Goal: Task Accomplishment & Management: Manage account settings

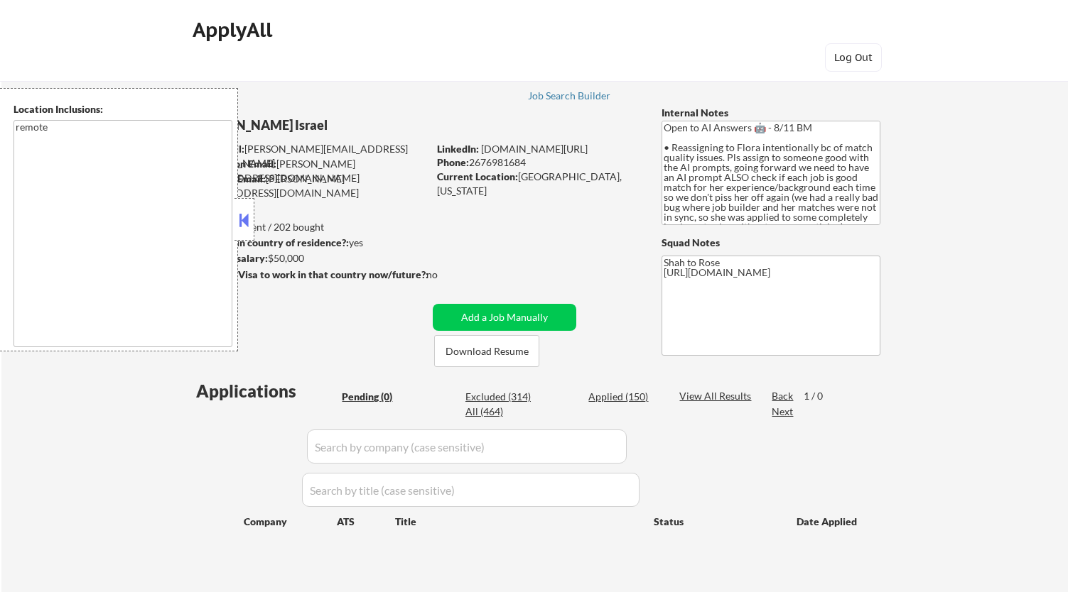
scroll to position [79, 0]
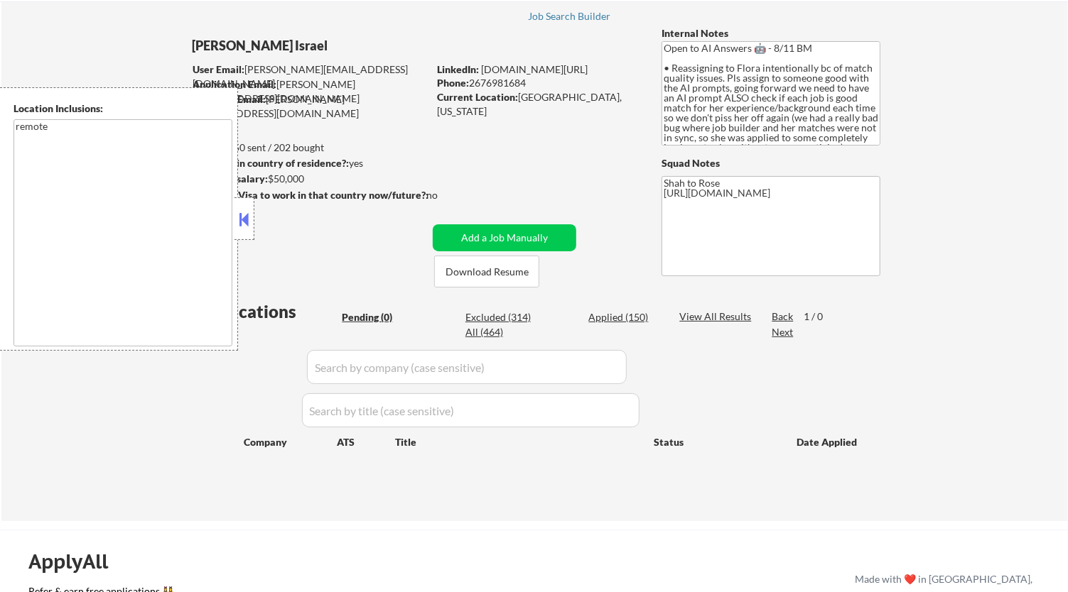
click at [248, 211] on button at bounding box center [245, 219] width 16 height 21
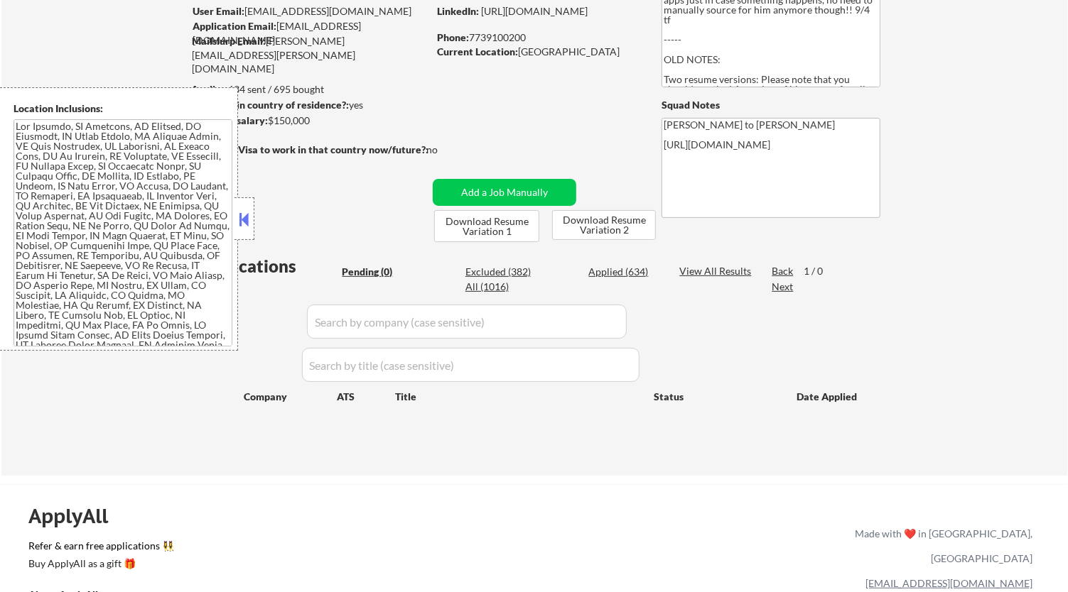
scroll to position [79, 0]
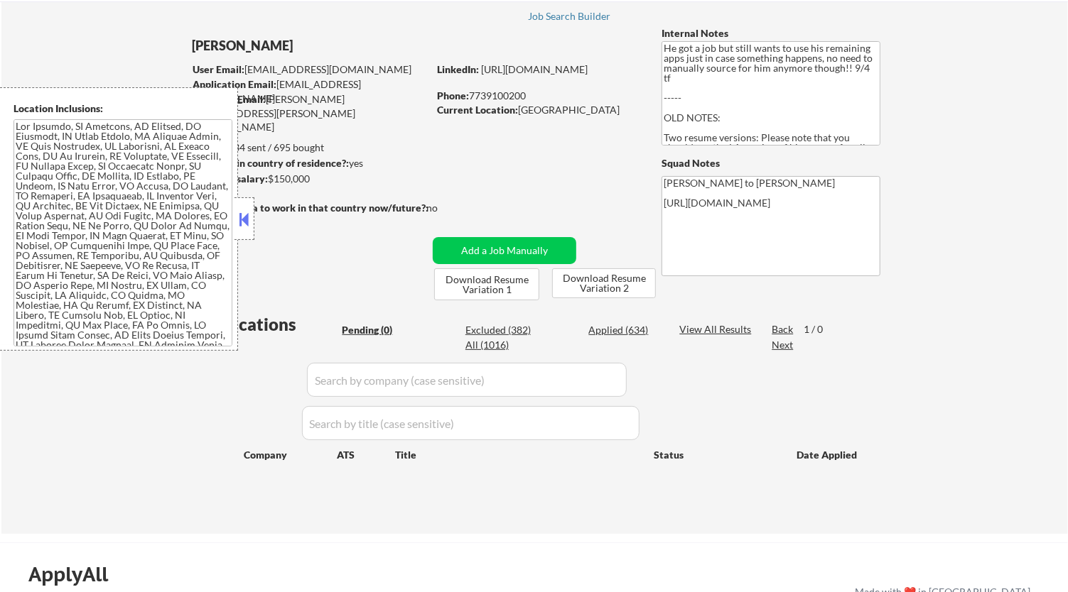
click at [248, 210] on button at bounding box center [245, 219] width 16 height 21
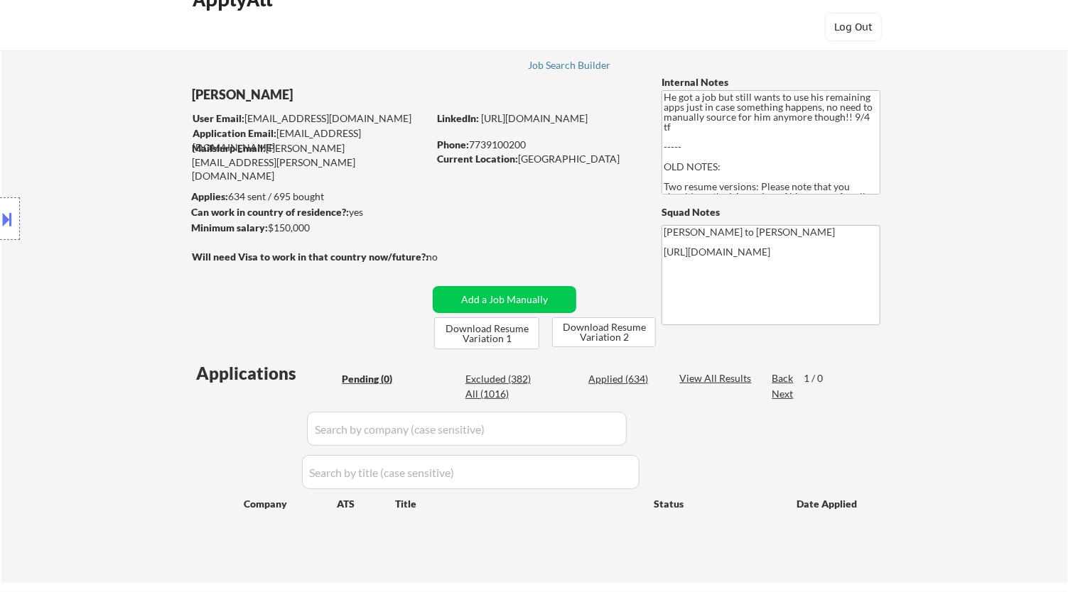
scroll to position [0, 0]
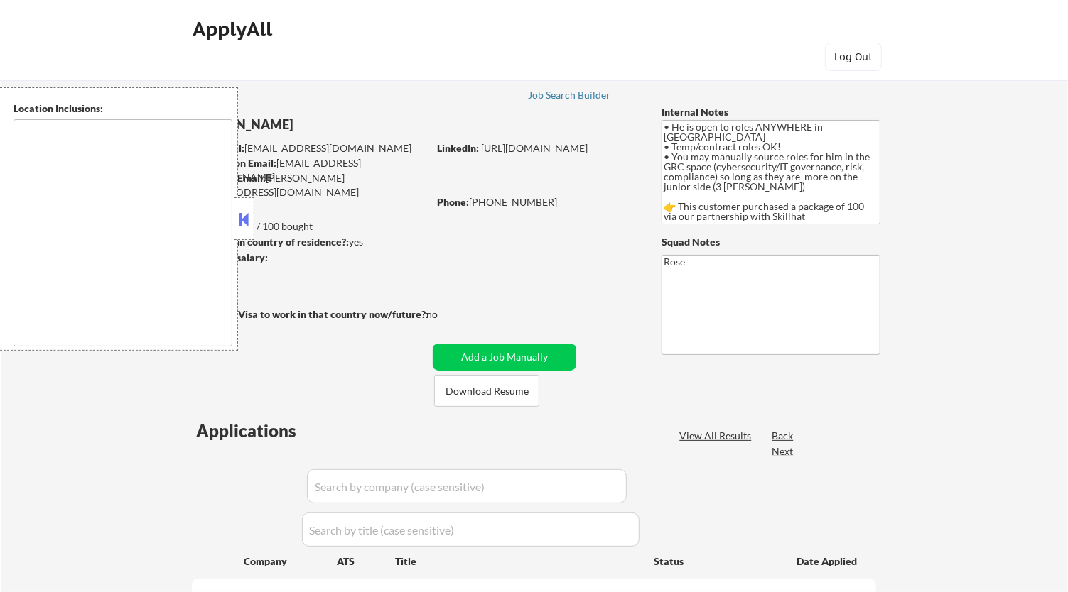
type textarea "country: [GEOGRAPHIC_DATA]"
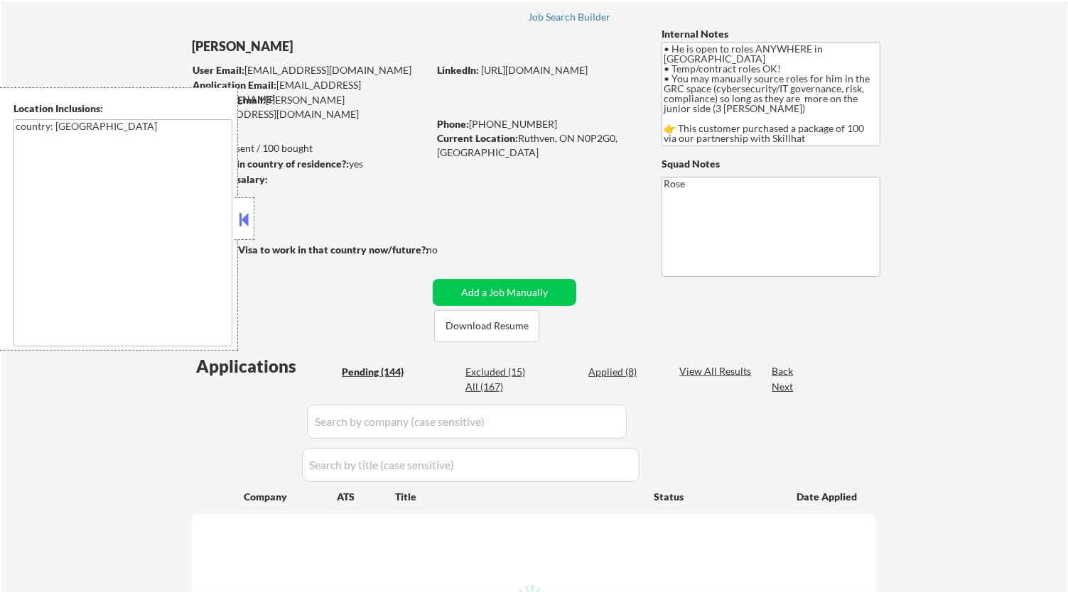
scroll to position [158, 0]
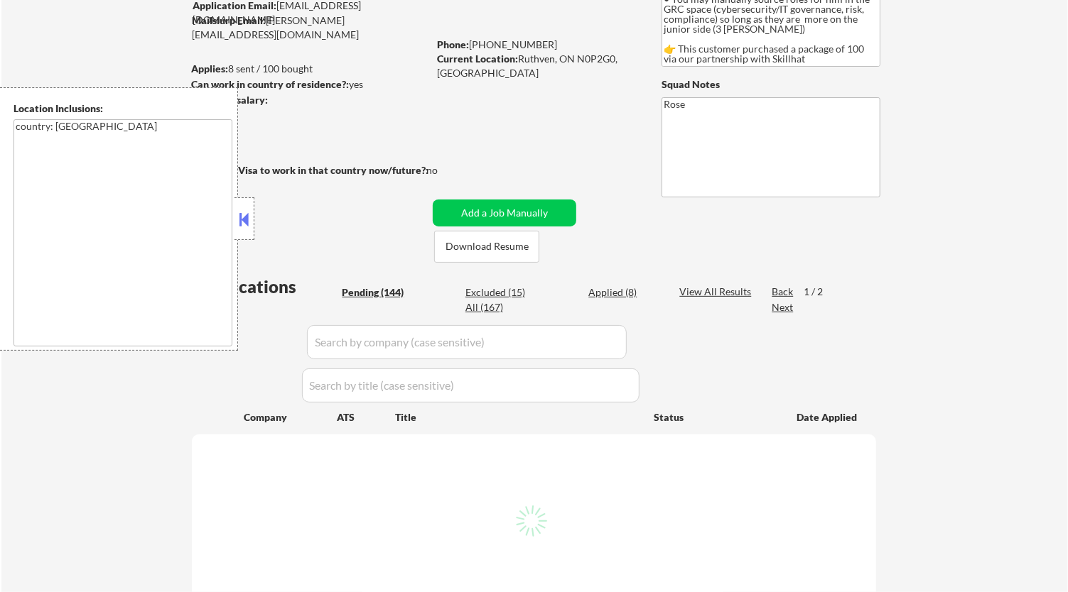
select select ""pending""
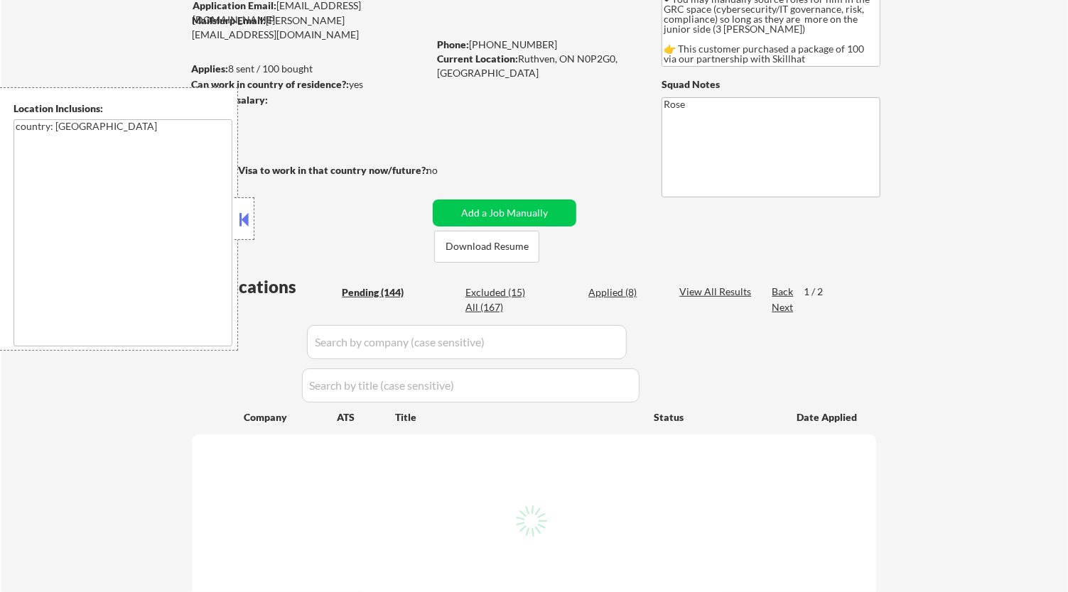
select select ""pending""
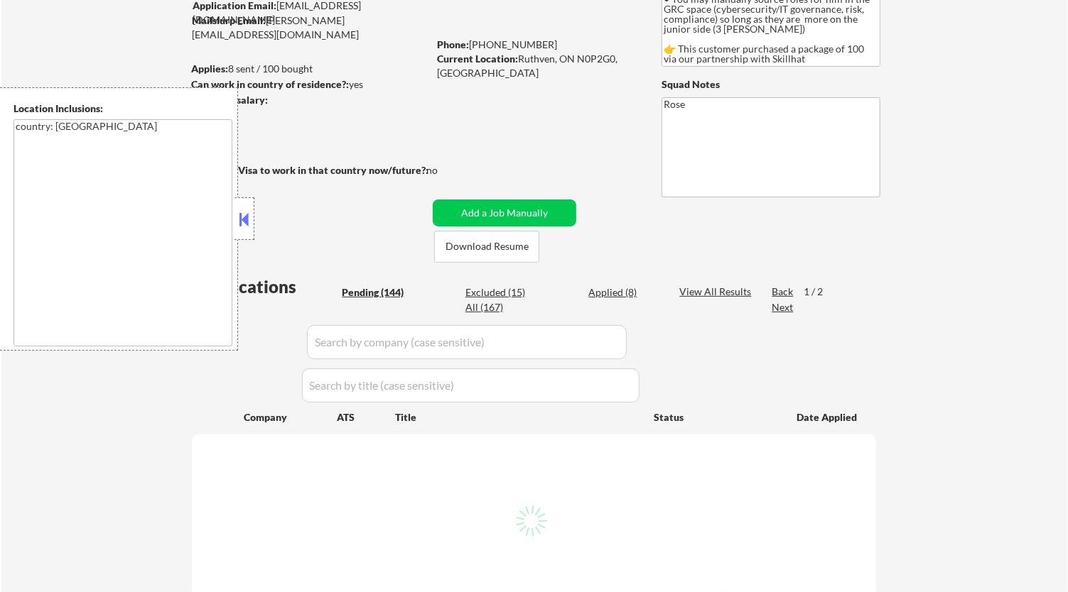
select select ""pending""
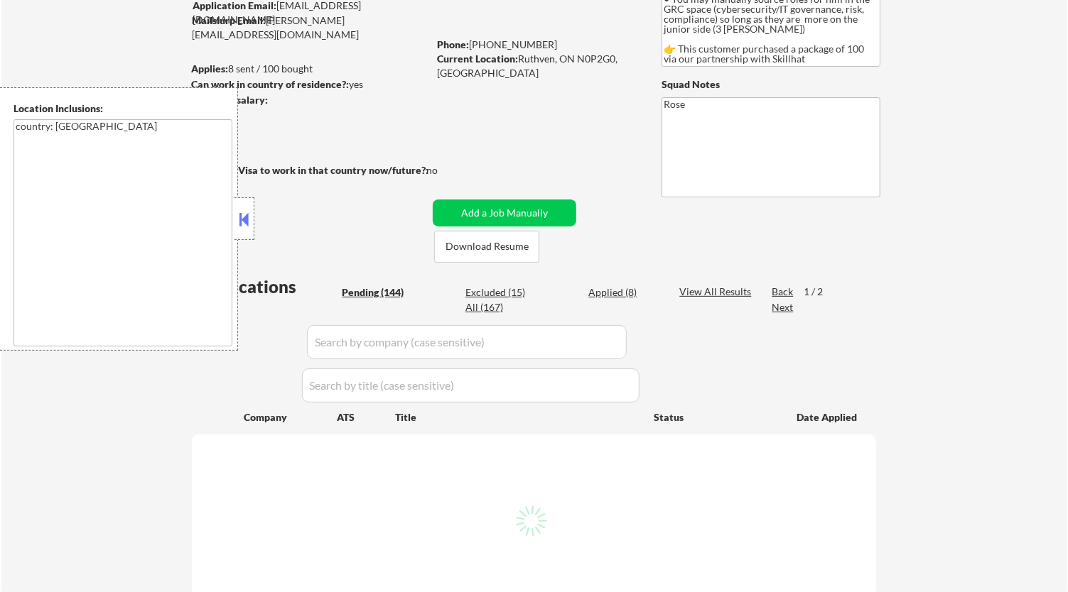
select select ""pending""
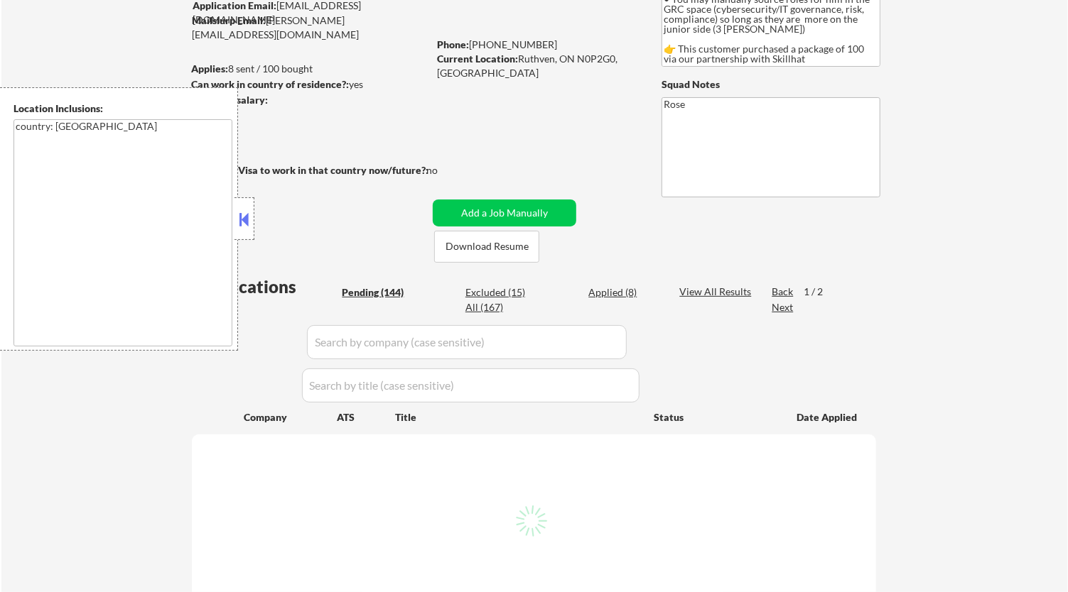
select select ""pending""
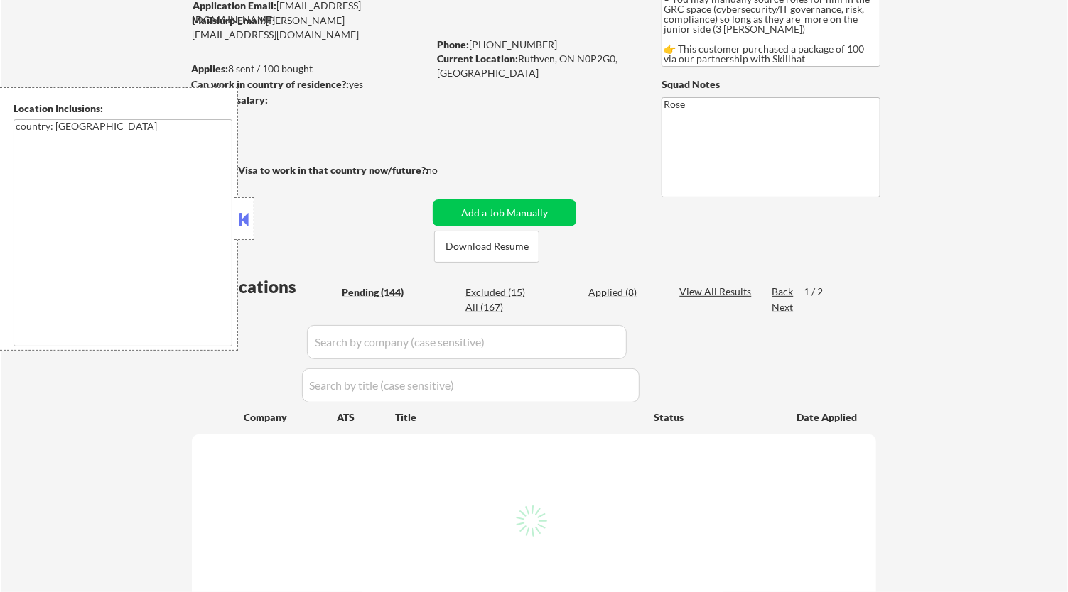
select select ""pending""
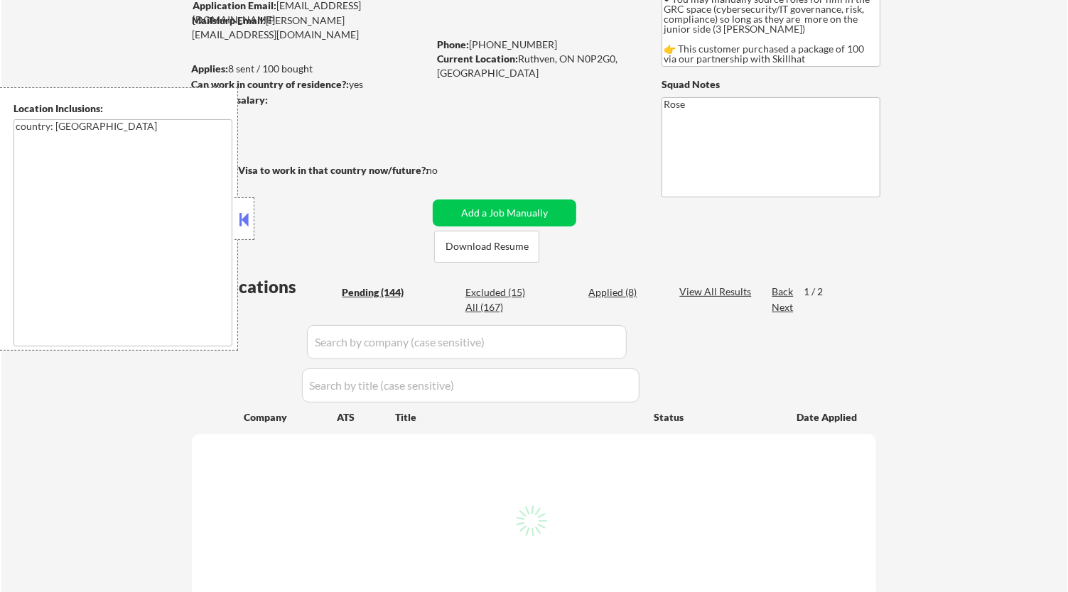
select select ""pending""
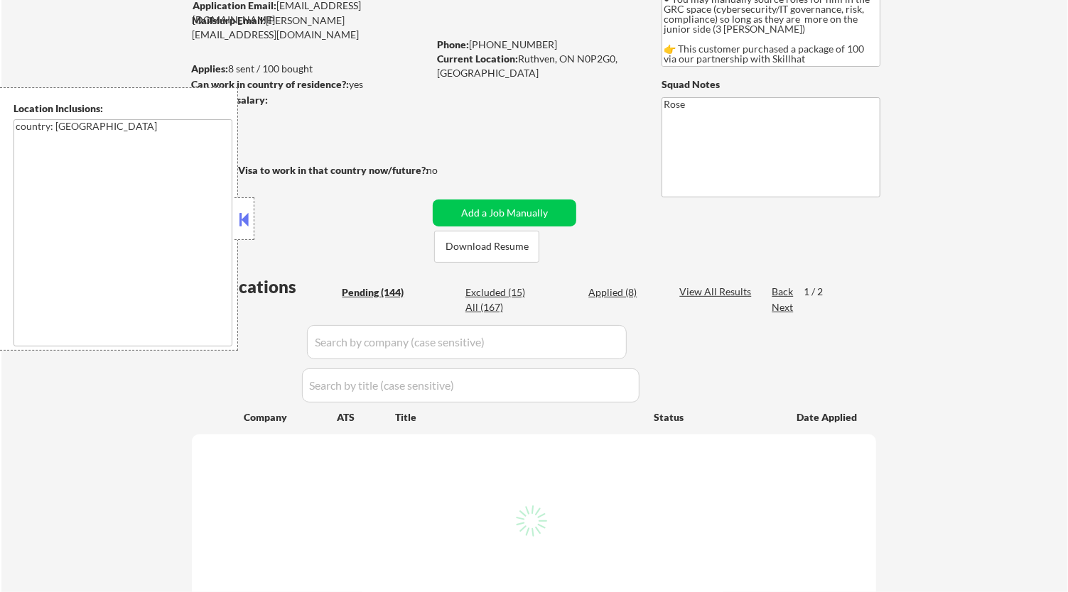
select select ""pending""
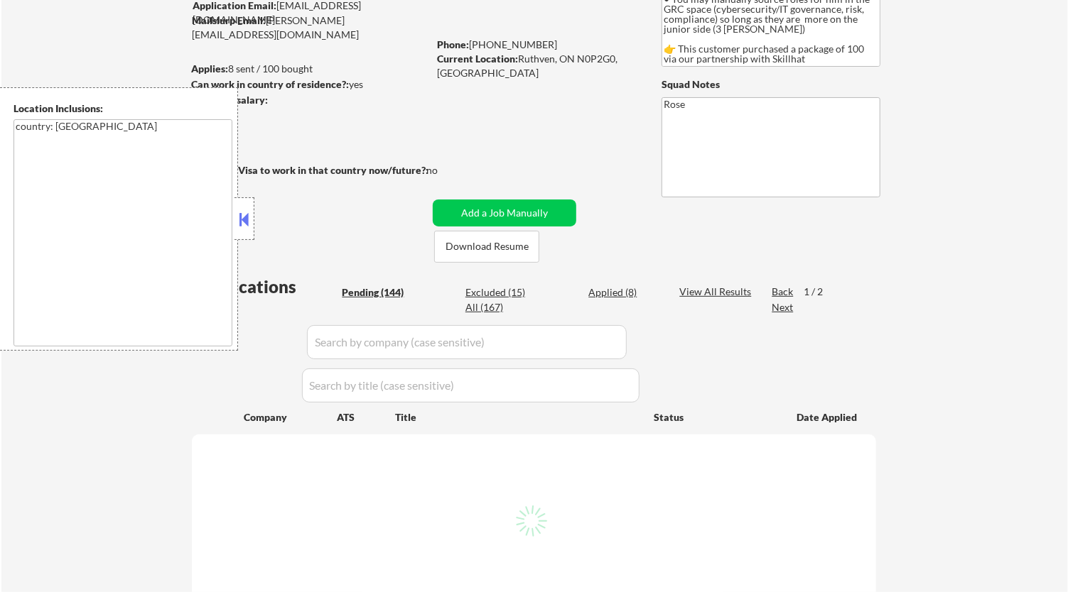
select select ""pending""
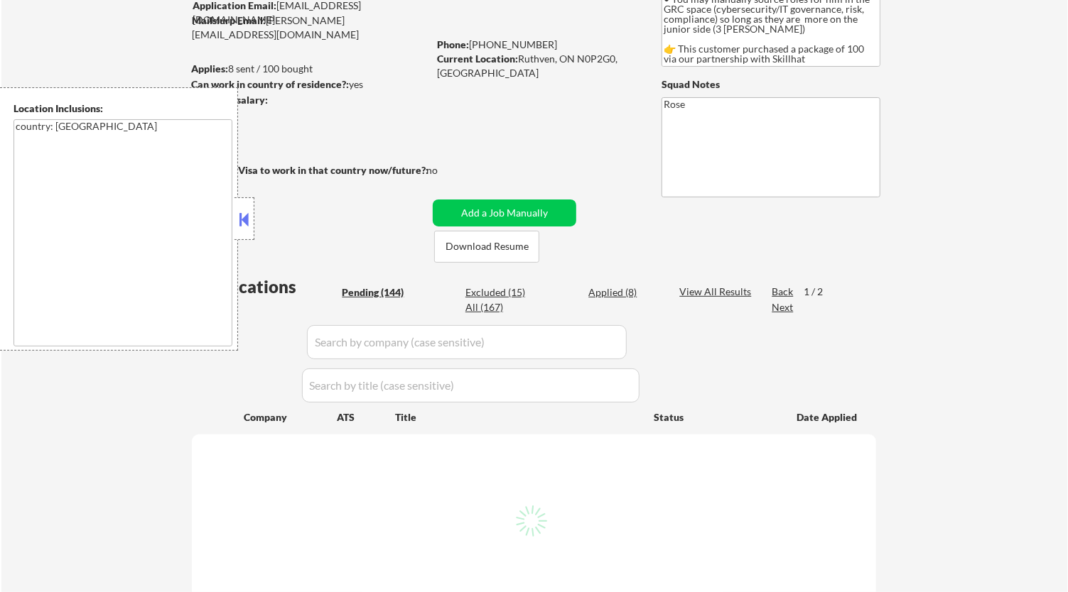
select select ""pending""
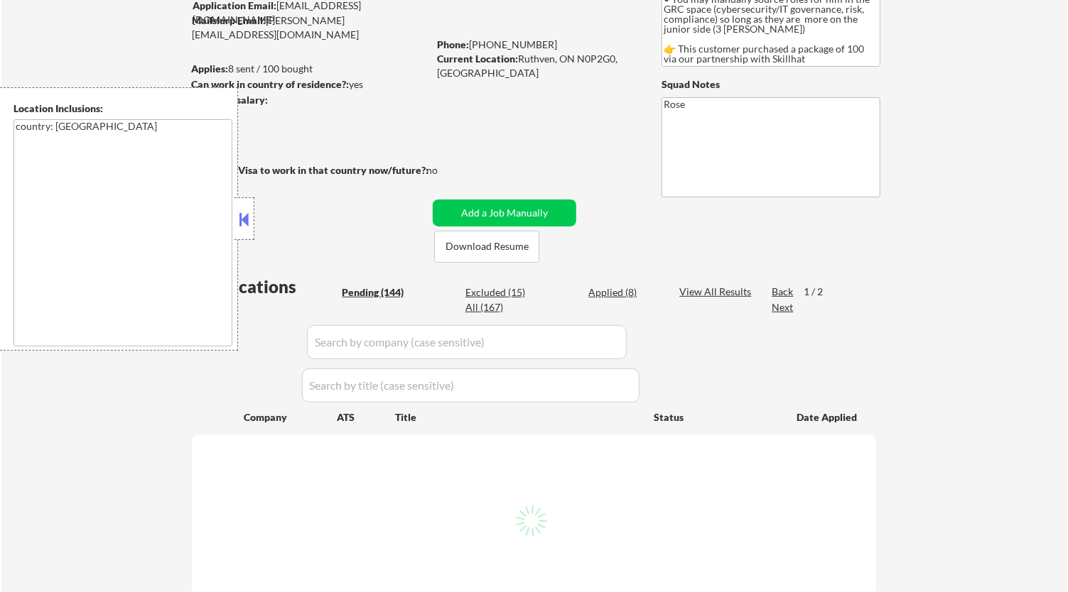
select select ""pending""
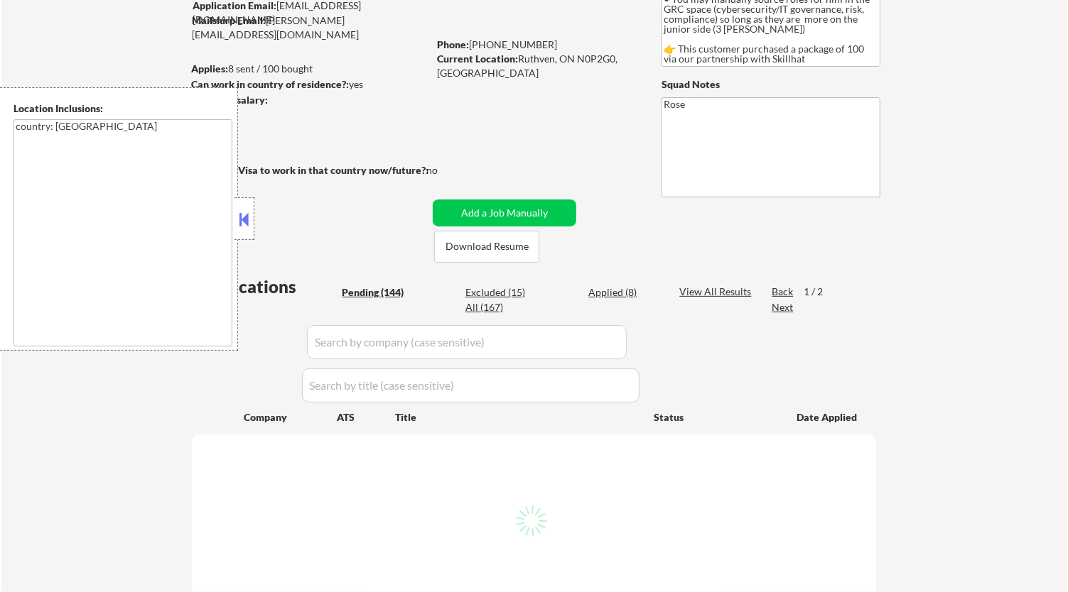
select select ""pending""
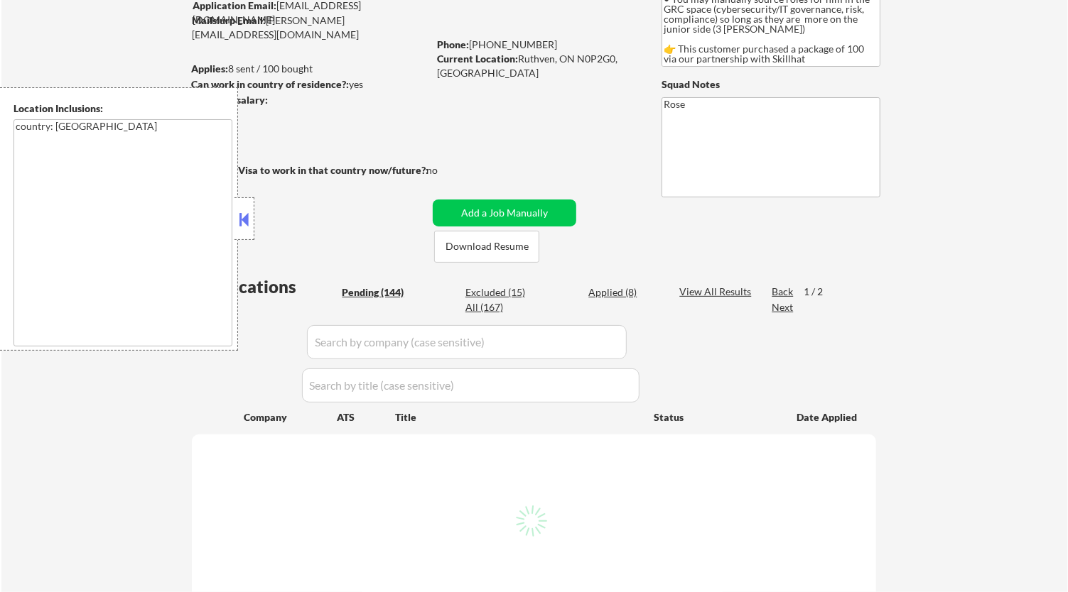
select select ""pending""
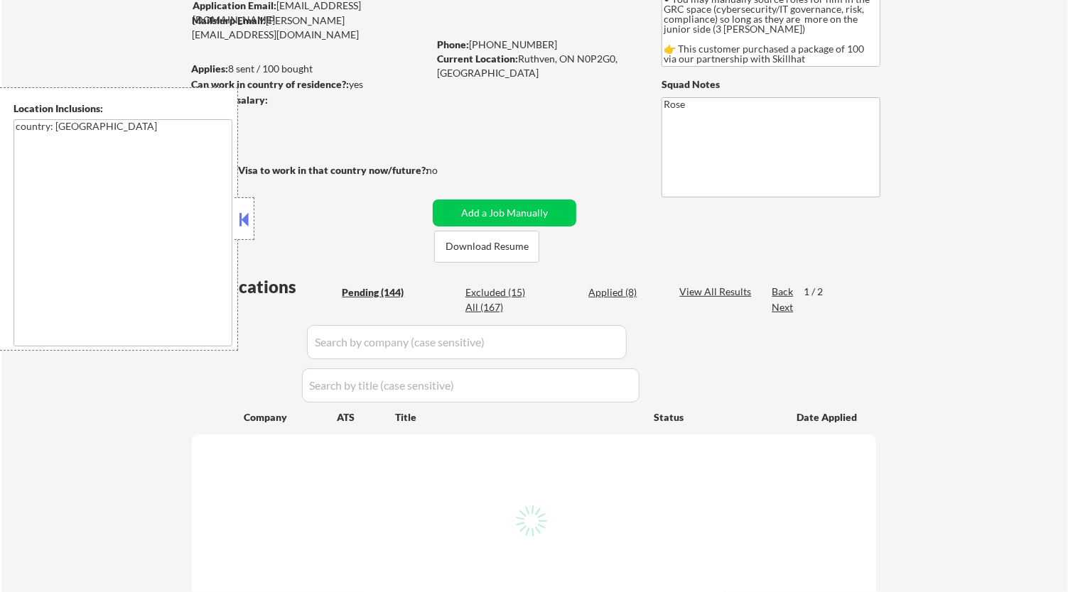
select select ""pending""
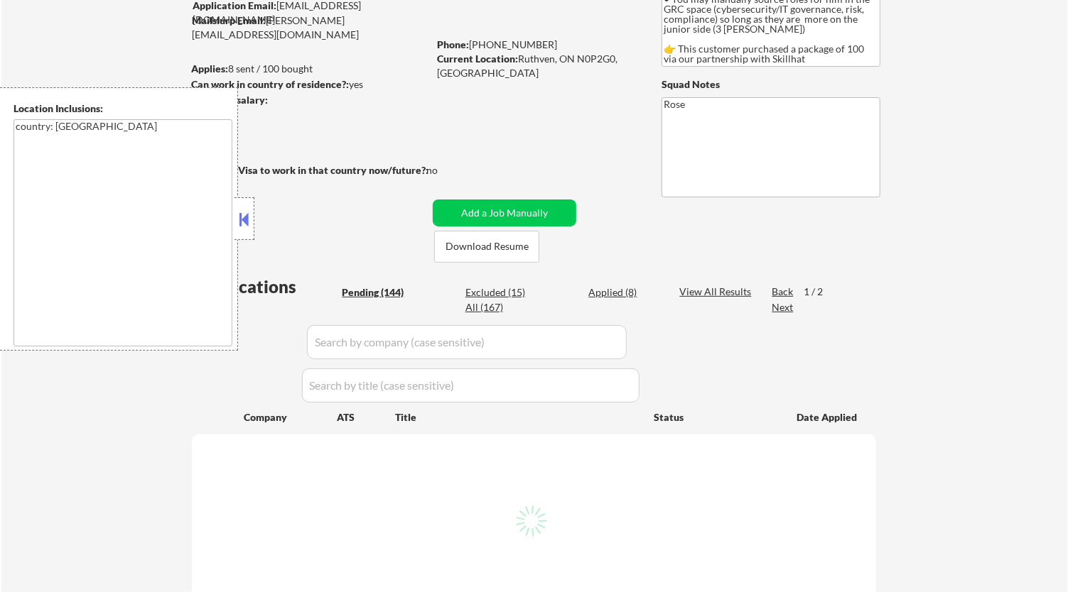
select select ""pending""
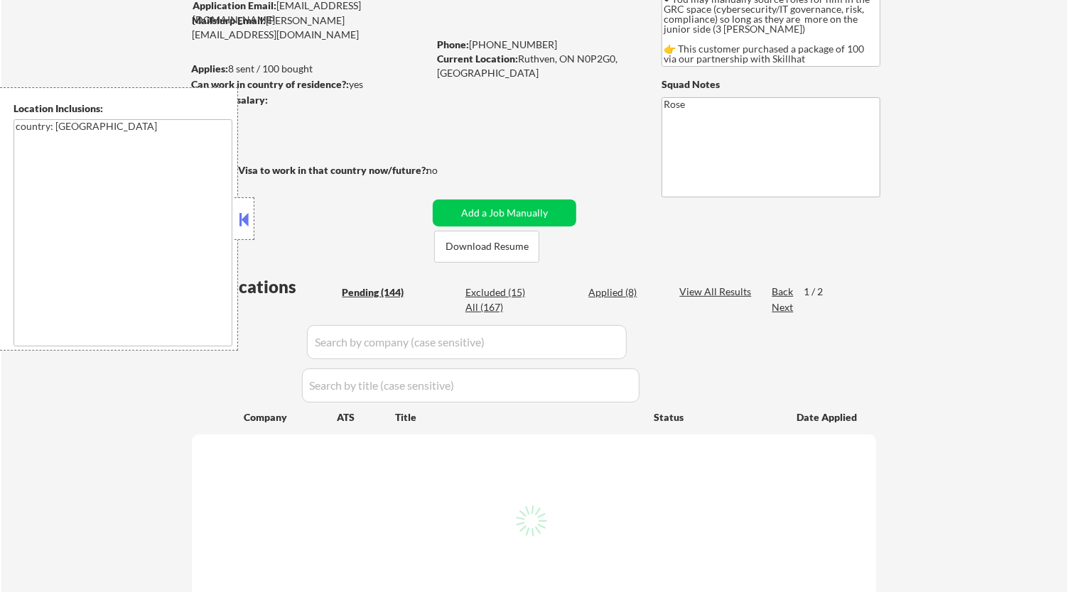
select select ""pending""
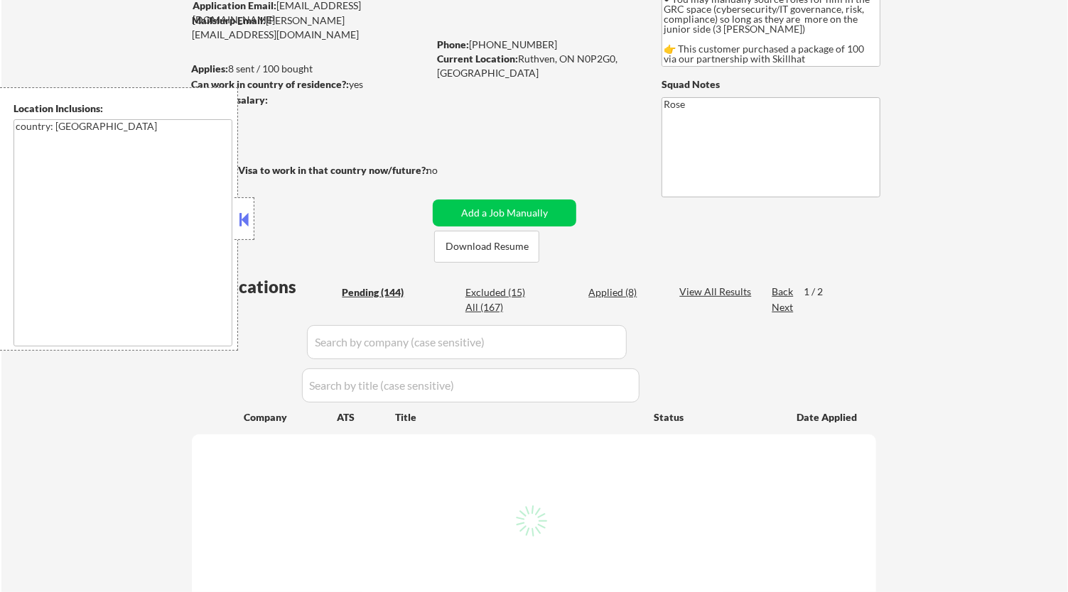
select select ""pending""
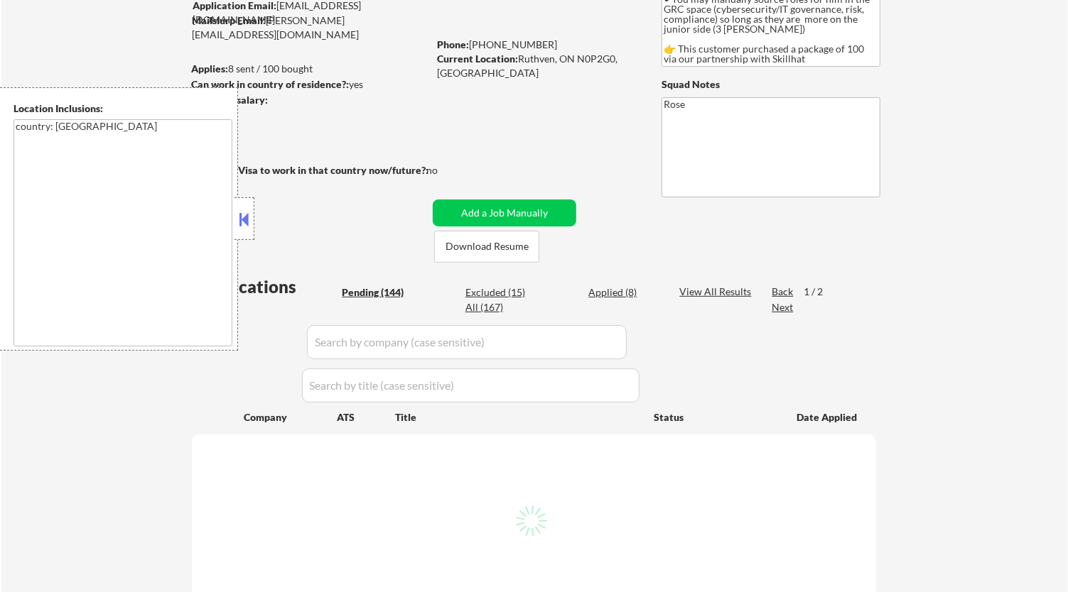
select select ""pending""
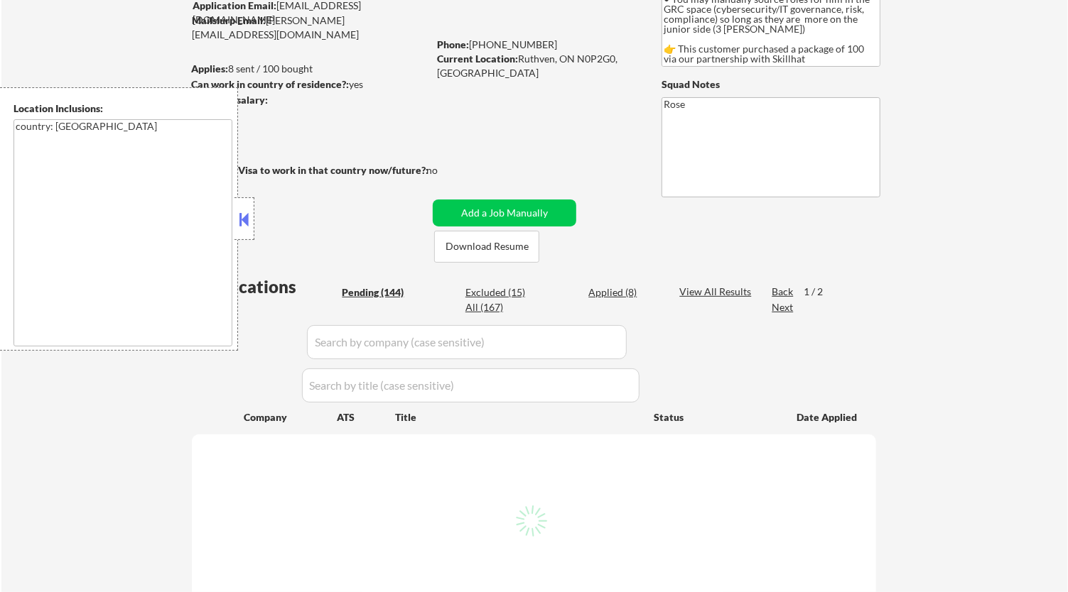
select select ""pending""
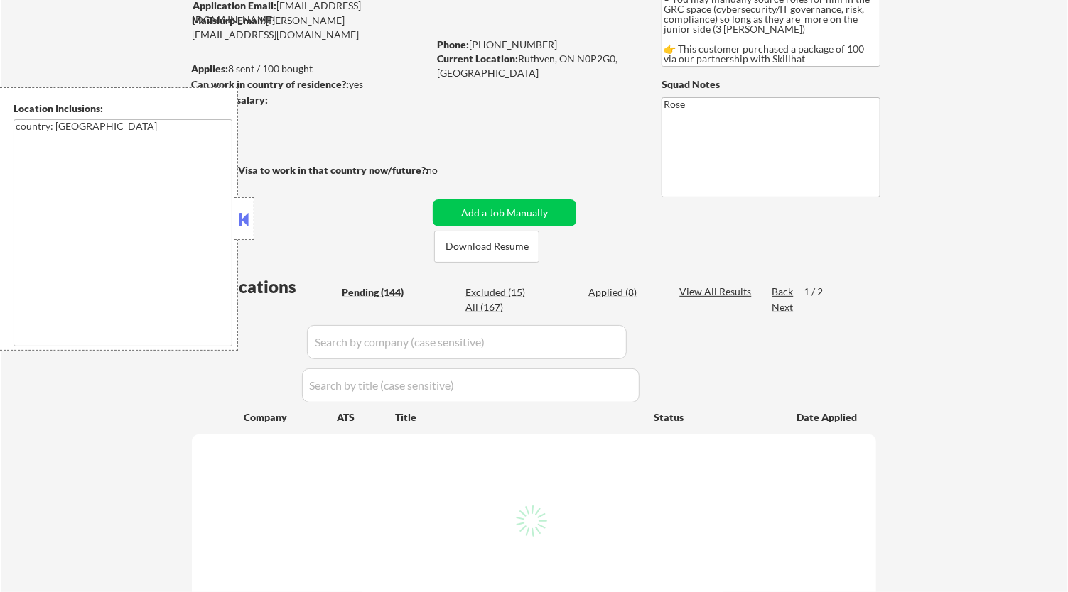
select select ""pending""
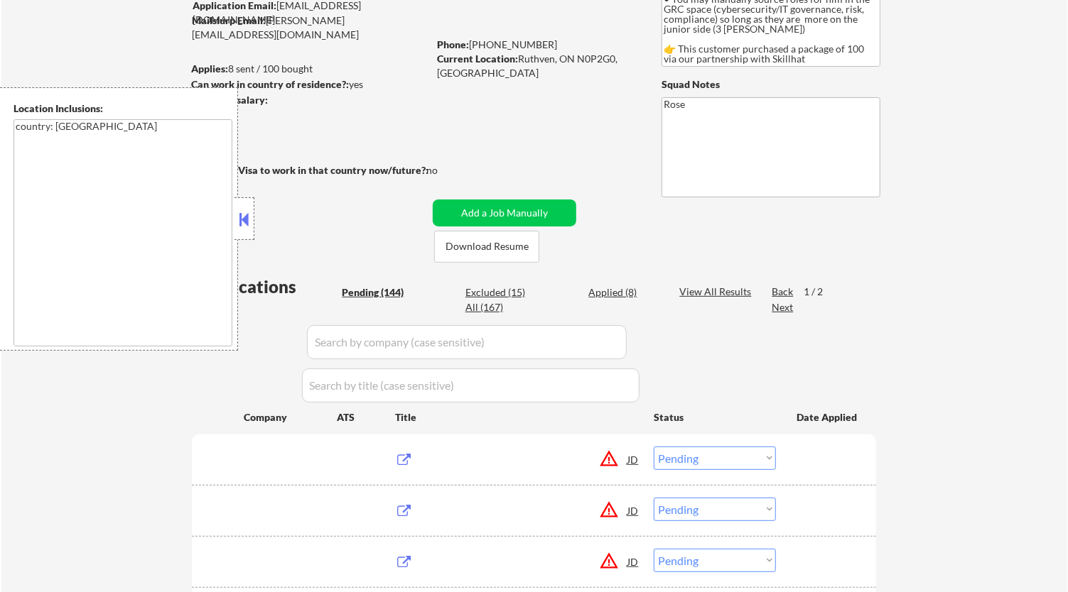
scroll to position [0, 0]
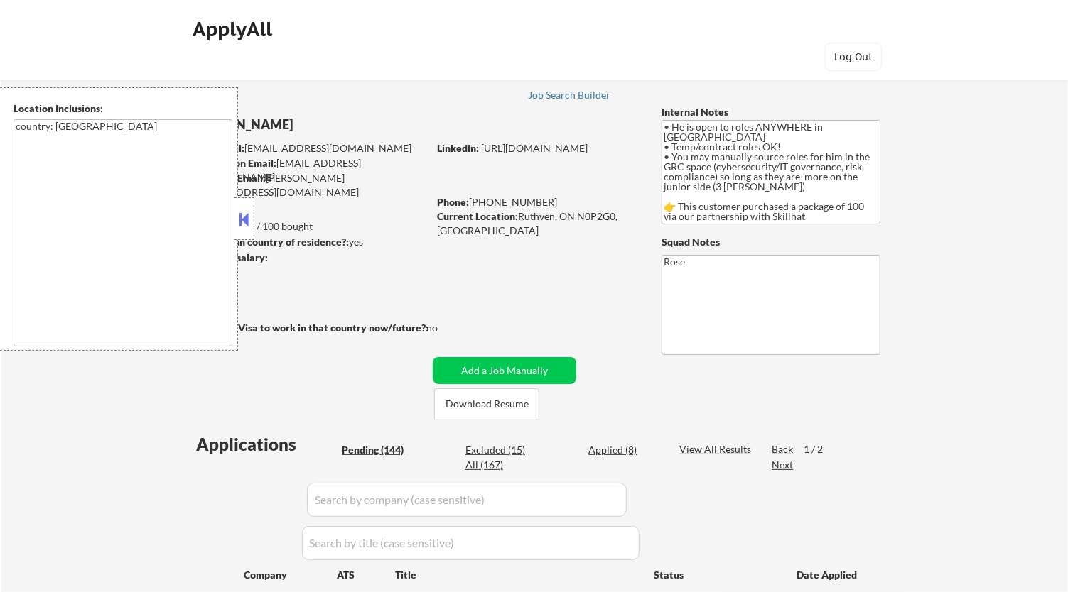
click at [250, 216] on button at bounding box center [245, 219] width 16 height 21
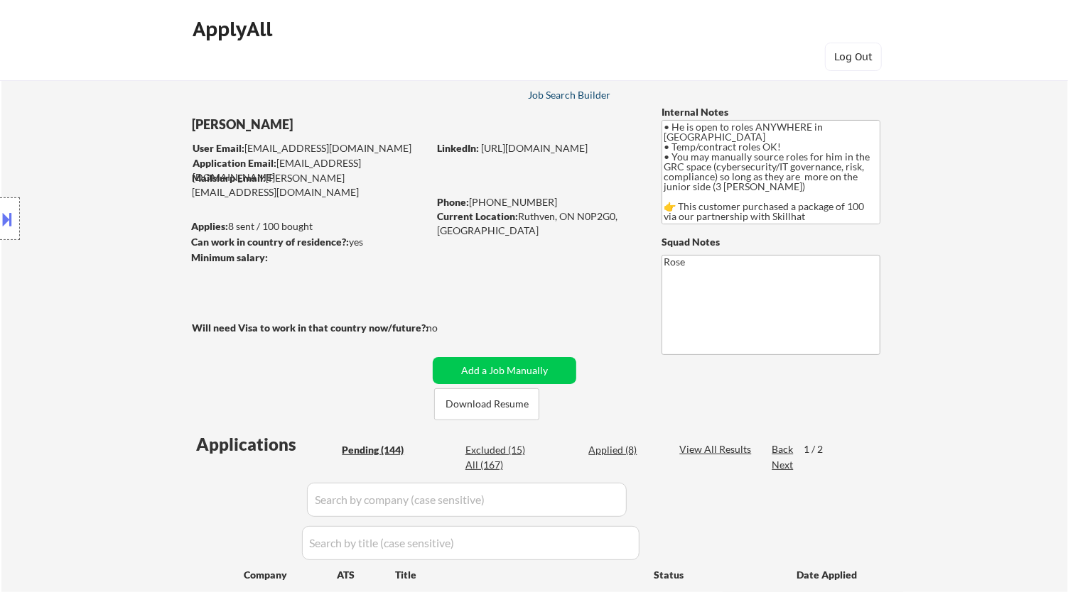
click at [570, 99] on div "Job Search Builder" at bounding box center [569, 95] width 83 height 10
select select ""pending""
select select ""PLACEHOLDER_1427118222253""
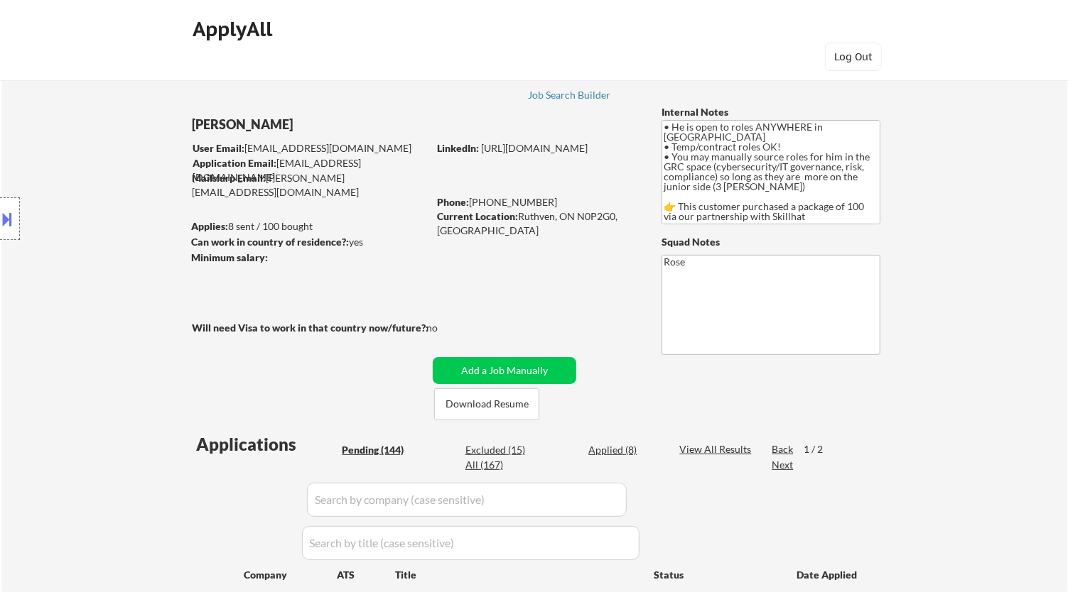
select select ""PLACEHOLDER_1427118222253""
select select ""pending""
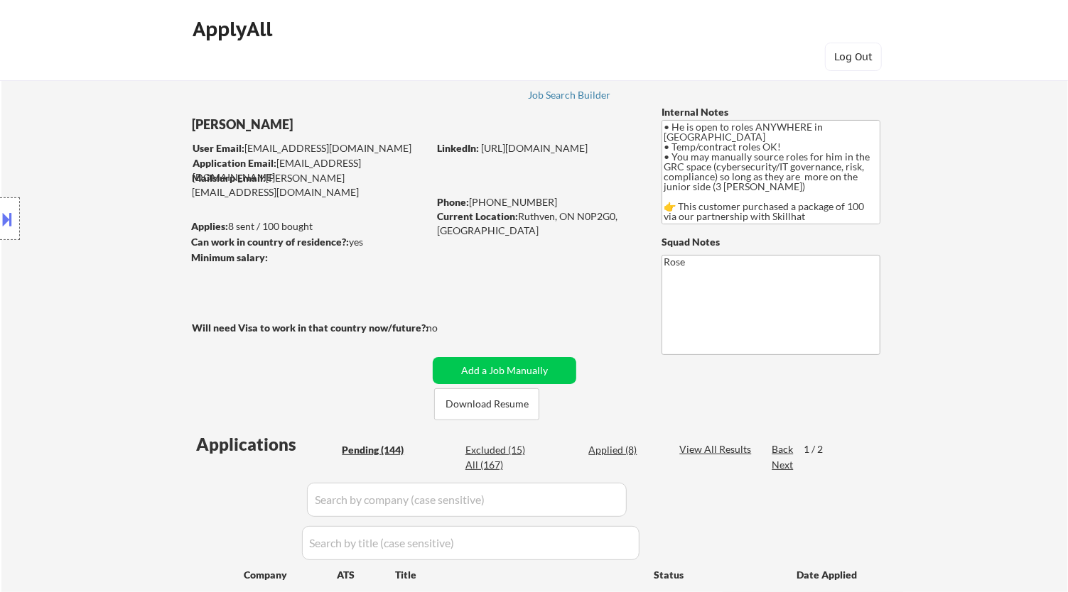
select select ""pending""
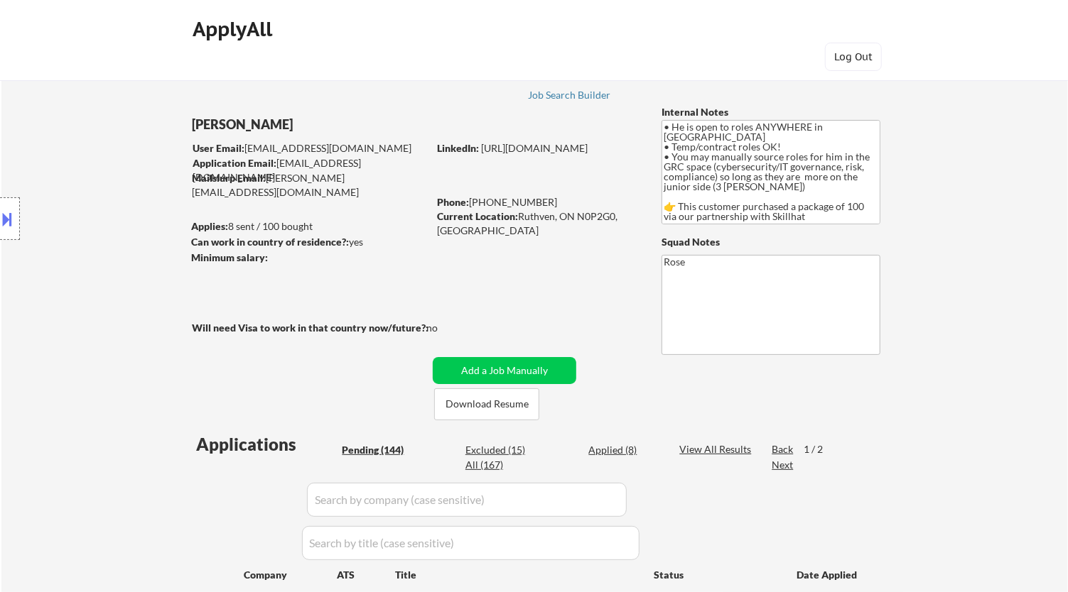
select select ""pending""
select select ""PLACEHOLDER_1427118222253""
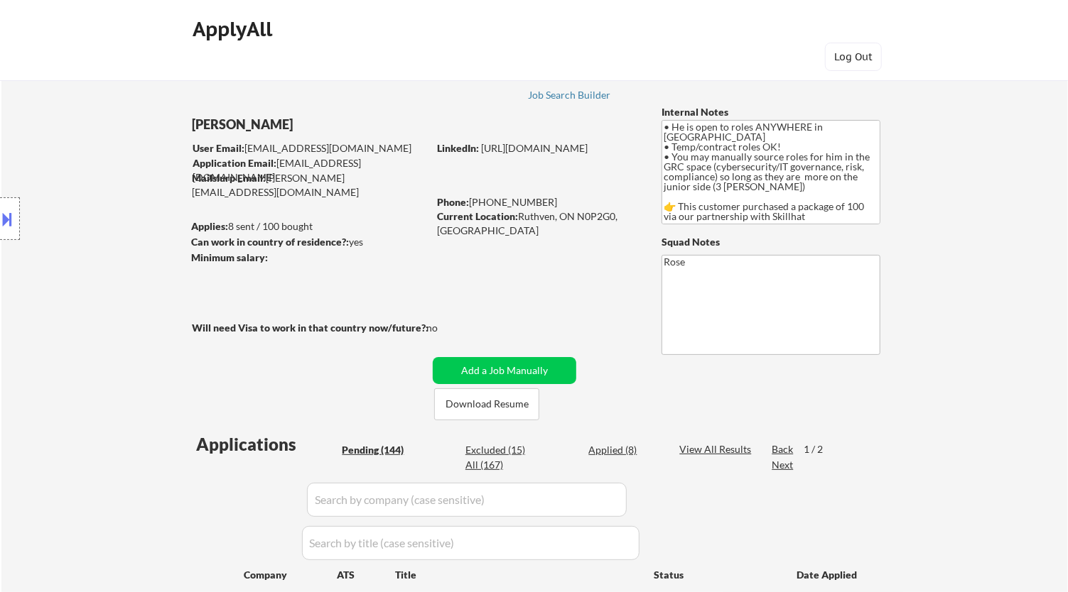
select select ""PLACEHOLDER_1427118222253""
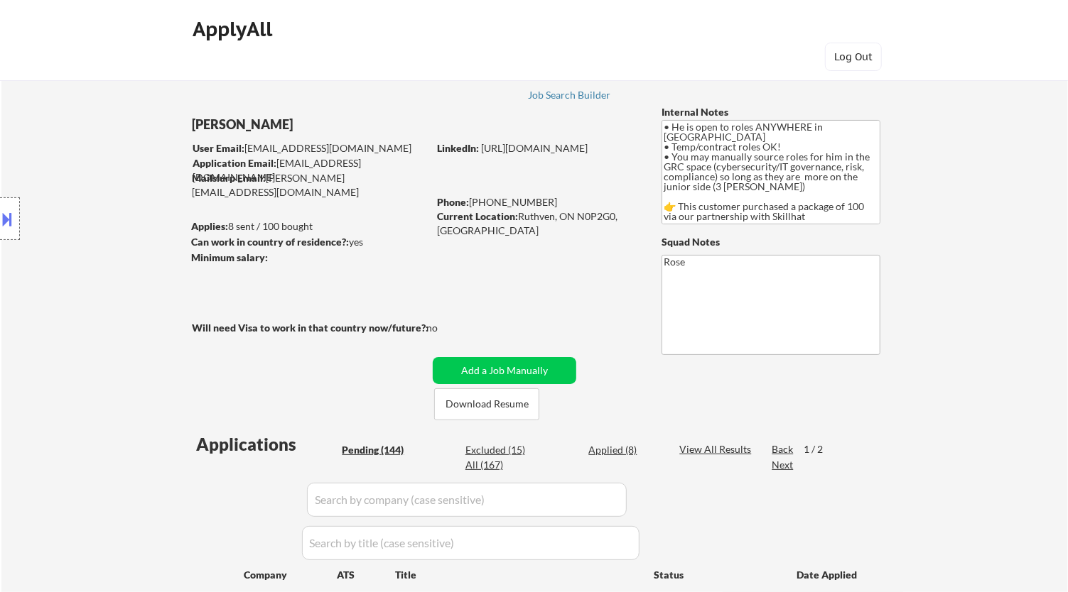
select select ""PLACEHOLDER_1427118222253""
select select ""pending""
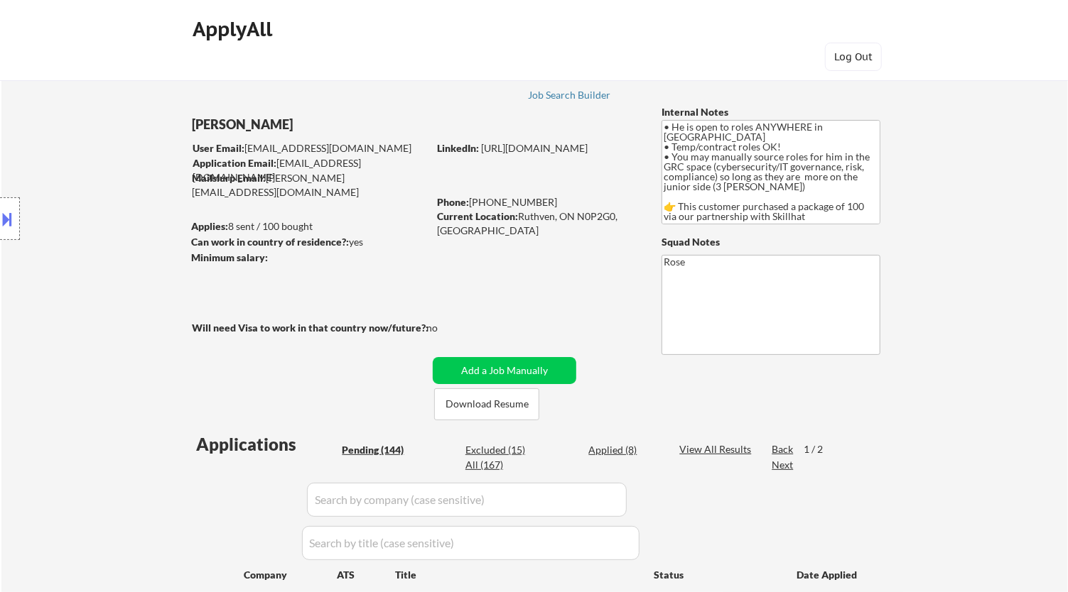
select select ""pending""
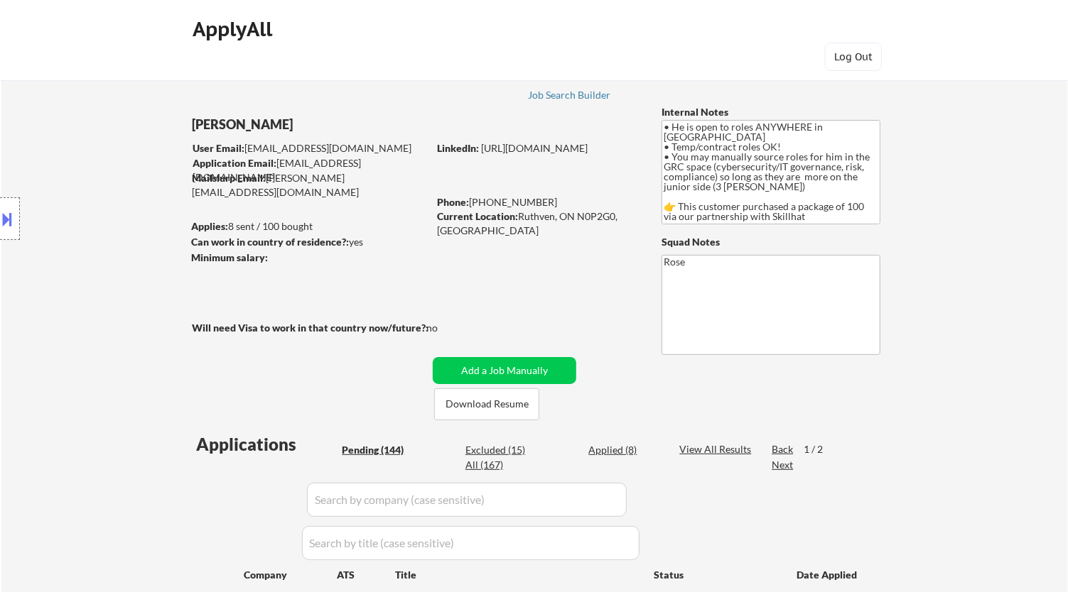
select select ""pending""
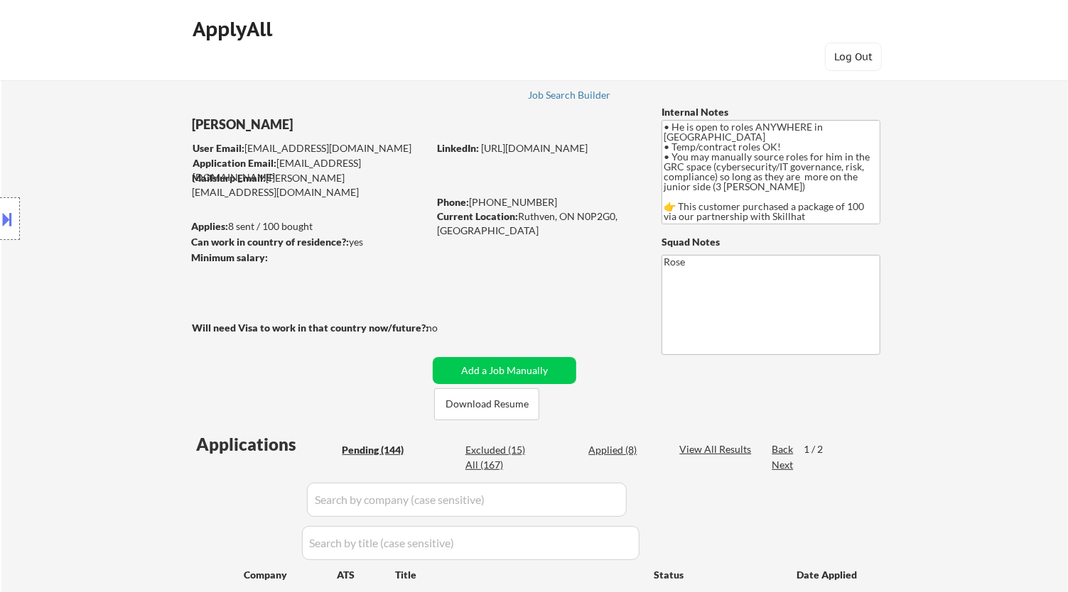
select select ""PLACEHOLDER_1427118222253""
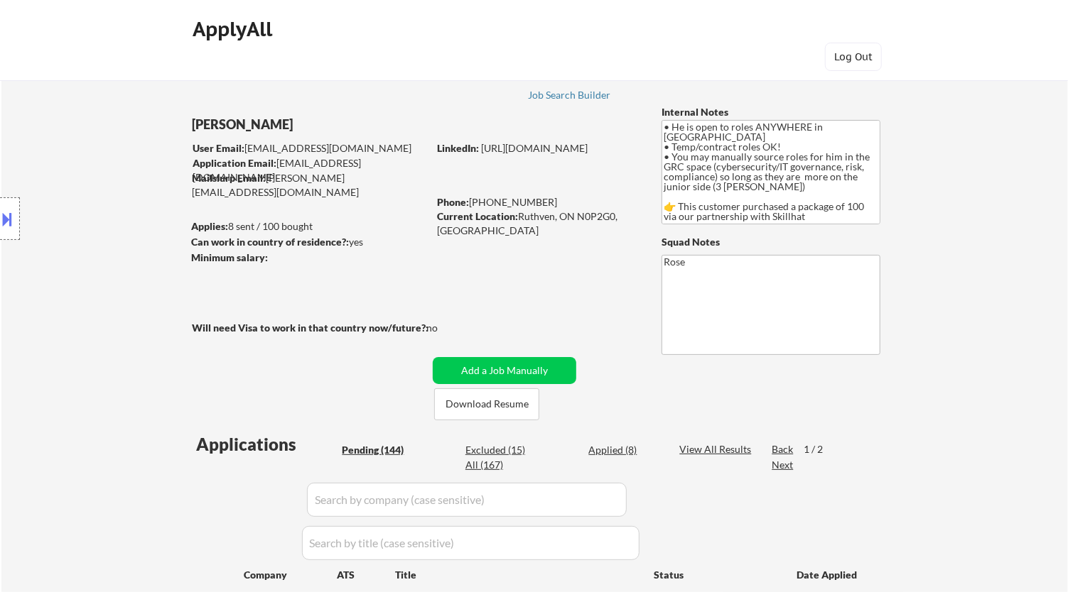
select select ""PLACEHOLDER_1427118222253""
select select ""pending""
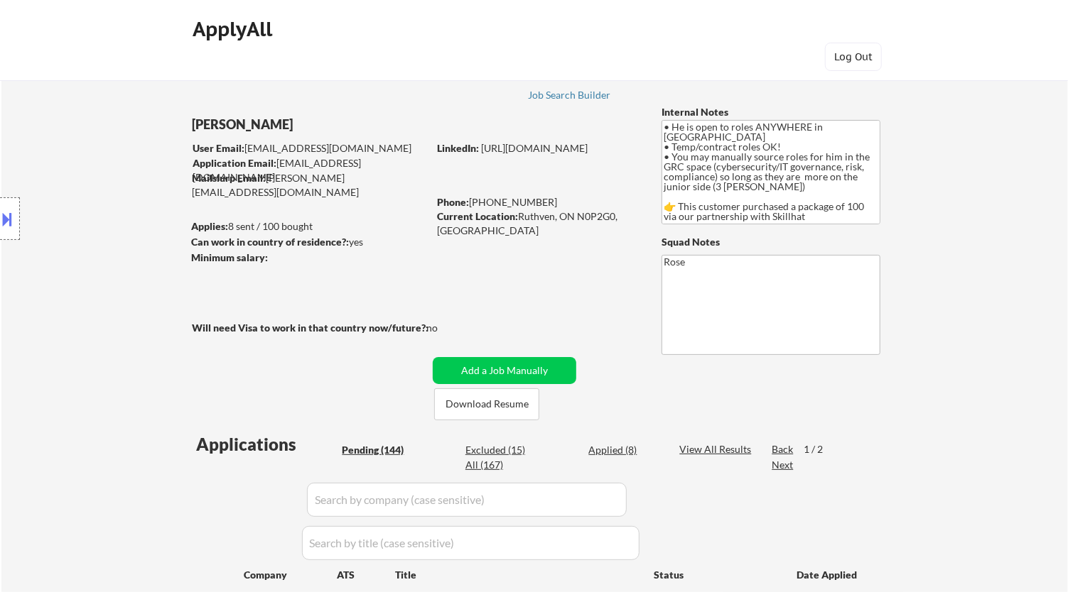
select select ""pending""
select select ""PLACEHOLDER_1427118222253""
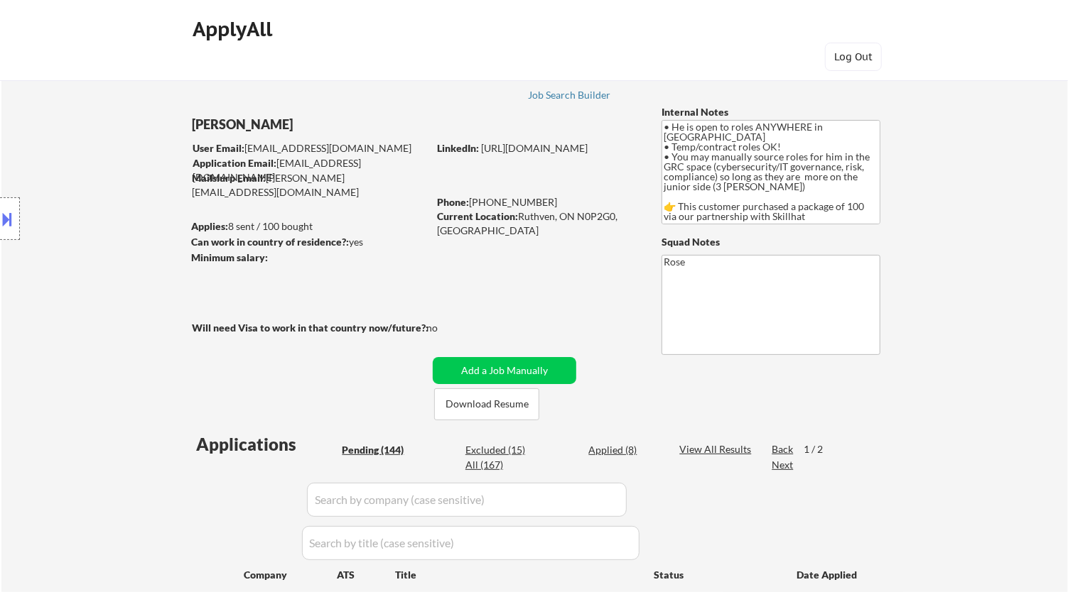
select select ""PLACEHOLDER_1427118222253""
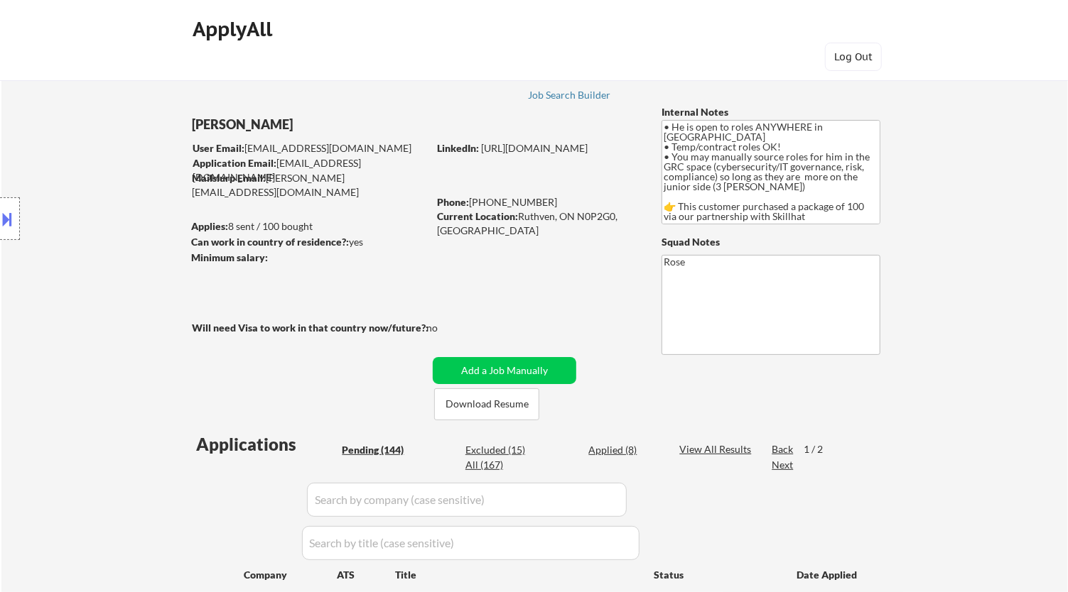
select select ""PLACEHOLDER_1427118222253""
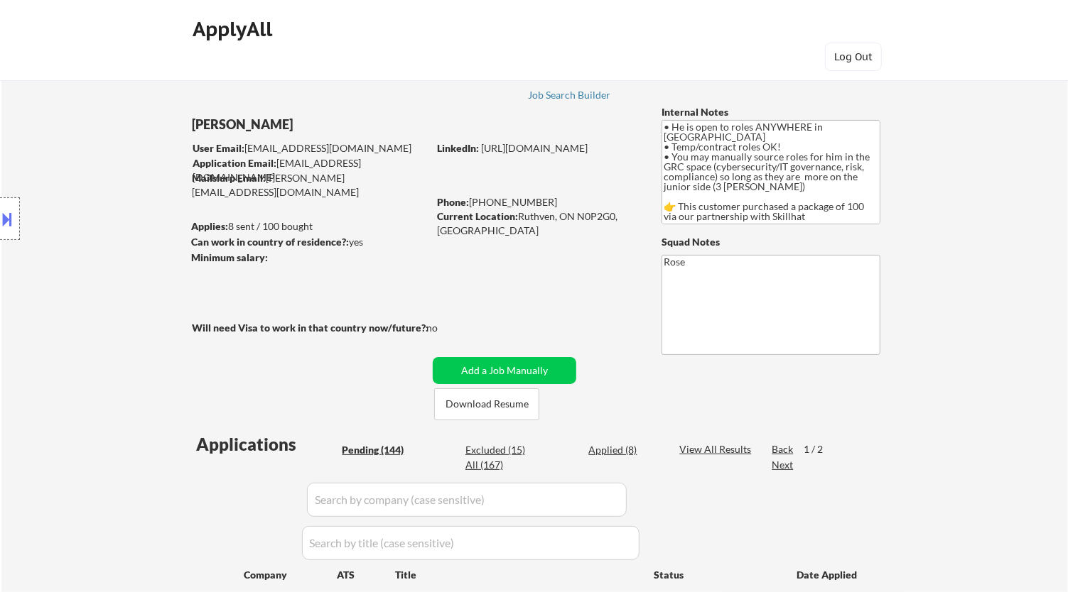
select select ""PLACEHOLDER_1427118222253""
select select ""pending""
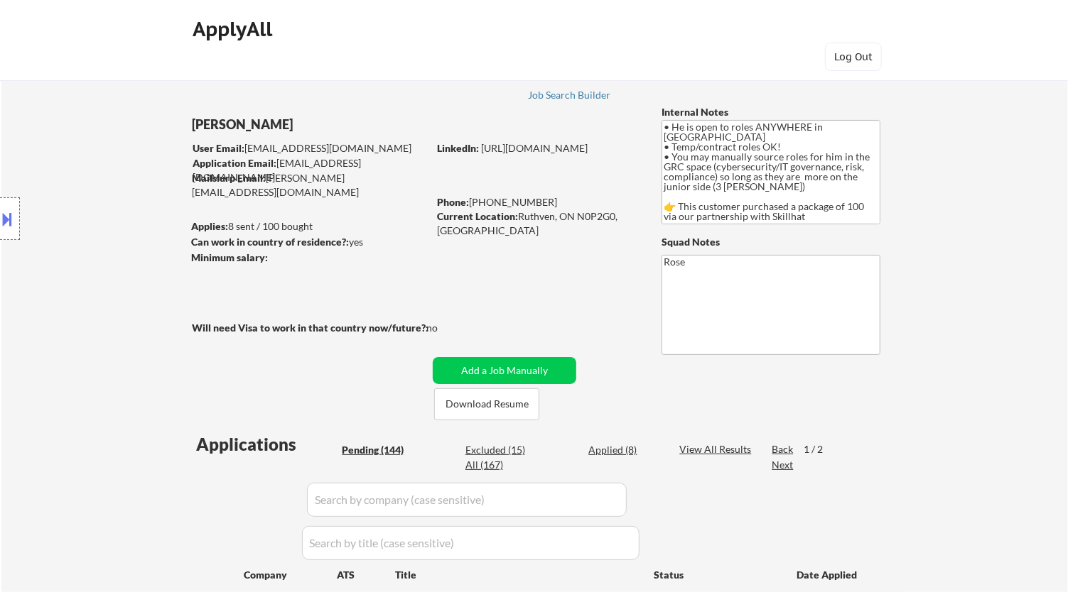
select select ""pending""
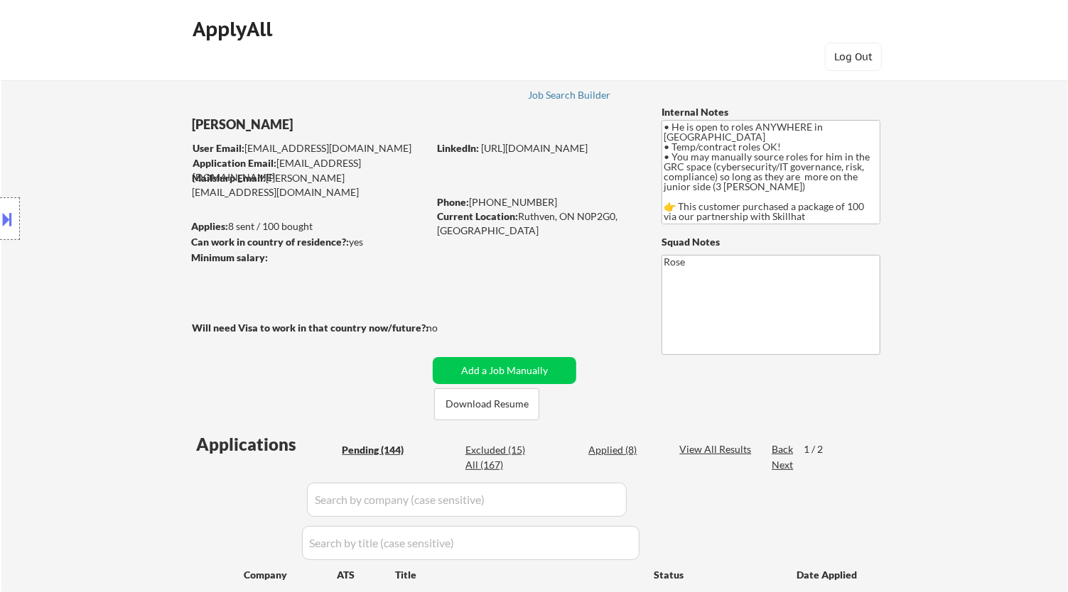
select select ""pending""
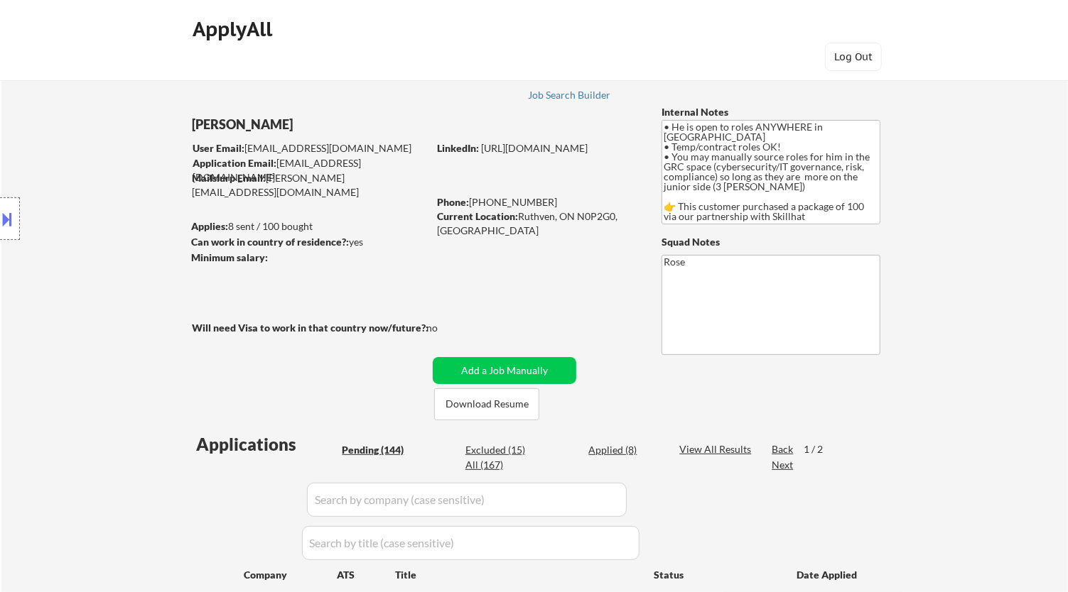
select select ""pending""
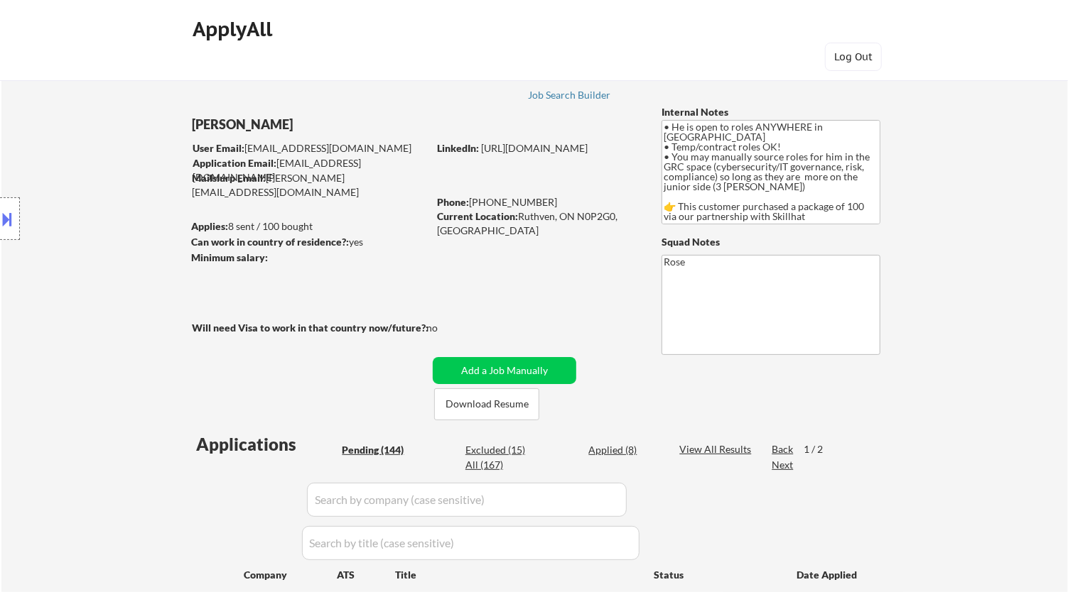
select select ""pending""
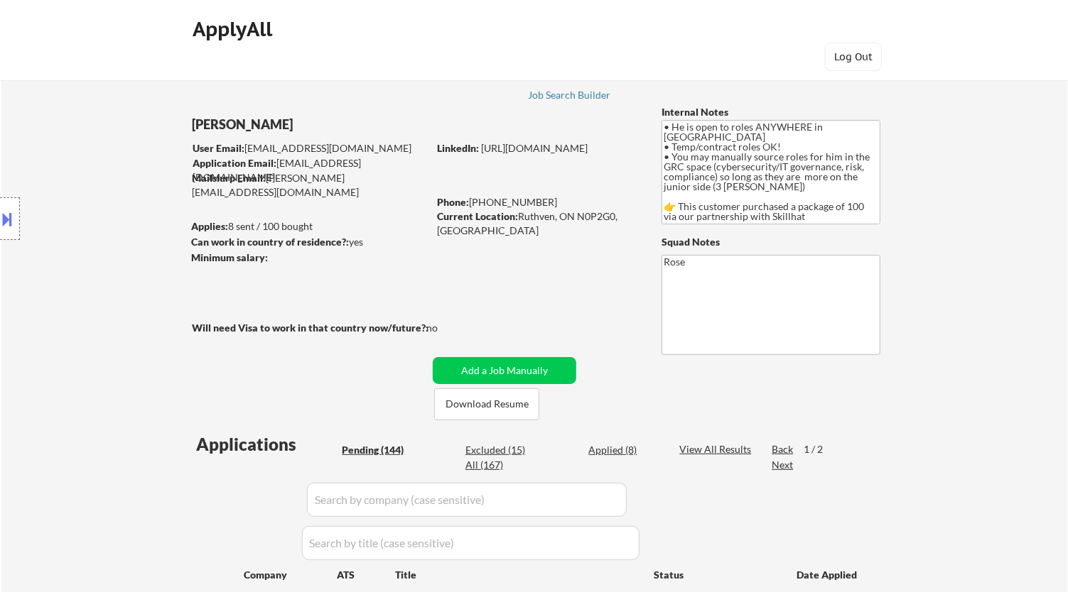
select select ""pending""
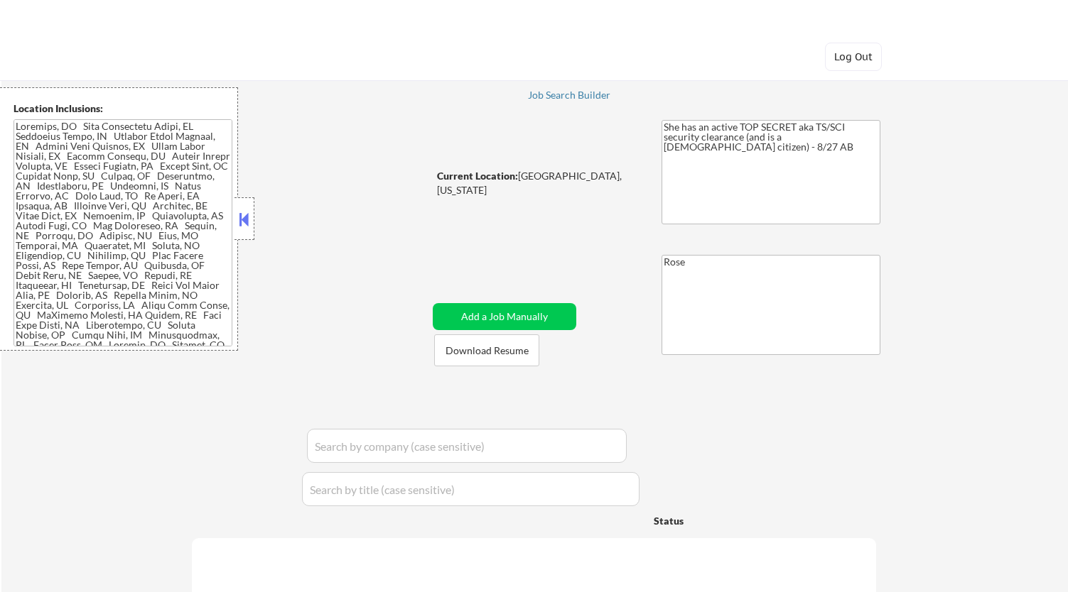
select select ""pending""
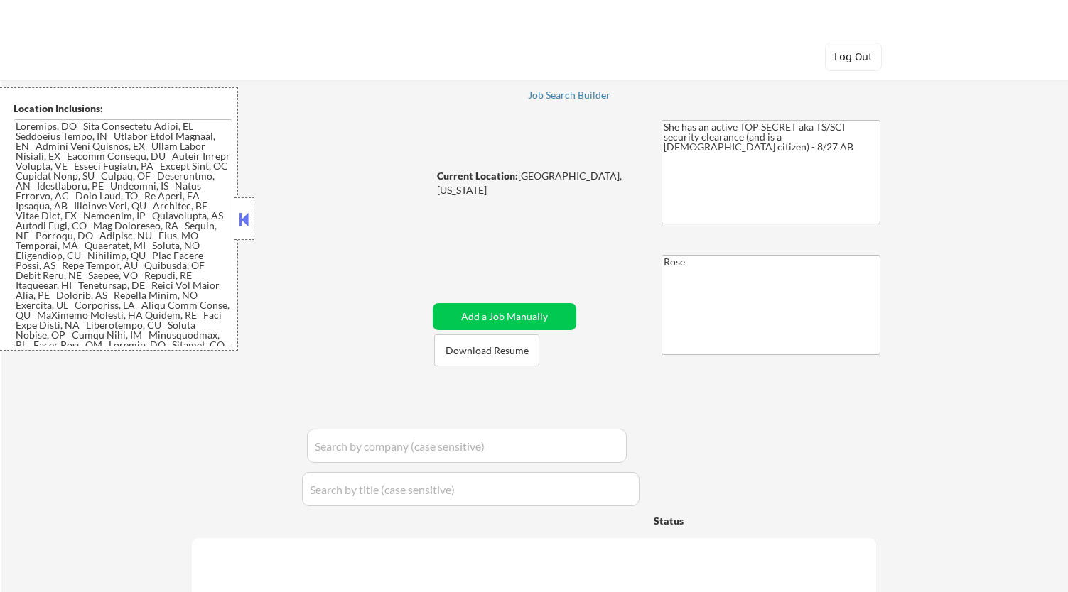
select select ""pending""
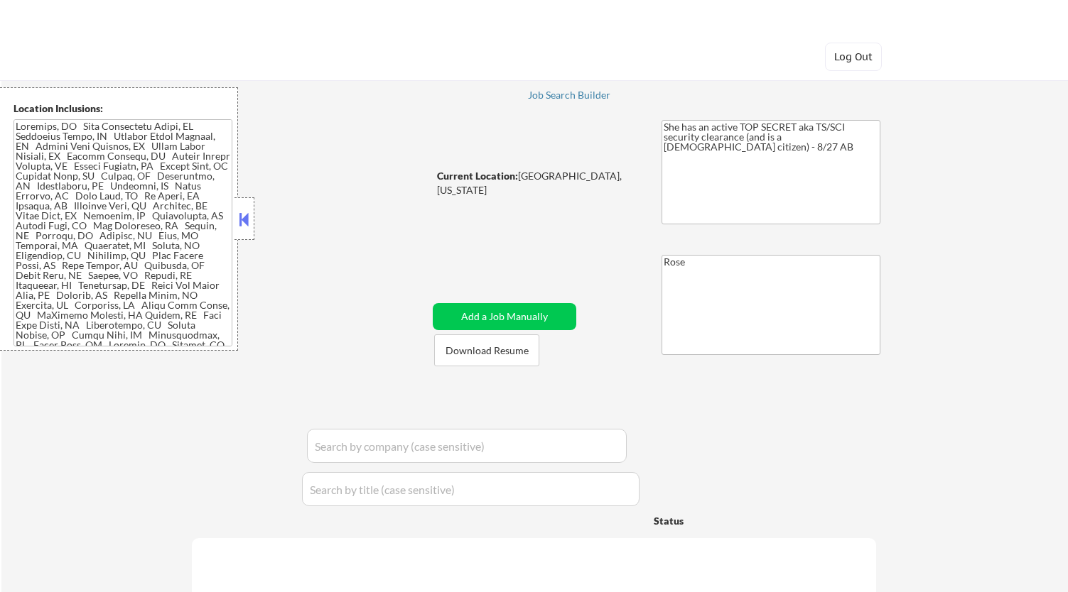
select select ""pending""
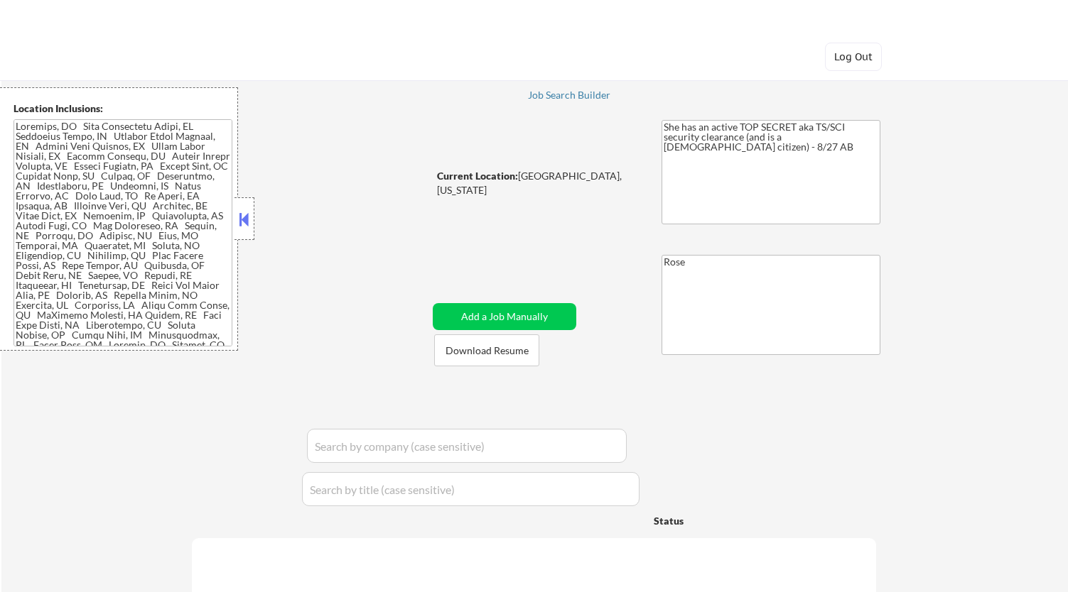
select select ""pending""
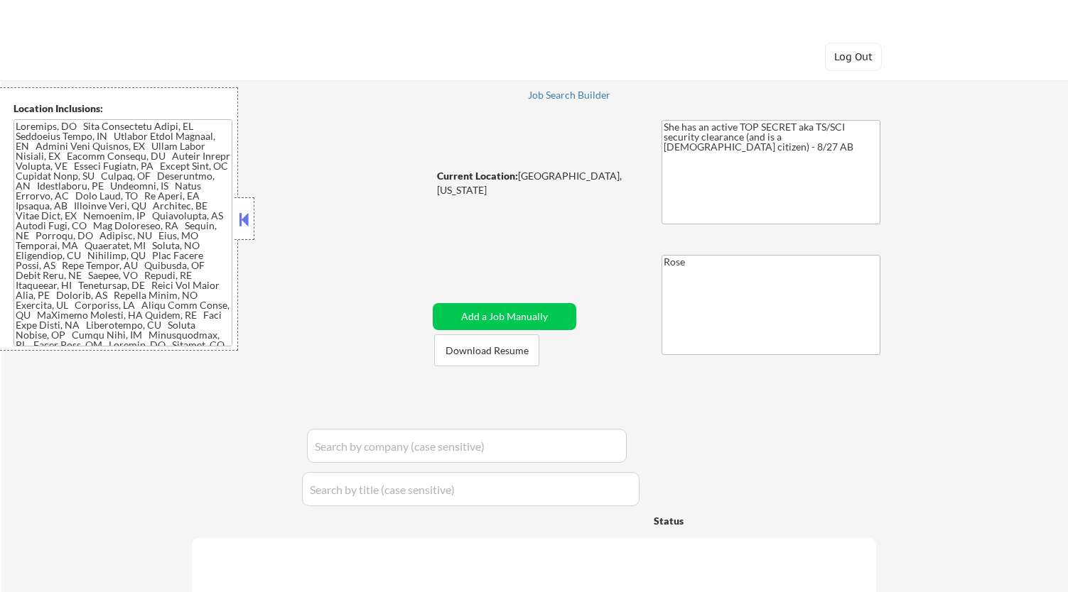
select select ""pending""
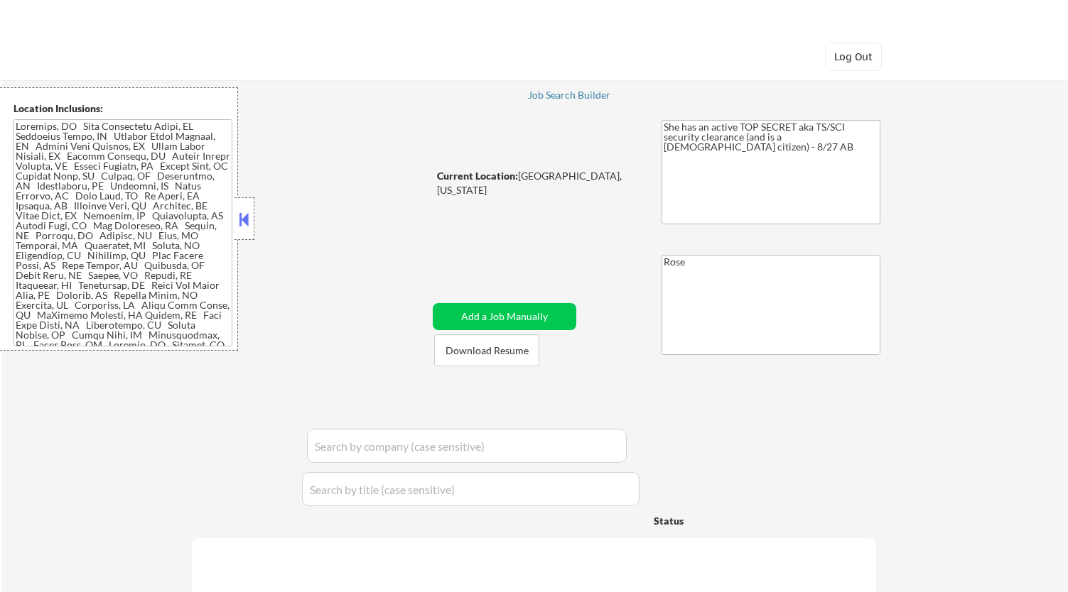
select select ""pending""
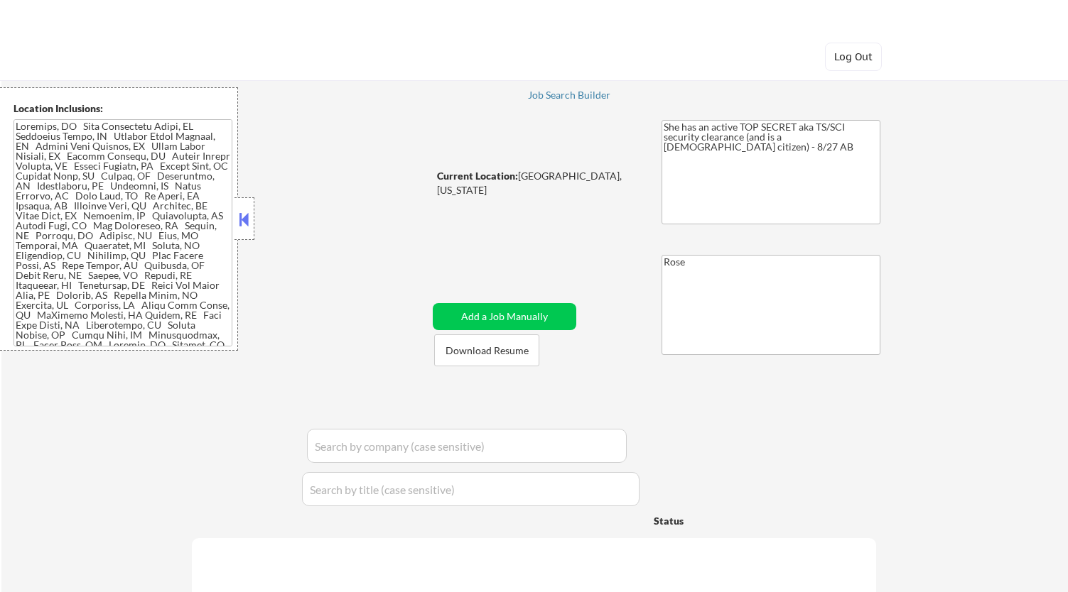
select select ""pending""
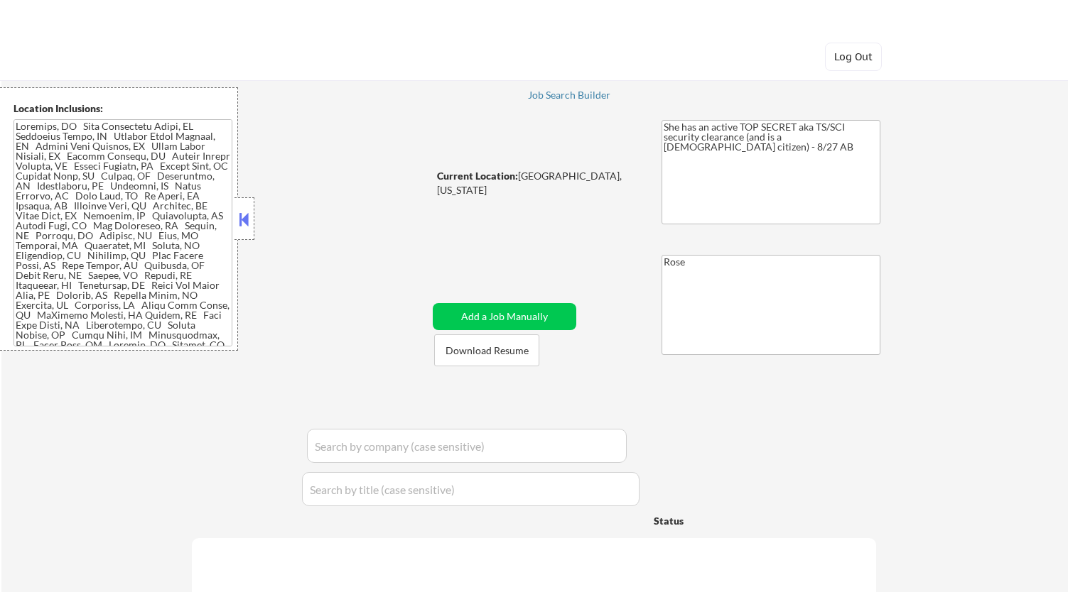
select select ""pending""
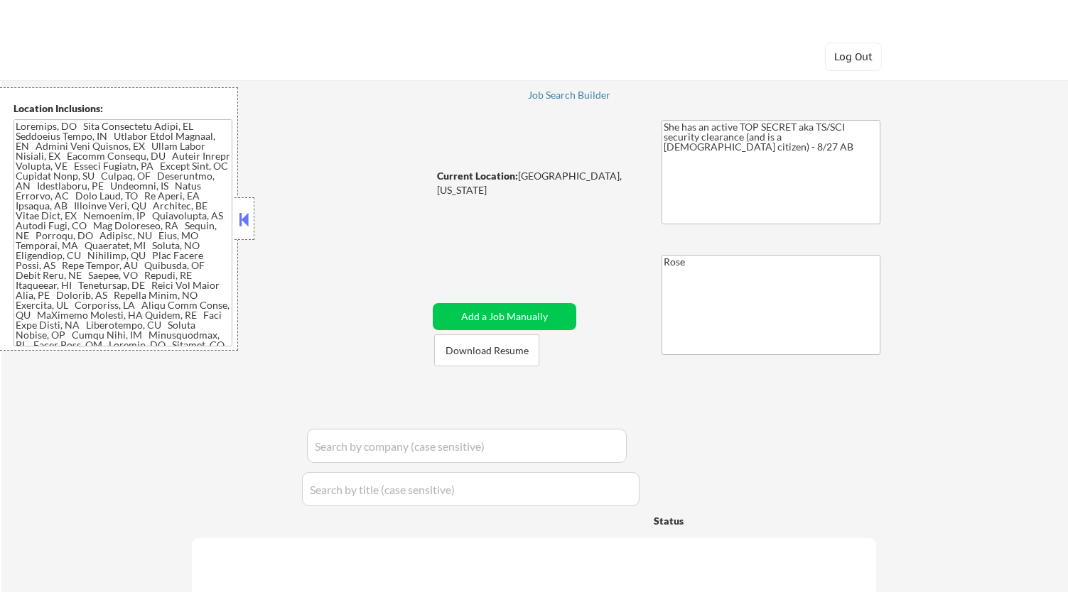
select select ""pending""
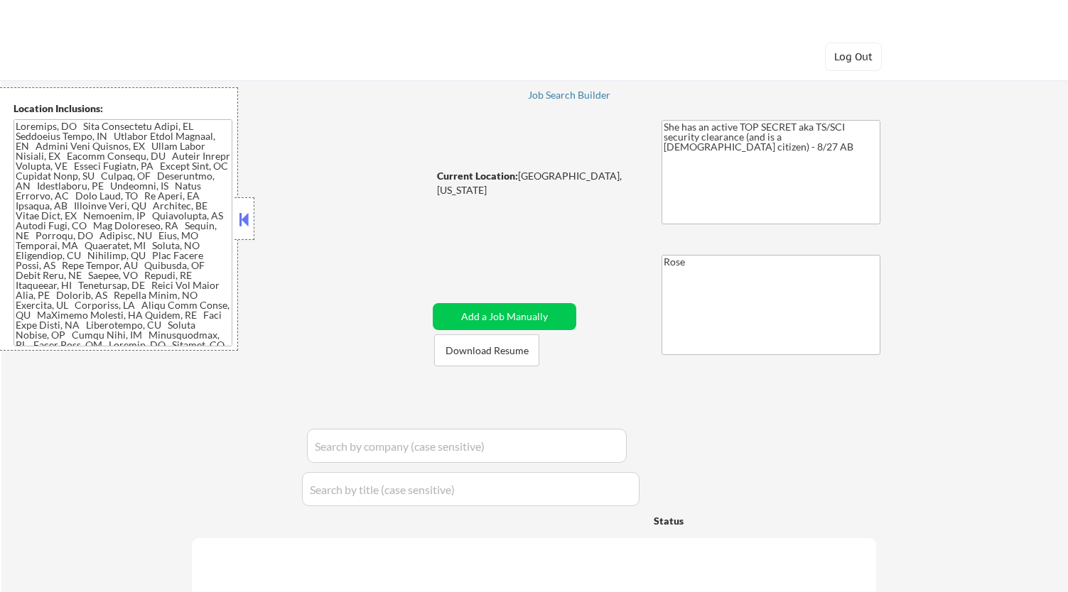
select select ""pending""
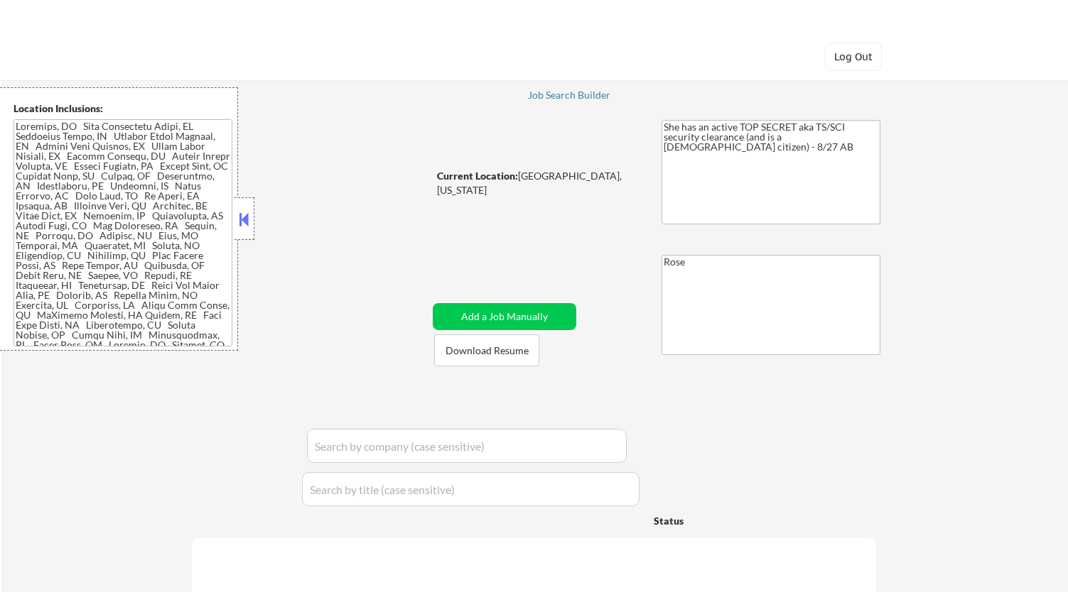
select select ""pending""
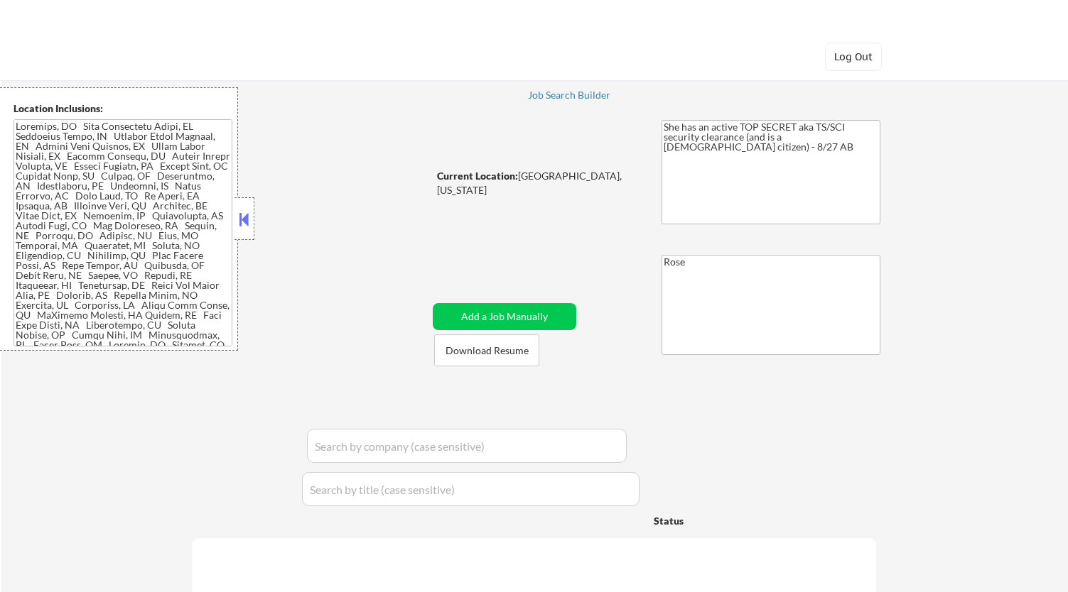
select select ""pending""
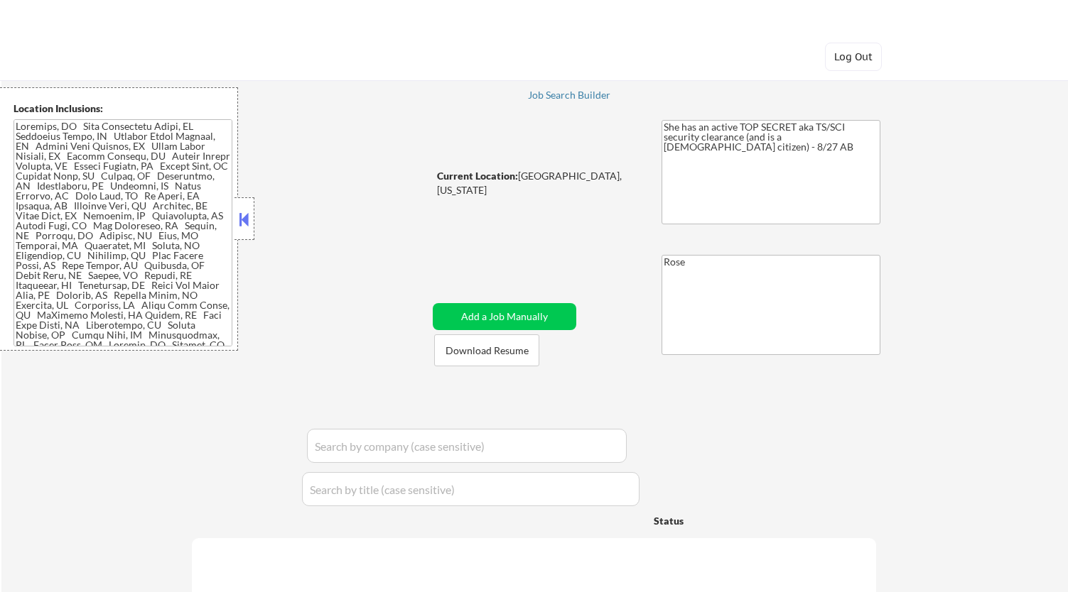
select select ""pending""
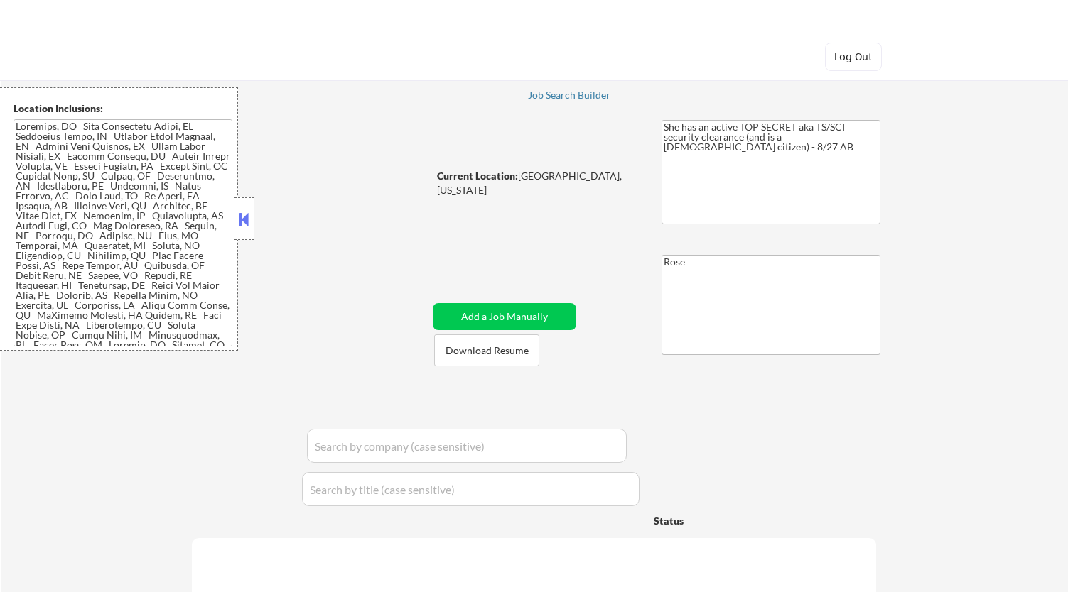
select select ""pending""
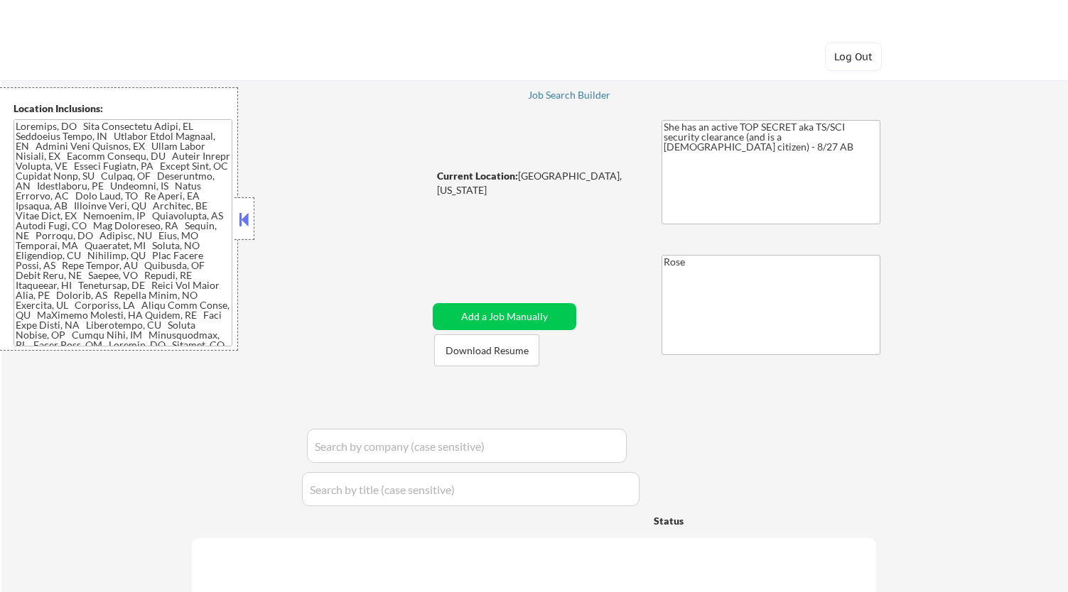
select select ""pending""
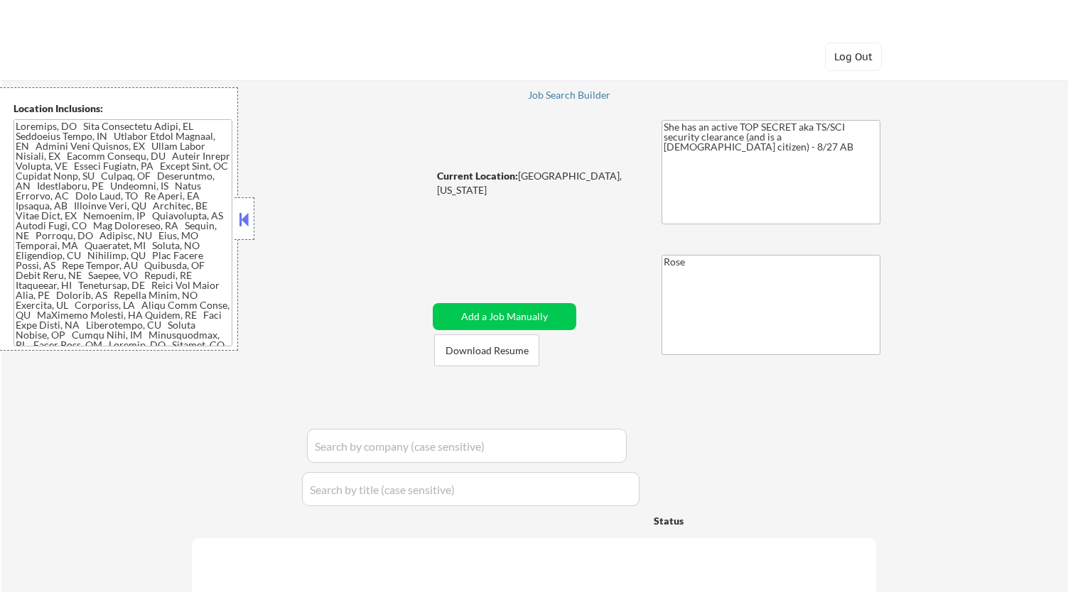
select select ""pending""
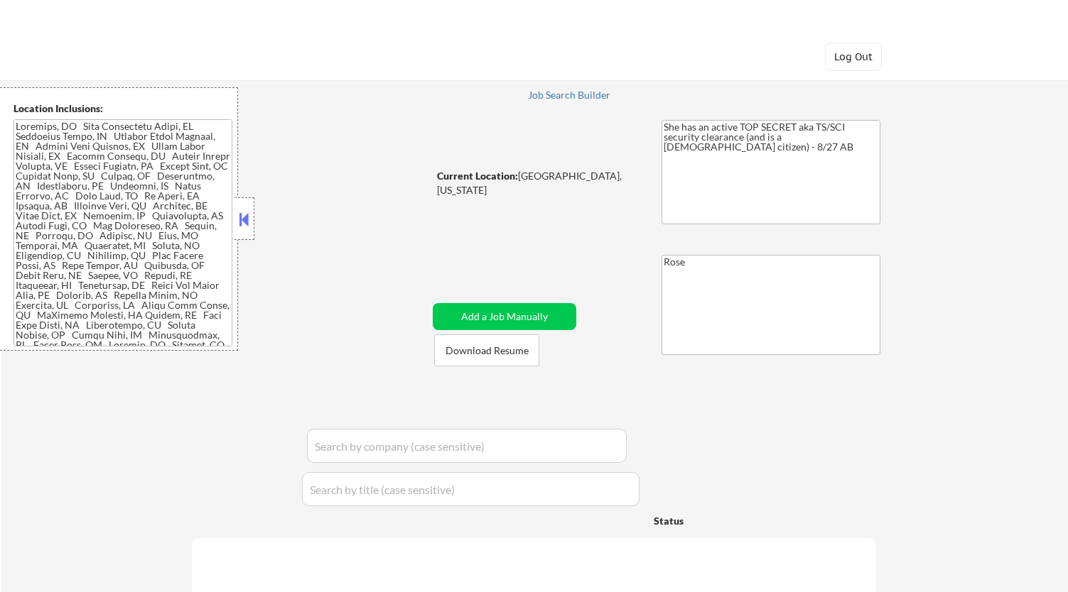
select select ""pending""
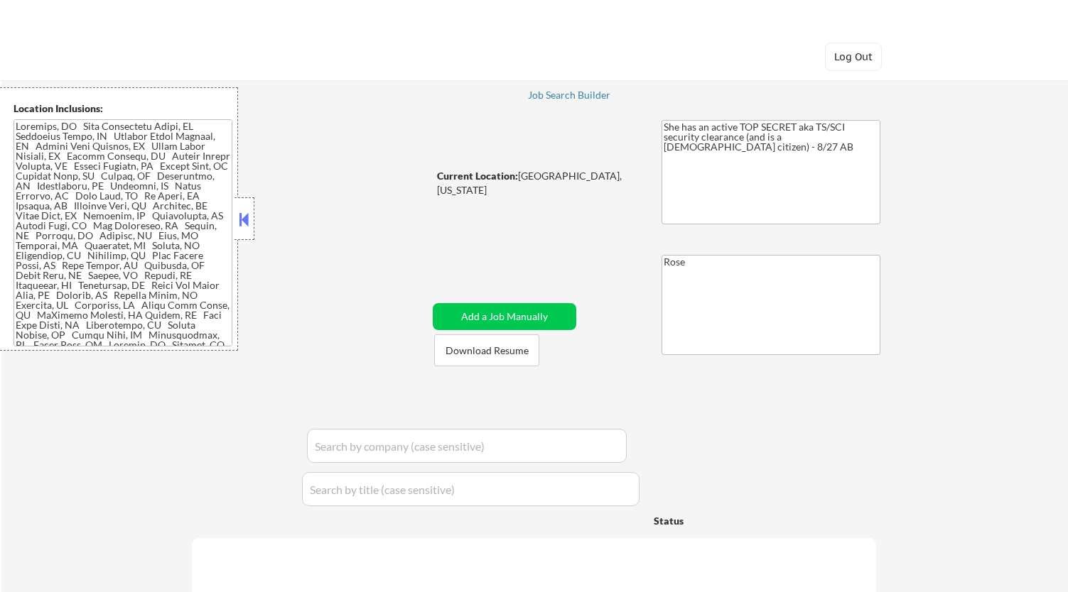
select select ""pending""
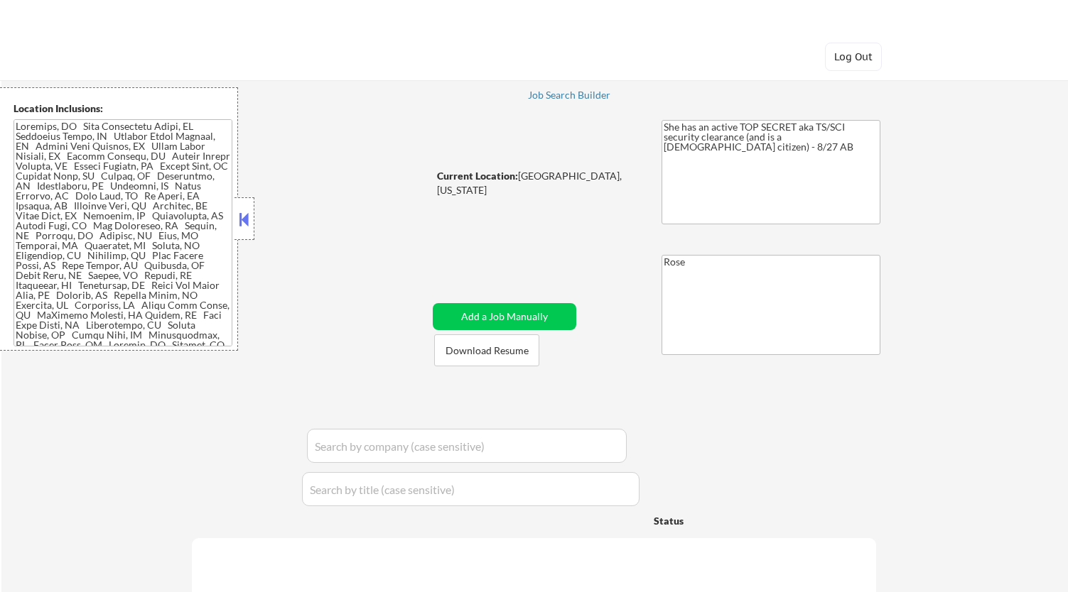
select select ""pending""
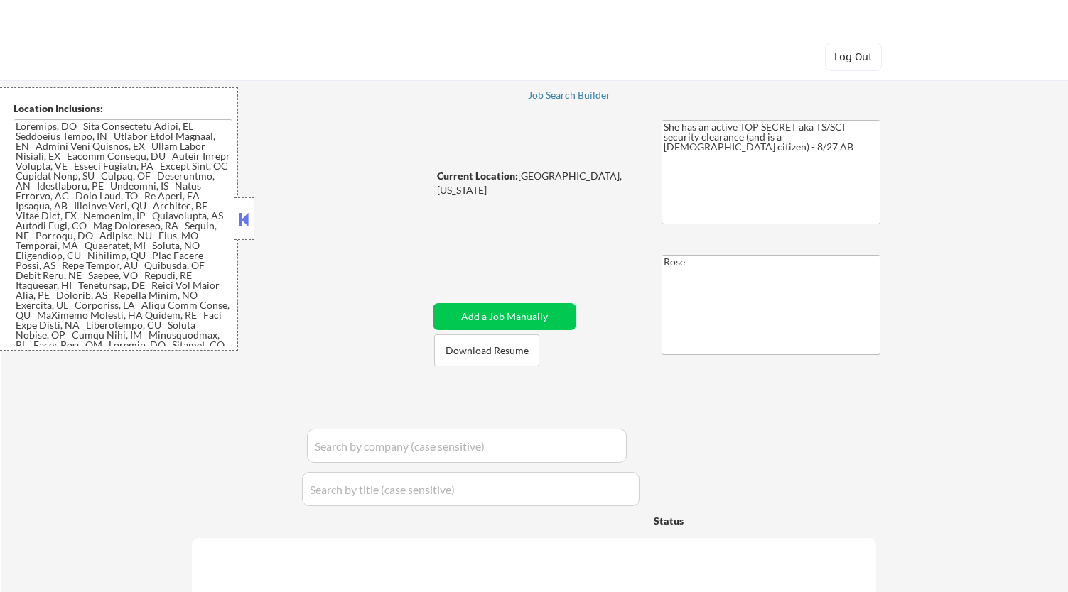
select select ""pending""
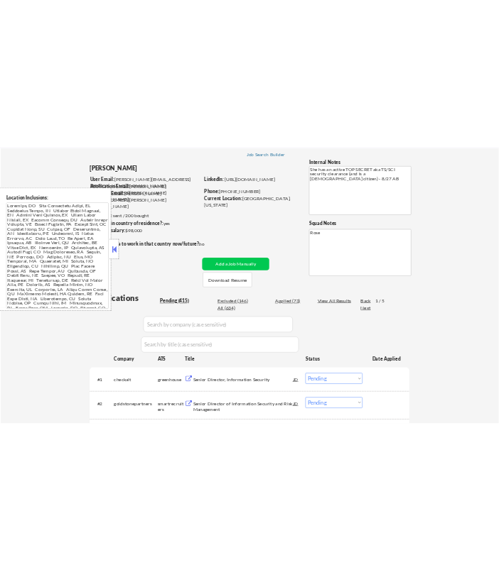
scroll to position [158, 0]
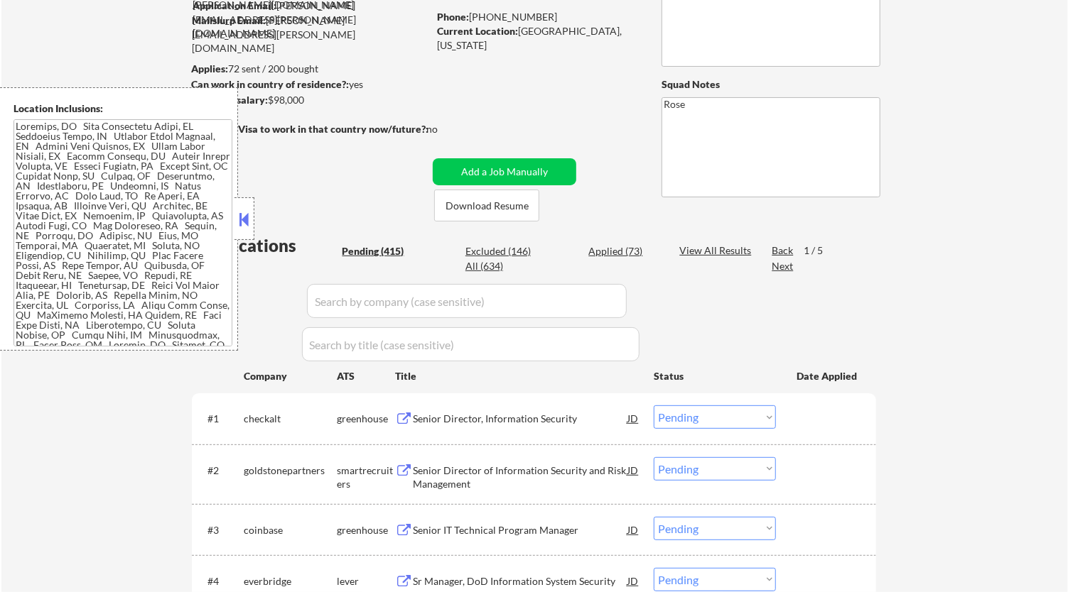
click at [572, 418] on div "Senior Director, Information Security" at bounding box center [520, 419] width 215 height 14
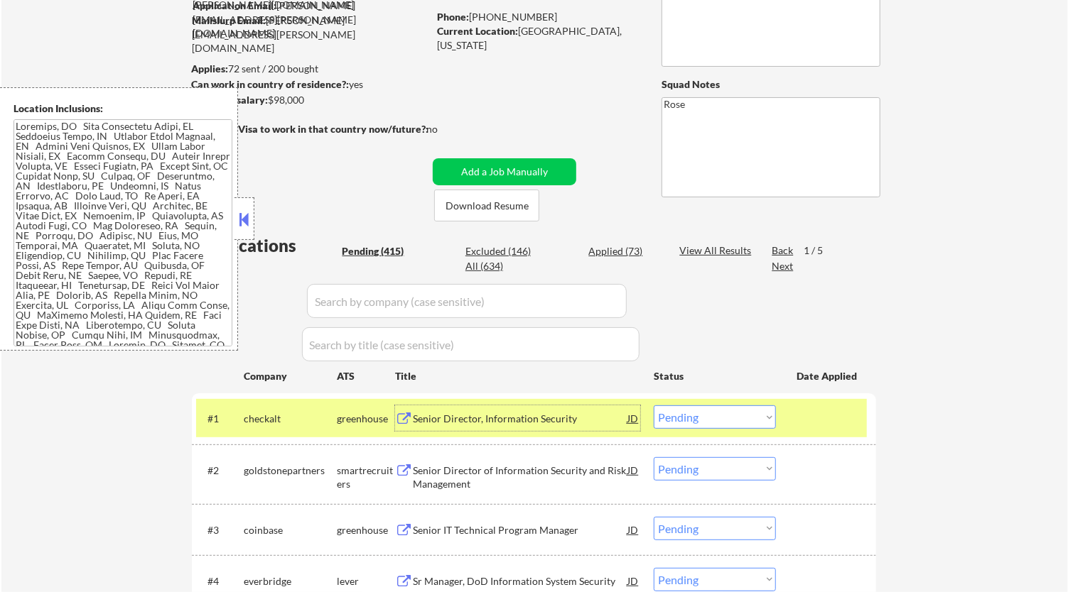
select select ""pending""
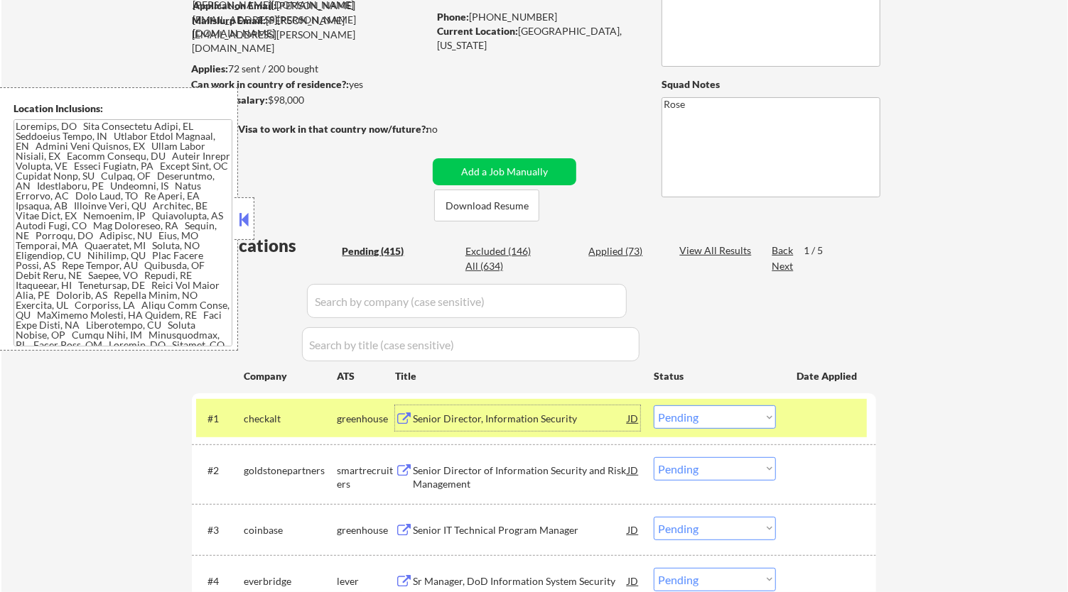
select select ""pending""
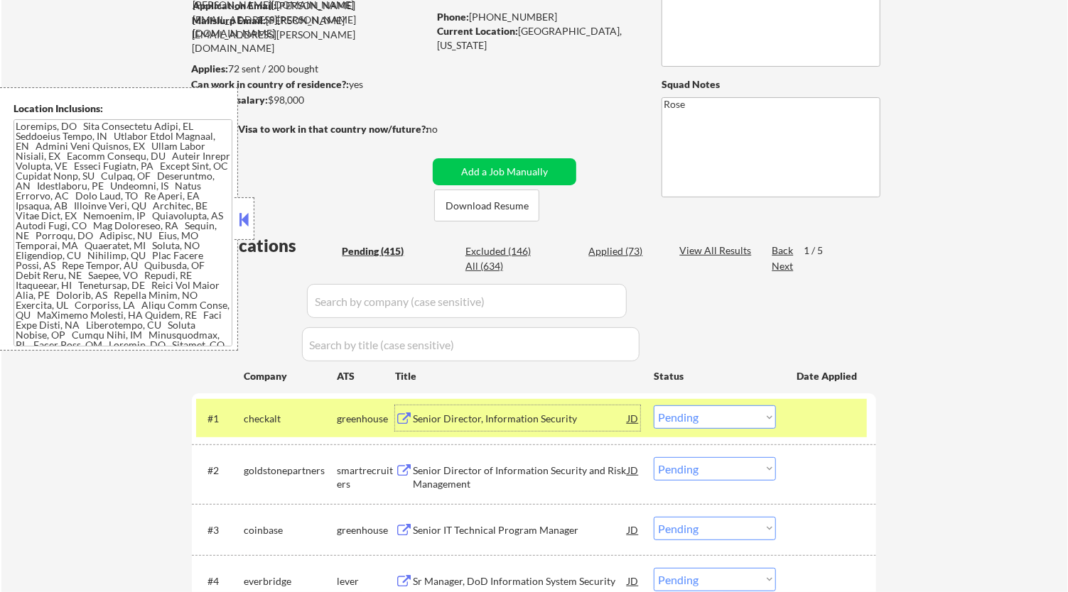
select select ""pending""
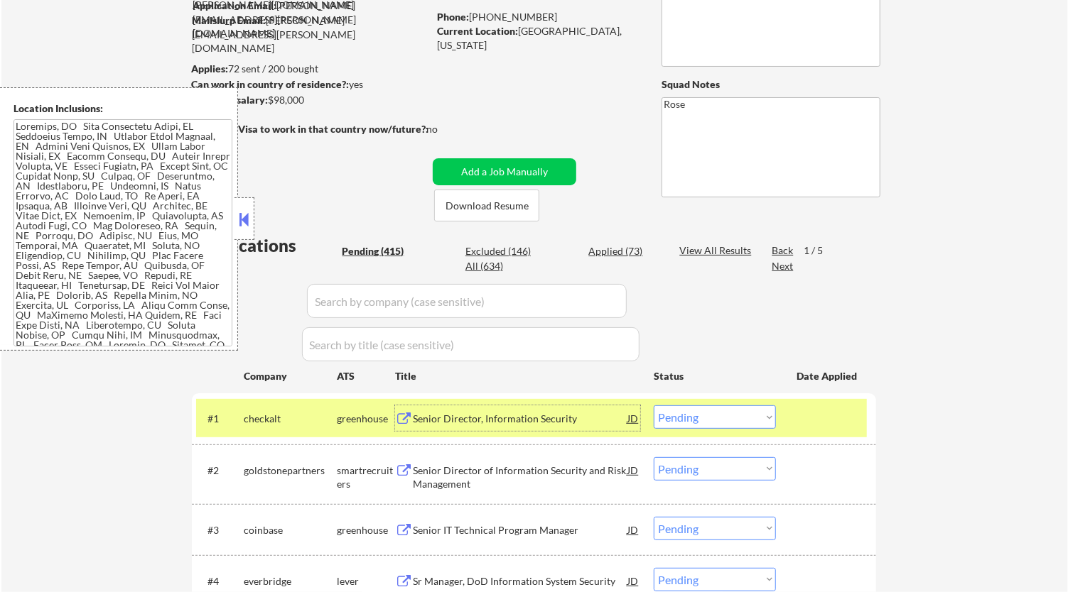
select select ""pending""
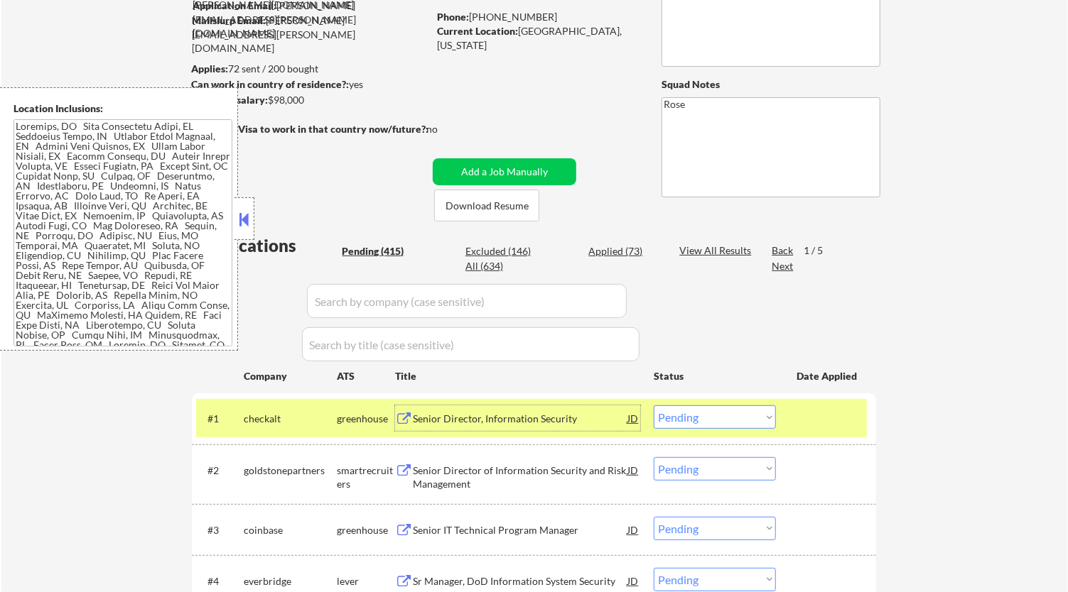
select select ""pending""
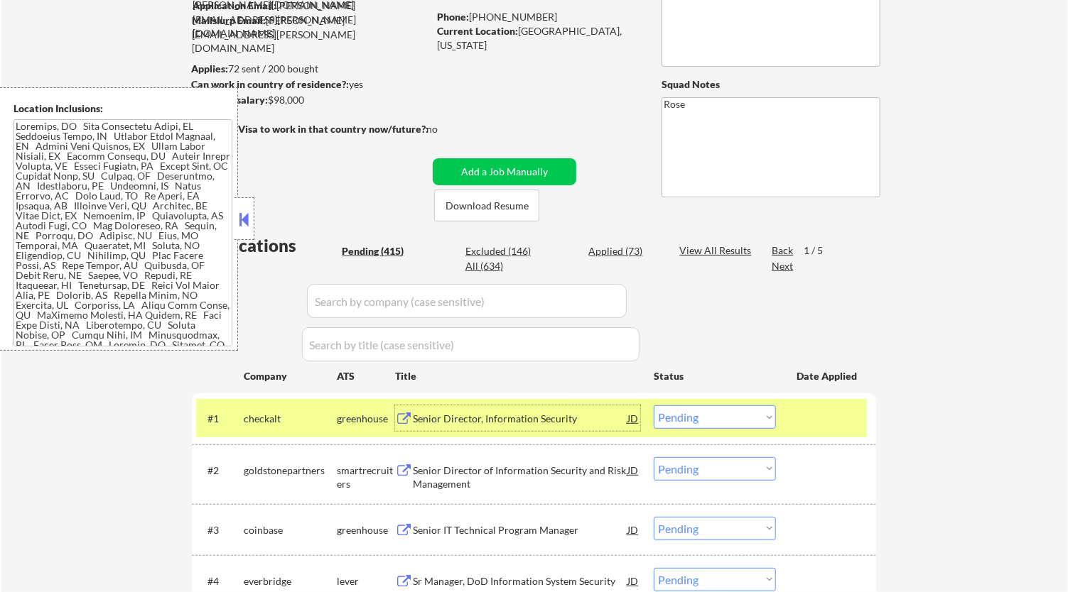
select select ""pending""
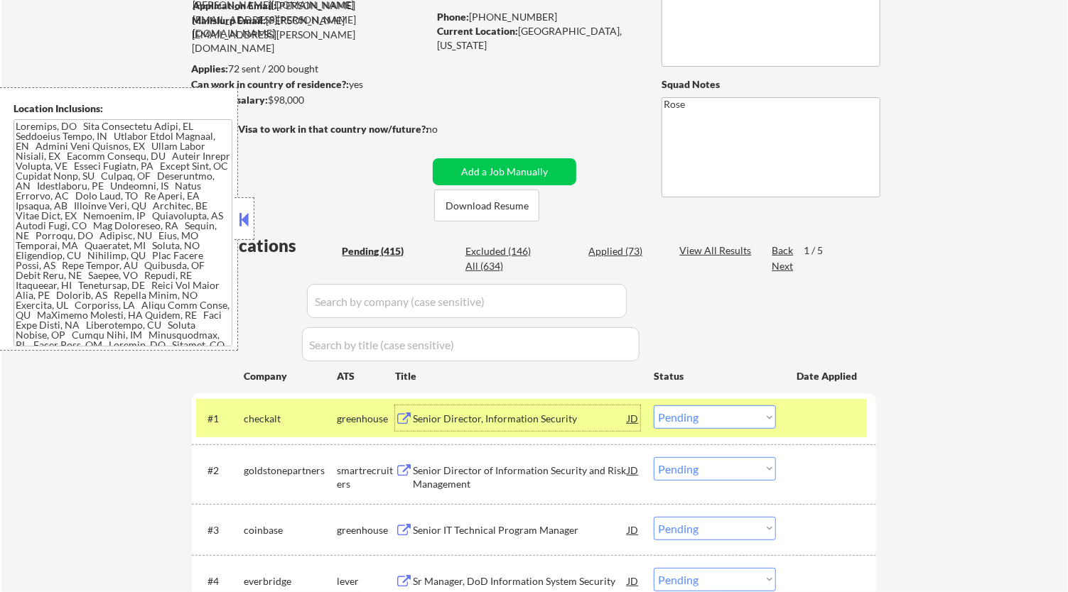
select select ""pending""
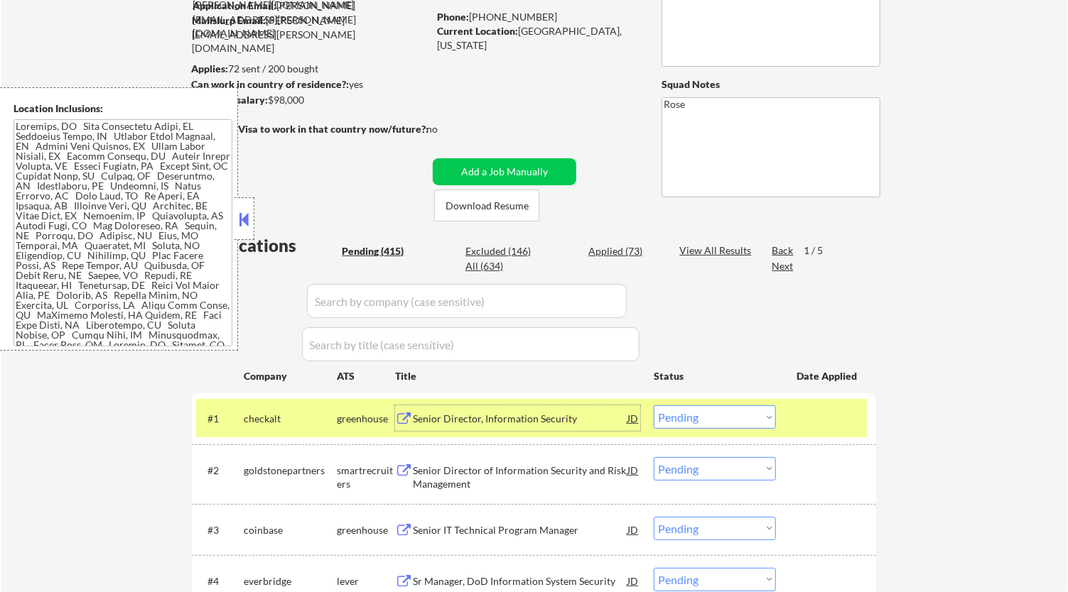
select select ""pending""
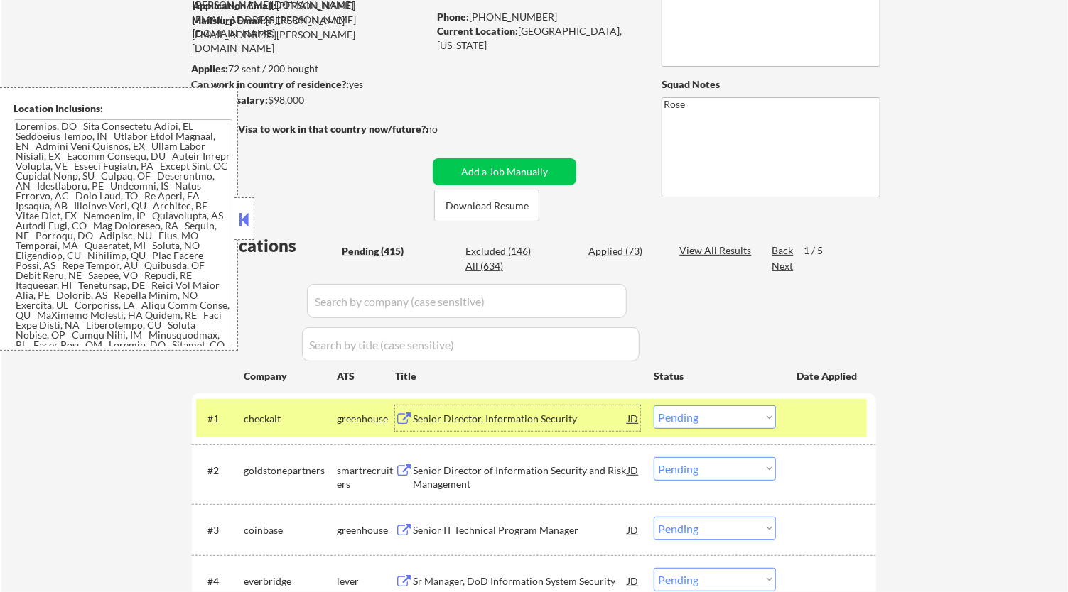
select select ""pending""
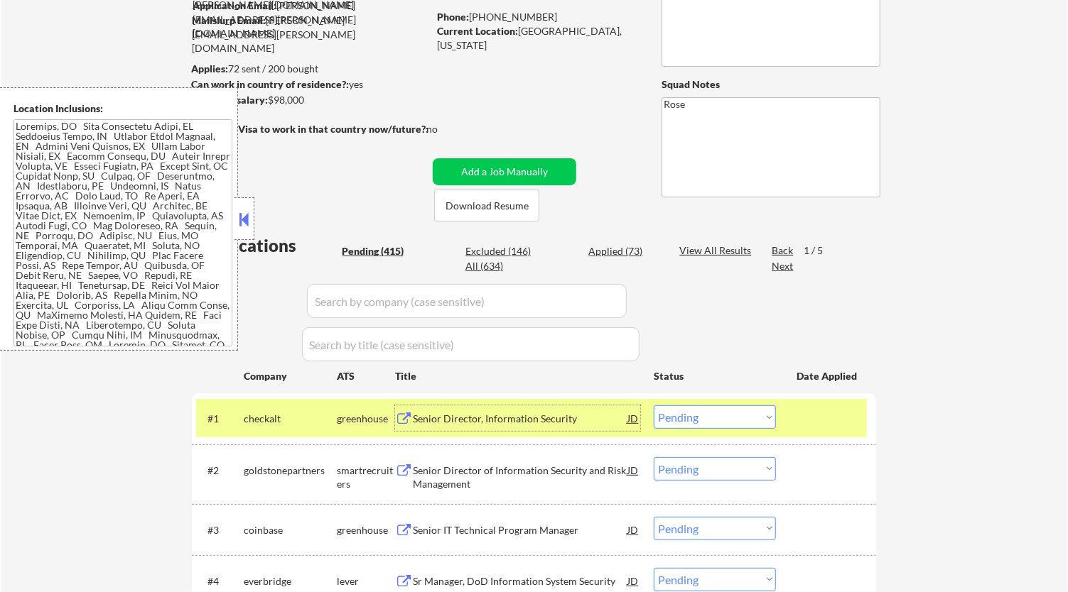
select select ""pending""
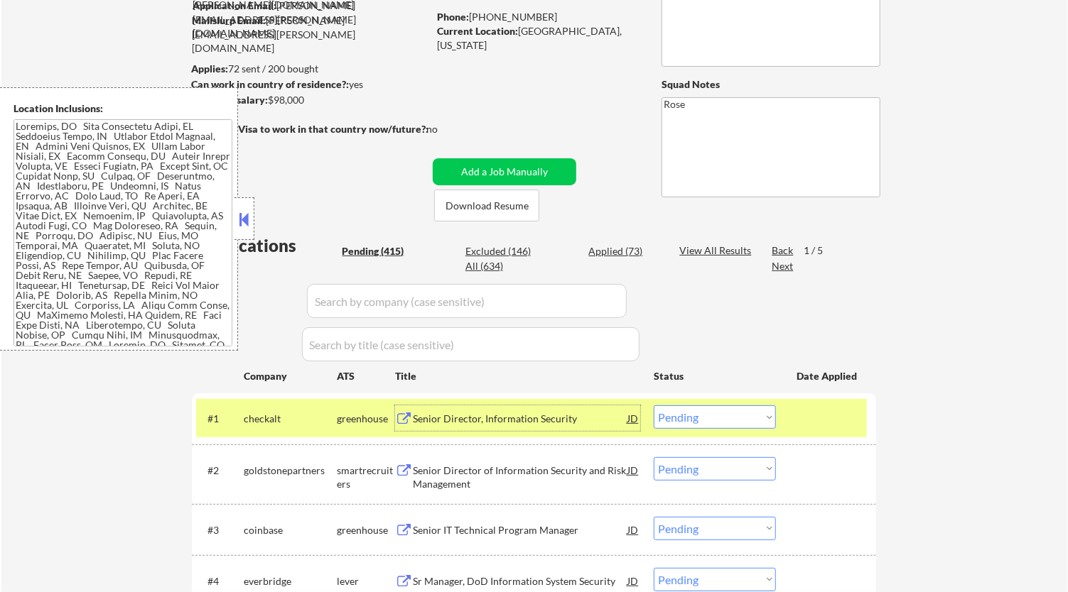
select select ""pending""
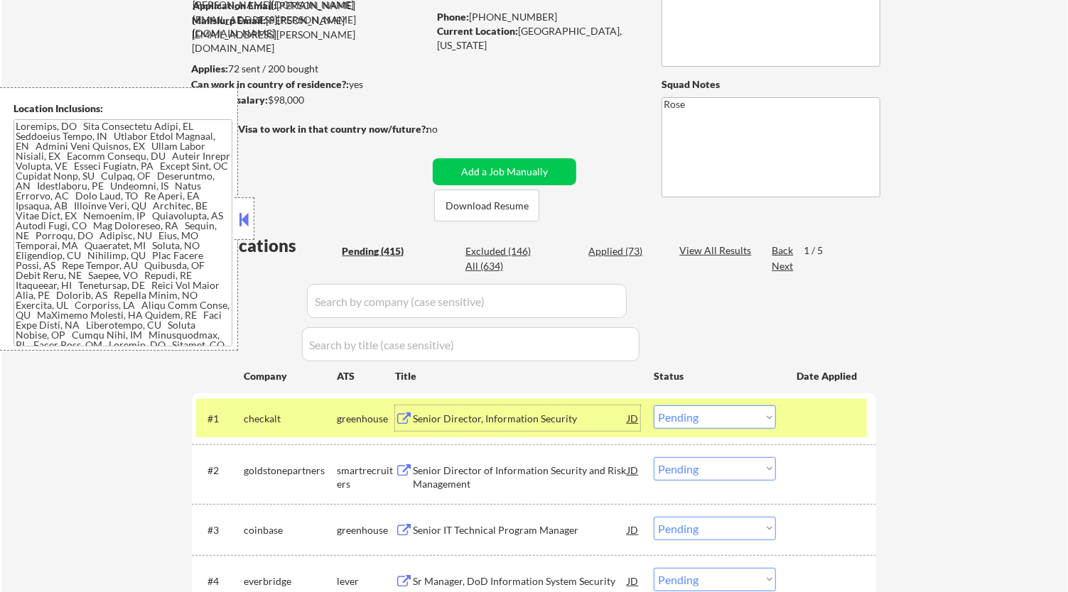
select select ""pending""
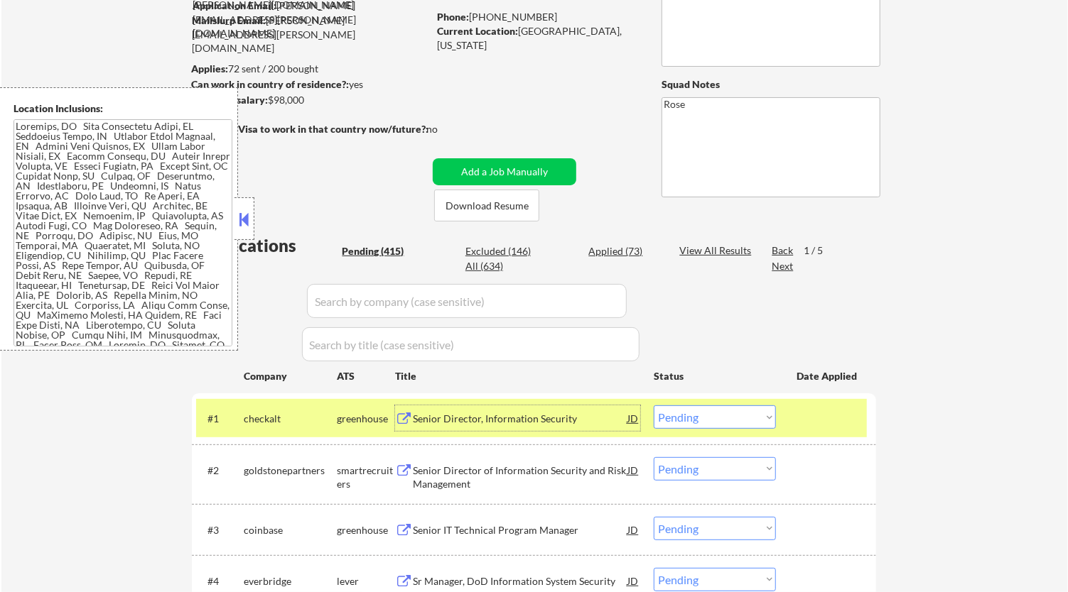
select select ""pending""
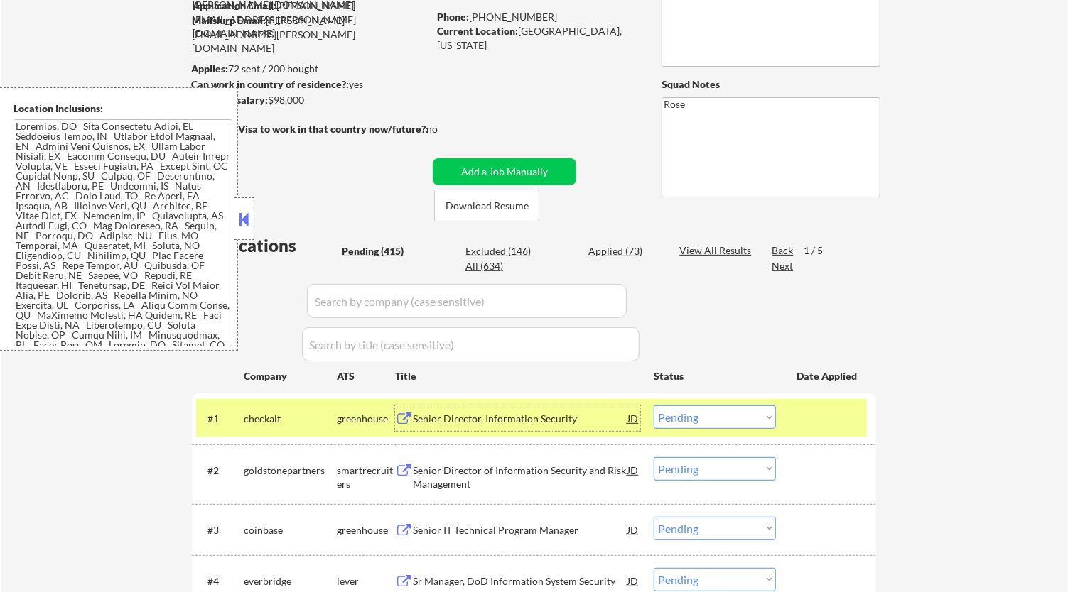
select select ""pending""
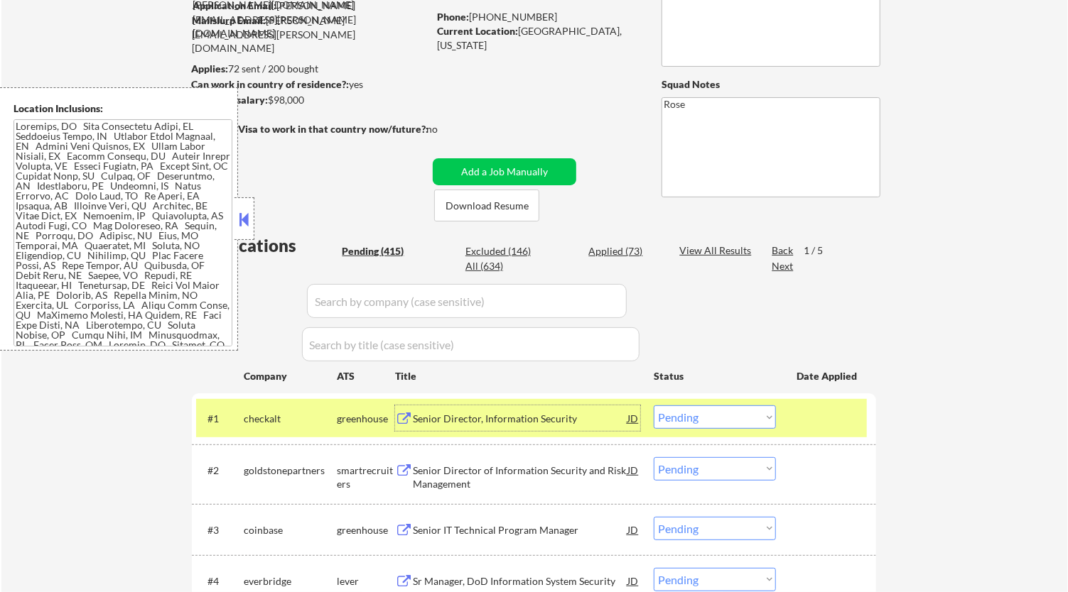
select select ""pending""
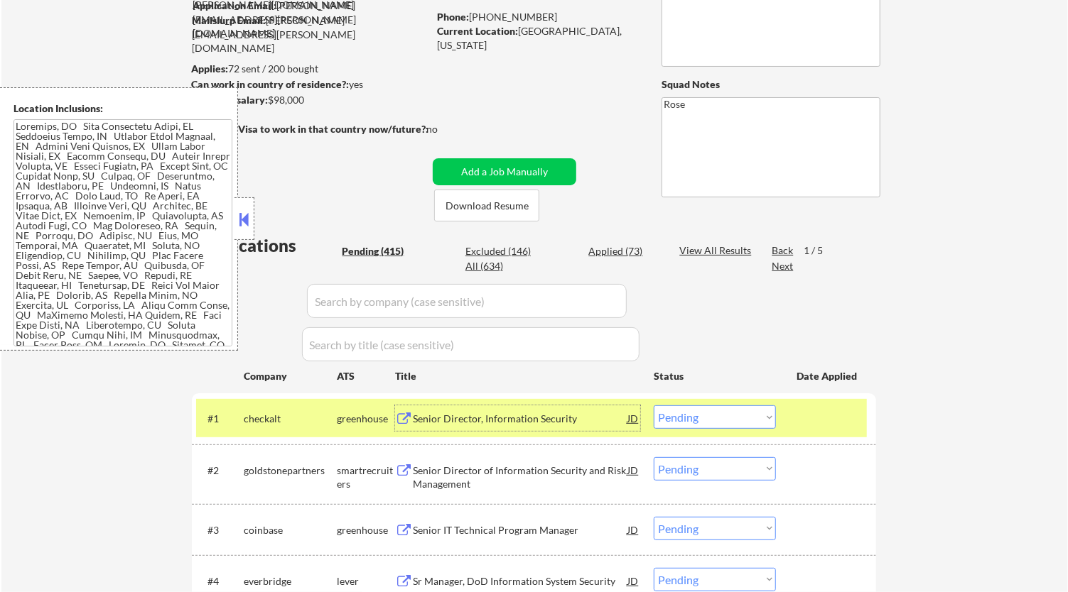
select select ""pending""
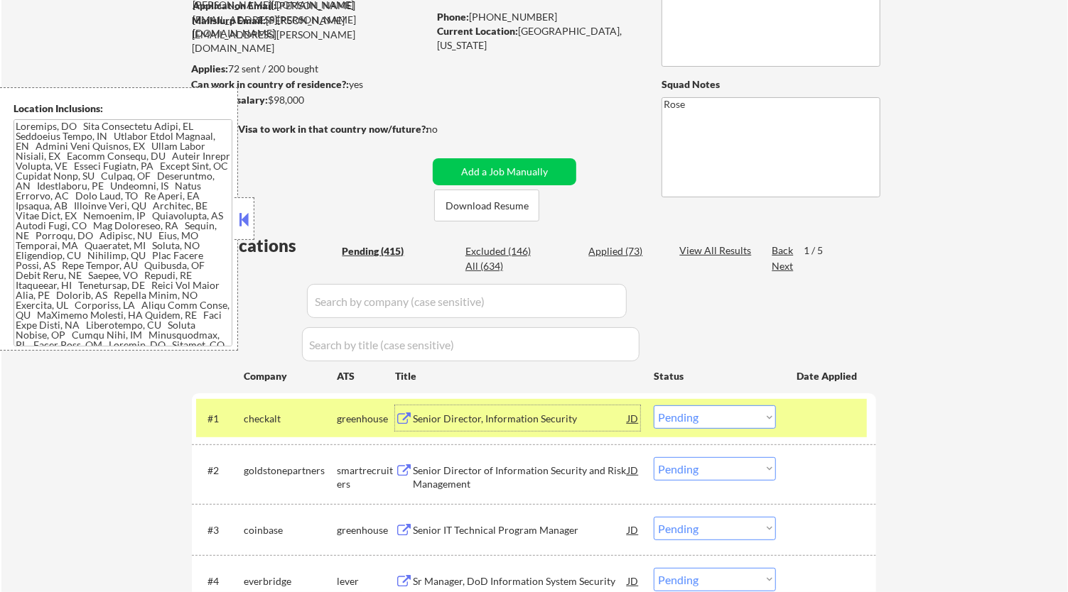
select select ""pending""
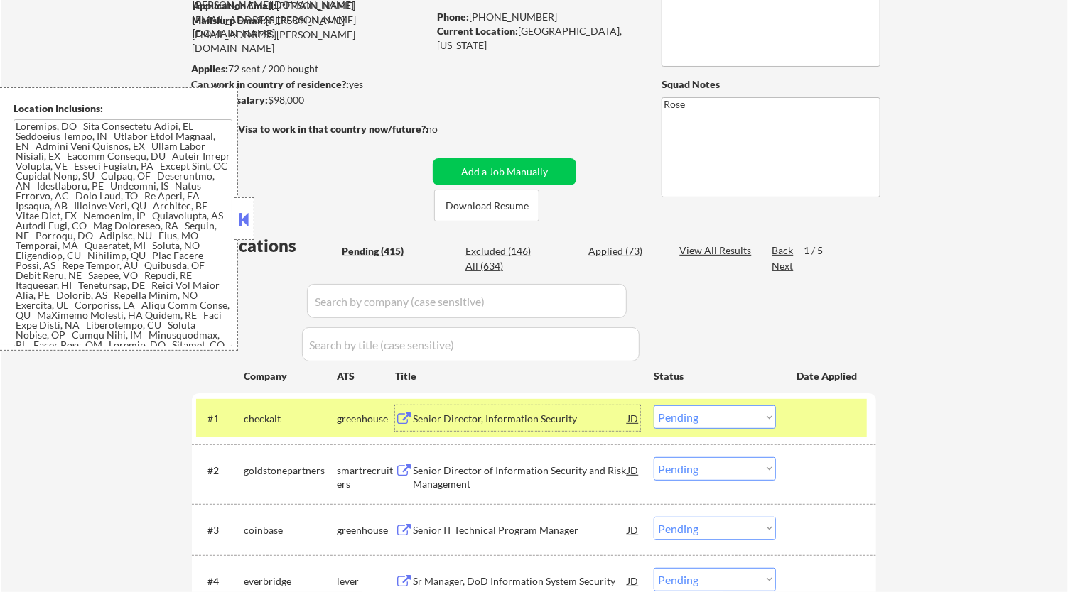
select select ""pending""
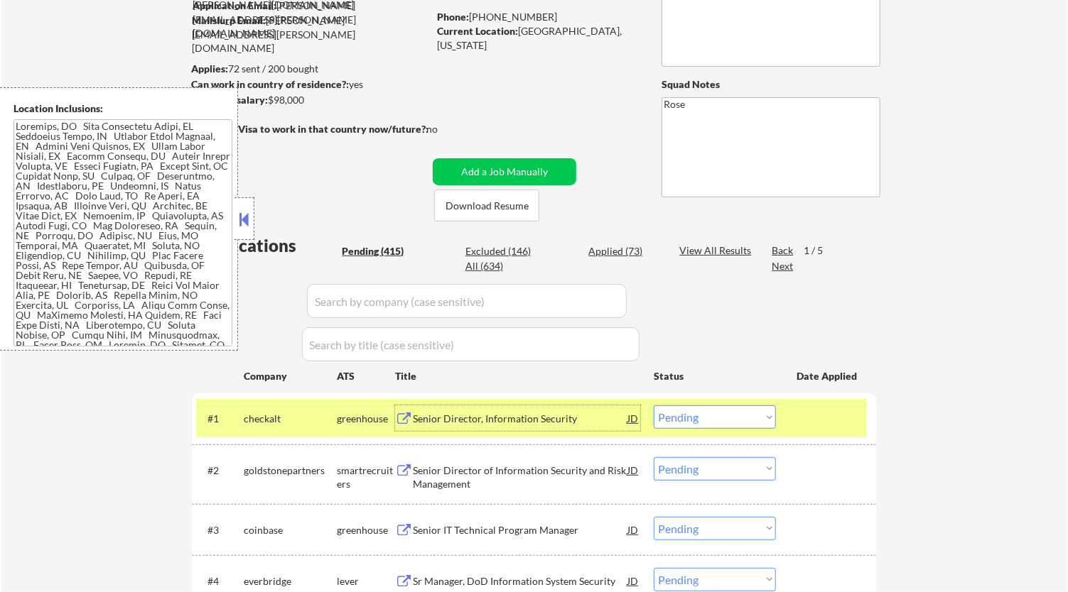
select select ""pending""
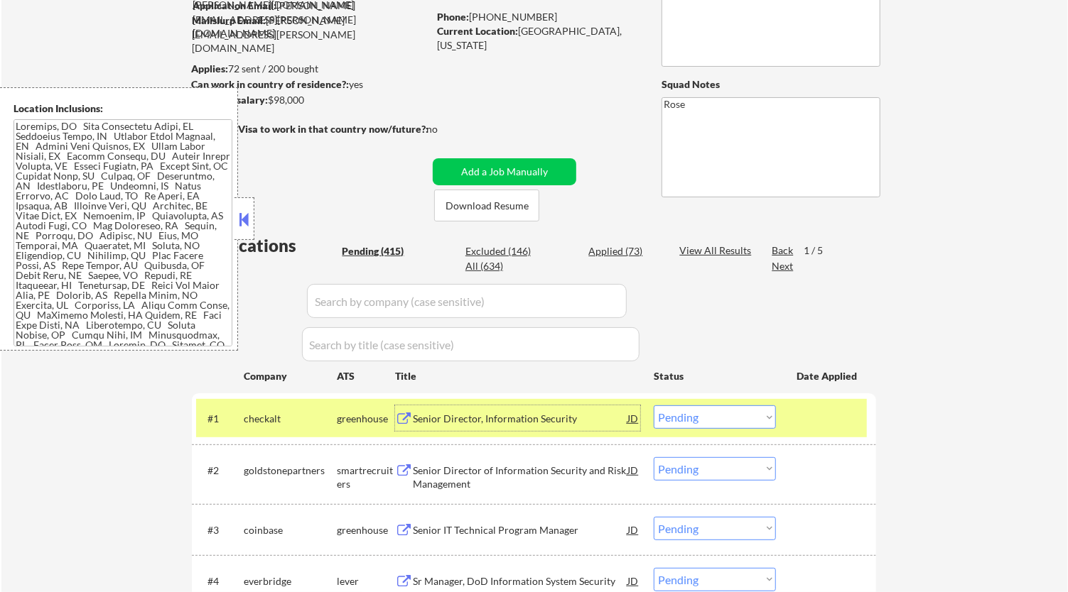
select select ""pending""
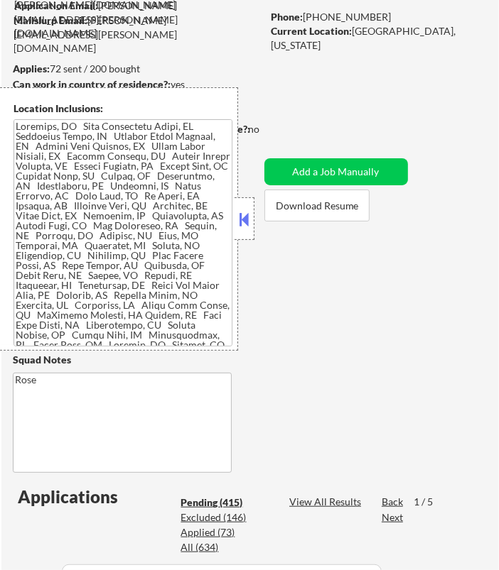
click at [246, 226] on button at bounding box center [245, 219] width 16 height 21
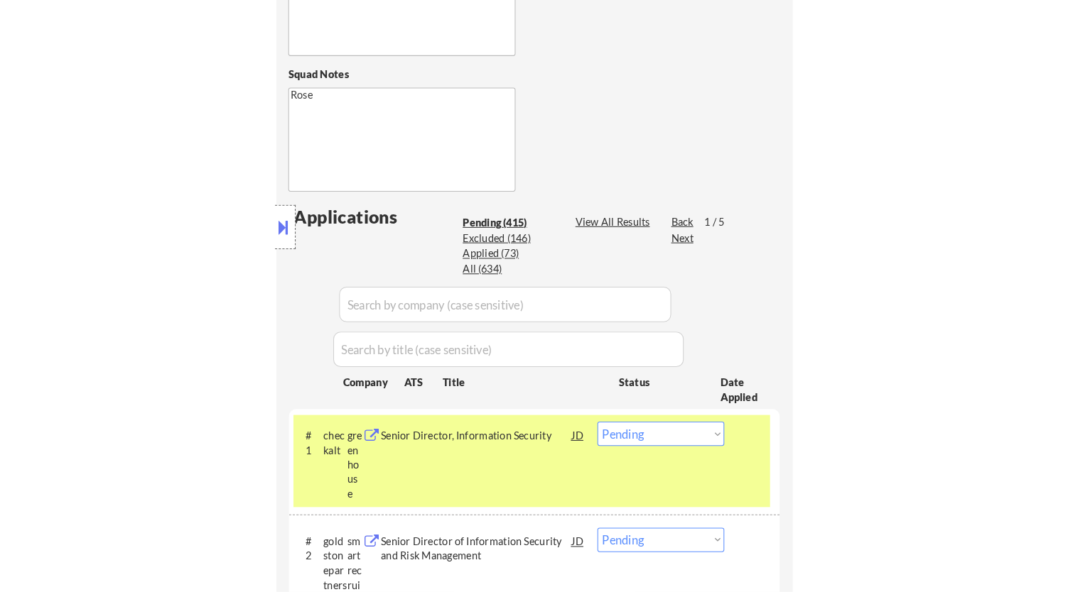
scroll to position [552, 0]
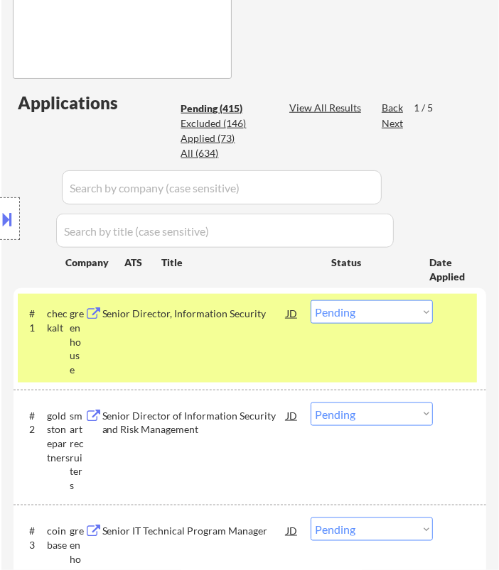
click at [376, 314] on select "Choose an option... Pending Applied Excluded (Questions) Excluded (Expired) Exc…" at bounding box center [371, 311] width 122 height 23
click at [310, 300] on select "Choose an option... Pending Applied Excluded (Questions) Excluded (Expired) Exc…" at bounding box center [371, 311] width 122 height 23
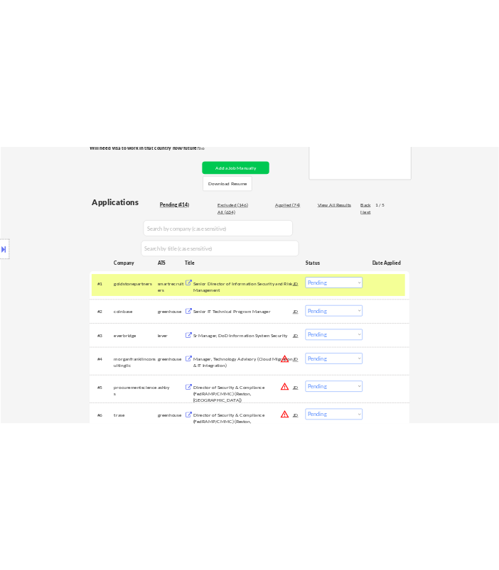
scroll to position [237, 0]
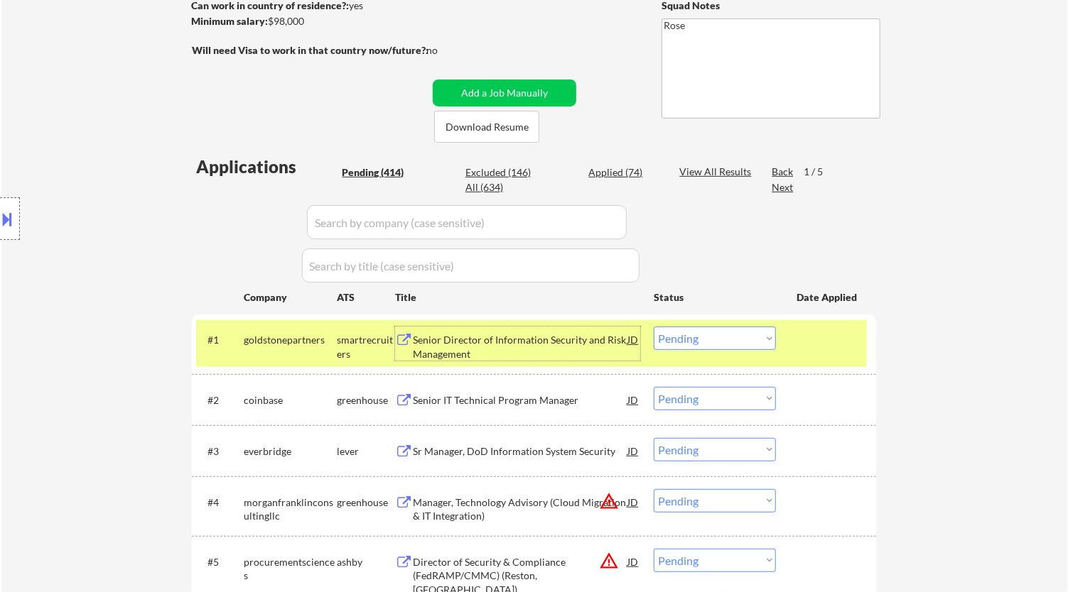
click at [533, 344] on div "Senior Director of Information Security and Risk Management" at bounding box center [520, 347] width 215 height 28
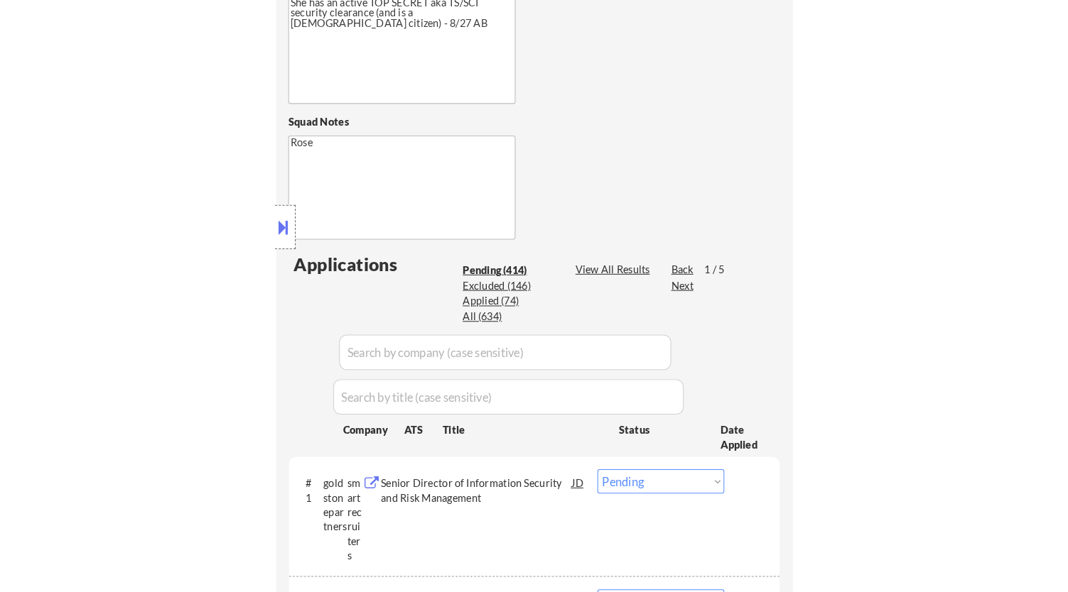
scroll to position [473, 0]
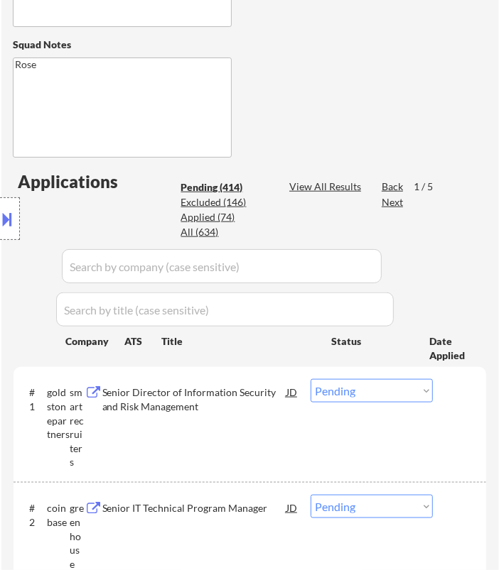
click at [358, 386] on select "Choose an option... Pending Applied Excluded (Questions) Excluded (Expired) Exc…" at bounding box center [371, 390] width 122 height 23
click at [310, 379] on select "Choose an option... Pending Applied Excluded (Questions) Excluded (Expired) Exc…" at bounding box center [371, 390] width 122 height 23
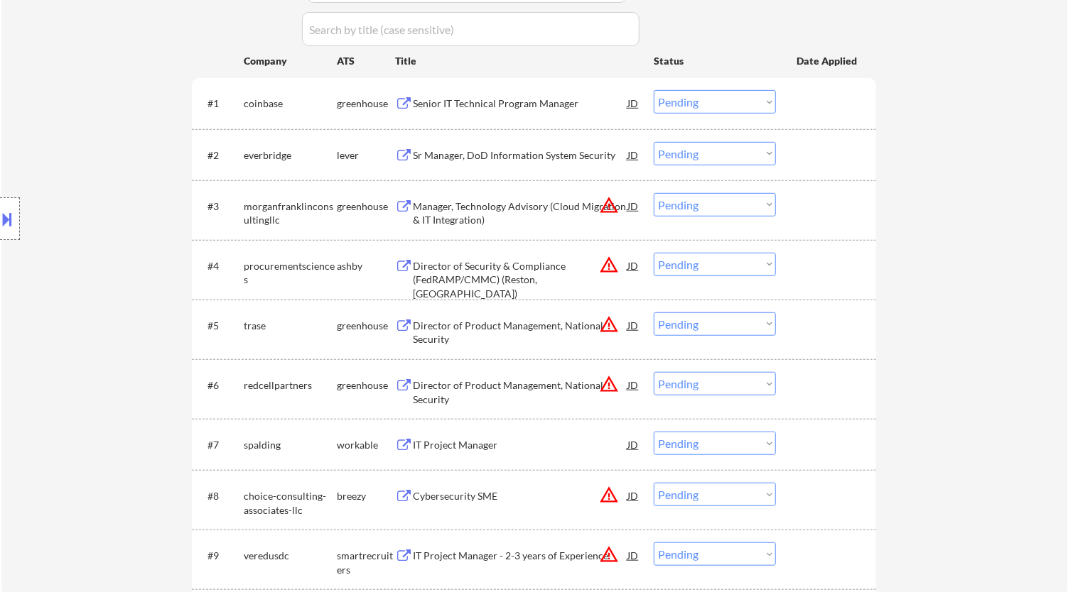
click at [494, 110] on div "Senior IT Technical Program Manager" at bounding box center [520, 103] width 215 height 26
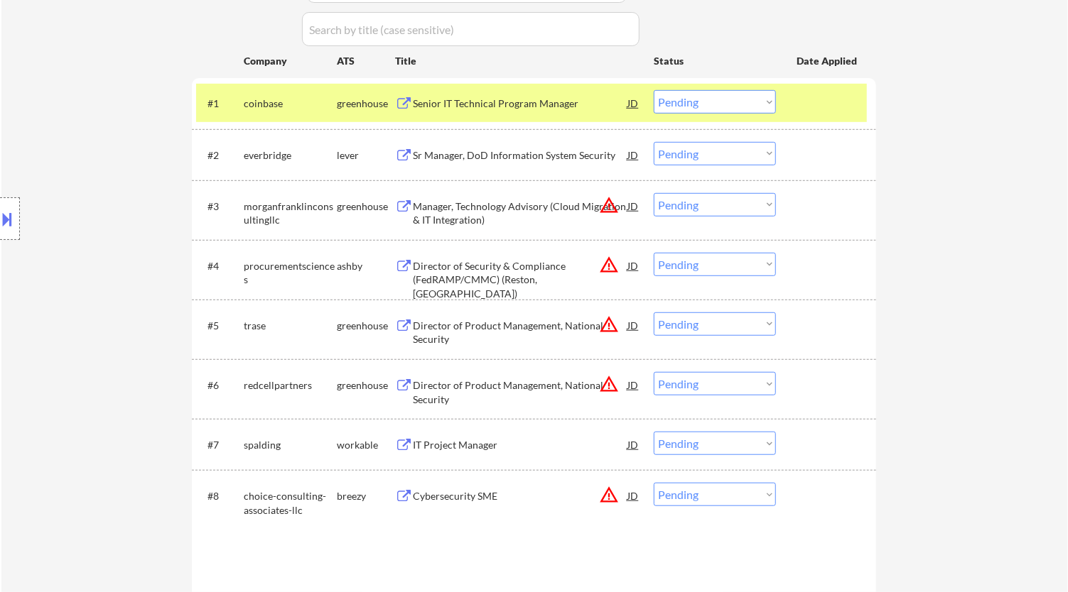
click at [695, 107] on select "Choose an option... Pending Applied Excluded (Questions) Excluded (Expired) Exc…" at bounding box center [714, 101] width 122 height 23
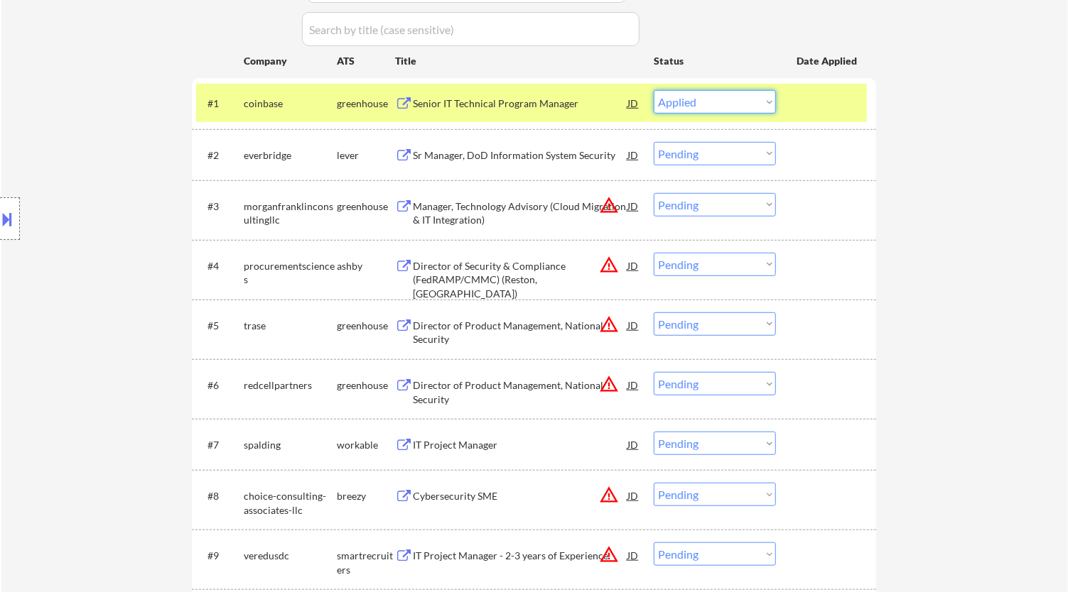
click at [653, 90] on select "Choose an option... Pending Applied Excluded (Questions) Excluded (Expired) Exc…" at bounding box center [714, 101] width 122 height 23
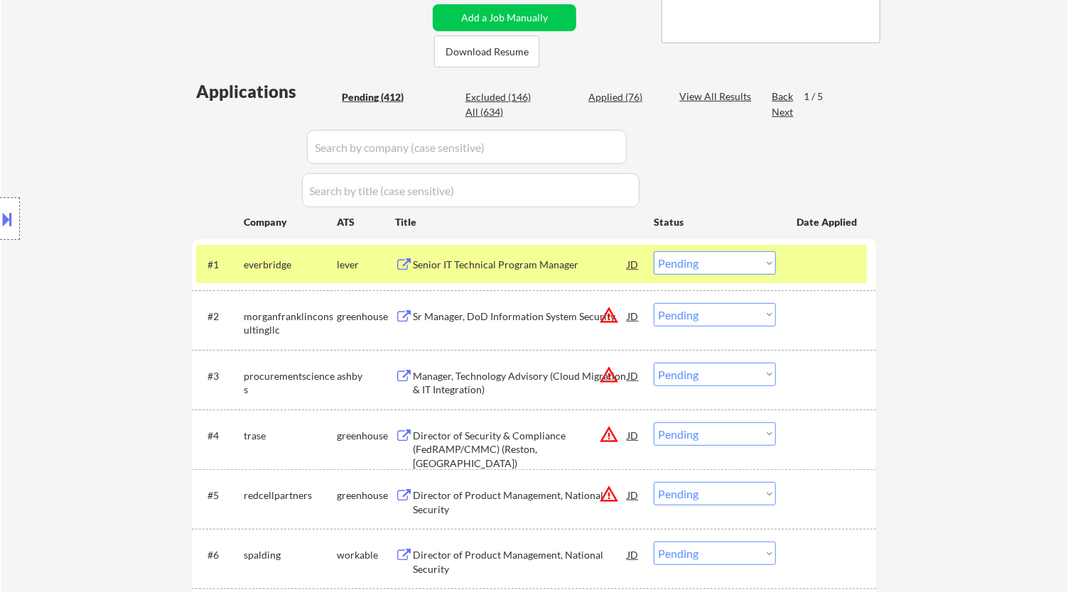
scroll to position [315, 0]
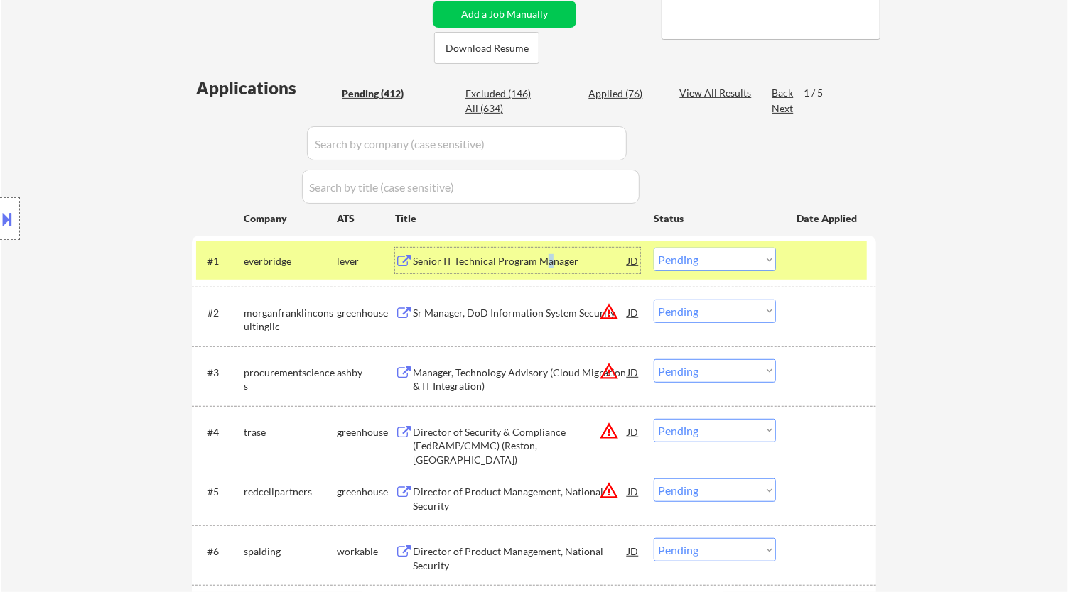
click at [548, 260] on div "Senior IT Technical Program Manager" at bounding box center [520, 261] width 215 height 14
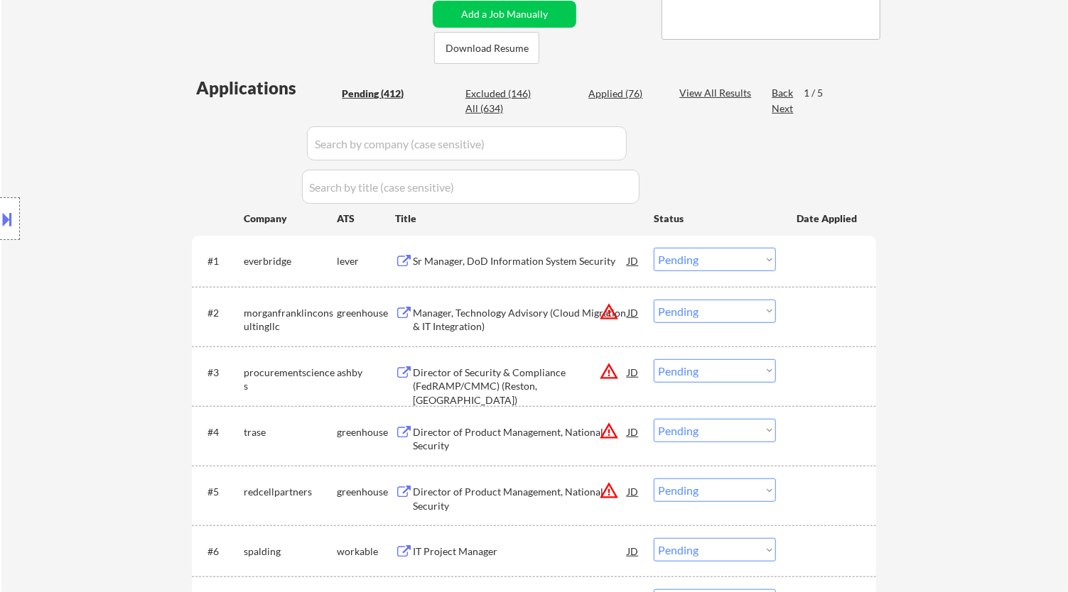
click at [486, 271] on div "Sr Manager, DoD Information System Security" at bounding box center [520, 261] width 215 height 26
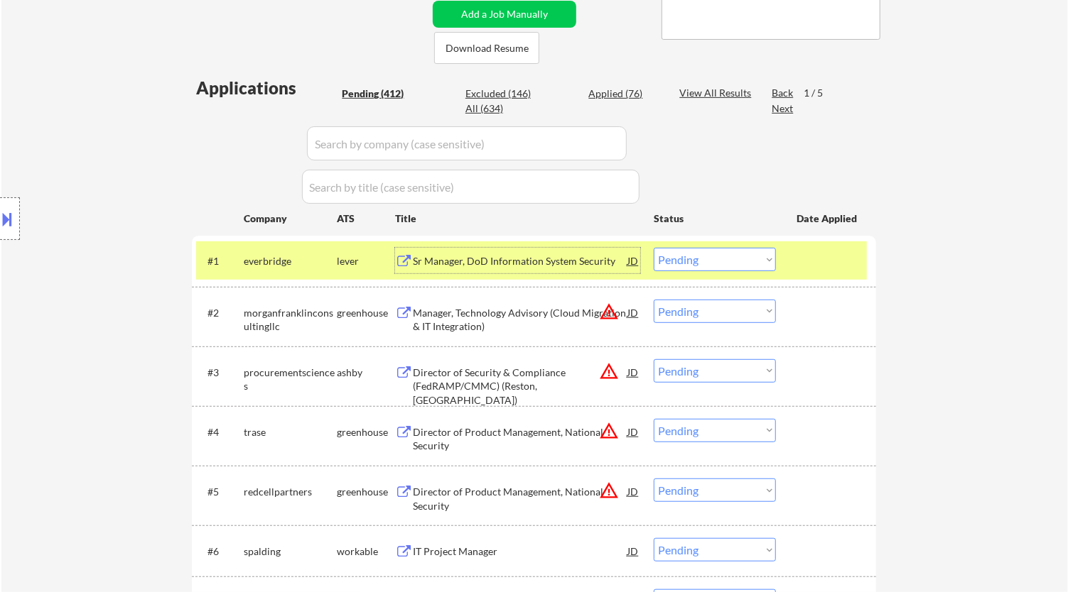
click at [746, 256] on select "Choose an option... Pending Applied Excluded (Questions) Excluded (Expired) Exc…" at bounding box center [714, 259] width 122 height 23
click at [653, 248] on select "Choose an option... Pending Applied Excluded (Questions) Excluded (Expired) Exc…" at bounding box center [714, 259] width 122 height 23
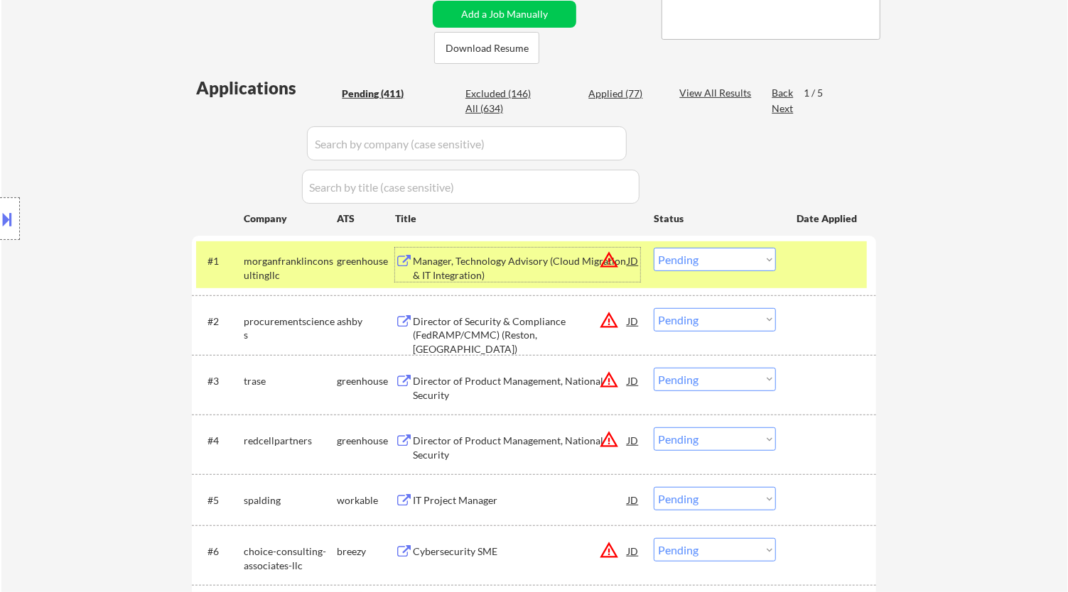
click at [506, 274] on div "Manager, Technology Advisory (Cloud Migration & IT Integration)" at bounding box center [520, 268] width 215 height 28
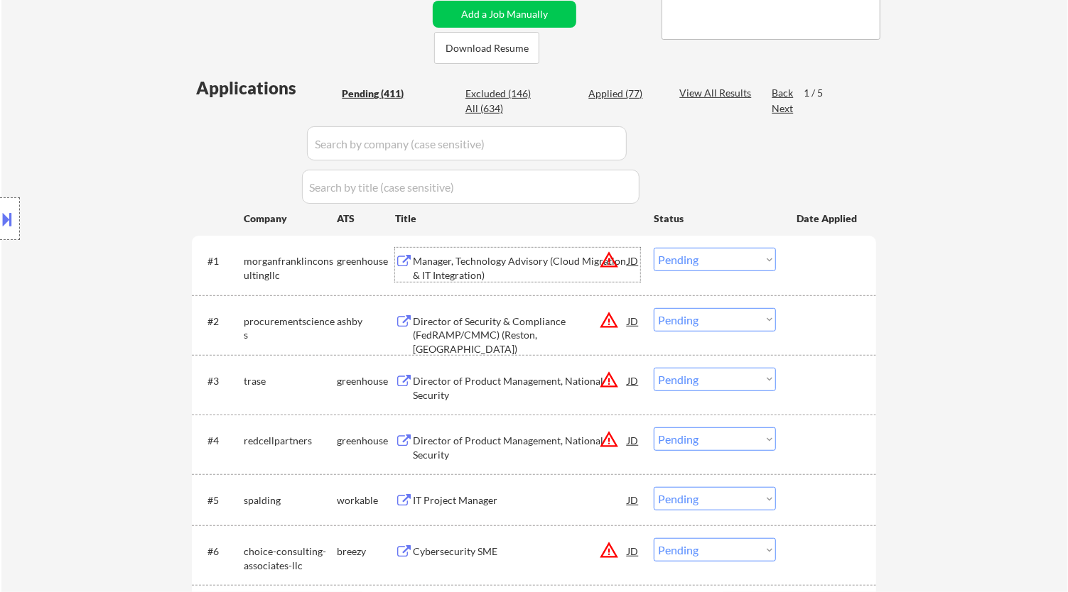
click at [749, 253] on select "Choose an option... Pending Applied Excluded (Questions) Excluded (Expired) Exc…" at bounding box center [714, 259] width 122 height 23
click at [653, 248] on select "Choose an option... Pending Applied Excluded (Questions) Excluded (Expired) Exc…" at bounding box center [714, 259] width 122 height 23
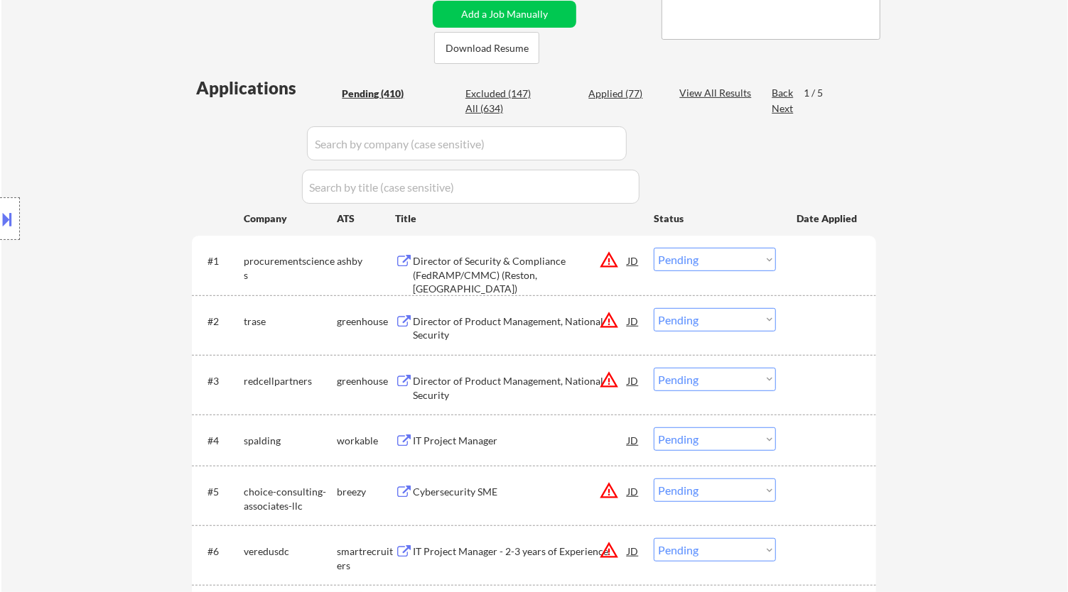
click at [536, 273] on div "Director of Security & Compliance (FedRAMP/CMMC) (Reston, VA)" at bounding box center [520, 275] width 215 height 42
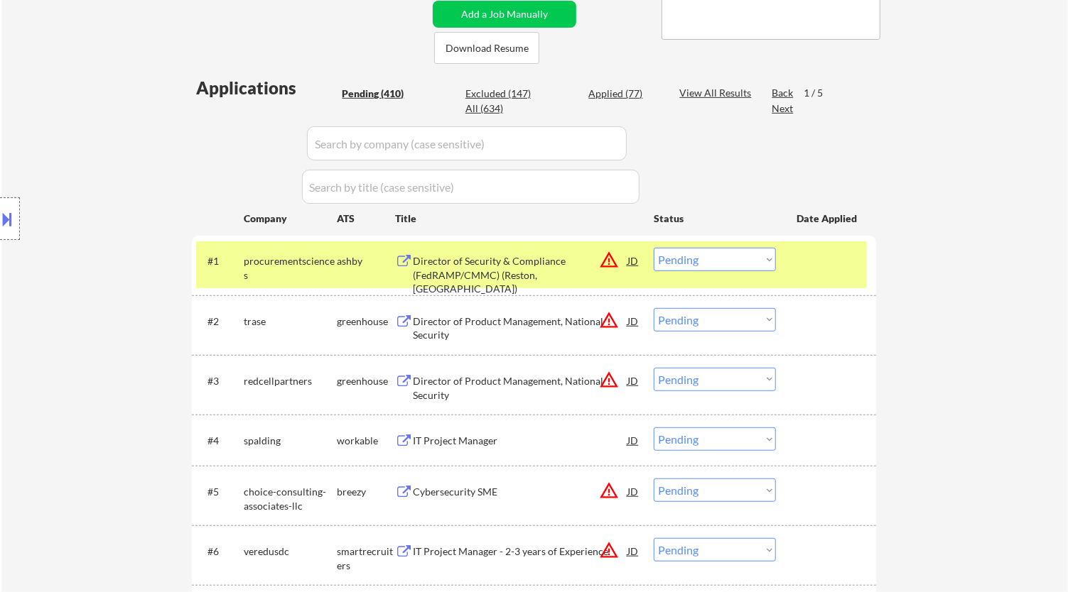
click at [568, 252] on div "Director of Security & Compliance (FedRAMP/CMMC) (Reston, VA)" at bounding box center [520, 265] width 215 height 34
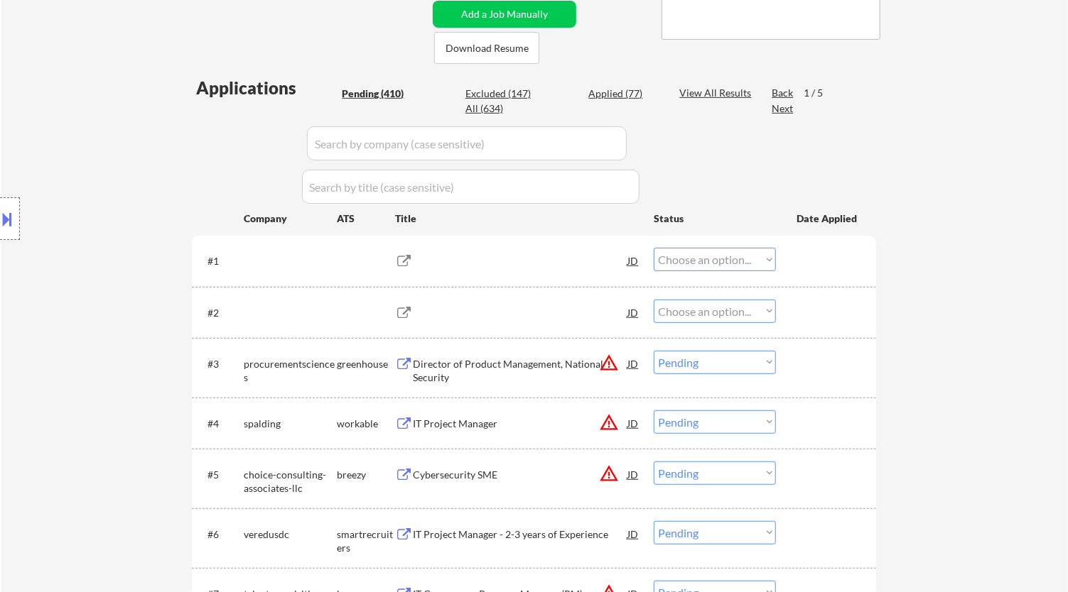
scroll to position [0, 0]
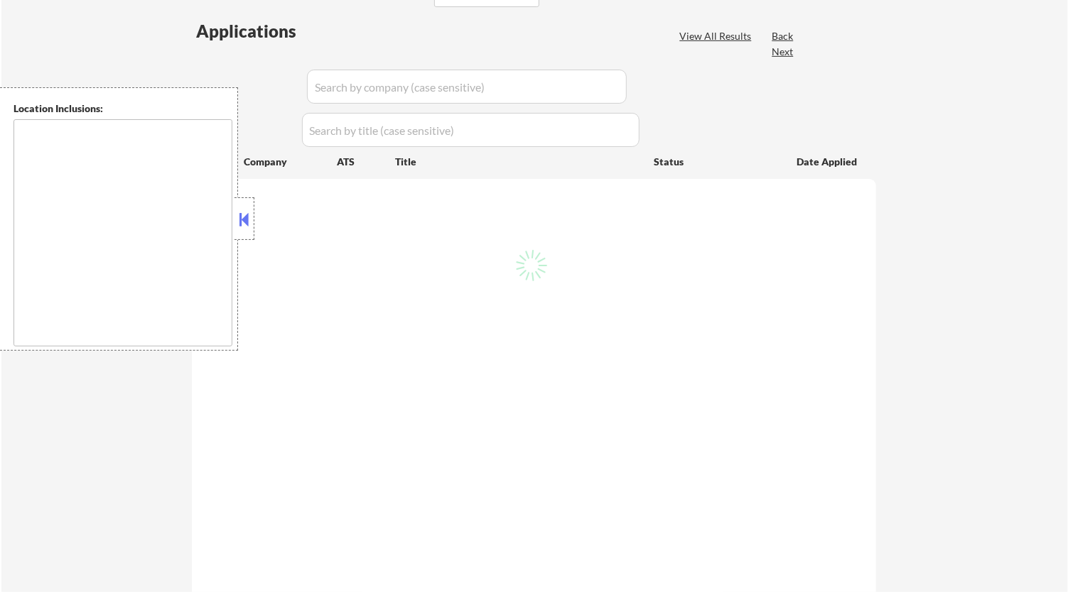
type textarea "[GEOGRAPHIC_DATA], [GEOGRAPHIC_DATA] [GEOGRAPHIC_DATA], [GEOGRAPHIC_DATA] [GEOG…"
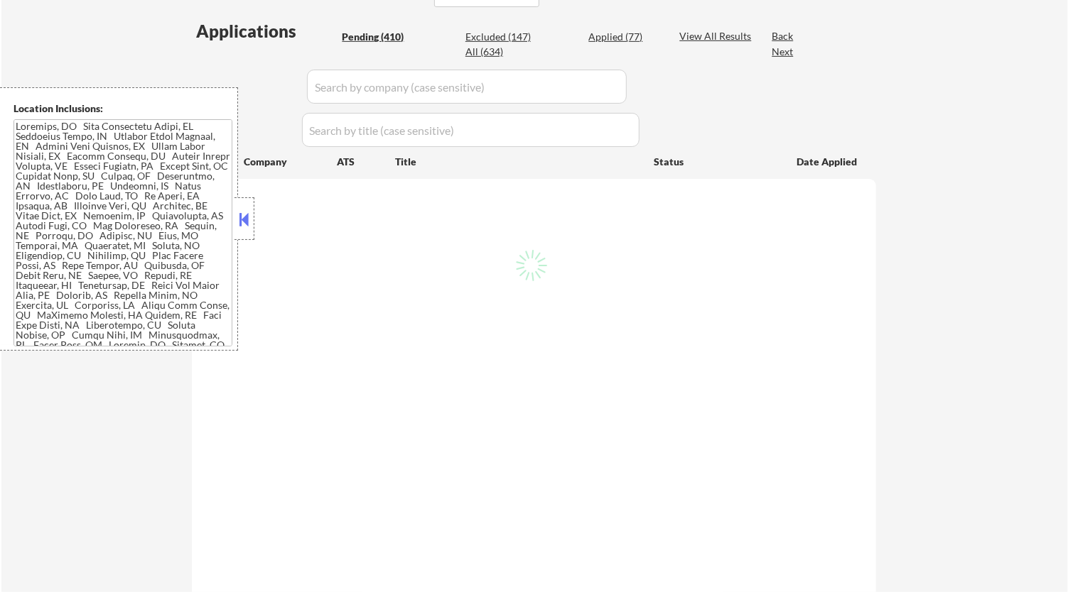
scroll to position [315, 0]
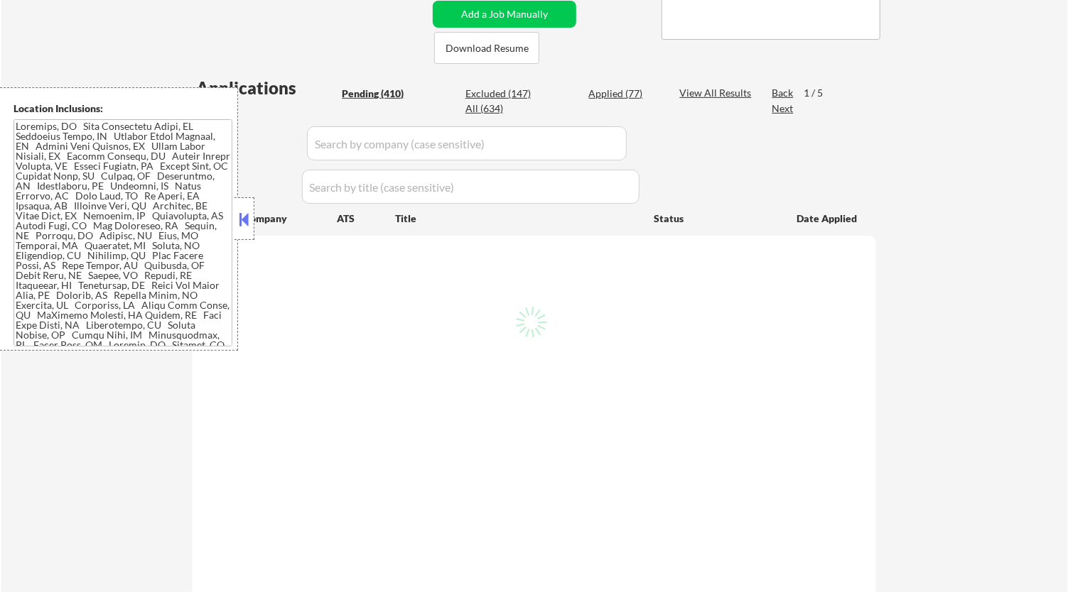
select select ""pending""
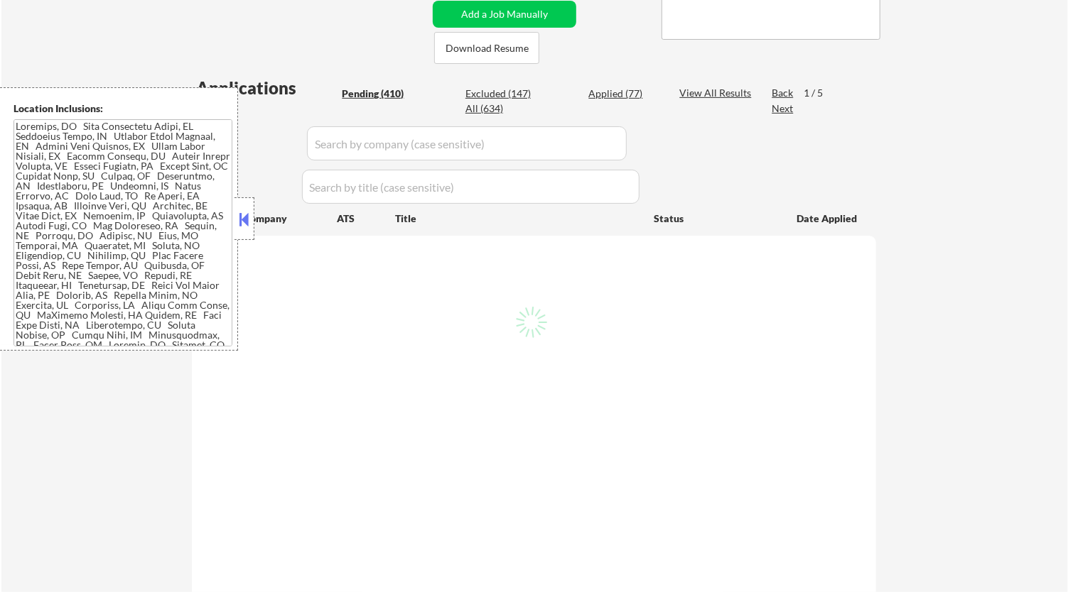
select select ""pending""
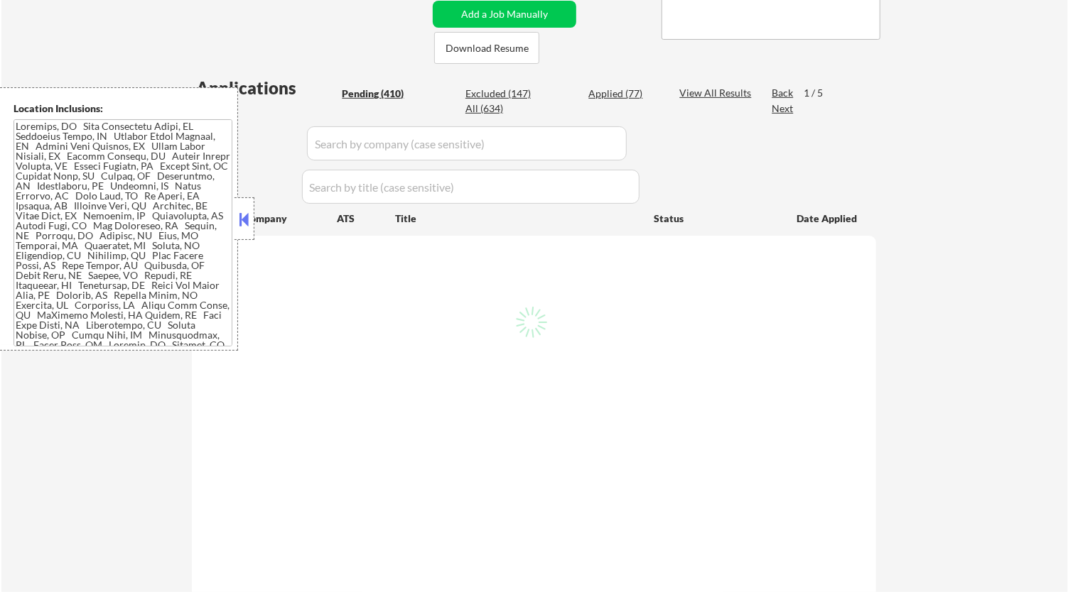
select select ""pending""
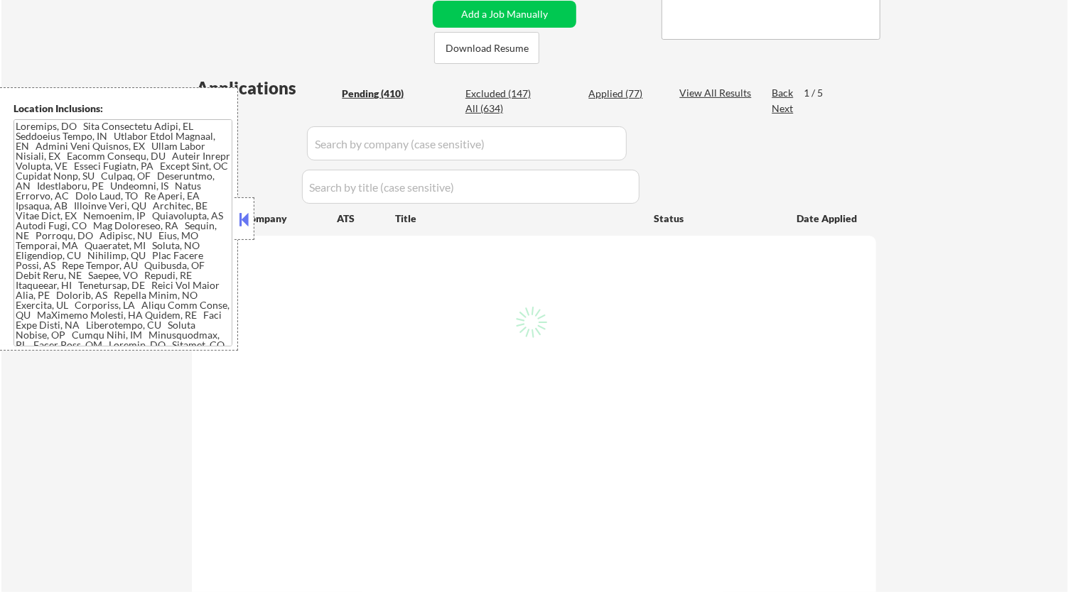
select select ""pending""
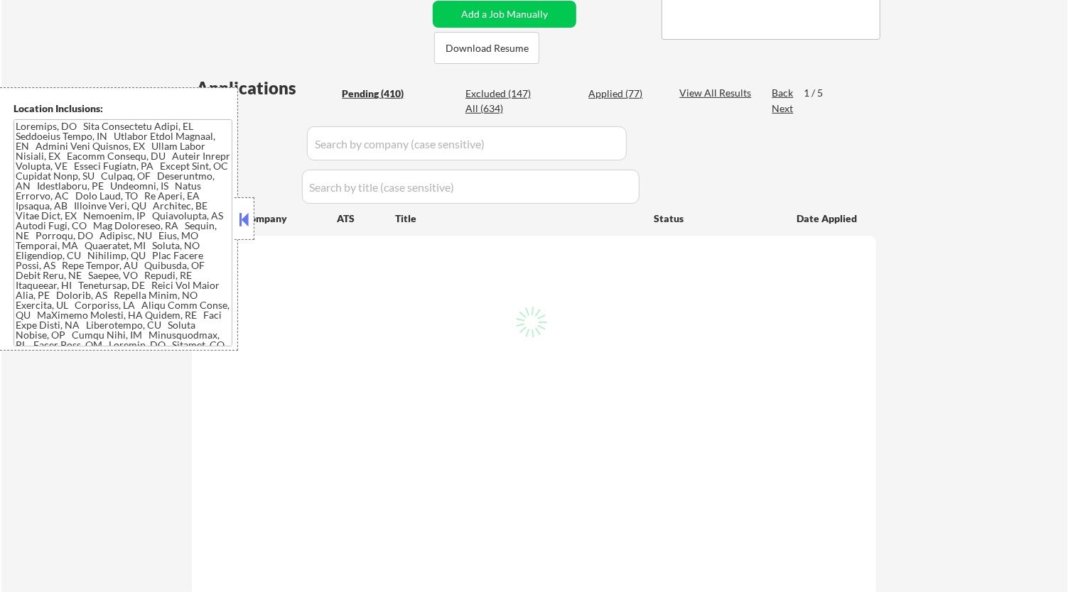
select select ""pending""
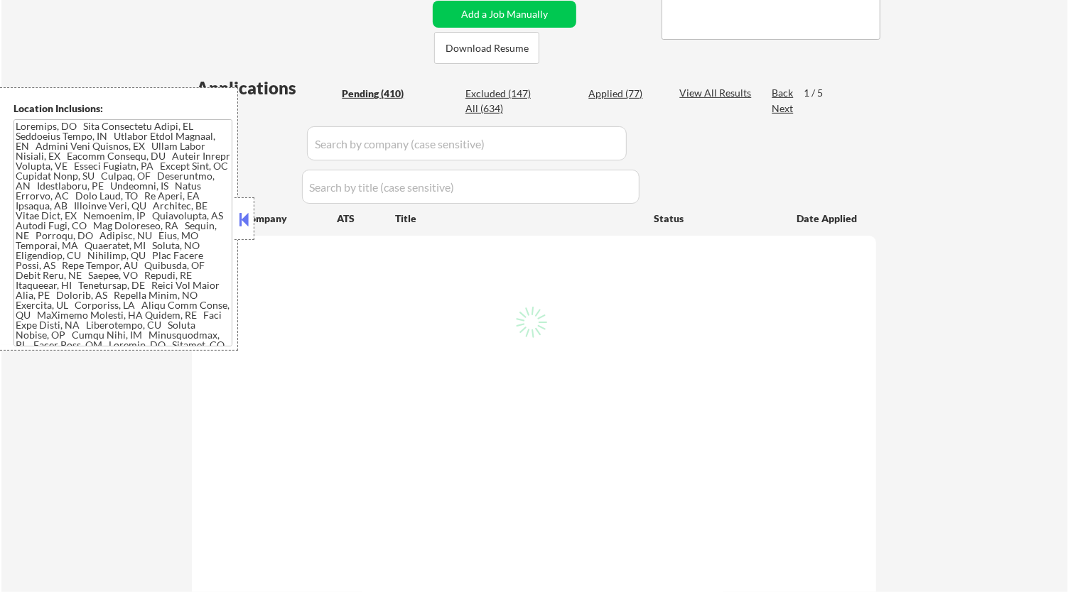
select select ""pending""
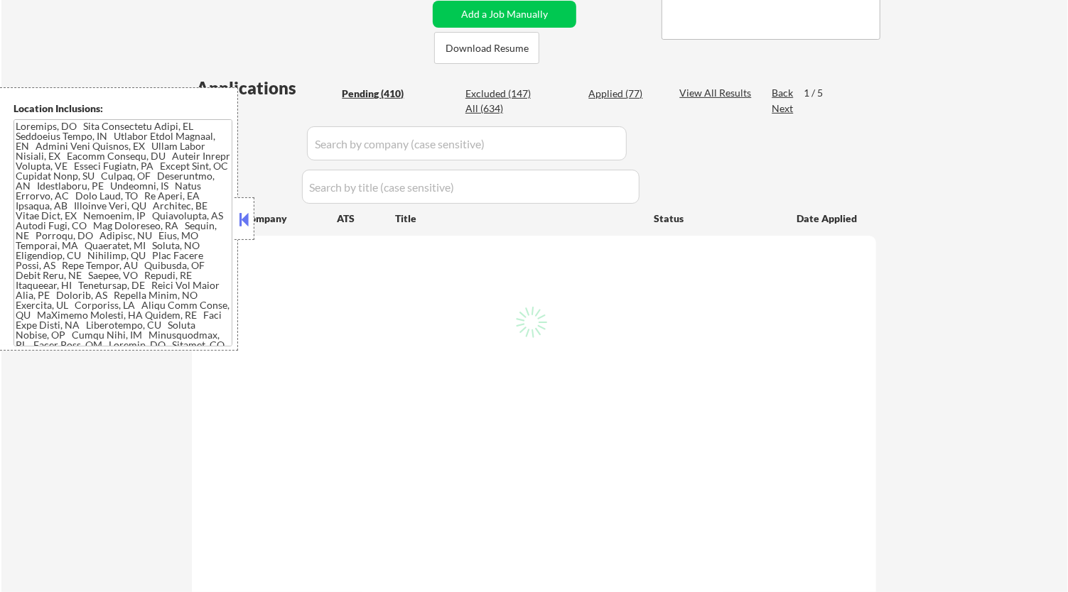
select select ""pending""
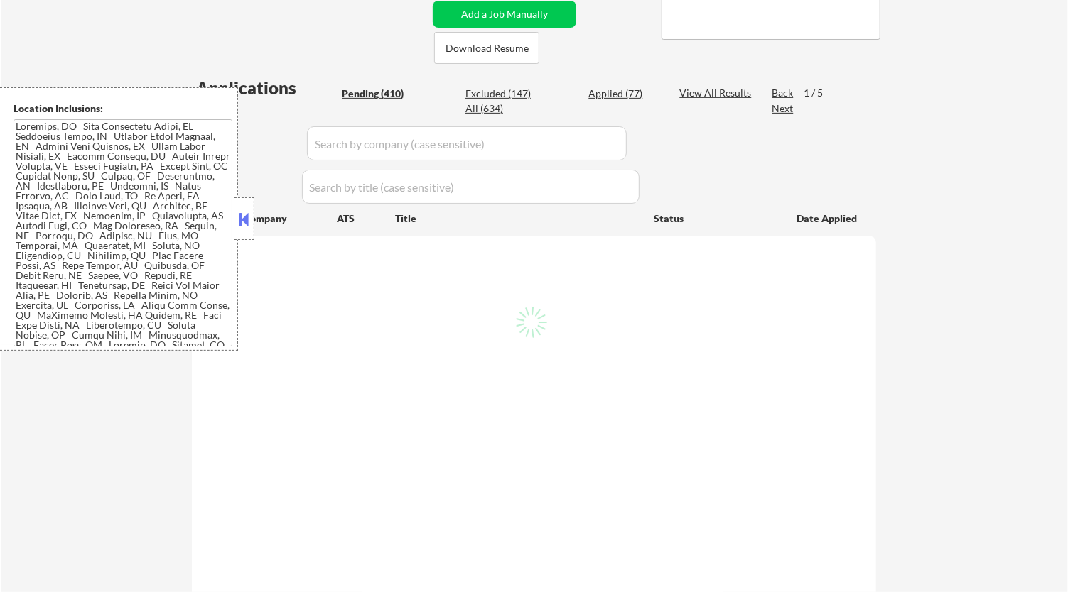
select select ""pending""
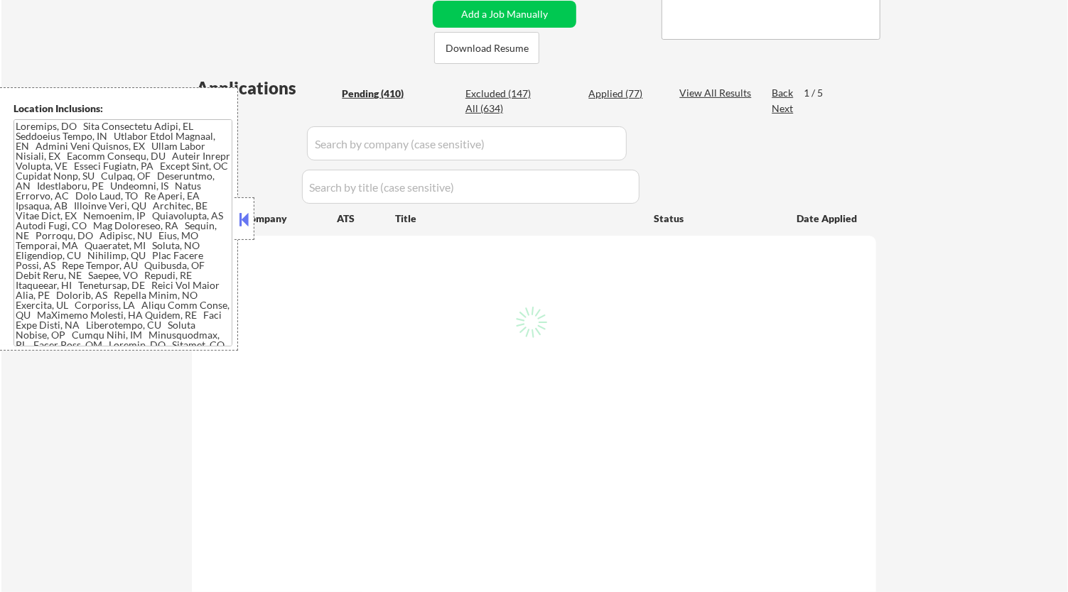
select select ""pending""
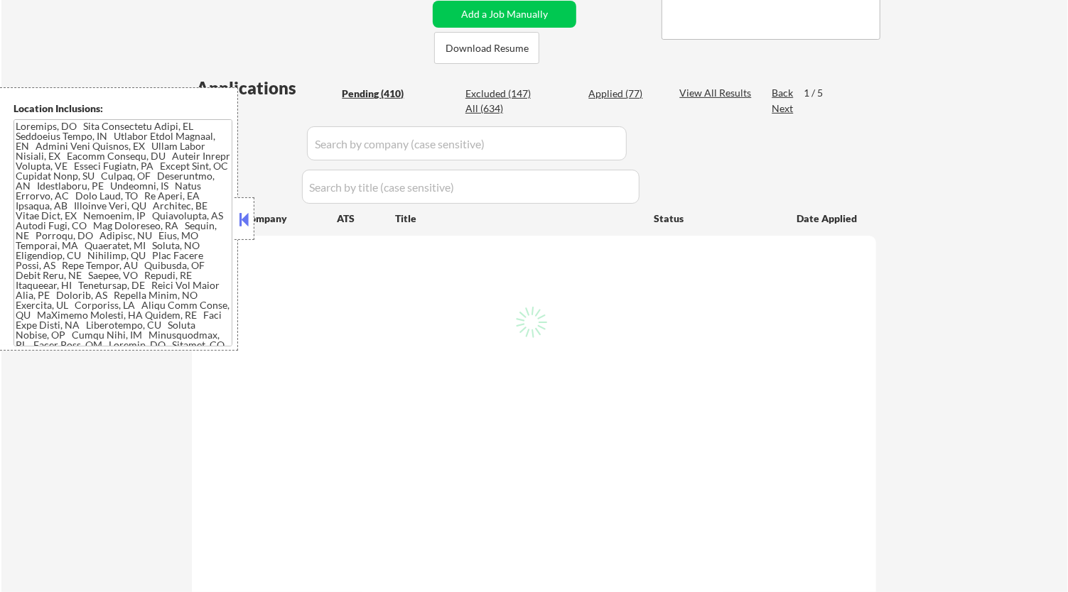
select select ""pending""
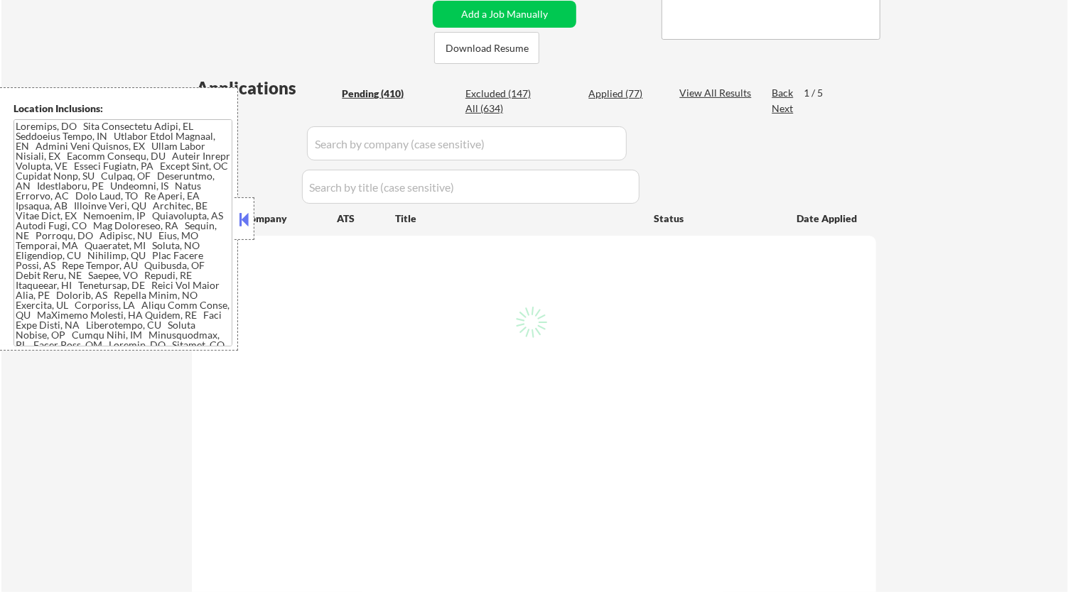
select select ""pending""
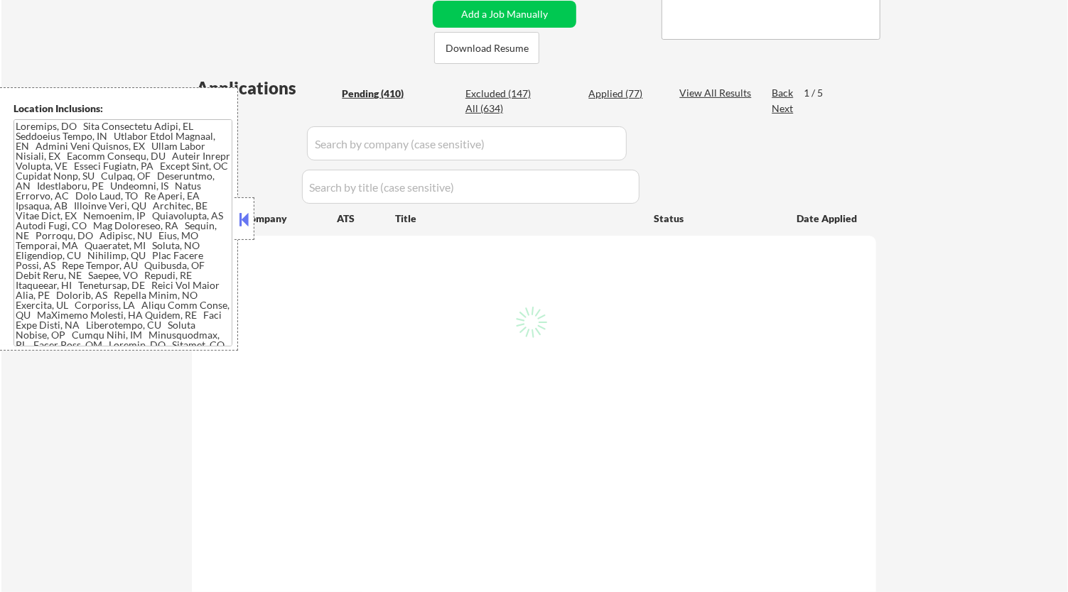
select select ""pending""
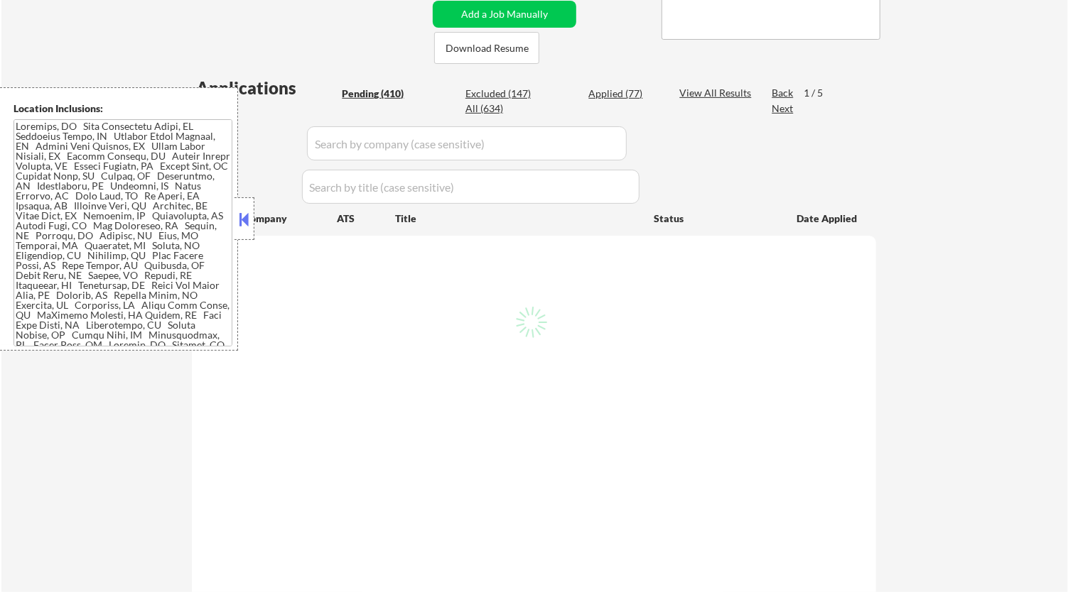
select select ""pending""
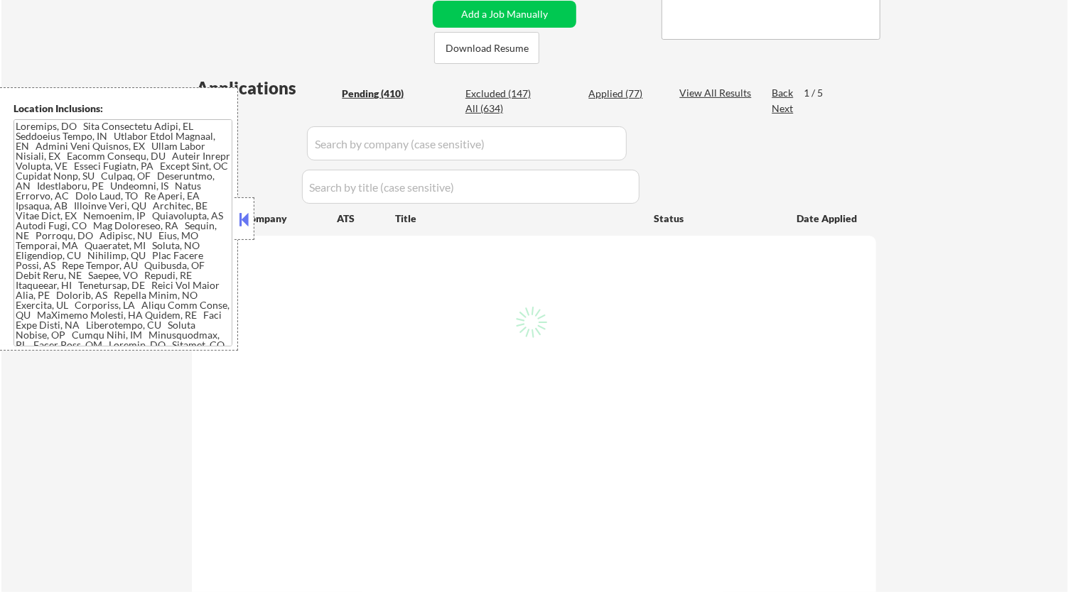
select select ""pending""
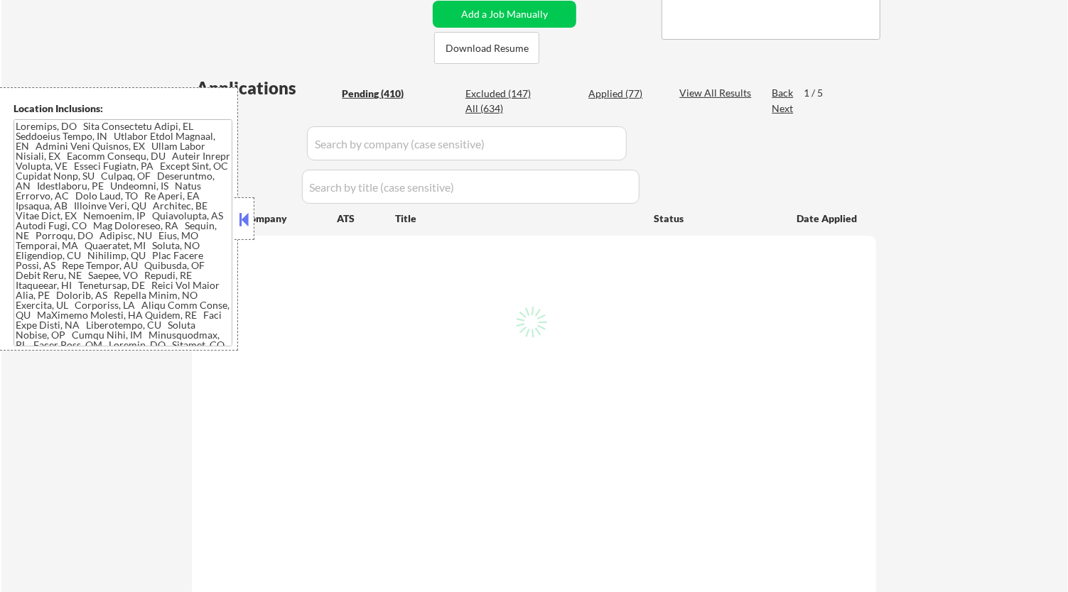
select select ""pending""
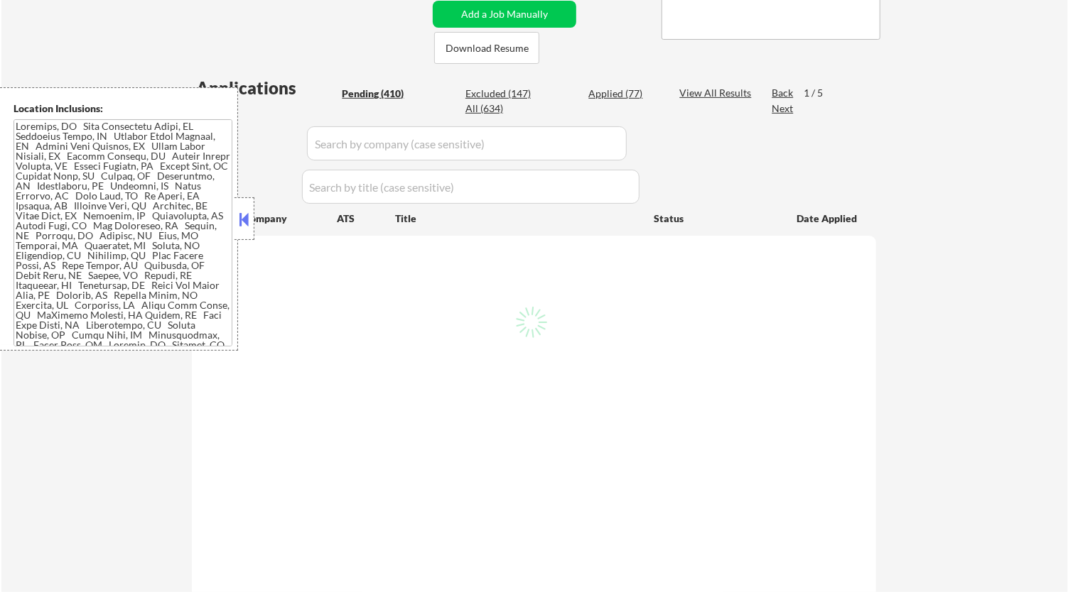
select select ""pending""
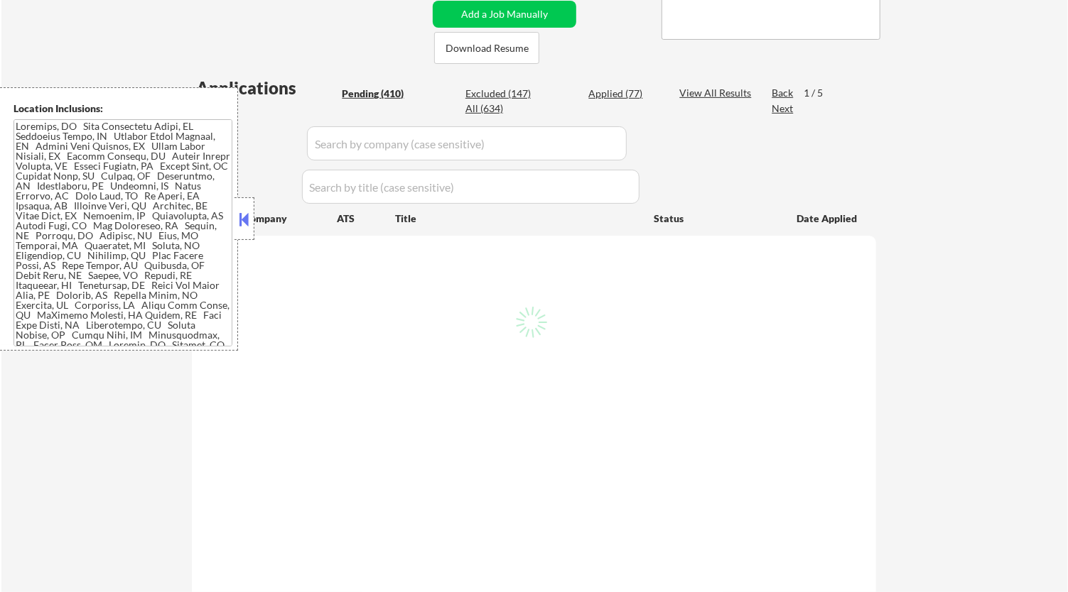
select select ""pending""
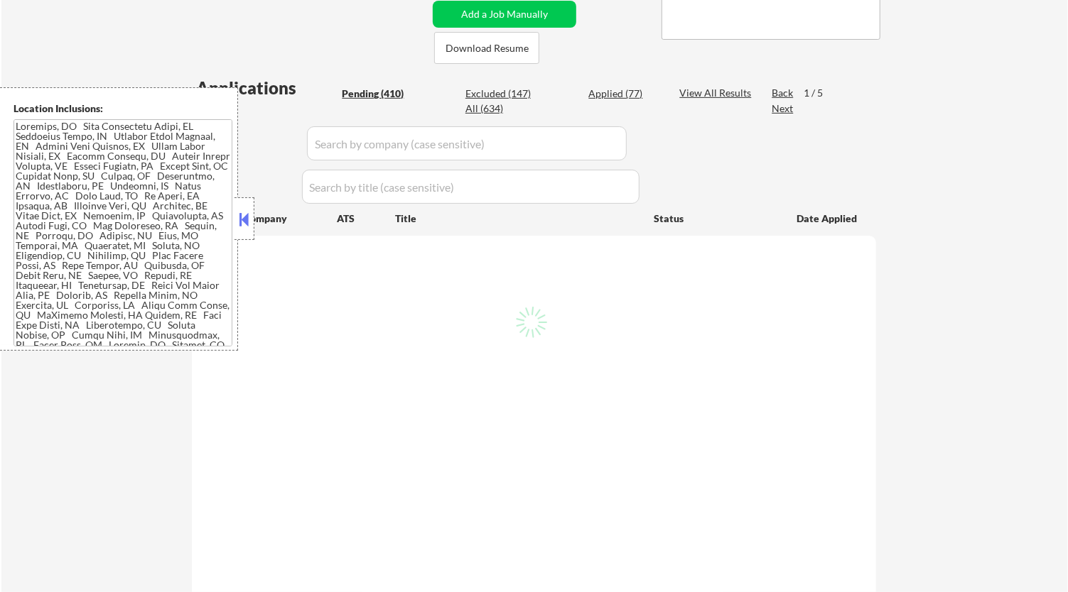
select select ""pending""
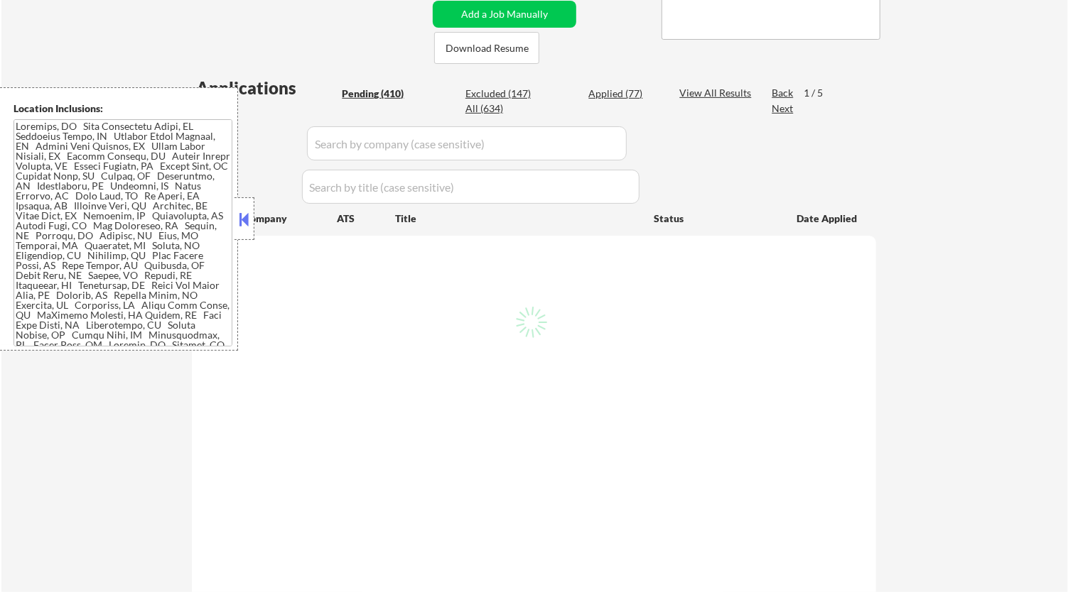
select select ""pending""
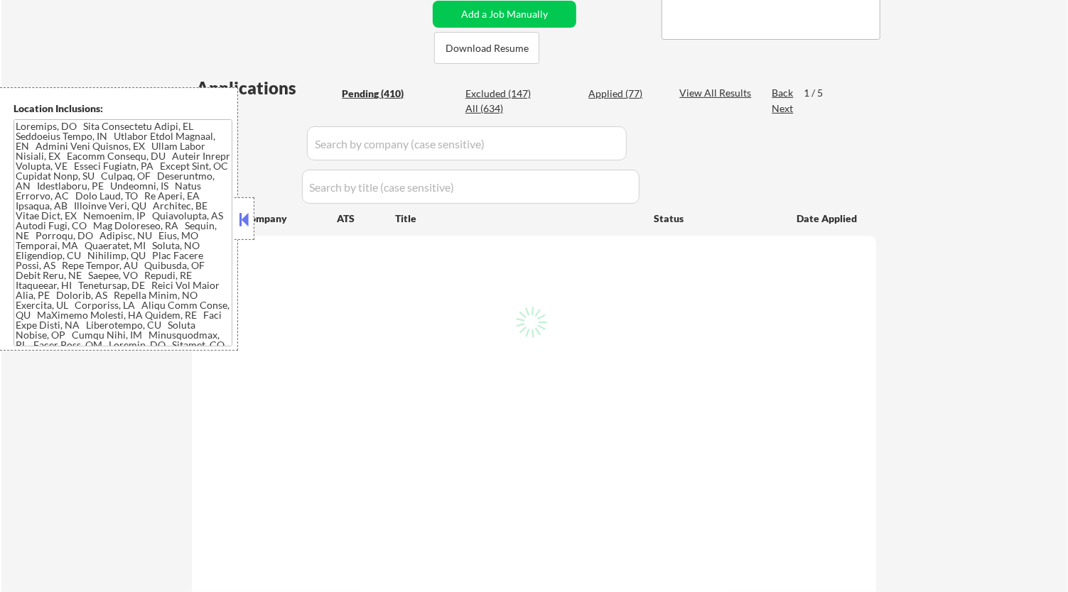
select select ""pending""
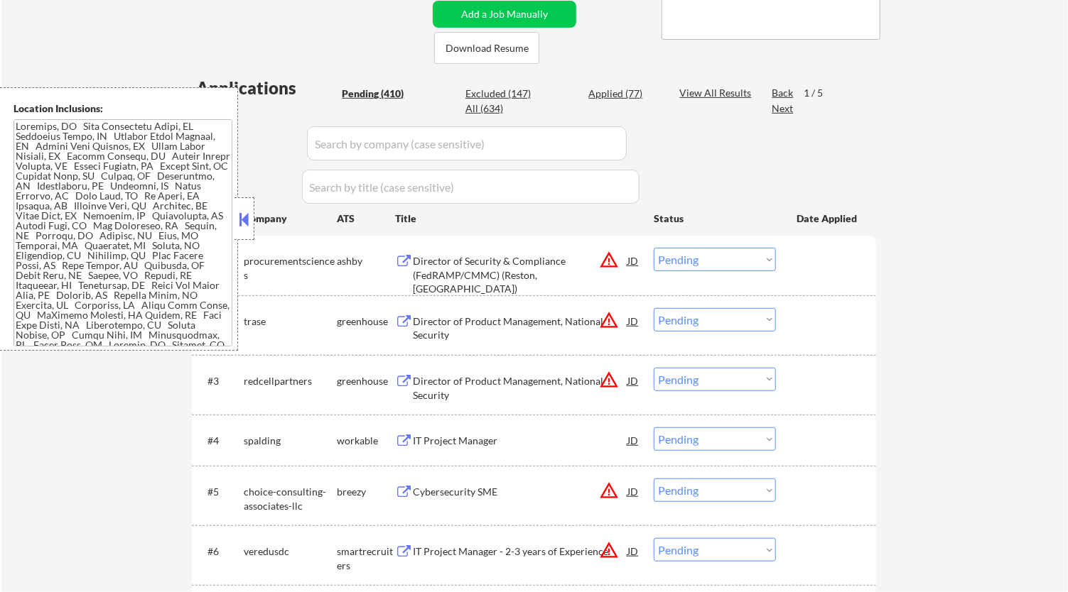
click at [574, 276] on div "Director of Security & Compliance (FedRAMP/CMMC) (Reston, VA)" at bounding box center [520, 275] width 215 height 42
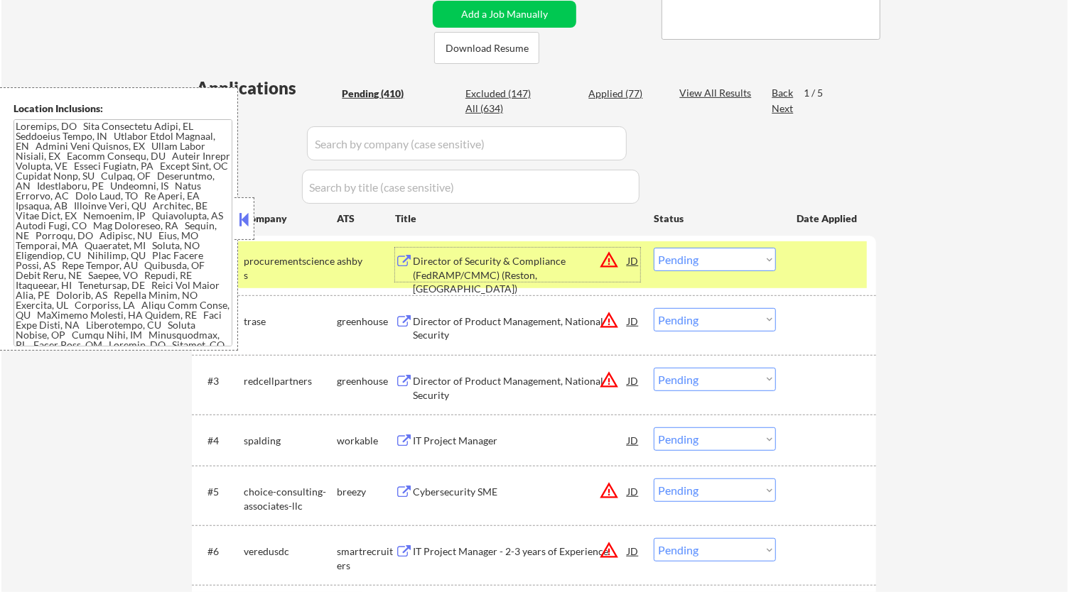
click at [742, 257] on select "Choose an option... Pending Applied Excluded (Questions) Excluded (Expired) Exc…" at bounding box center [714, 259] width 122 height 23
click at [653, 248] on select "Choose an option... Pending Applied Excluded (Questions) Excluded (Expired) Exc…" at bounding box center [714, 259] width 122 height 23
click at [239, 219] on button at bounding box center [245, 219] width 16 height 21
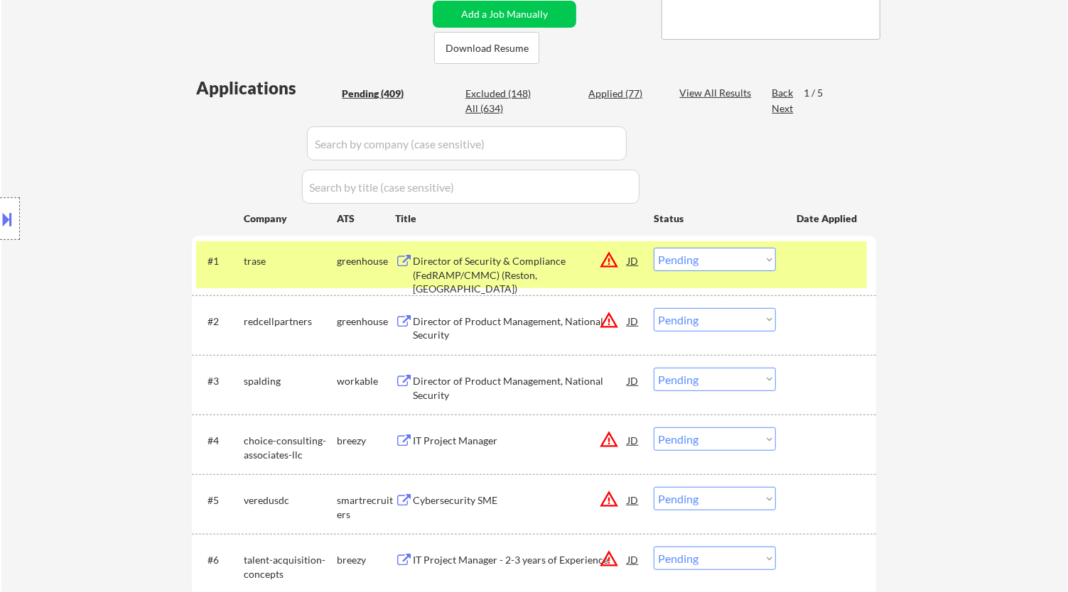
click at [580, 268] on div "Director of Security & Compliance (FedRAMP/CMMC) (Reston, VA)" at bounding box center [520, 275] width 215 height 42
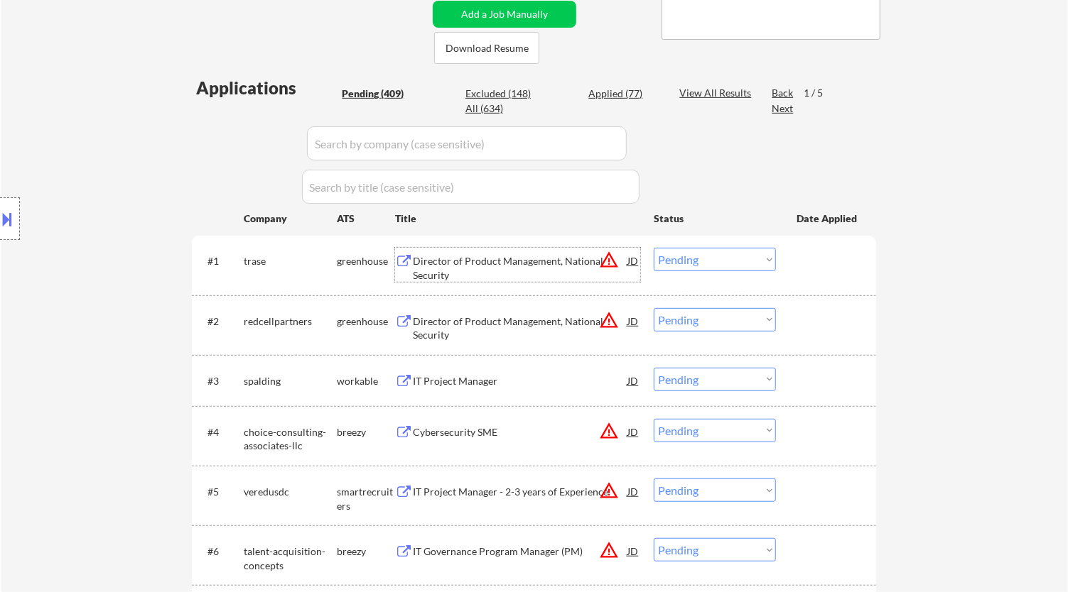
click at [750, 266] on select "Choose an option... Pending Applied Excluded (Questions) Excluded (Expired) Exc…" at bounding box center [714, 259] width 122 height 23
click at [653, 248] on select "Choose an option... Pending Applied Excluded (Questions) Excluded (Expired) Exc…" at bounding box center [714, 259] width 122 height 23
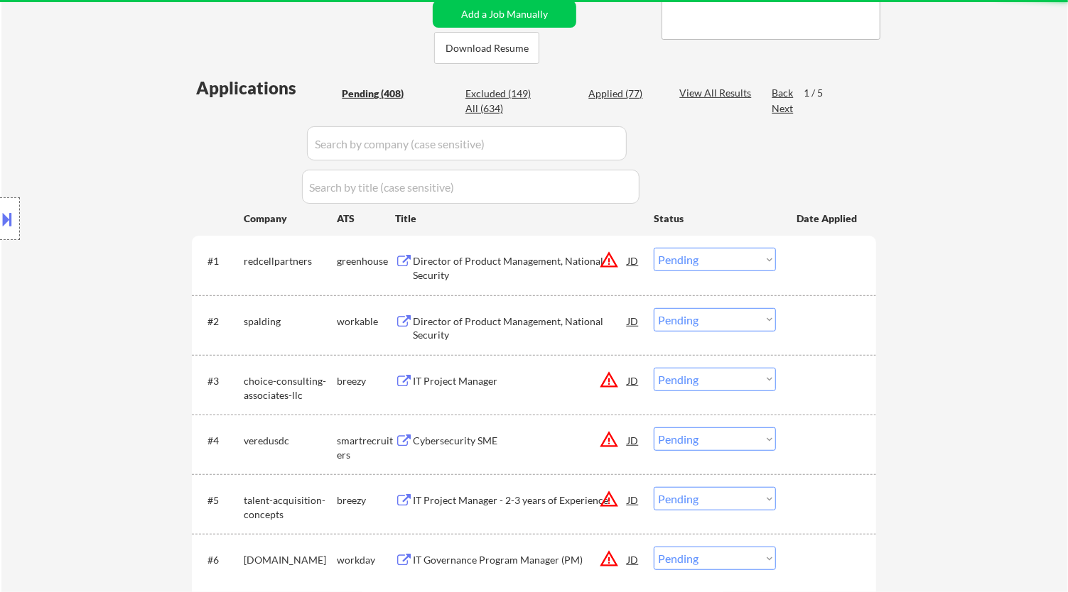
click at [525, 276] on div "Director of Product Management, National Security" at bounding box center [520, 268] width 215 height 28
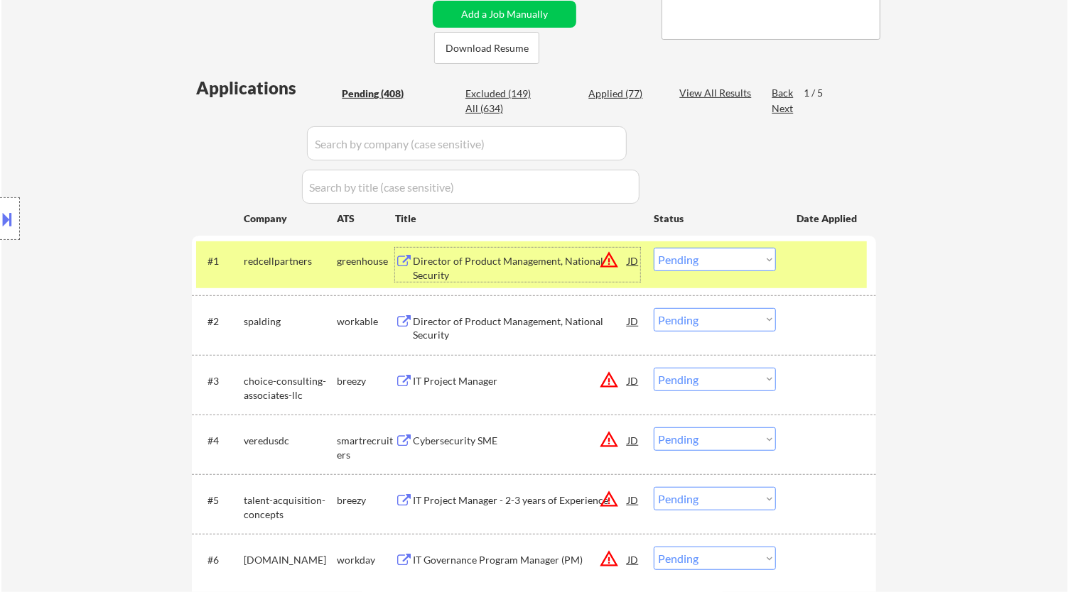
click at [664, 246] on div "#1 redcellpartners greenhouse Director of Product Management, National Security…" at bounding box center [531, 264] width 671 height 47
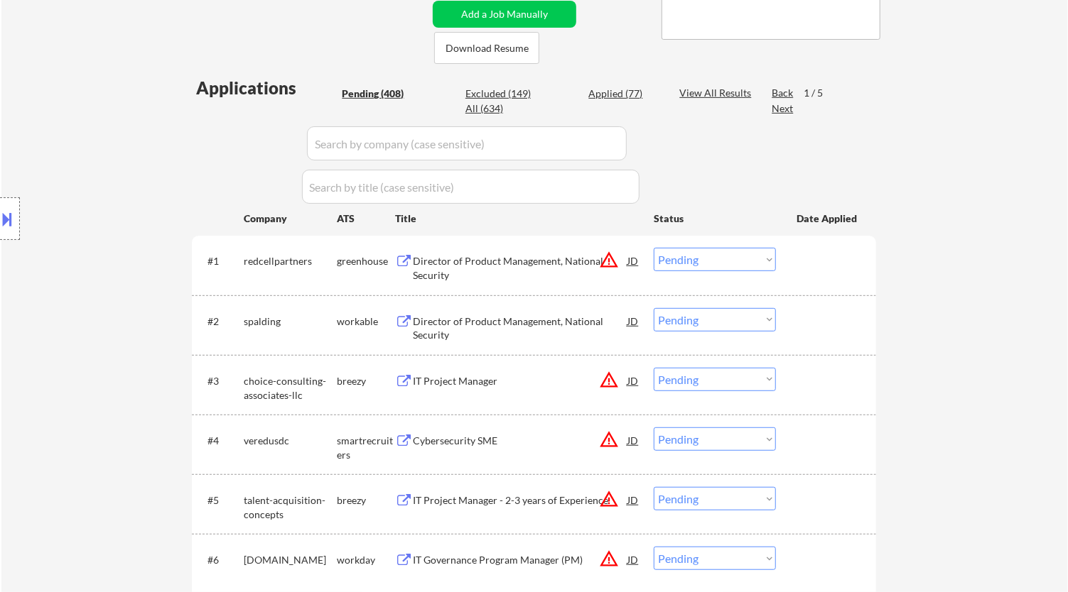
click at [678, 265] on select "Choose an option... Pending Applied Excluded (Questions) Excluded (Expired) Exc…" at bounding box center [714, 259] width 122 height 23
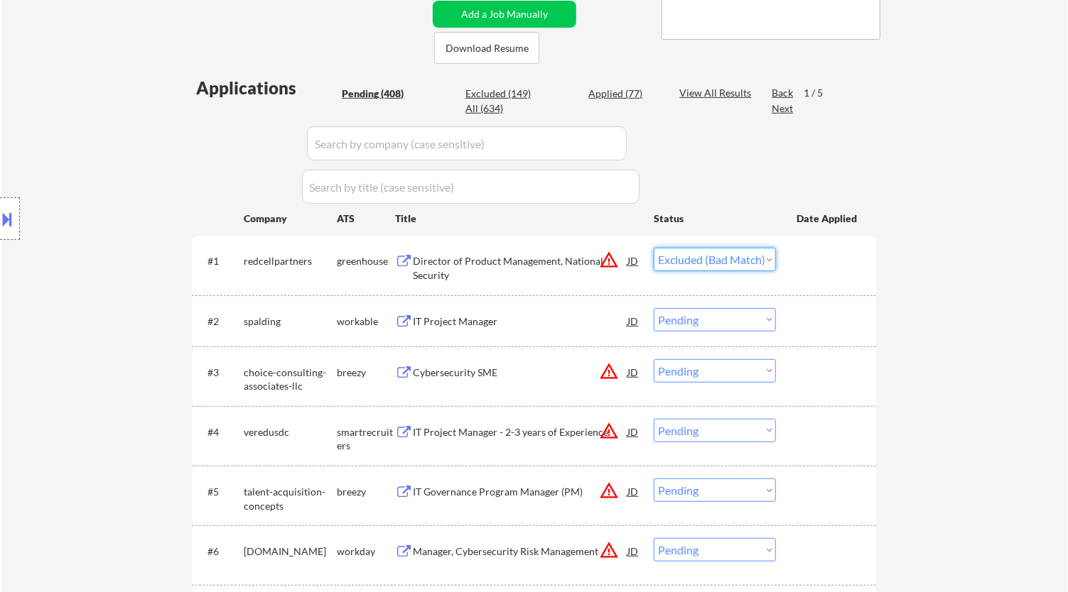
click at [653, 248] on select "Choose an option... Pending Applied Excluded (Questions) Excluded (Expired) Exc…" at bounding box center [714, 259] width 122 height 23
select select ""pending""
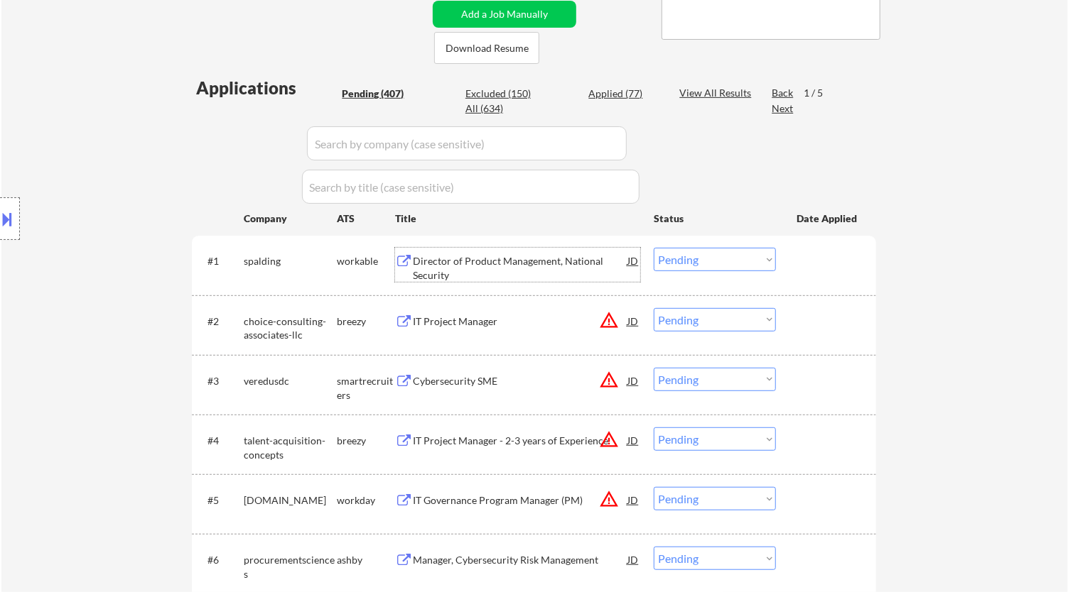
click at [509, 271] on div "Director of Product Management, National Security" at bounding box center [520, 268] width 215 height 28
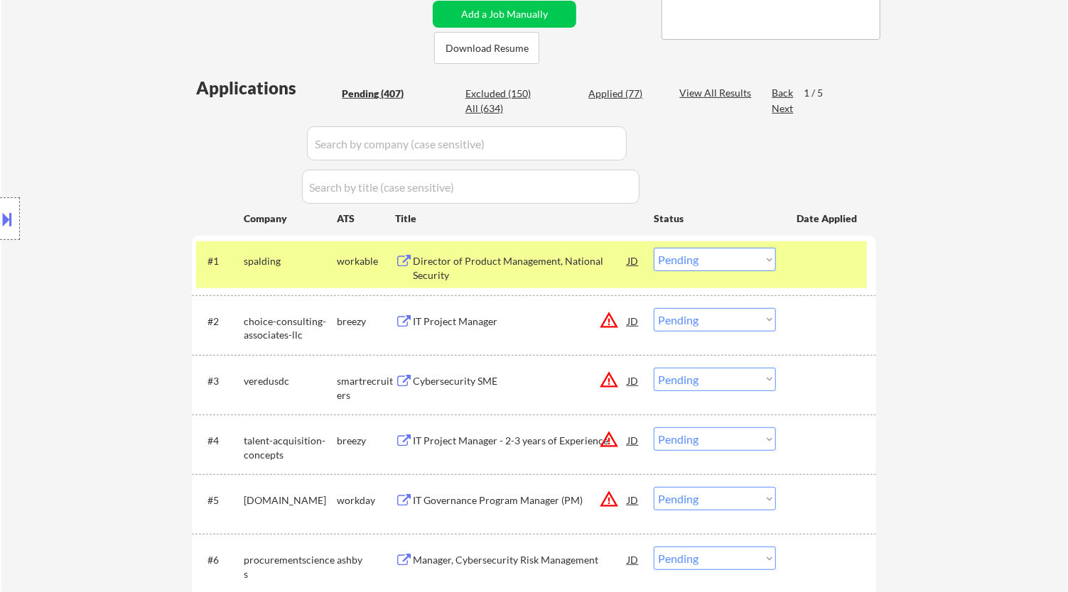
select select ""pending""
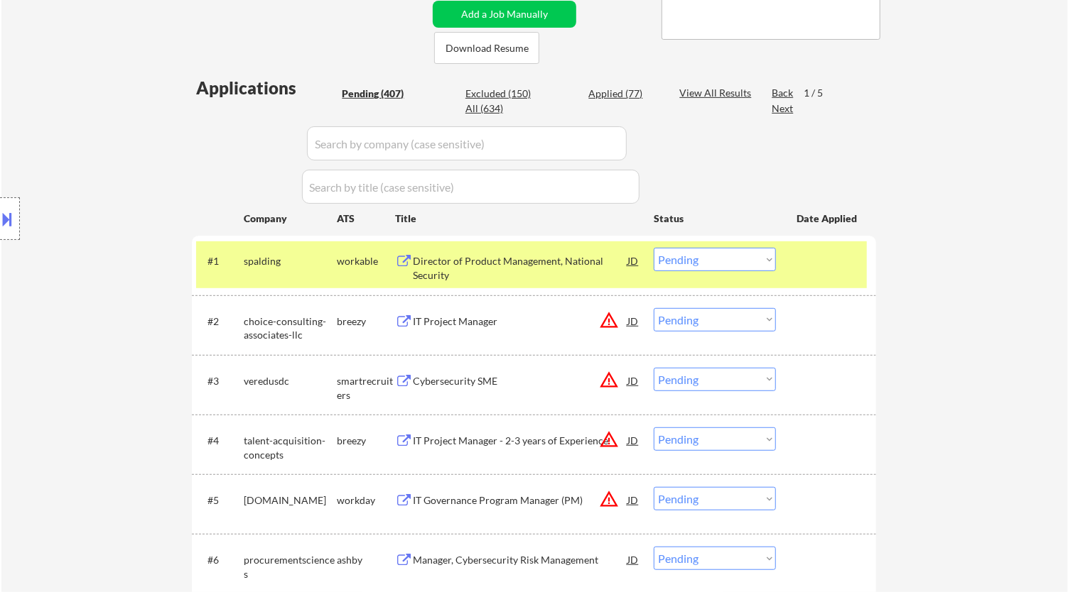
select select ""pending""
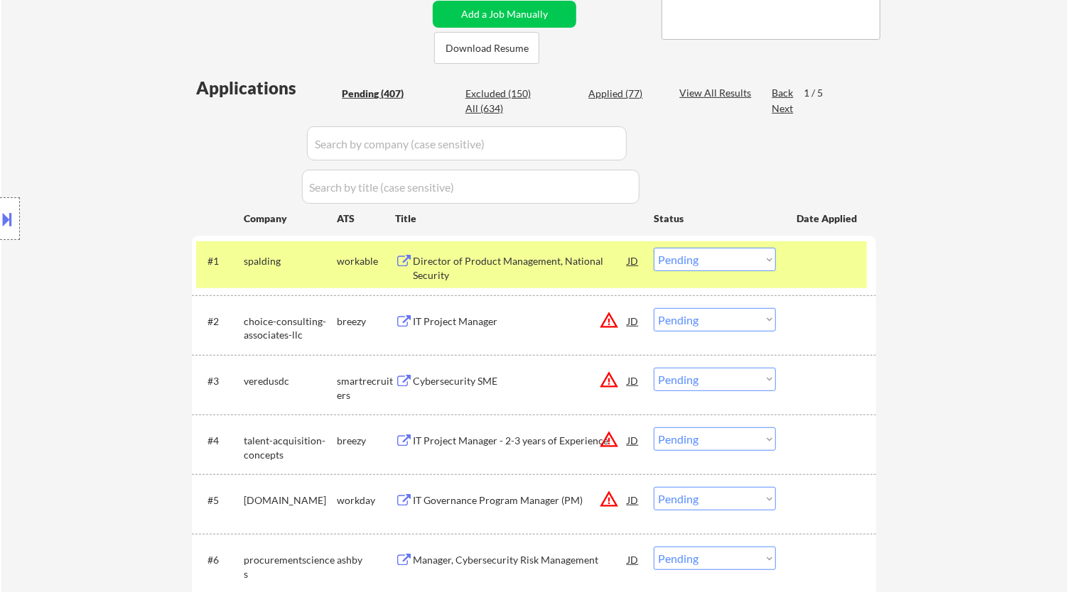
select select ""pending""
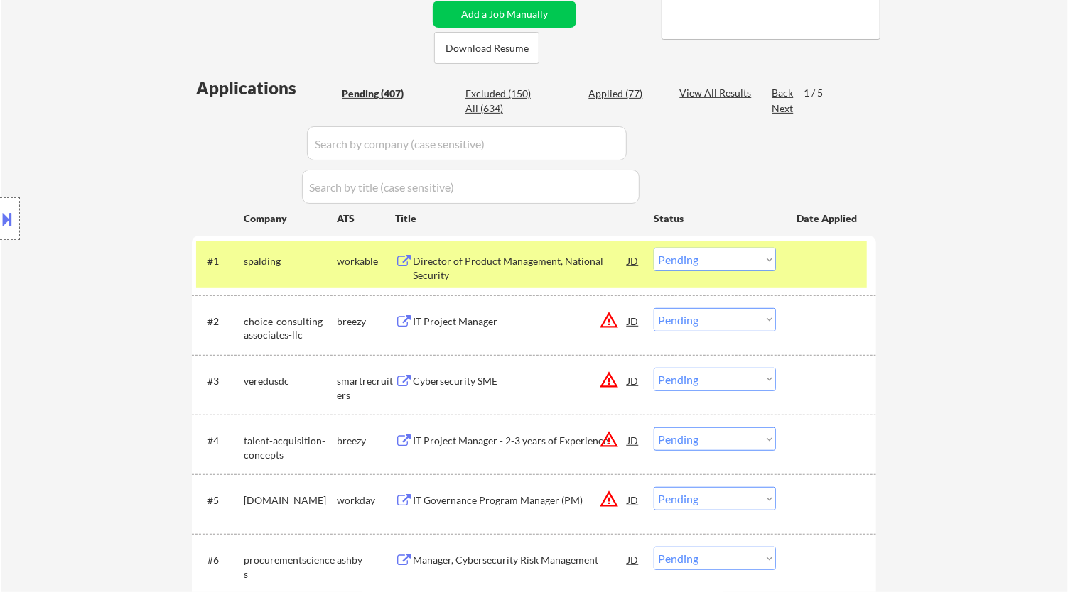
select select ""pending""
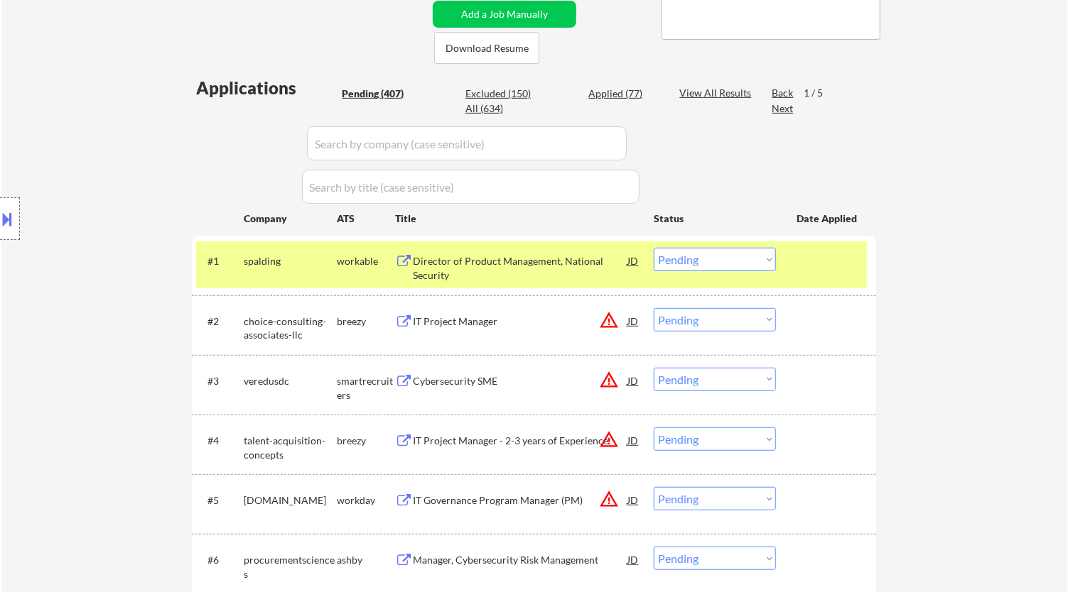
select select ""pending""
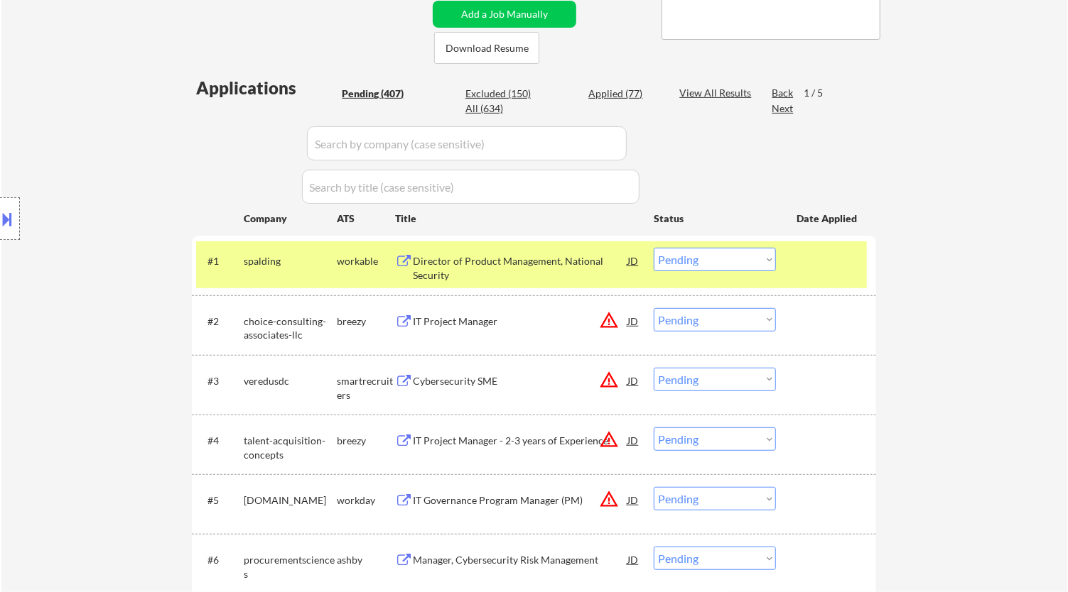
select select ""pending""
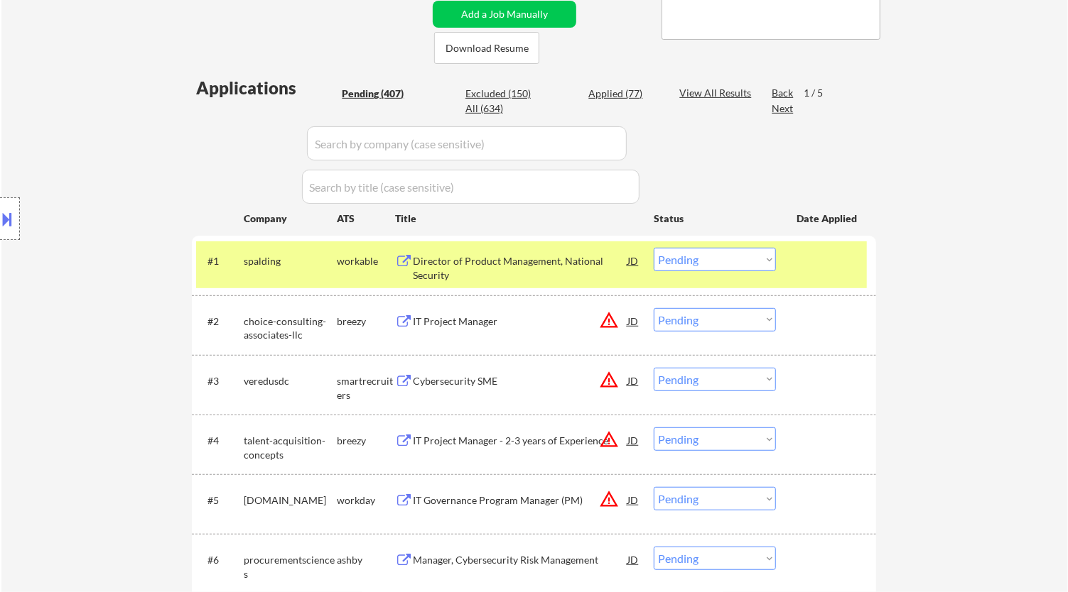
select select ""pending""
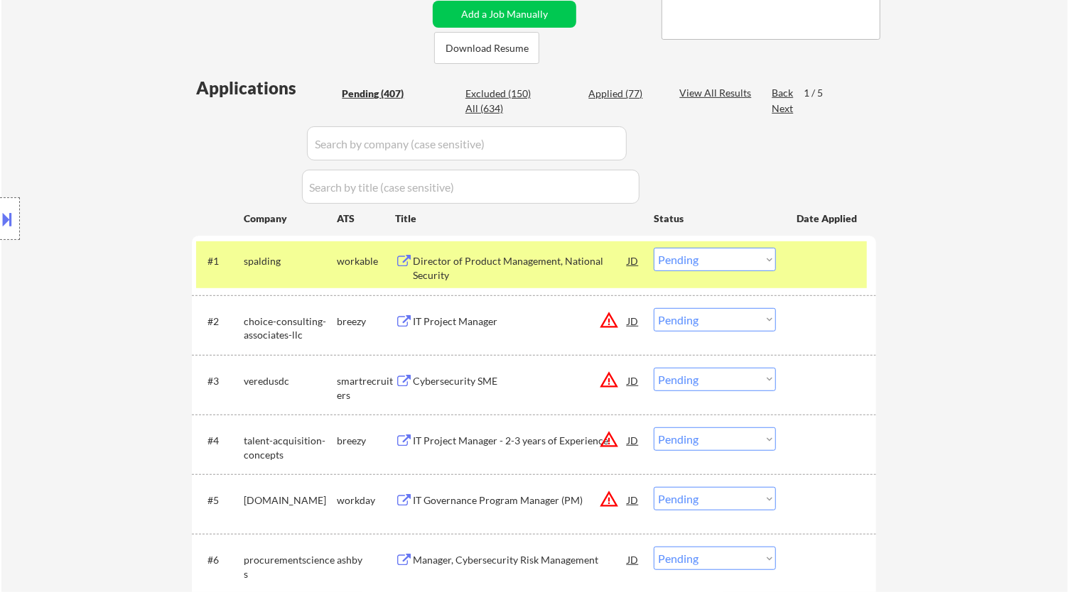
select select ""pending""
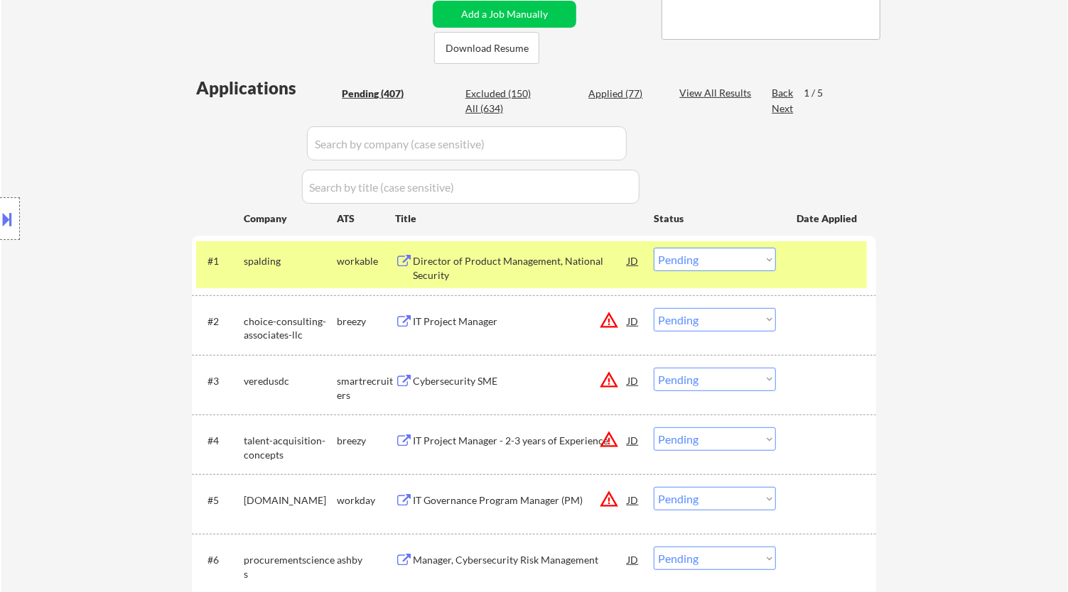
select select ""pending""
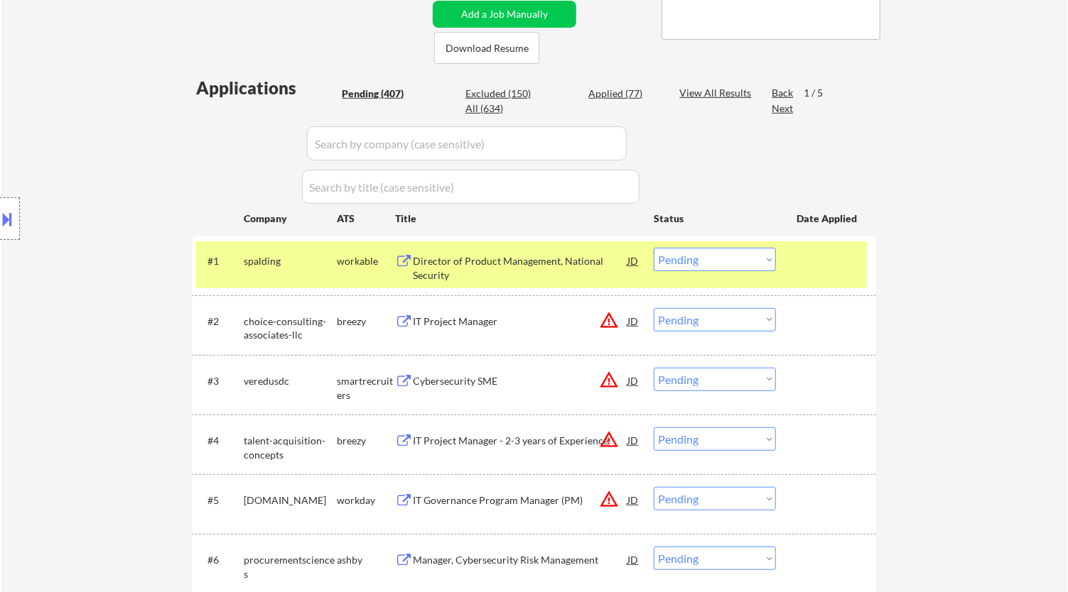
select select ""pending""
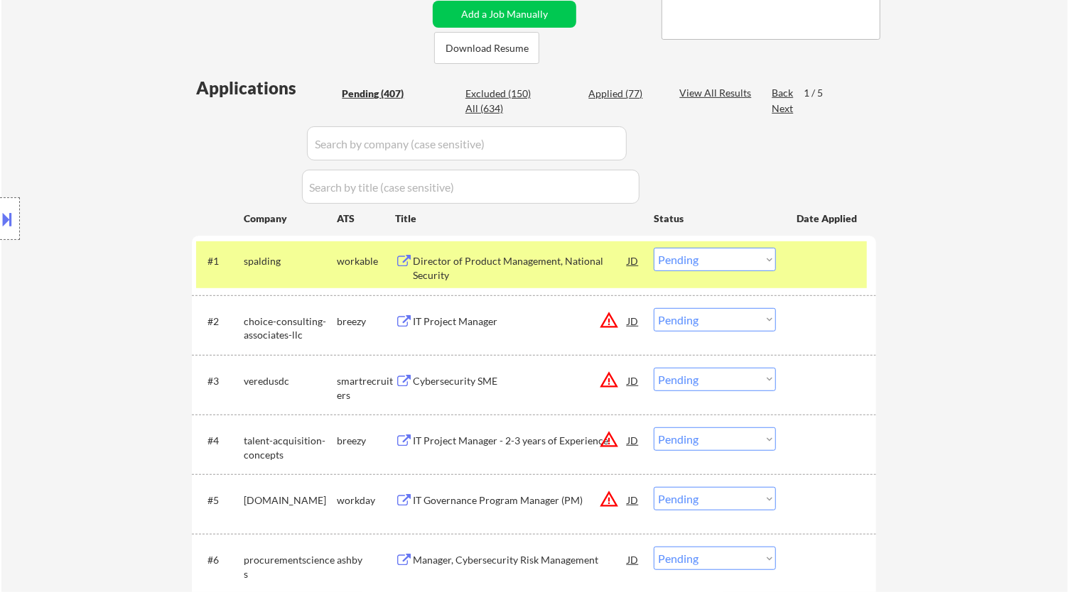
select select ""pending""
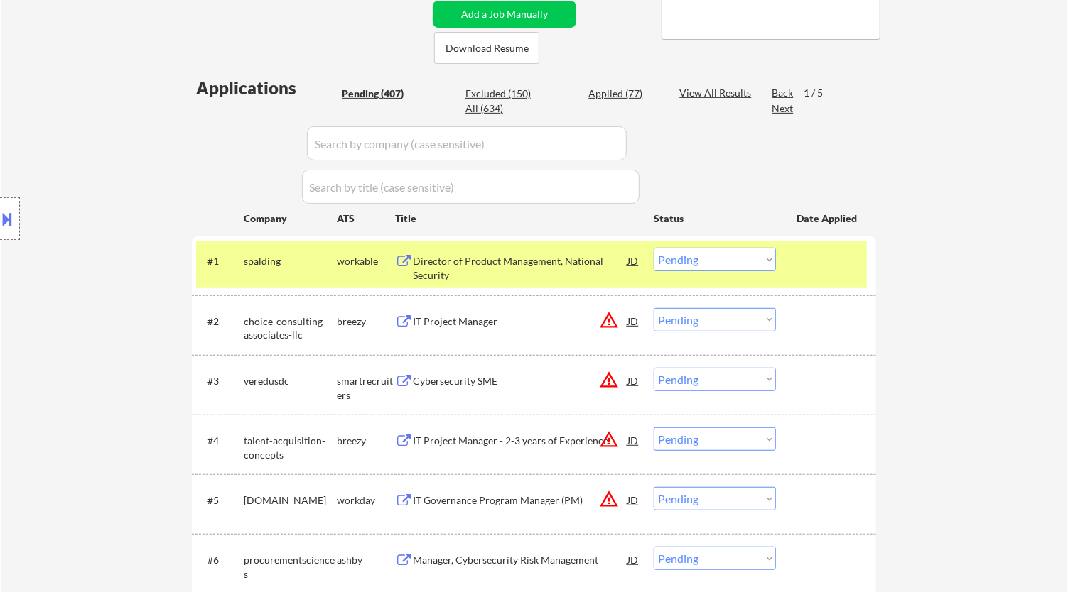
select select ""pending""
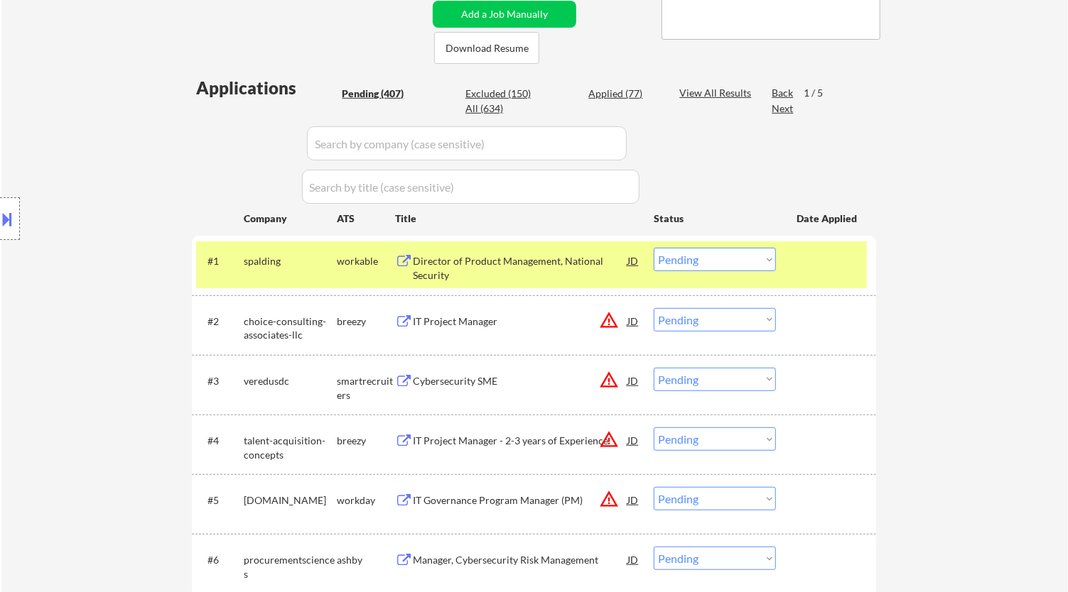
select select ""pending""
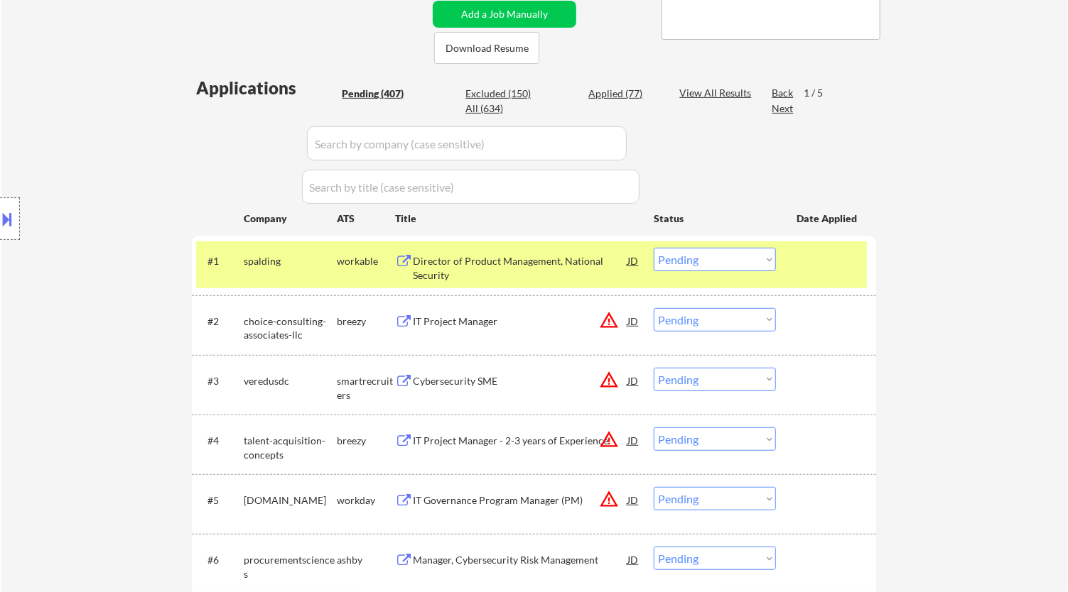
select select ""pending""
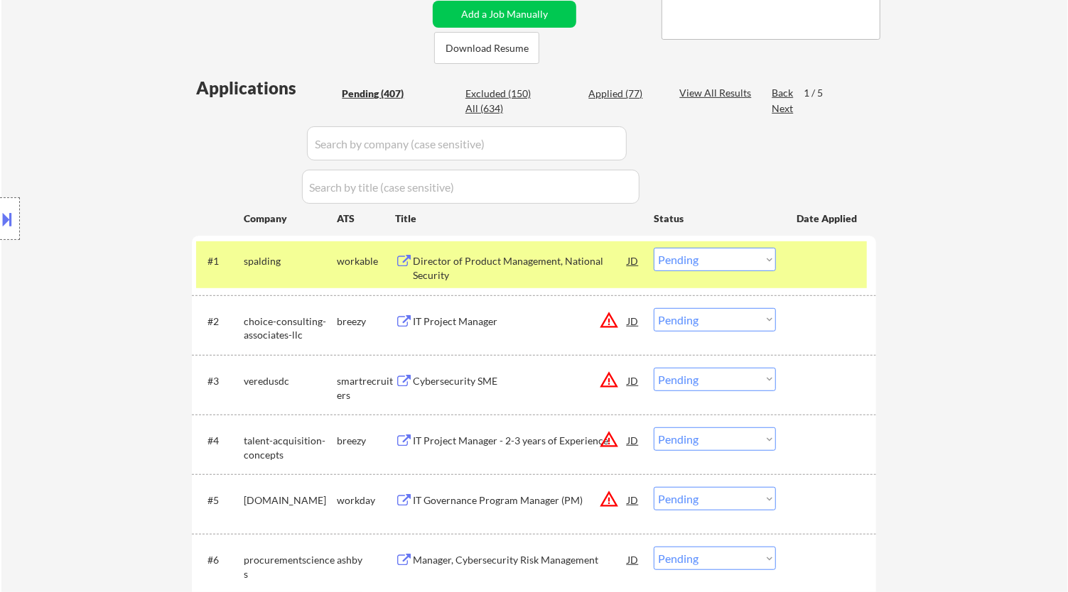
select select ""pending""
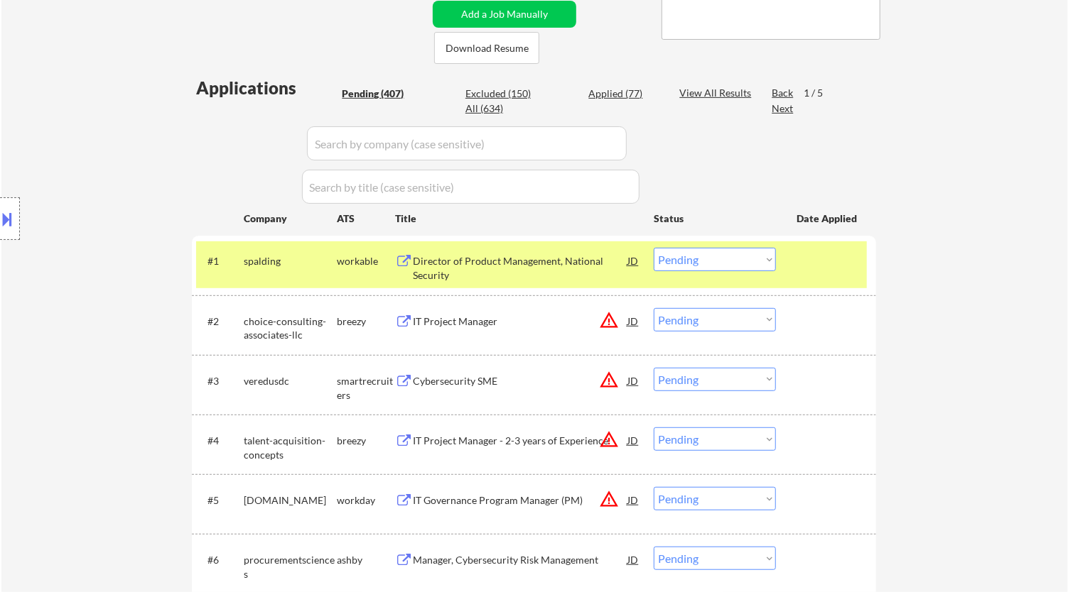
select select ""pending""
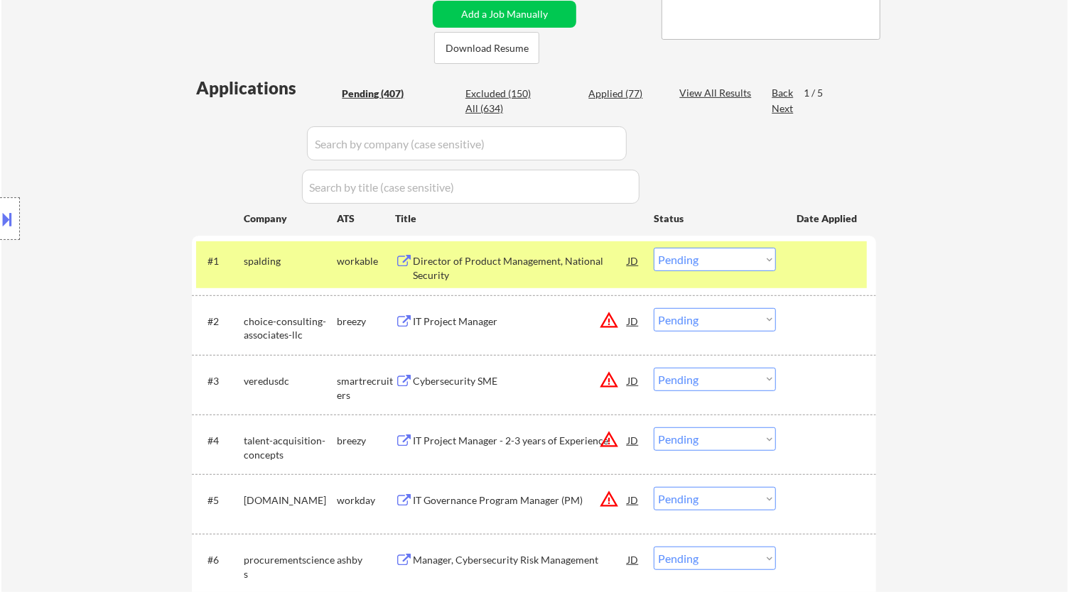
select select ""pending""
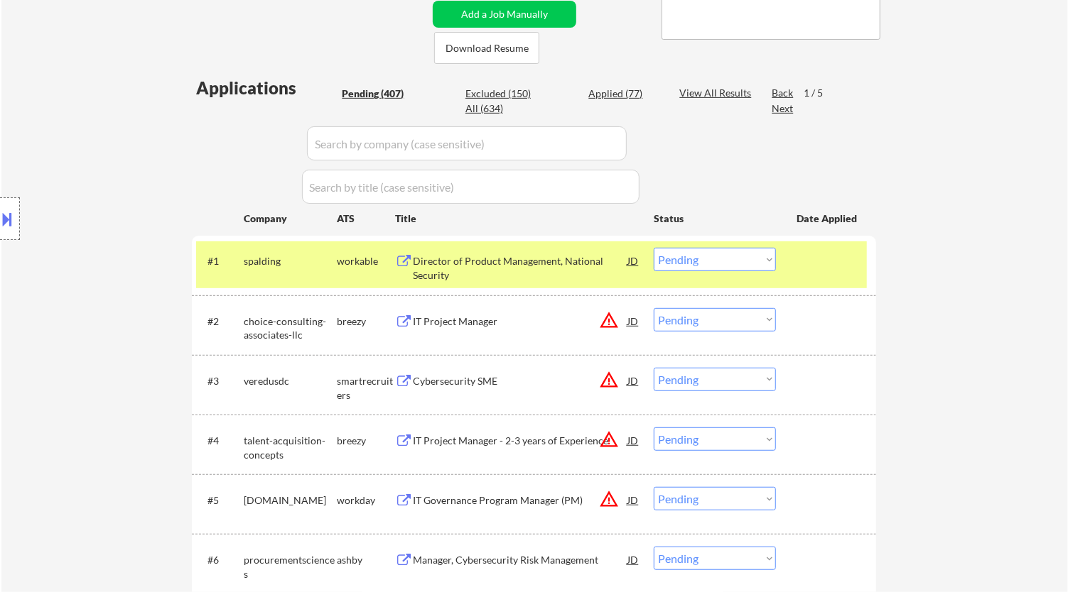
select select ""pending""
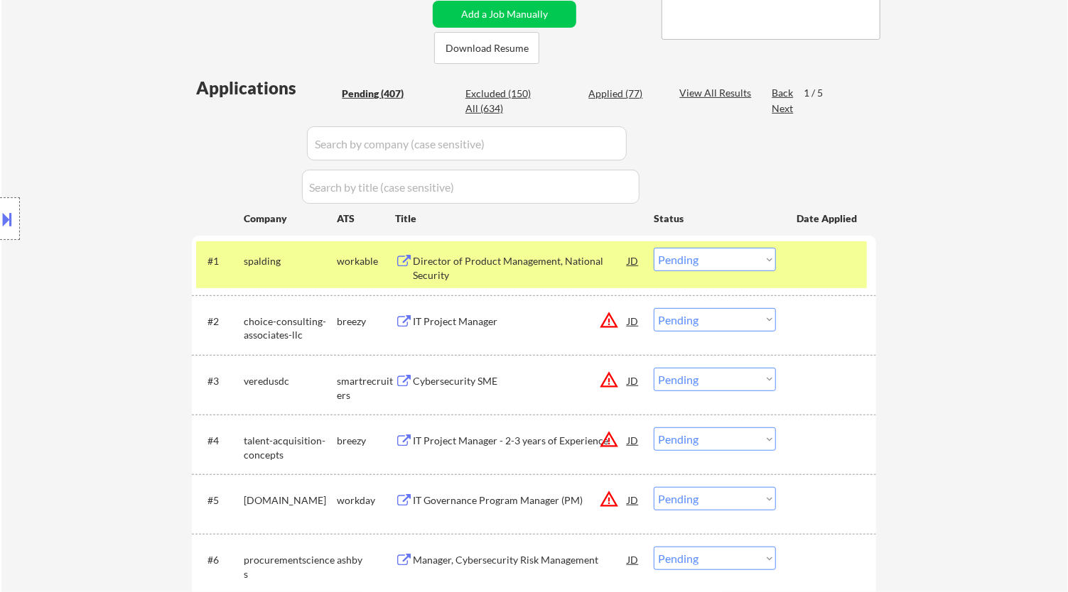
select select ""pending""
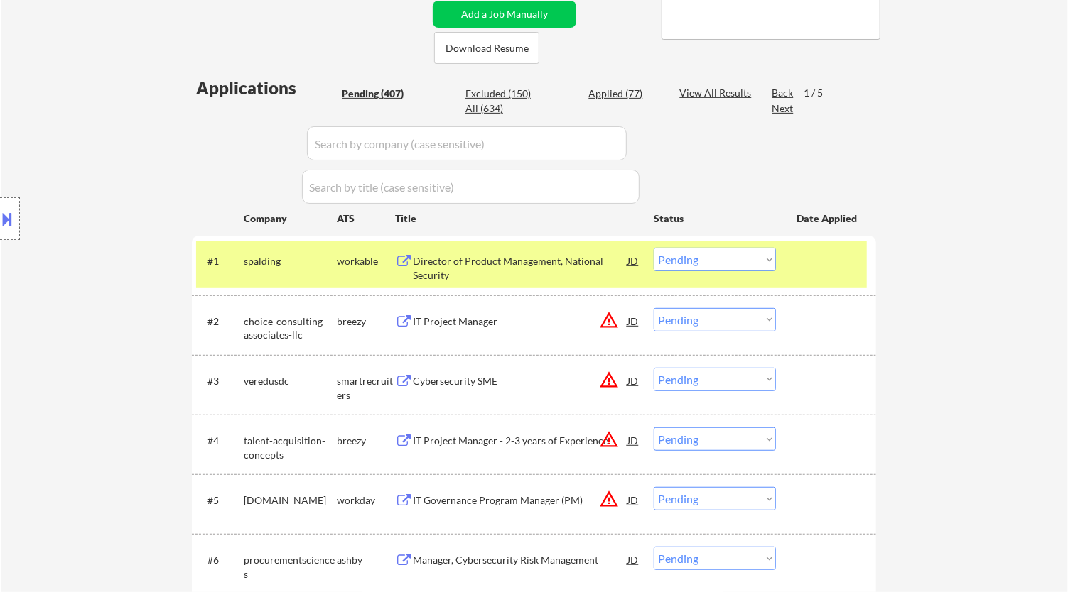
select select ""pending""
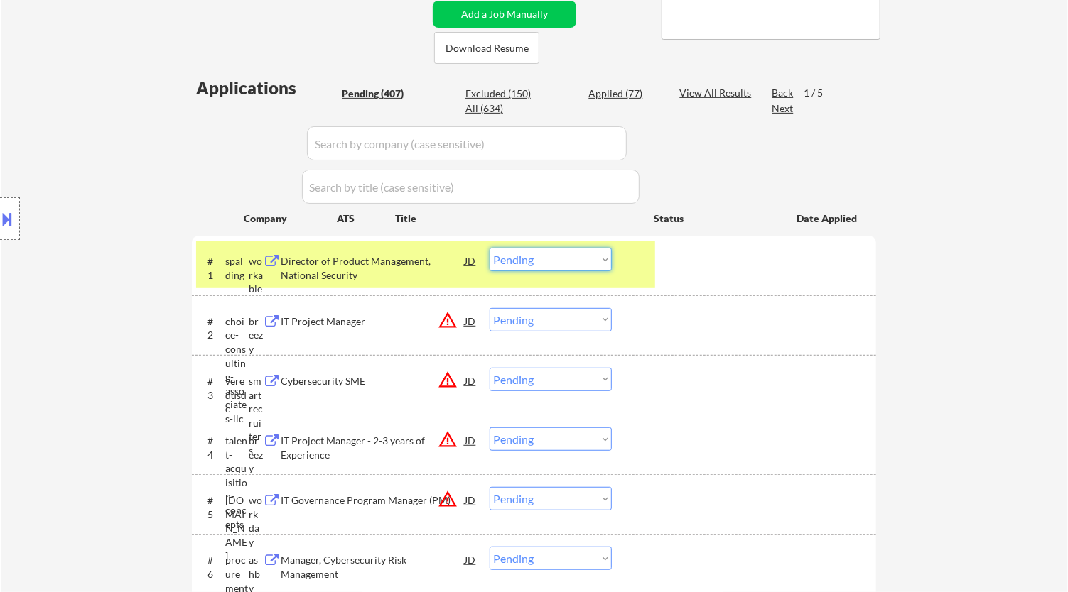
click at [579, 248] on select "Choose an option... Pending Applied Excluded (Questions) Excluded (Expired) Exc…" at bounding box center [550, 259] width 122 height 23
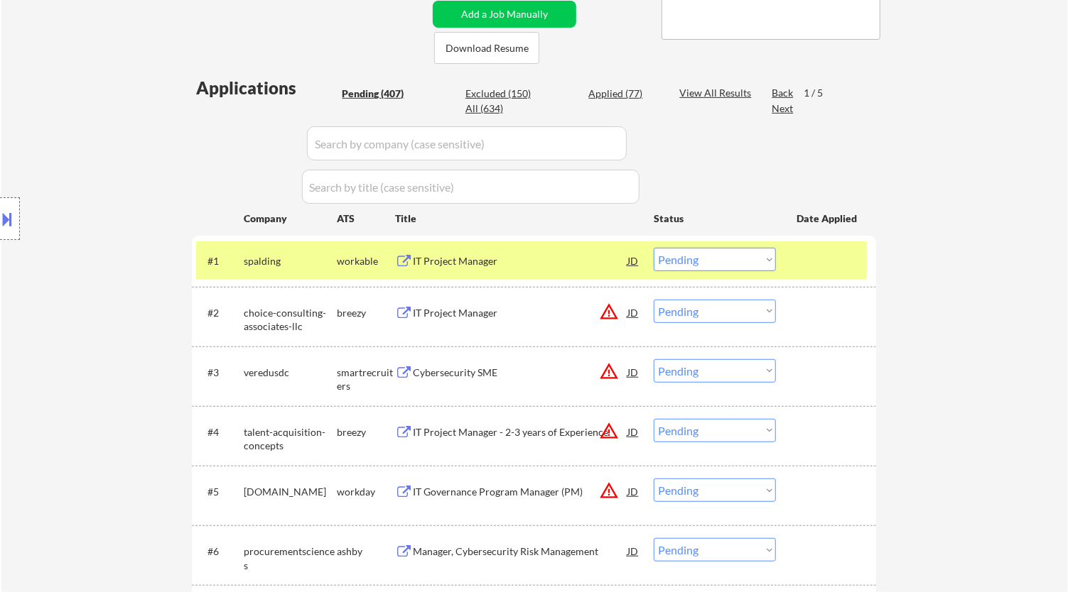
click at [734, 248] on select "Choose an option... Pending Applied Excluded (Questions) Excluded (Expired) Exc…" at bounding box center [714, 259] width 122 height 23
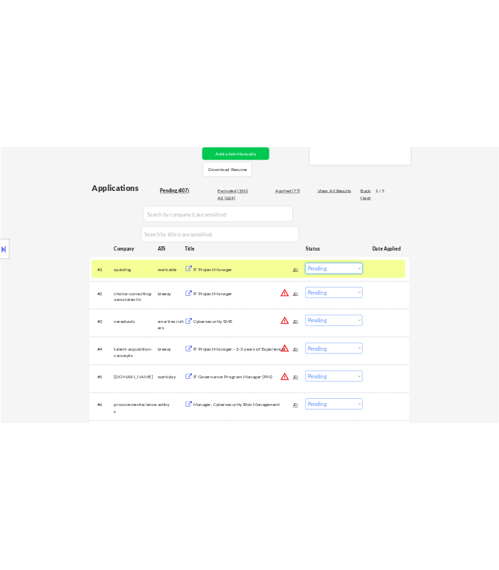
scroll to position [473, 0]
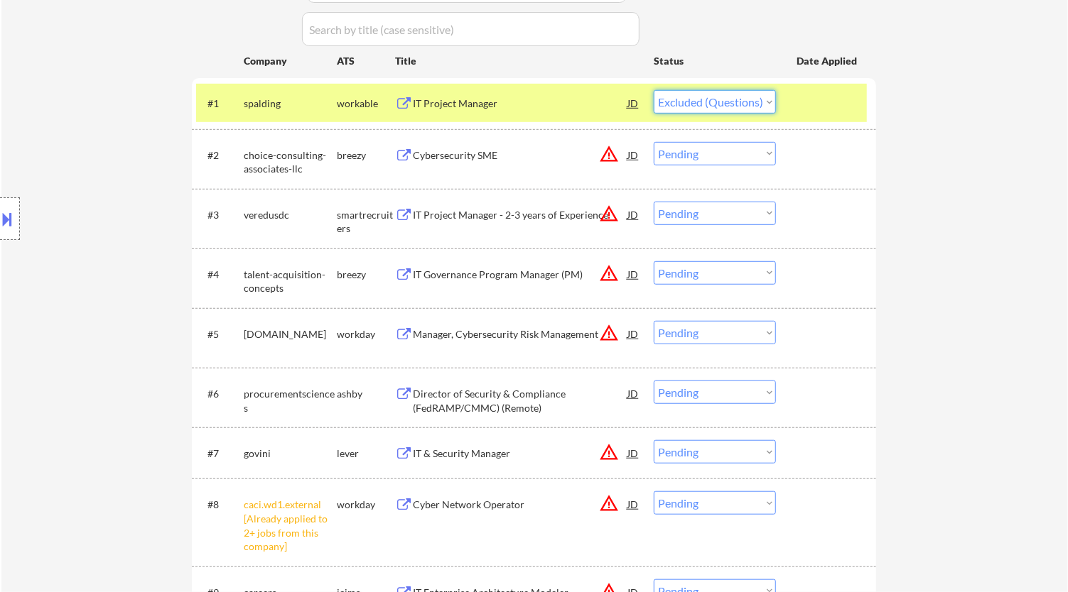
click at [653, 90] on select "Choose an option... Pending Applied Excluded (Questions) Excluded (Expired) Exc…" at bounding box center [714, 101] width 122 height 23
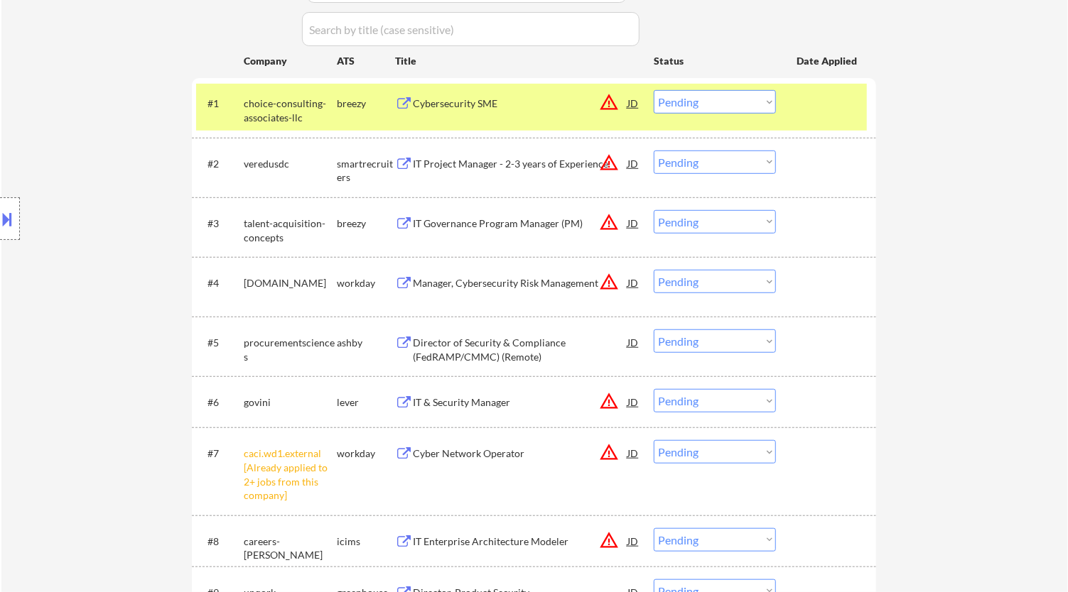
click at [717, 450] on select "Choose an option... Pending Applied Excluded (Questions) Excluded (Expired) Exc…" at bounding box center [714, 451] width 122 height 23
click at [653, 440] on select "Choose an option... Pending Applied Excluded (Questions) Excluded (Expired) Exc…" at bounding box center [714, 451] width 122 height 23
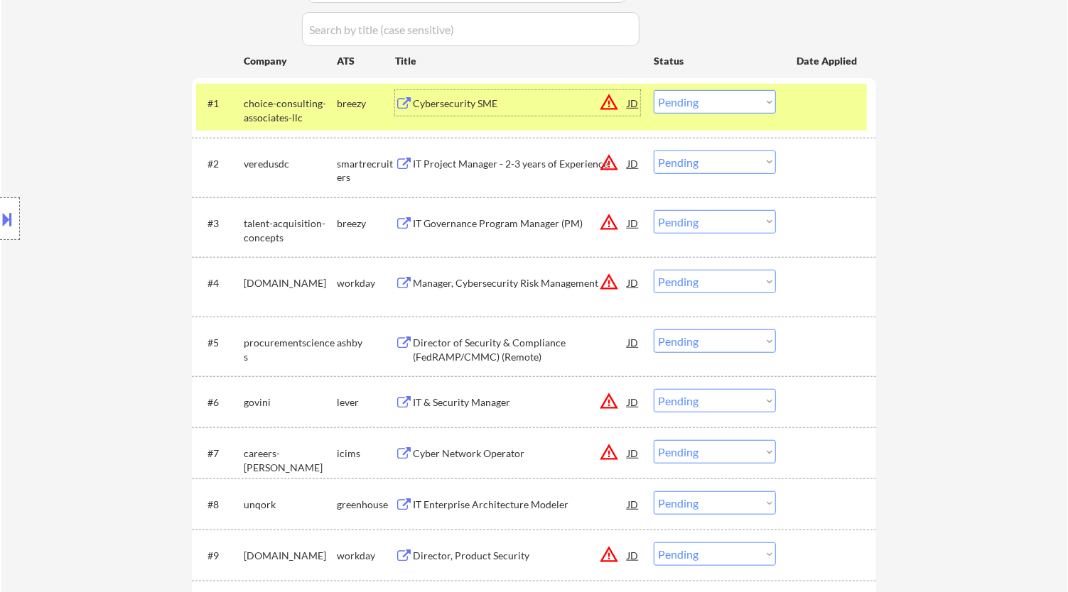
click at [531, 107] on div "Cybersecurity SME" at bounding box center [520, 104] width 215 height 14
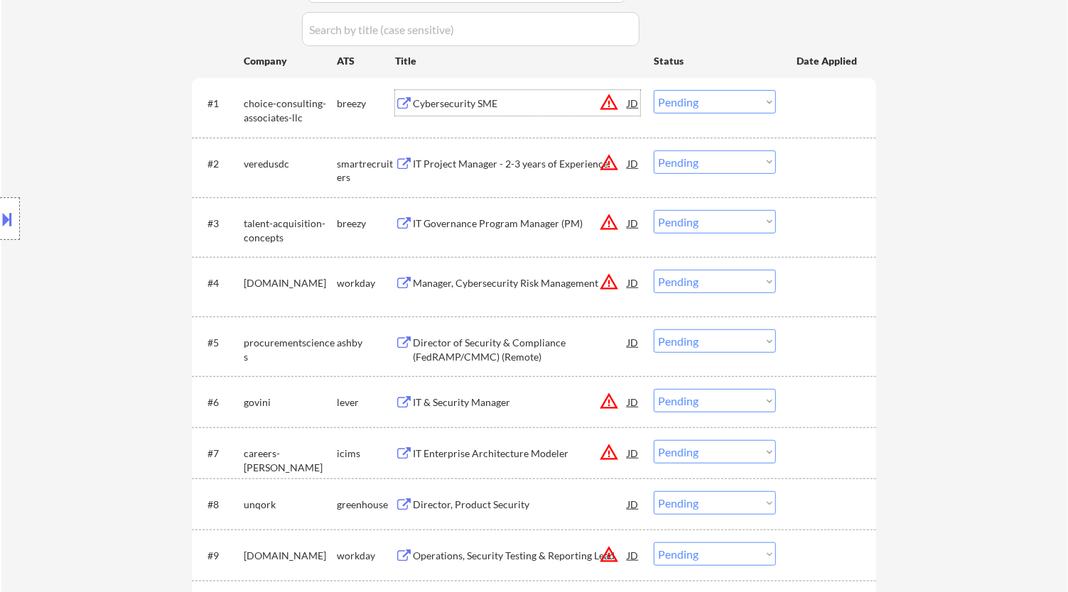
drag, startPoint x: 749, startPoint y: 99, endPoint x: 749, endPoint y: 110, distance: 11.4
click at [749, 99] on select "Choose an option... Pending Applied Excluded (Questions) Excluded (Expired) Exc…" at bounding box center [714, 101] width 122 height 23
click at [653, 90] on select "Choose an option... Pending Applied Excluded (Questions) Excluded (Expired) Exc…" at bounding box center [714, 101] width 122 height 23
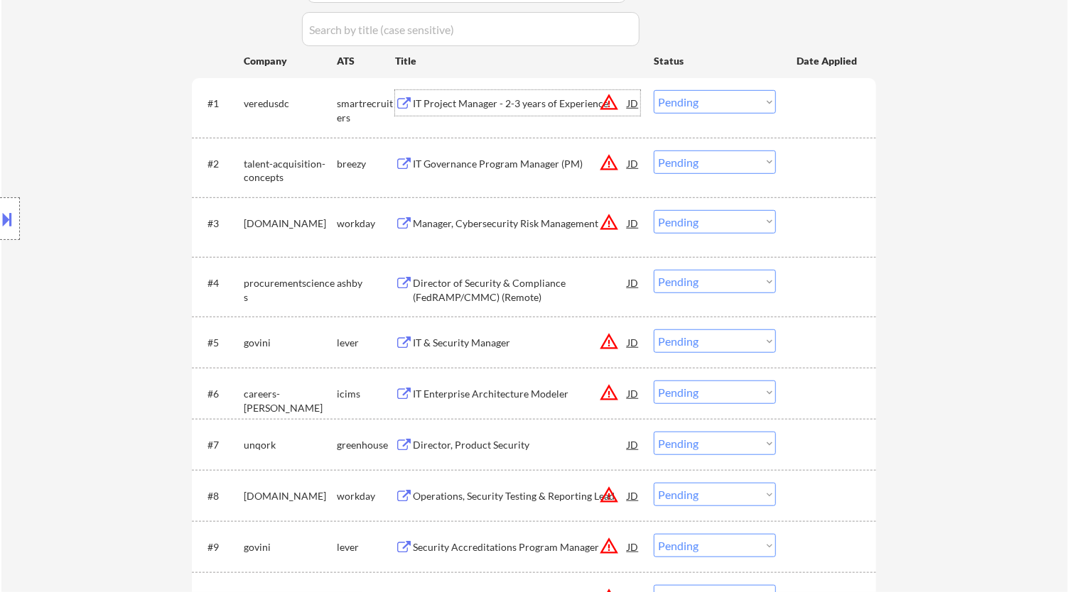
click at [549, 110] on div "IT Project Manager - 2-3 years of Experience" at bounding box center [520, 103] width 215 height 26
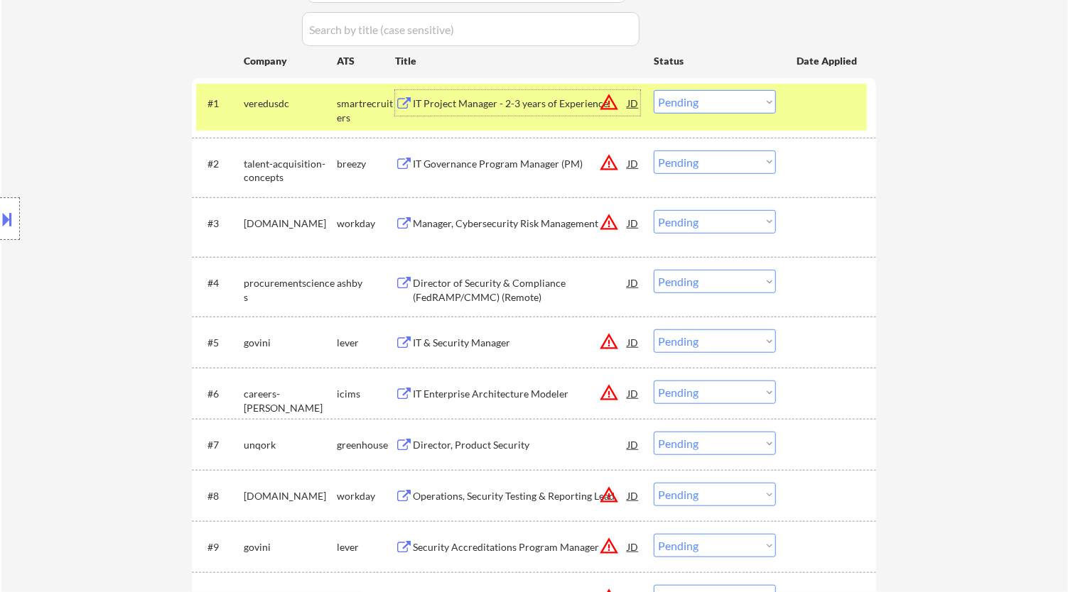
click at [747, 112] on div "#1 veredusdc smartrecruiters IT Project Manager - 2-3 years of Experience JD wa…" at bounding box center [531, 107] width 671 height 47
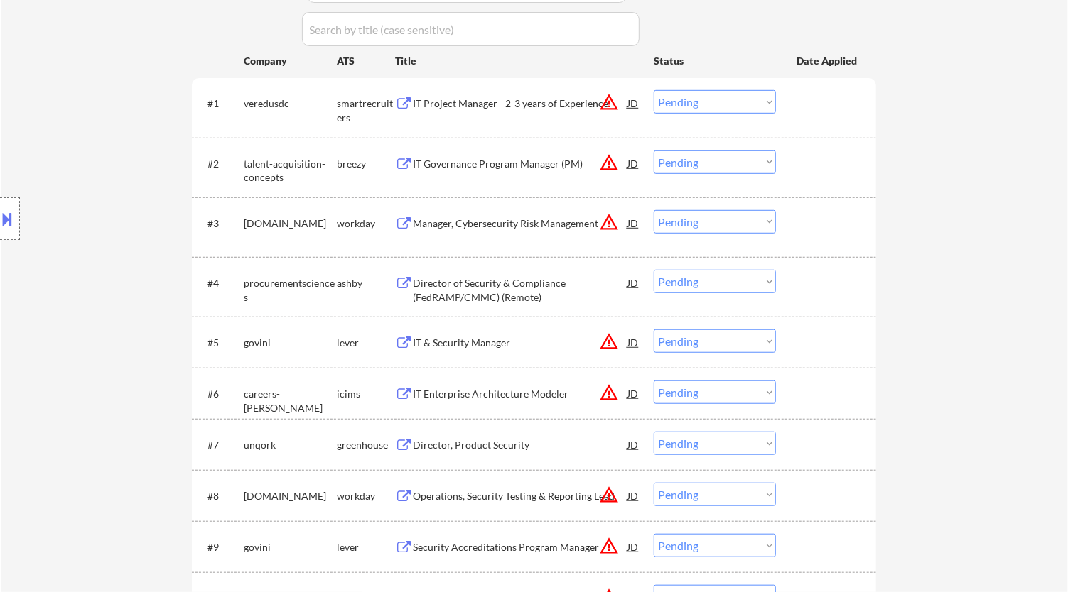
click at [752, 104] on select "Choose an option... Pending Applied Excluded (Questions) Excluded (Expired) Exc…" at bounding box center [714, 101] width 122 height 23
click at [653, 90] on select "Choose an option... Pending Applied Excluded (Questions) Excluded (Expired) Exc…" at bounding box center [714, 101] width 122 height 23
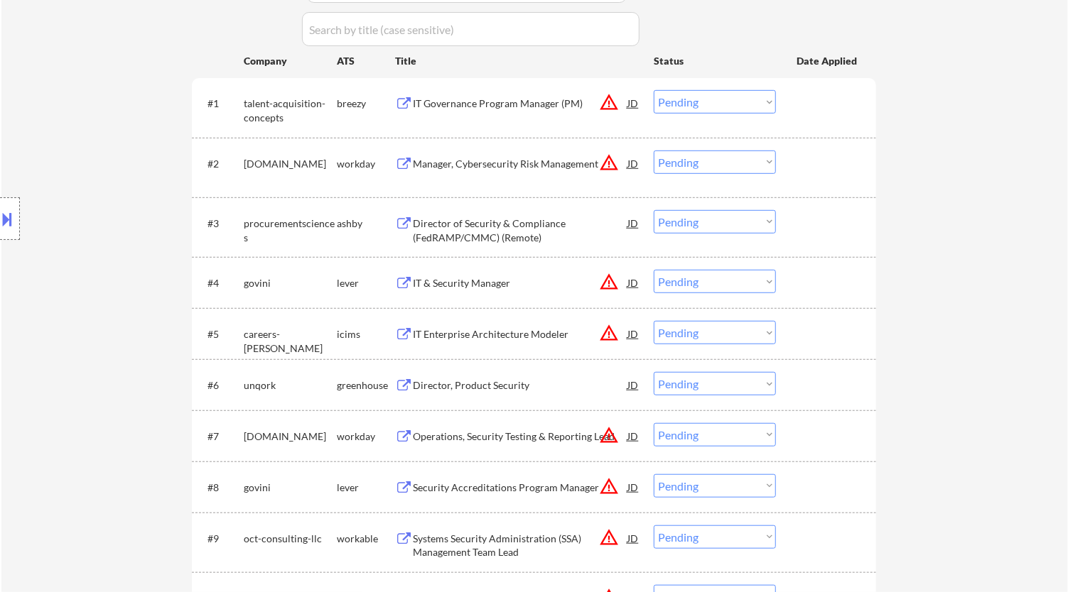
click at [550, 103] on div "IT Governance Program Manager (PM)" at bounding box center [520, 104] width 215 height 14
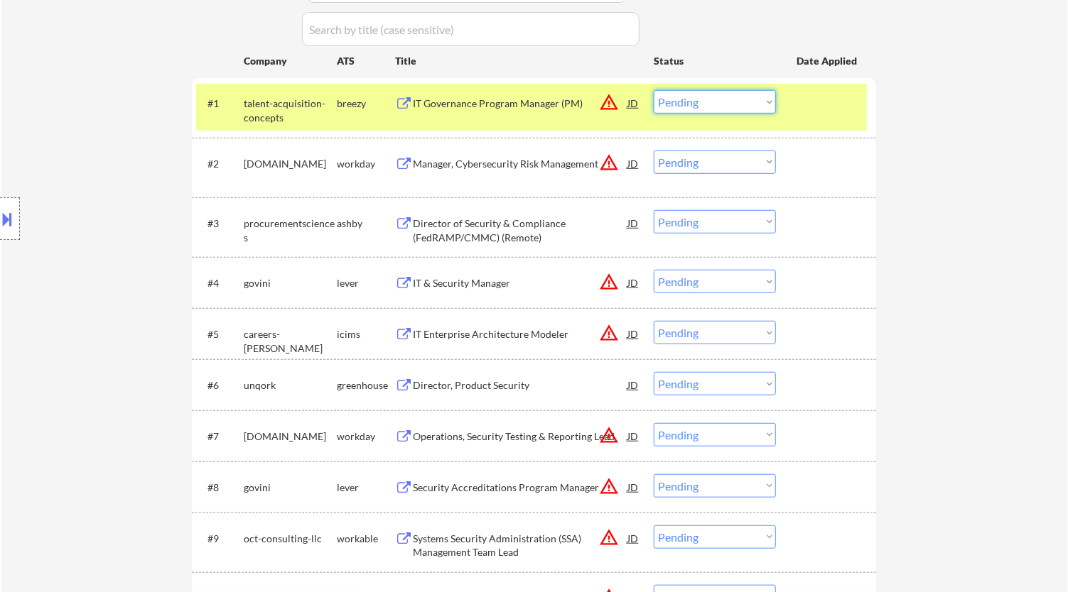
click at [707, 103] on select "Choose an option... Pending Applied Excluded (Questions) Excluded (Expired) Exc…" at bounding box center [714, 101] width 122 height 23
click at [653, 90] on select "Choose an option... Pending Applied Excluded (Questions) Excluded (Expired) Exc…" at bounding box center [714, 101] width 122 height 23
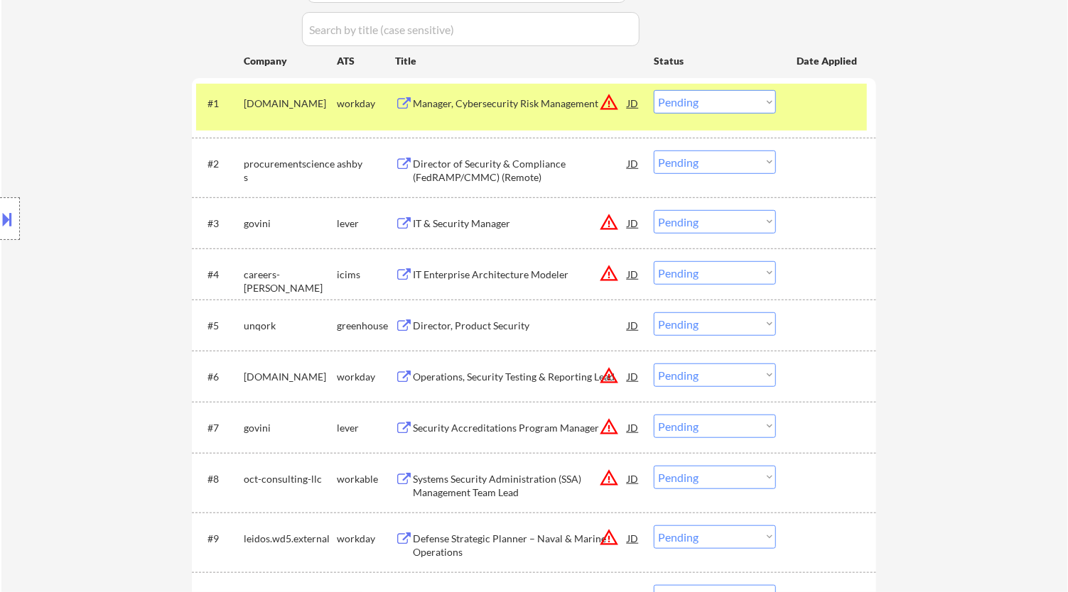
click at [488, 112] on div "Manager, Cybersecurity Risk Management" at bounding box center [520, 103] width 215 height 26
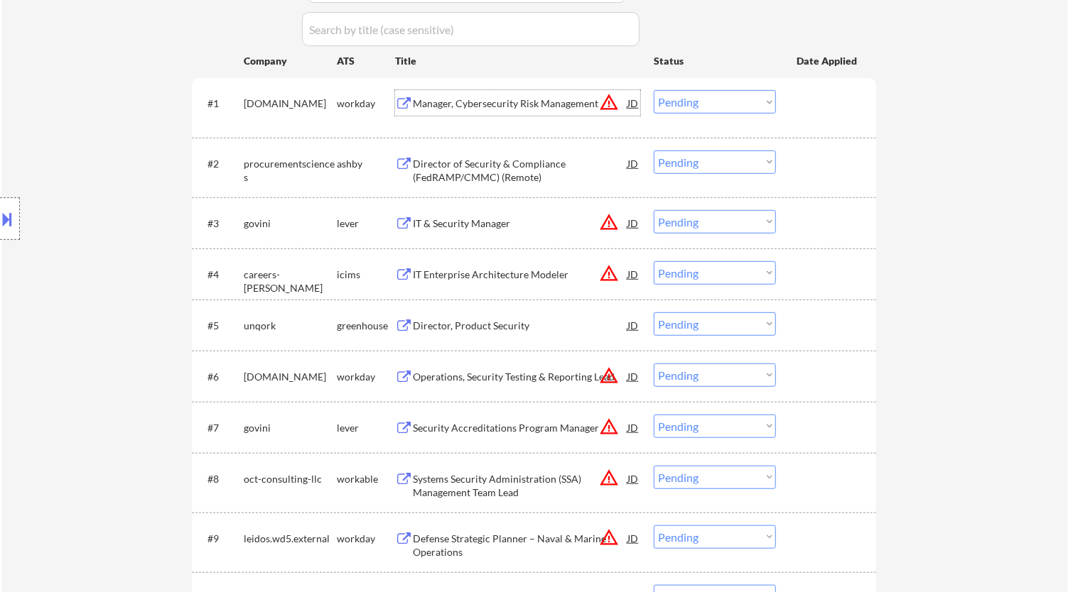
click at [757, 105] on select "Choose an option... Pending Applied Excluded (Questions) Excluded (Expired) Exc…" at bounding box center [714, 101] width 122 height 23
click at [653, 90] on select "Choose an option... Pending Applied Excluded (Questions) Excluded (Expired) Exc…" at bounding box center [714, 101] width 122 height 23
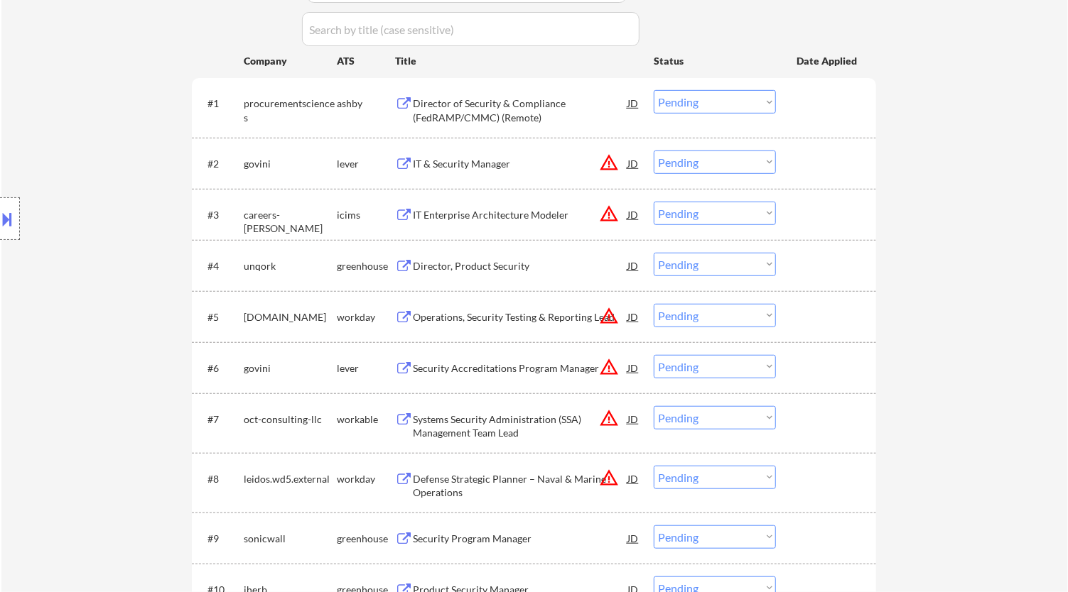
click at [579, 109] on div "Director of Security & Compliance (FedRAMP/CMMC) (Remote)" at bounding box center [520, 111] width 215 height 28
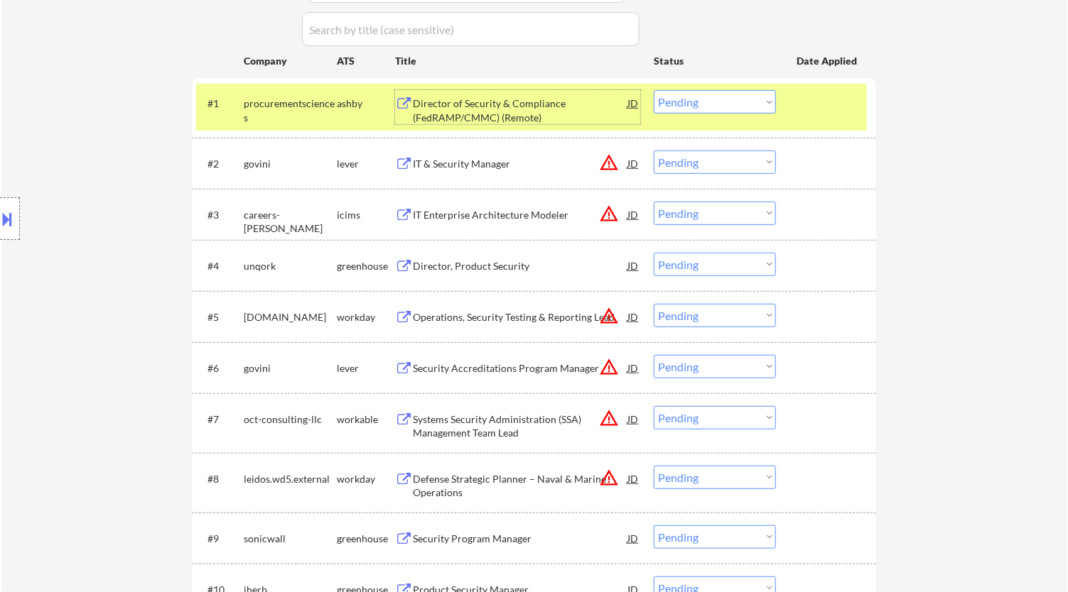
click at [767, 97] on select "Choose an option... Pending Applied Excluded (Questions) Excluded (Expired) Exc…" at bounding box center [714, 101] width 122 height 23
click at [554, 115] on div "Director of Security & Compliance (FedRAMP/CMMC) (Remote)" at bounding box center [520, 111] width 215 height 28
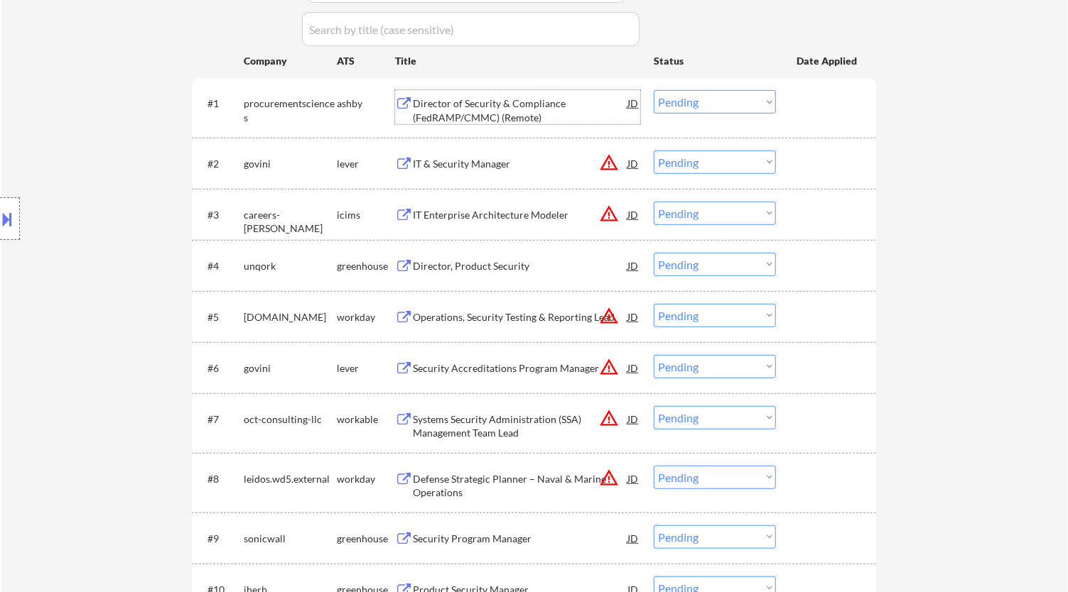
click at [702, 90] on select "Choose an option... Pending Applied Excluded (Questions) Excluded (Expired) Exc…" at bounding box center [714, 101] width 122 height 23
click at [653, 90] on select "Choose an option... Pending Applied Excluded (Questions) Excluded (Expired) Exc…" at bounding box center [714, 101] width 122 height 23
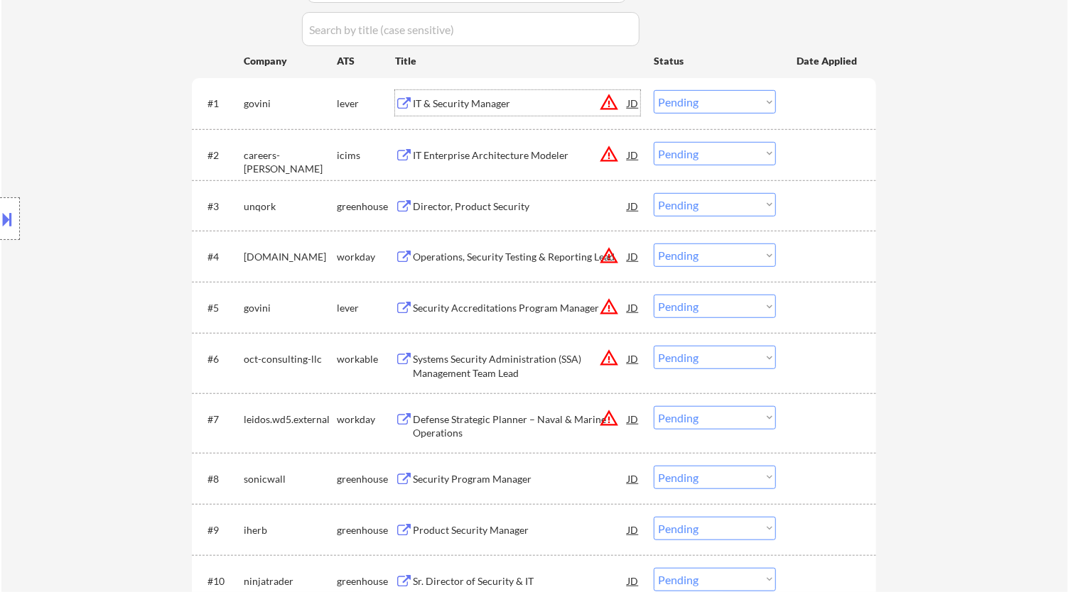
click at [517, 102] on div "IT & Security Manager" at bounding box center [520, 104] width 215 height 14
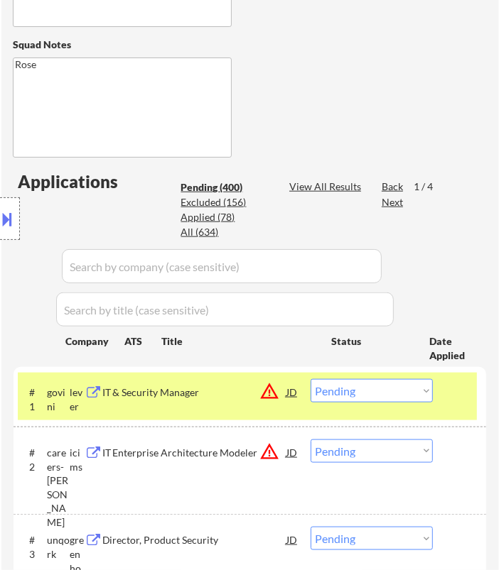
drag, startPoint x: 9, startPoint y: 212, endPoint x: 16, endPoint y: 206, distance: 9.0
click at [9, 213] on button at bounding box center [8, 218] width 16 height 23
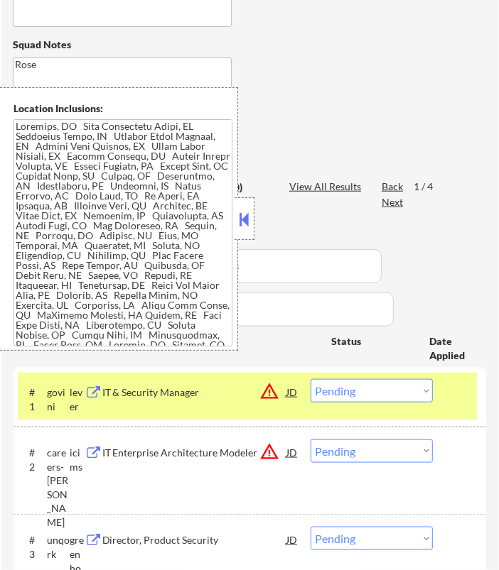
scroll to position [151, 0]
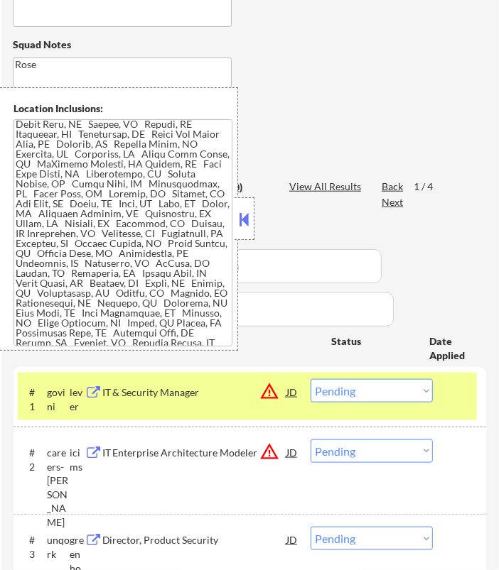
click at [247, 212] on button at bounding box center [245, 219] width 16 height 21
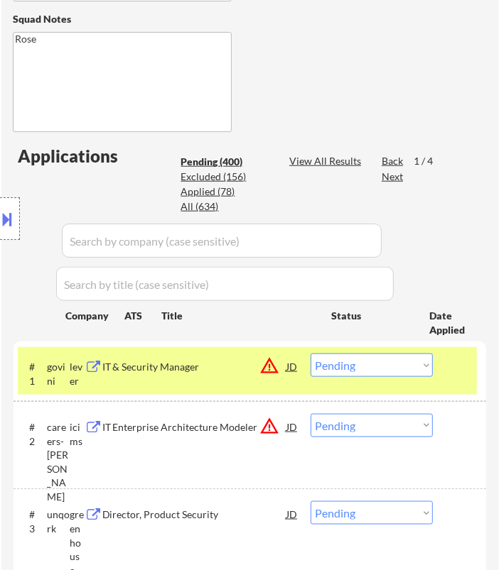
scroll to position [631, 0]
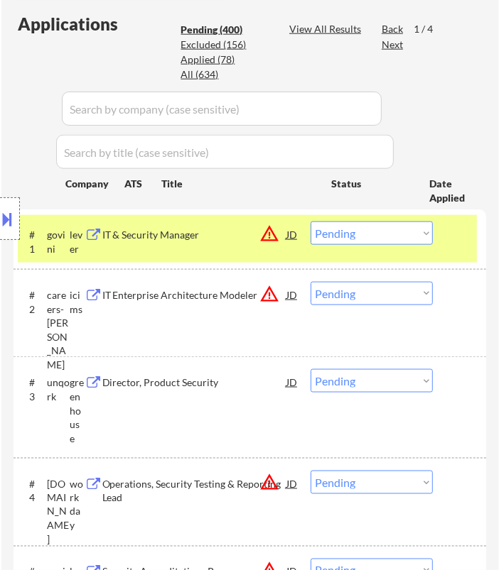
click at [368, 237] on select "Choose an option... Pending Applied Excluded (Questions) Excluded (Expired) Exc…" at bounding box center [371, 233] width 122 height 23
click at [310, 222] on select "Choose an option... Pending Applied Excluded (Questions) Excluded (Expired) Exc…" at bounding box center [371, 233] width 122 height 23
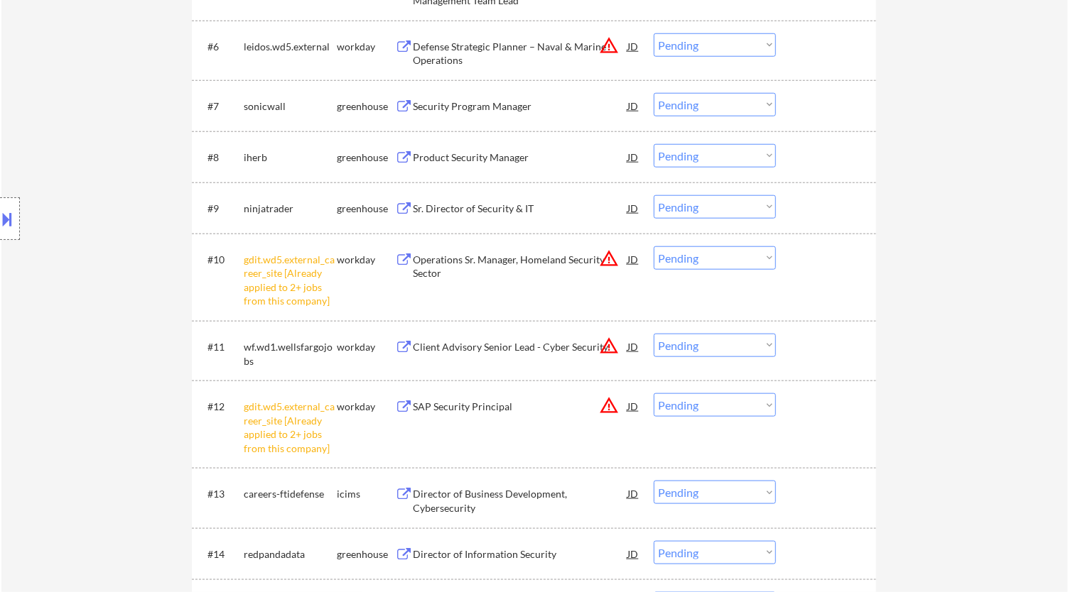
scroll to position [800, 0]
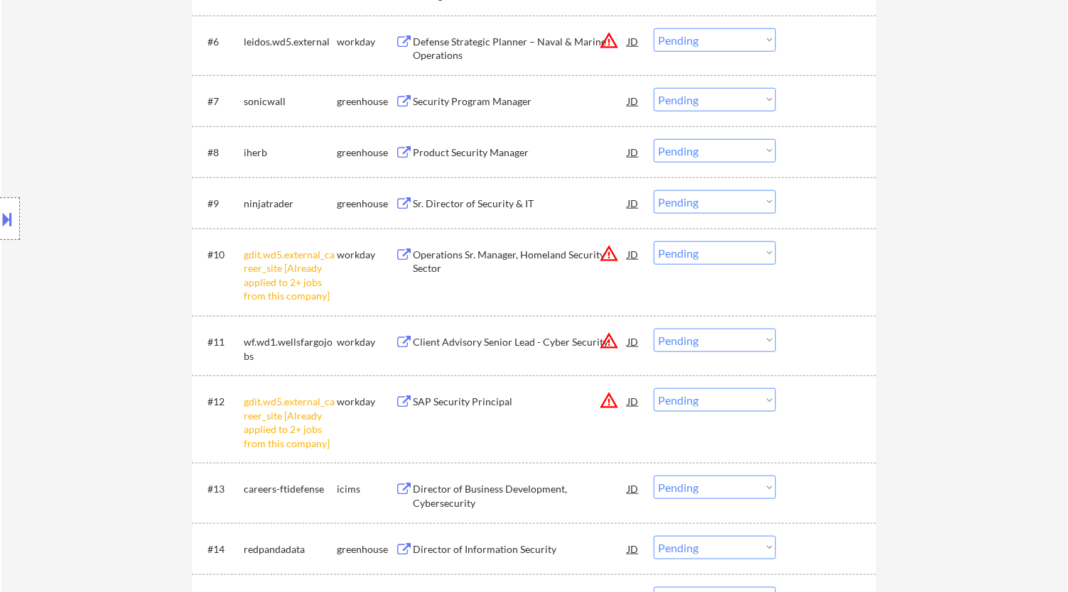
click at [758, 256] on select "Choose an option... Pending Applied Excluded (Questions) Excluded (Expired) Exc…" at bounding box center [714, 252] width 122 height 23
click at [653, 241] on select "Choose an option... Pending Applied Excluded (Questions) Excluded (Expired) Exc…" at bounding box center [714, 252] width 122 height 23
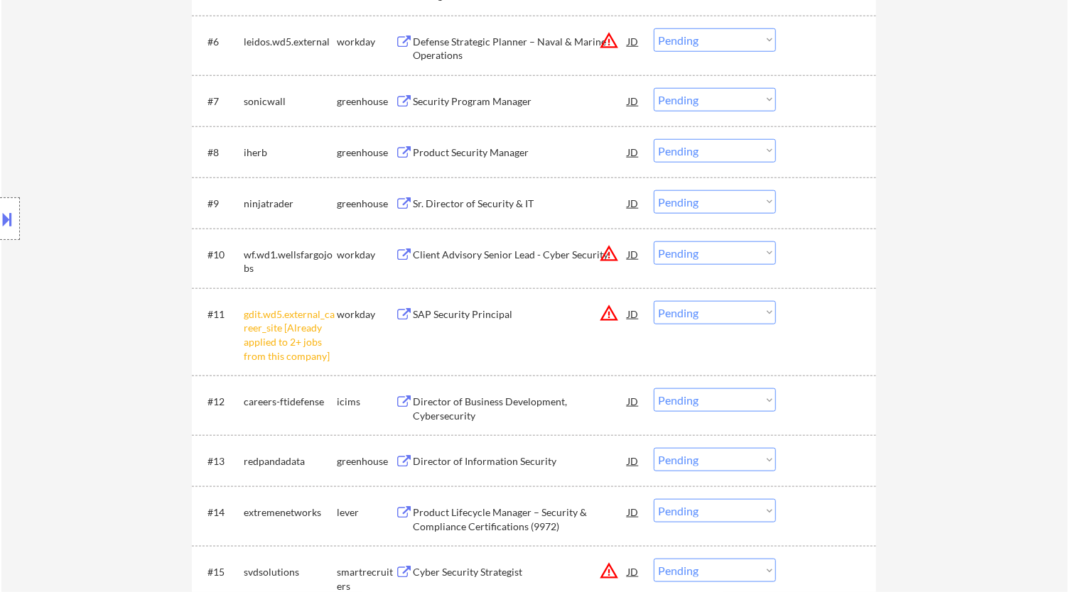
click at [747, 305] on select "Choose an option... Pending Applied Excluded (Questions) Excluded (Expired) Exc…" at bounding box center [714, 312] width 122 height 23
click at [653, 301] on select "Choose an option... Pending Applied Excluded (Questions) Excluded (Expired) Exc…" at bounding box center [714, 312] width 122 height 23
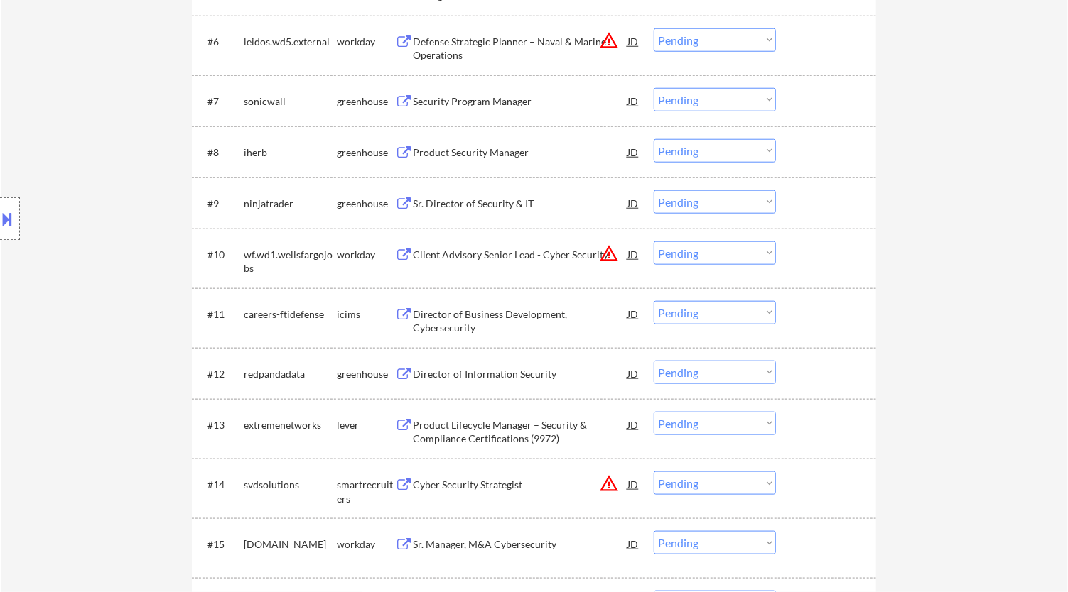
click at [596, 53] on div "Defense Strategic Planner – Naval & Marine Operations" at bounding box center [520, 49] width 215 height 28
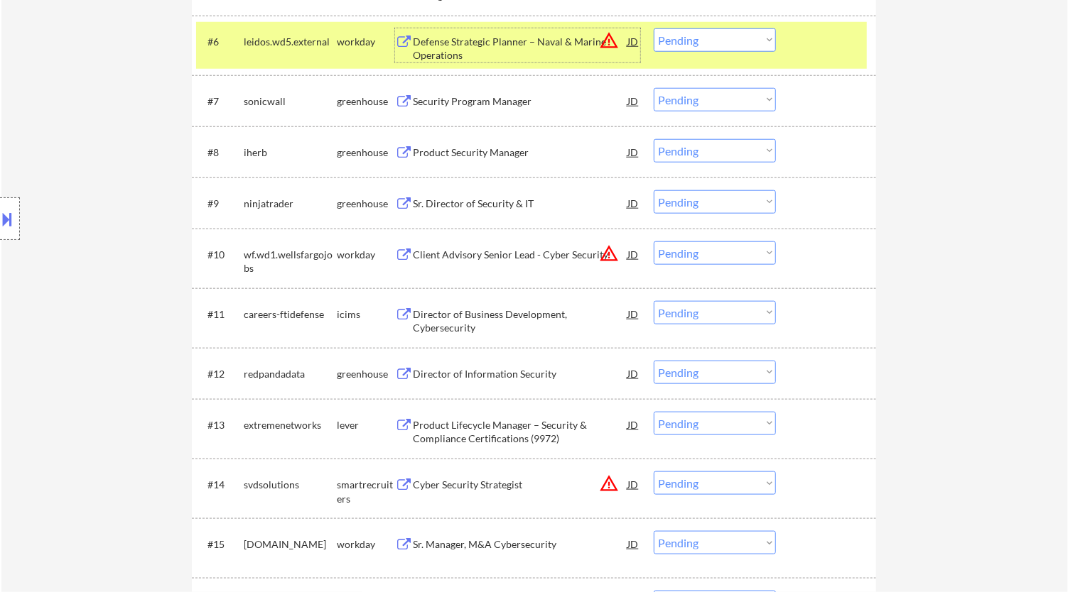
click at [751, 45] on select "Choose an option... Pending Applied Excluded (Questions) Excluded (Expired) Exc…" at bounding box center [714, 39] width 122 height 23
click at [653, 28] on select "Choose an option... Pending Applied Excluded (Questions) Excluded (Expired) Exc…" at bounding box center [714, 39] width 122 height 23
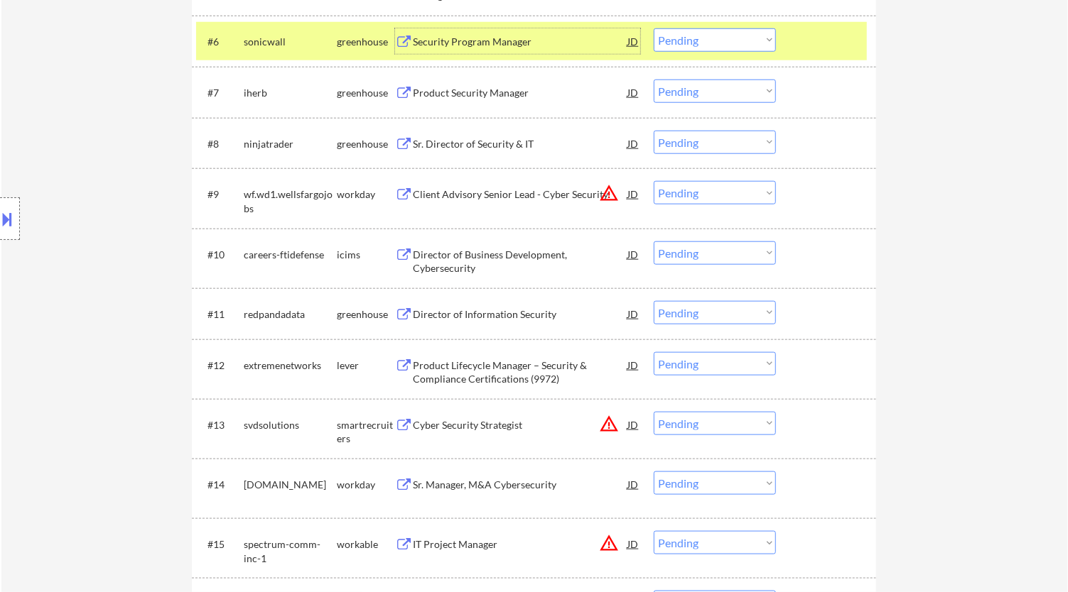
click at [577, 35] on div "Security Program Manager" at bounding box center [520, 42] width 215 height 14
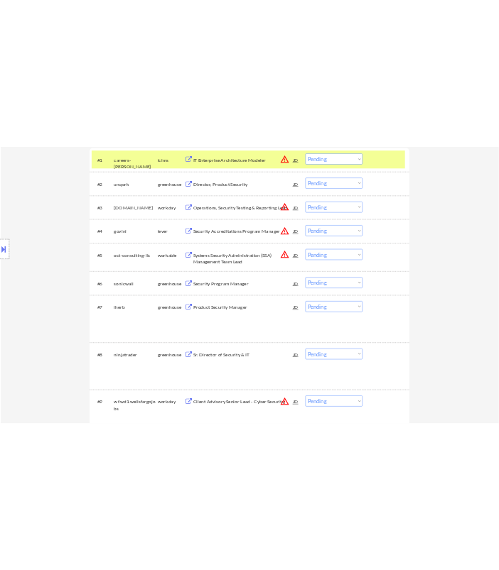
scroll to position [247, 0]
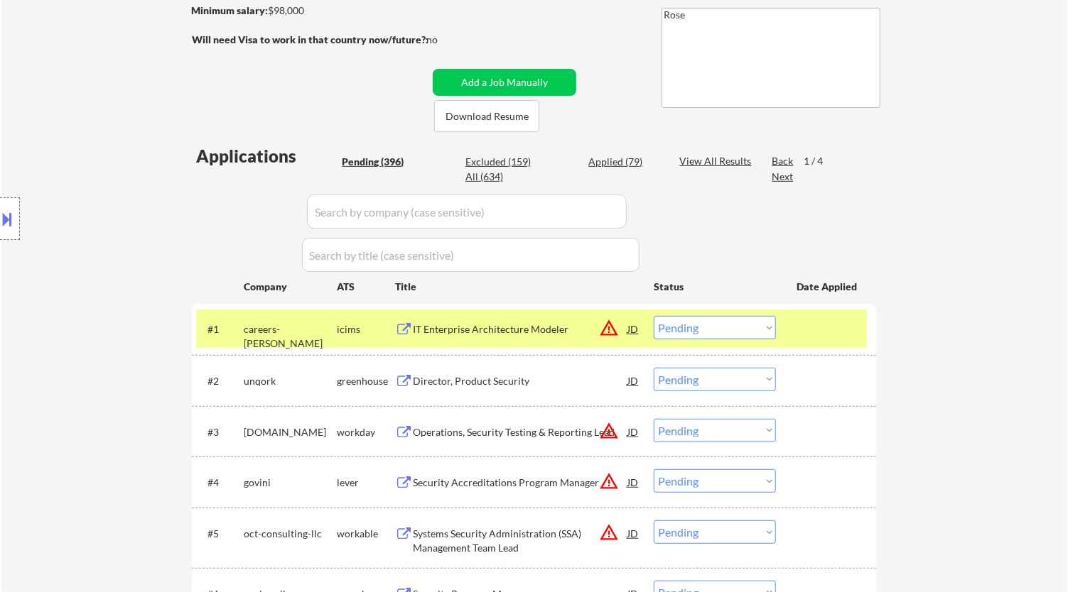
click at [759, 327] on select "Choose an option... Pending Applied Excluded (Questions) Excluded (Expired) Exc…" at bounding box center [714, 327] width 122 height 23
click at [653, 316] on select "Choose an option... Pending Applied Excluded (Questions) Excluded (Expired) Exc…" at bounding box center [714, 327] width 122 height 23
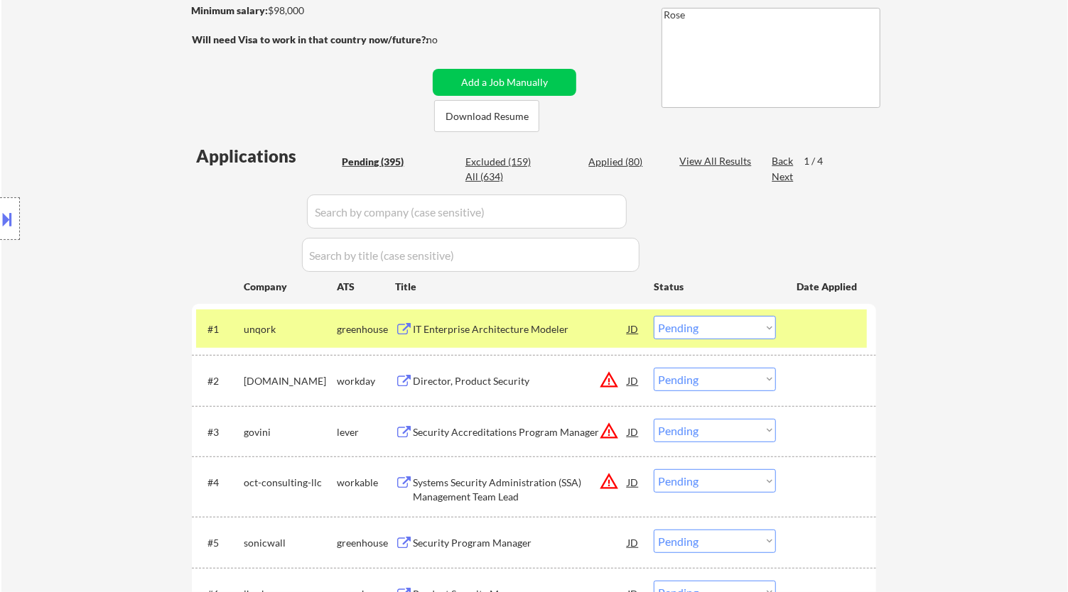
click at [531, 325] on div "IT Enterprise Architecture Modeler" at bounding box center [520, 329] width 215 height 14
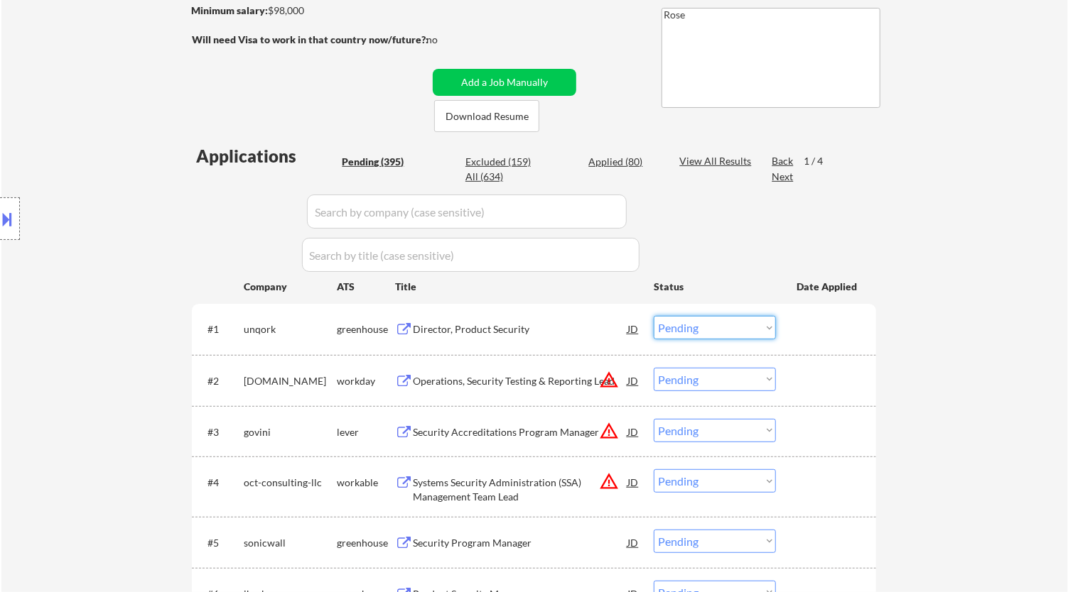
click at [737, 323] on select "Choose an option... Pending Applied Excluded (Questions) Excluded (Expired) Exc…" at bounding box center [714, 327] width 122 height 23
click at [653, 316] on select "Choose an option... Pending Applied Excluded (Questions) Excluded (Expired) Exc…" at bounding box center [714, 327] width 122 height 23
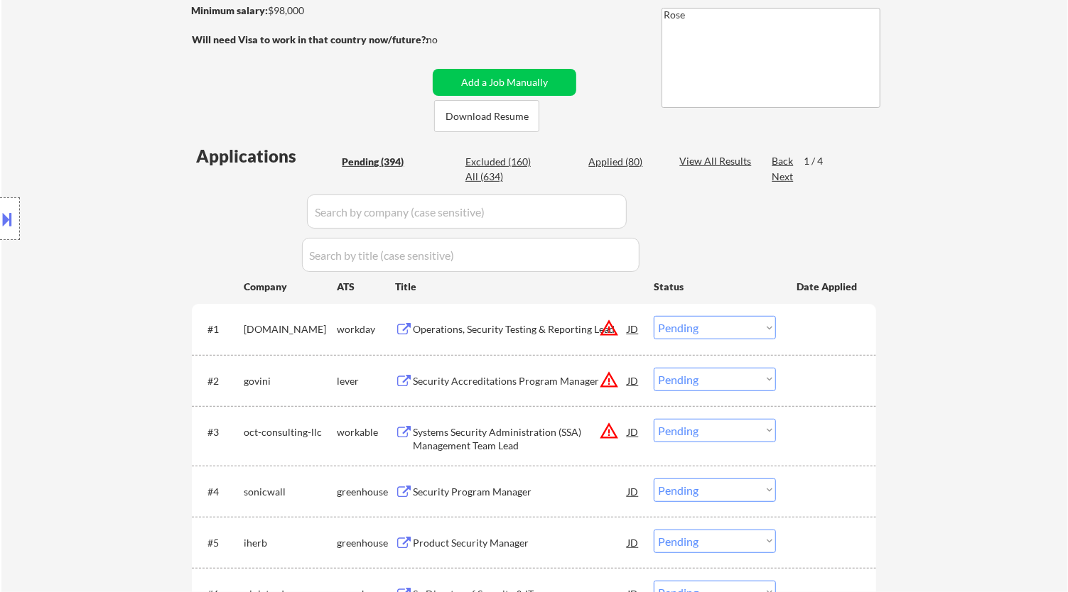
click at [539, 330] on div "Operations, Security Testing & Reporting Lead" at bounding box center [520, 329] width 215 height 14
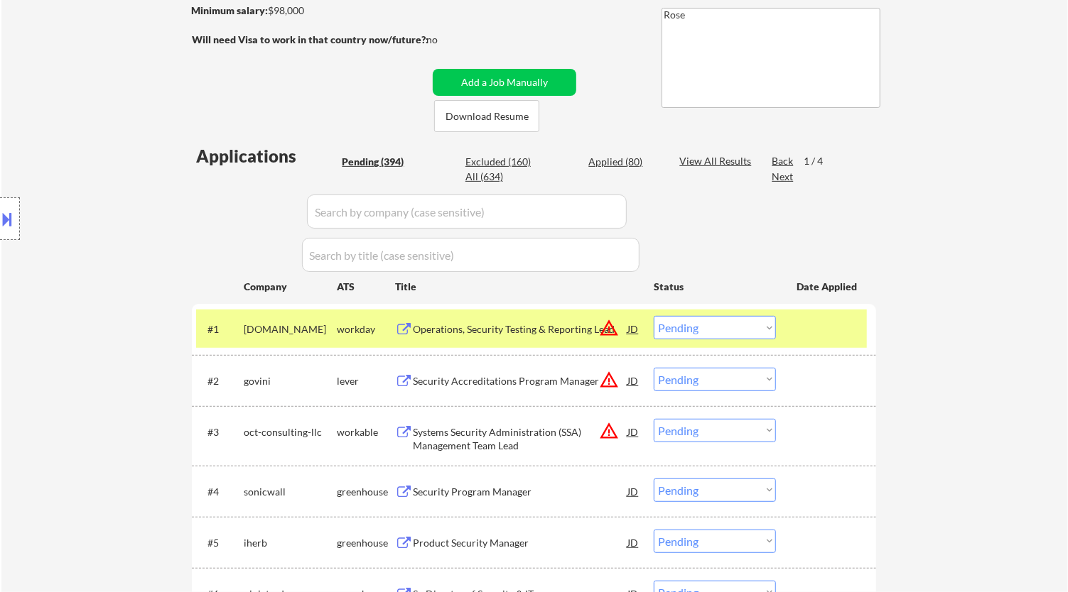
click at [737, 331] on select "Choose an option... Pending Applied Excluded (Questions) Excluded (Expired) Exc…" at bounding box center [714, 327] width 122 height 23
click at [653, 316] on select "Choose an option... Pending Applied Excluded (Questions) Excluded (Expired) Exc…" at bounding box center [714, 327] width 122 height 23
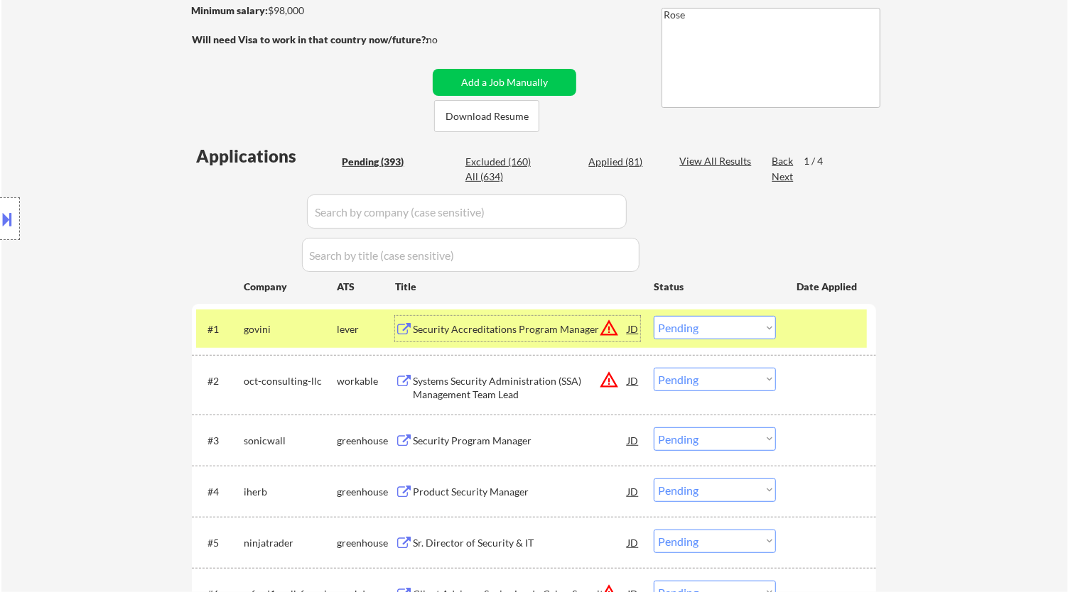
click at [560, 325] on div "Security Accreditations Program Manager" at bounding box center [520, 329] width 215 height 14
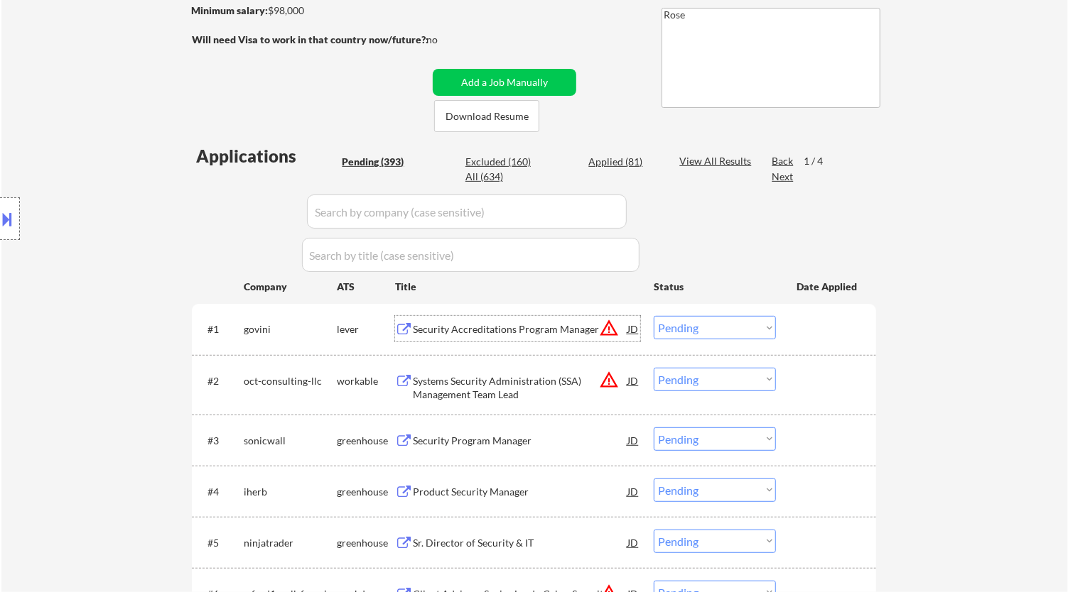
click at [480, 174] on div "All (634)" at bounding box center [500, 177] width 71 height 14
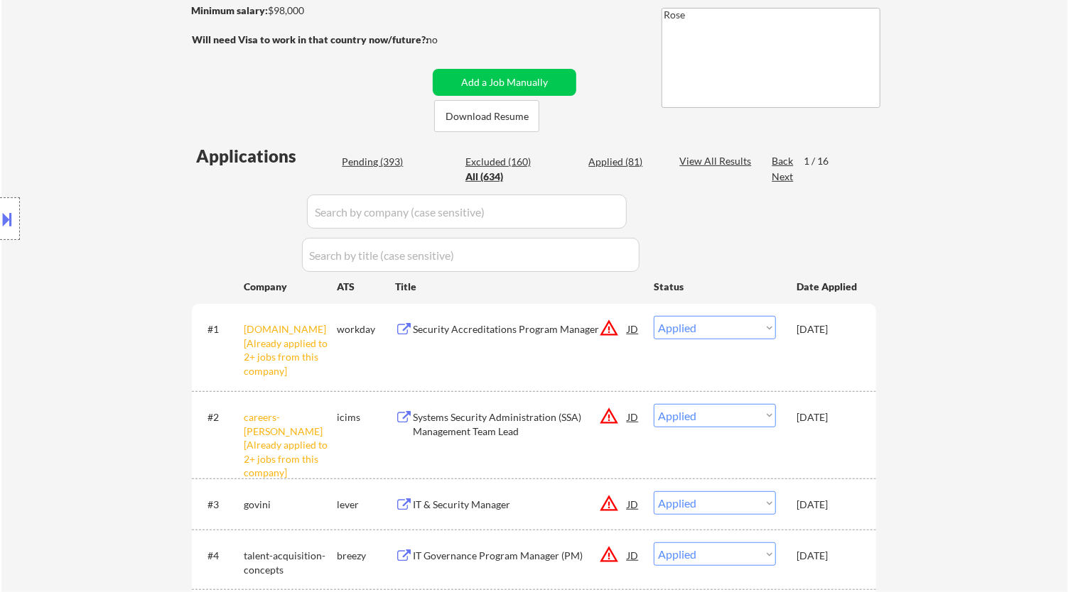
click at [581, 220] on input "input" at bounding box center [467, 212] width 320 height 34
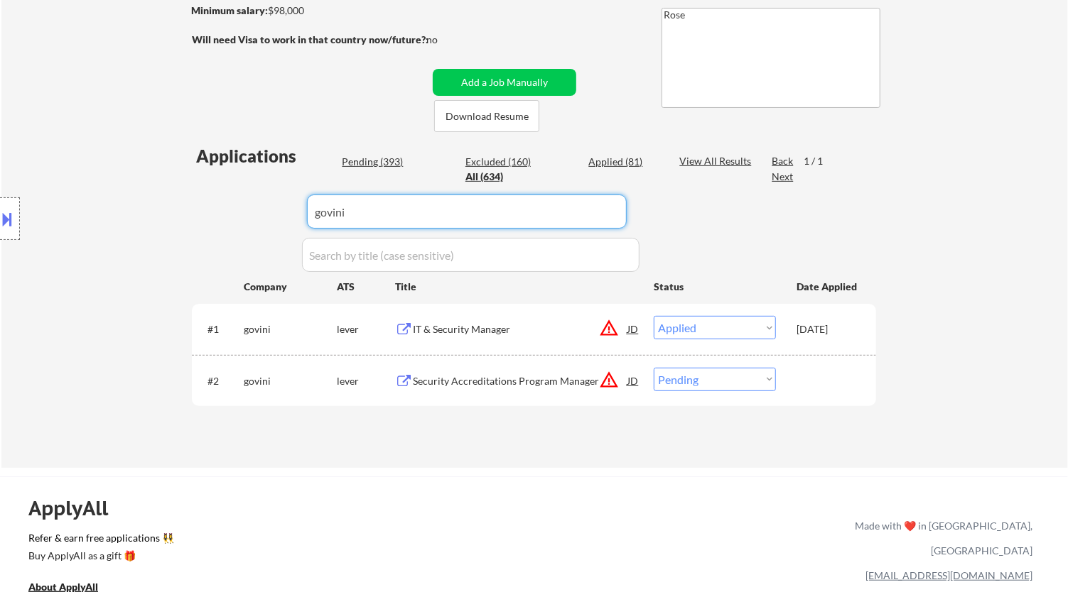
click at [487, 376] on div "Security Accreditations Program Manager" at bounding box center [520, 381] width 215 height 14
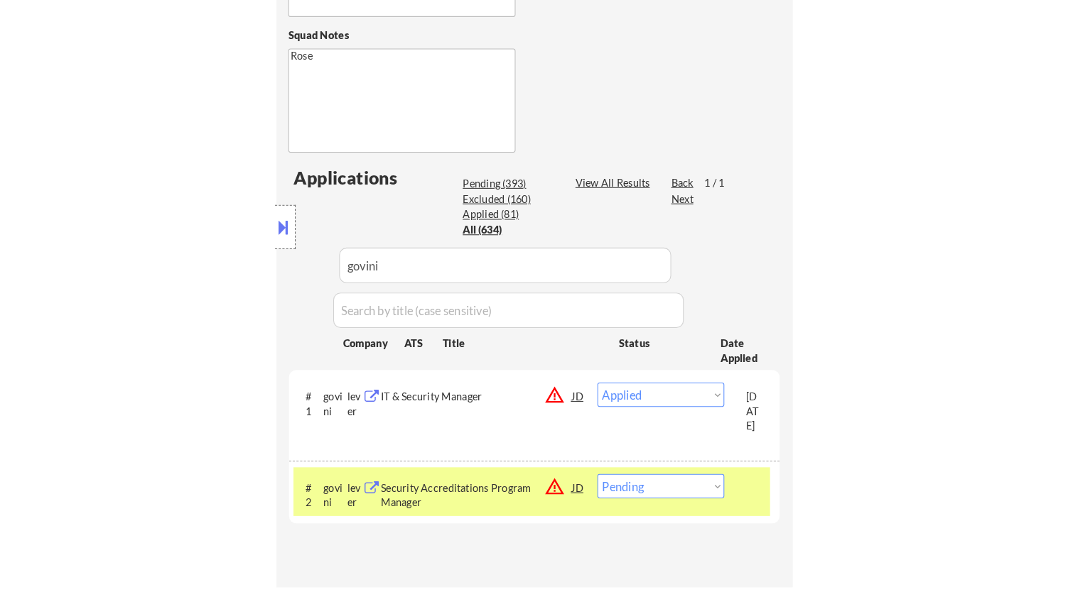
scroll to position [484, 0]
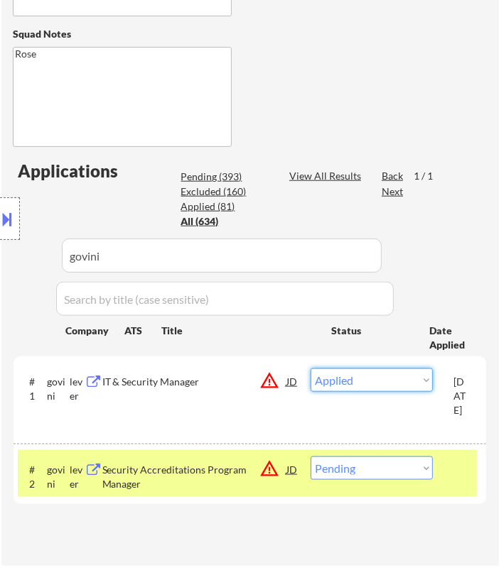
click at [412, 380] on select "Choose an option... Pending Applied Excluded (Questions) Excluded (Expired) Exc…" at bounding box center [371, 380] width 122 height 23
click at [208, 415] on div "#1 govini lever IT & Security Manager JD warning_amber Choose an option... Pend…" at bounding box center [247, 399] width 459 height 75
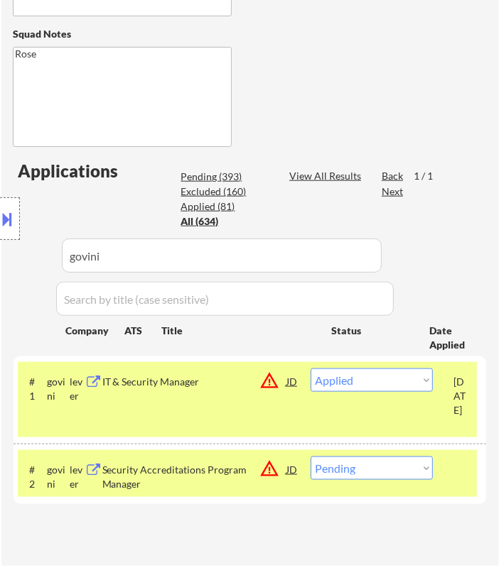
click at [406, 471] on select "Choose an option... Pending Applied Excluded (Questions) Excluded (Expired) Exc…" at bounding box center [371, 468] width 122 height 23
click at [310, 457] on select "Choose an option... Pending Applied Excluded (Questions) Excluded (Expired) Exc…" at bounding box center [371, 468] width 122 height 23
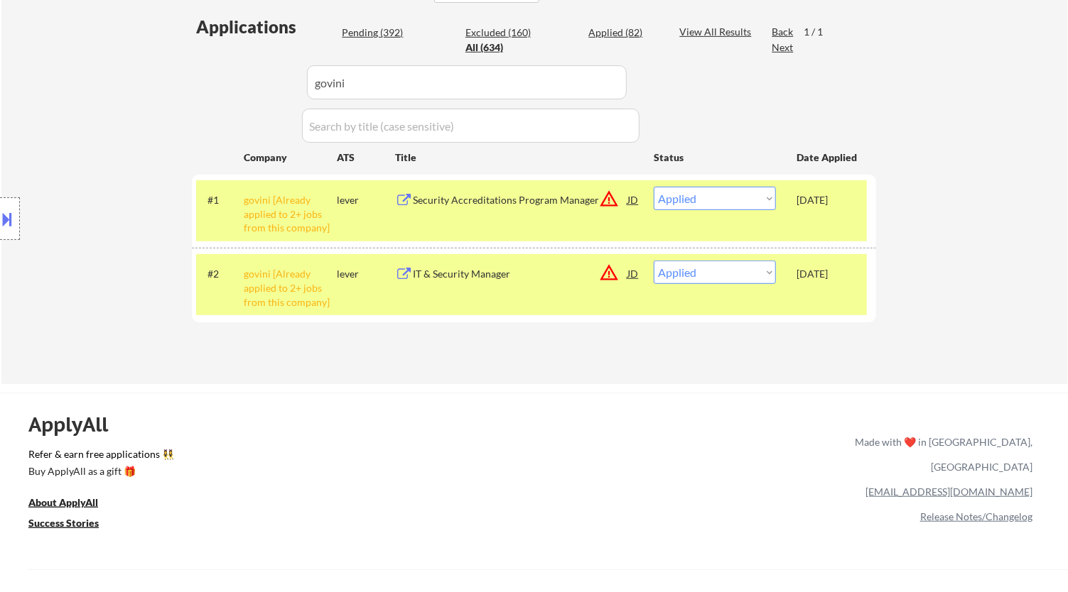
scroll to position [247, 0]
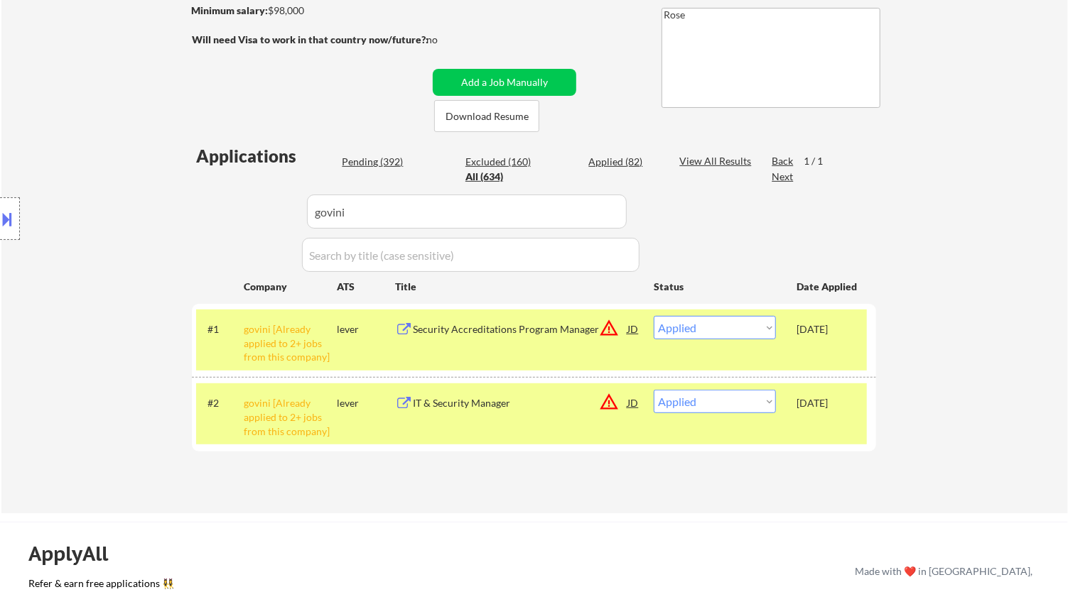
click at [391, 165] on div "Pending (392)" at bounding box center [377, 162] width 71 height 14
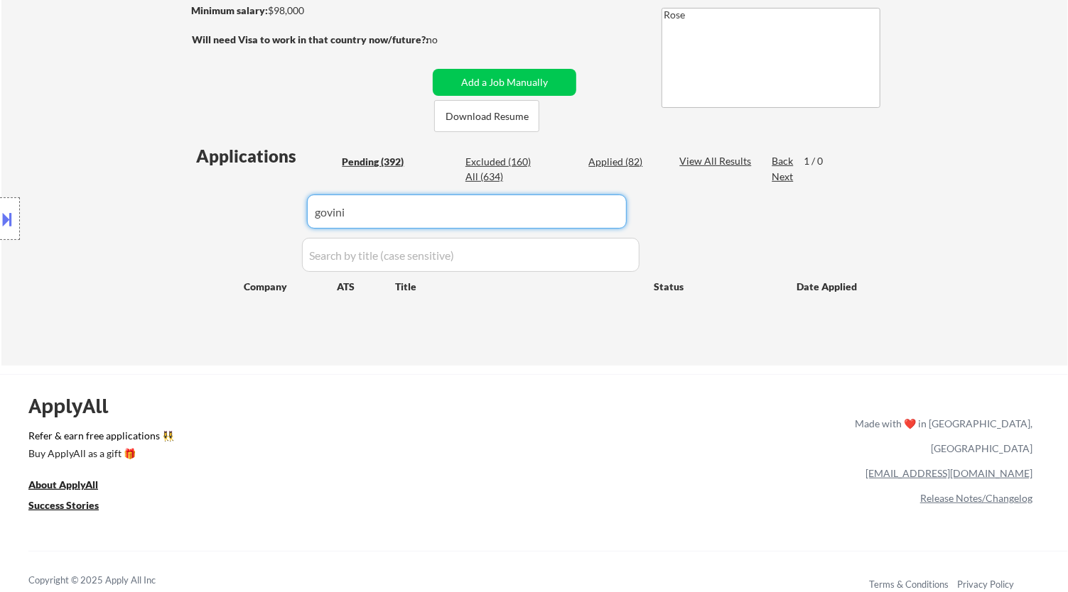
drag, startPoint x: 430, startPoint y: 214, endPoint x: 69, endPoint y: 214, distance: 360.8
click at [69, 214] on body "← Return to /applysquad Mailslurp Inbox Job Search Builder Adelia McClain User …" at bounding box center [534, 49] width 1068 height 592
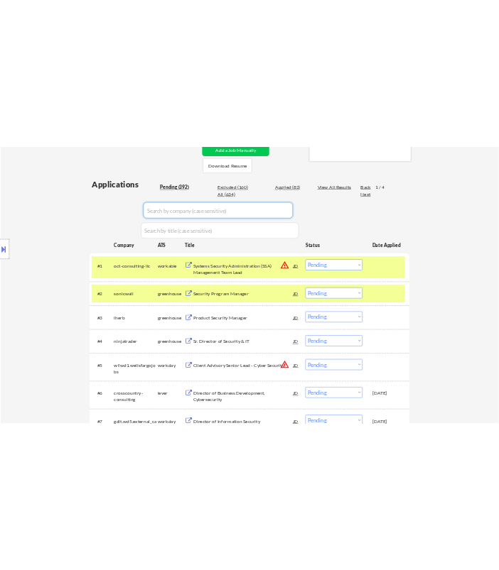
scroll to position [326, 0]
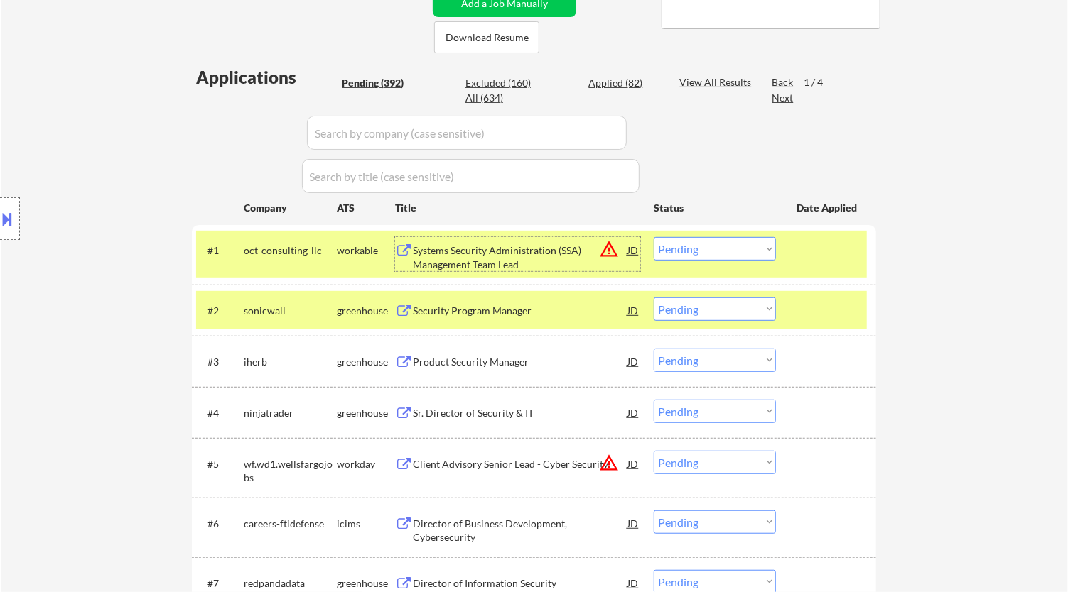
click at [570, 251] on div "Systems Security Administration (SSA) Management Team Lead" at bounding box center [520, 258] width 215 height 28
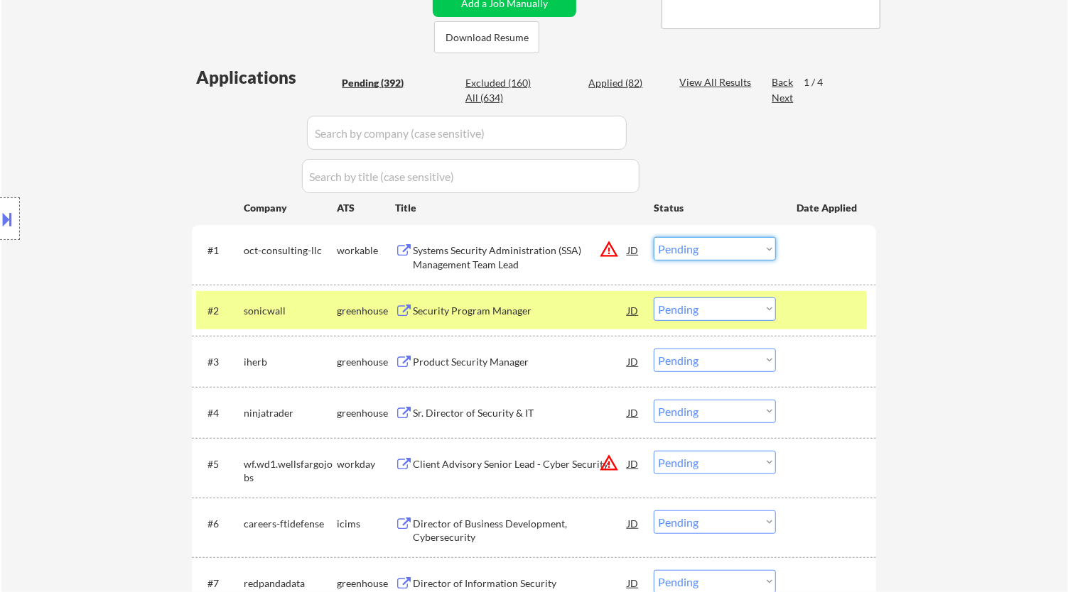
click at [680, 245] on select "Choose an option... Pending Applied Excluded (Questions) Excluded (Expired) Exc…" at bounding box center [714, 248] width 122 height 23
click at [653, 237] on select "Choose an option... Pending Applied Excluded (Questions) Excluded (Expired) Exc…" at bounding box center [714, 248] width 122 height 23
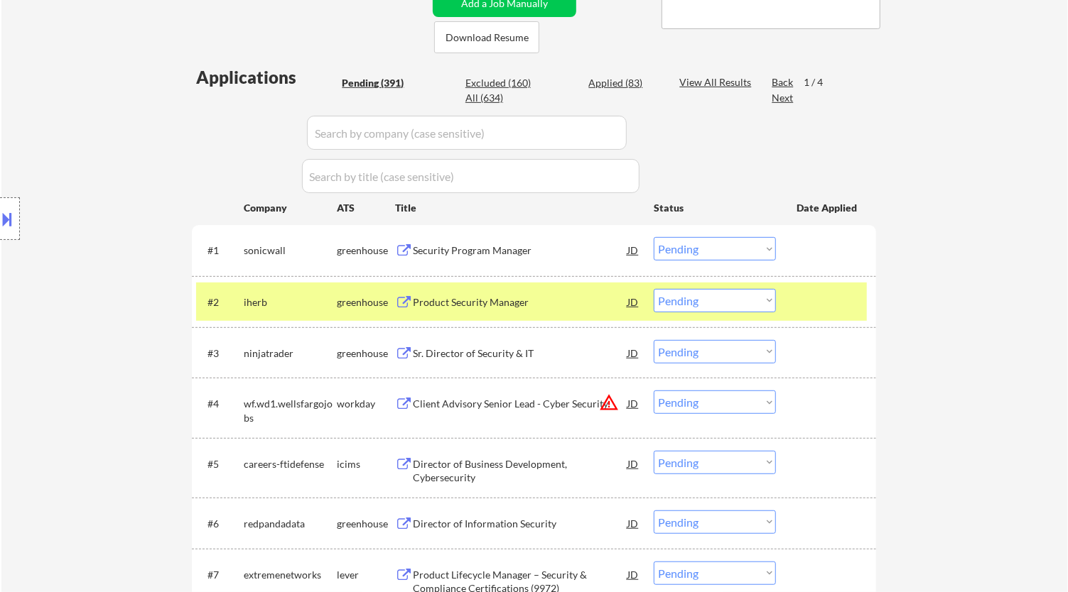
click at [587, 246] on div "Security Program Manager" at bounding box center [520, 251] width 215 height 14
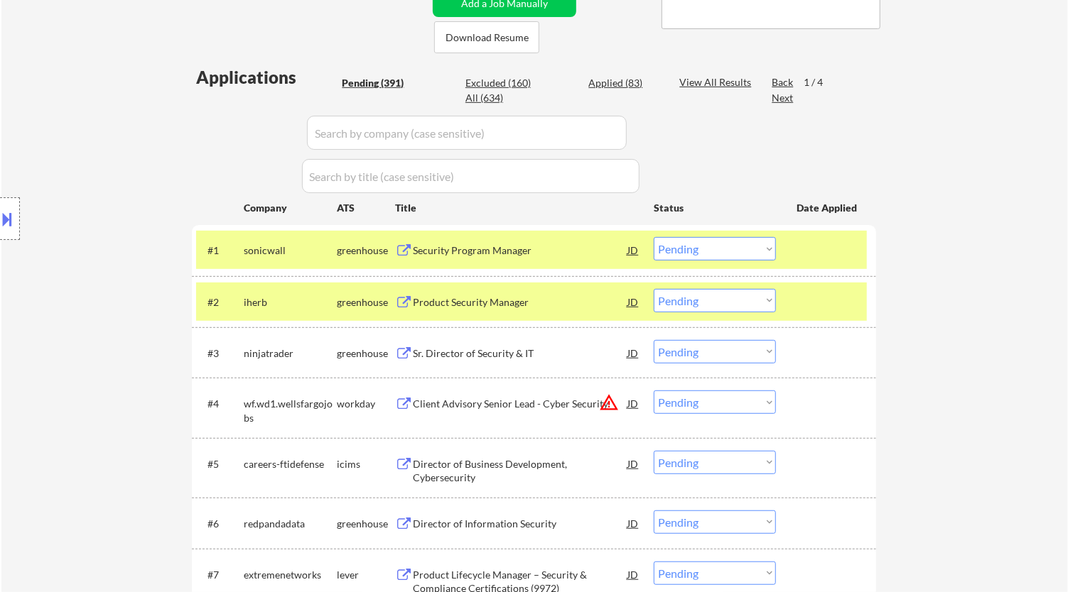
click at [705, 256] on select "Choose an option... Pending Applied Excluded (Questions) Excluded (Expired) Exc…" at bounding box center [714, 248] width 122 height 23
click at [653, 237] on select "Choose an option... Pending Applied Excluded (Questions) Excluded (Expired) Exc…" at bounding box center [714, 248] width 122 height 23
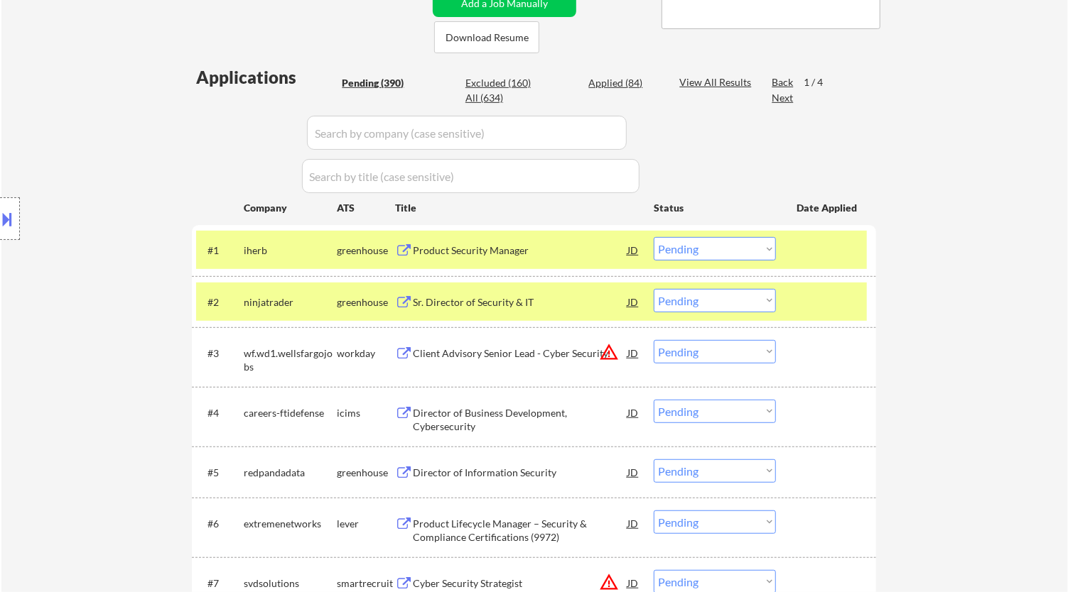
click at [513, 258] on div "Product Security Manager" at bounding box center [520, 250] width 215 height 26
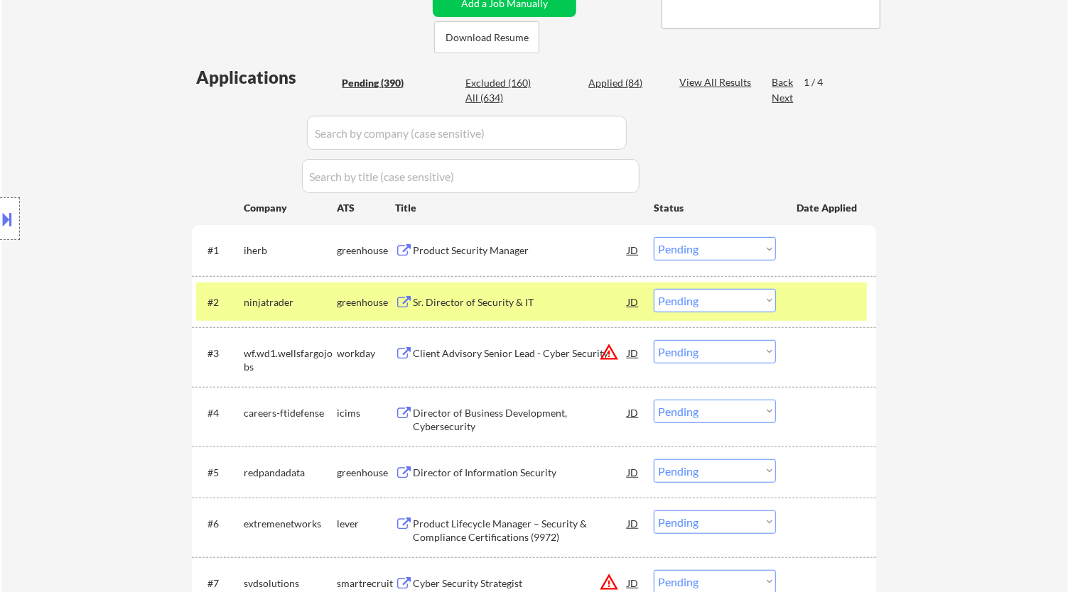
click at [732, 244] on select "Choose an option... Pending Applied Excluded (Questions) Excluded (Expired) Exc…" at bounding box center [714, 248] width 122 height 23
click at [653, 237] on select "Choose an option... Pending Applied Excluded (Questions) Excluded (Expired) Exc…" at bounding box center [714, 248] width 122 height 23
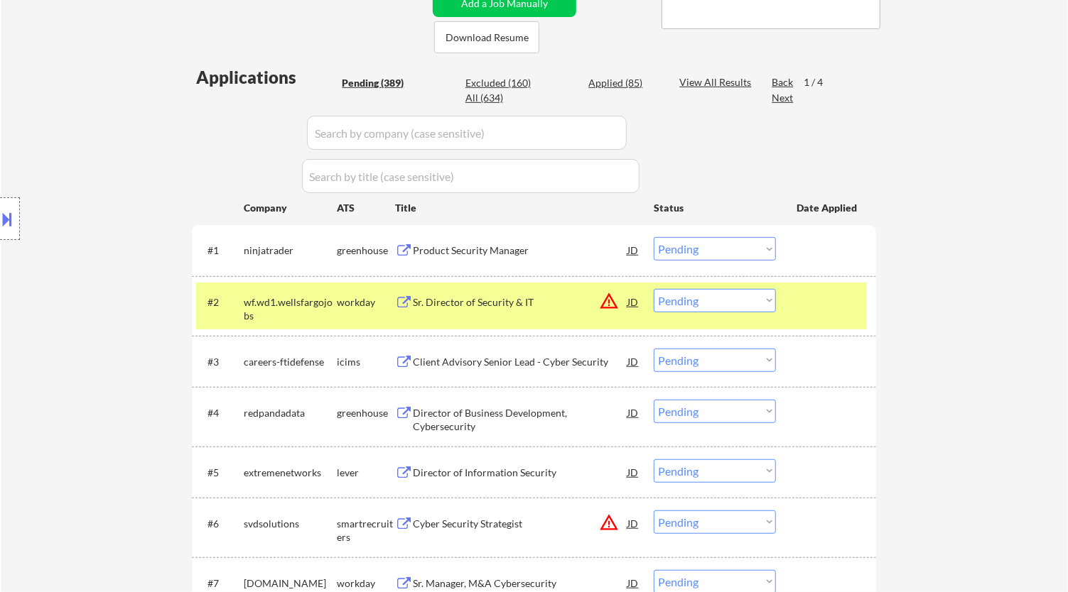
click at [566, 249] on div "Product Security Manager" at bounding box center [520, 251] width 215 height 14
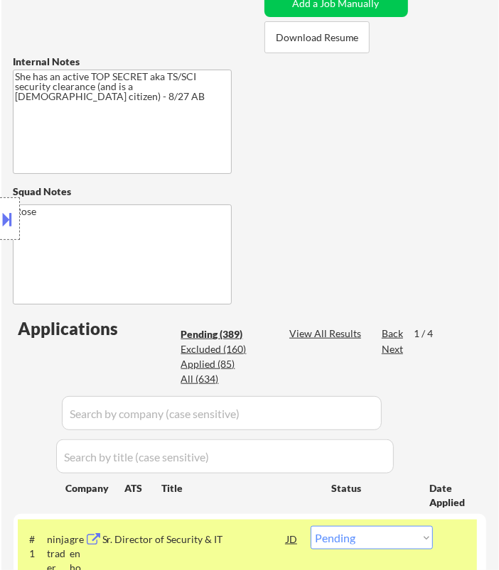
click at [12, 217] on button at bounding box center [8, 218] width 16 height 23
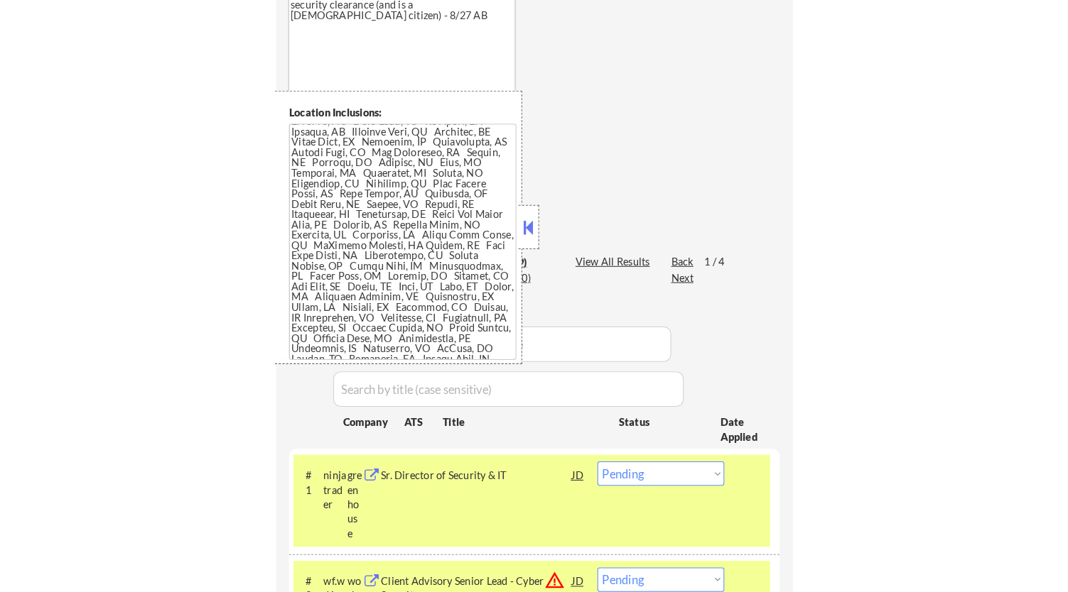
scroll to position [484, 0]
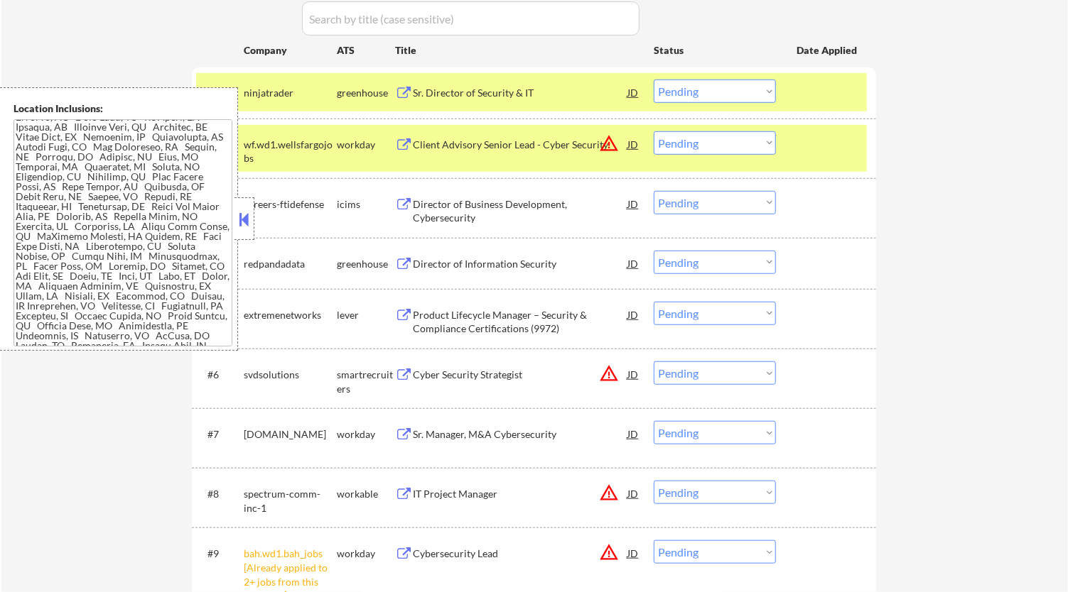
click at [251, 217] on button at bounding box center [245, 219] width 16 height 21
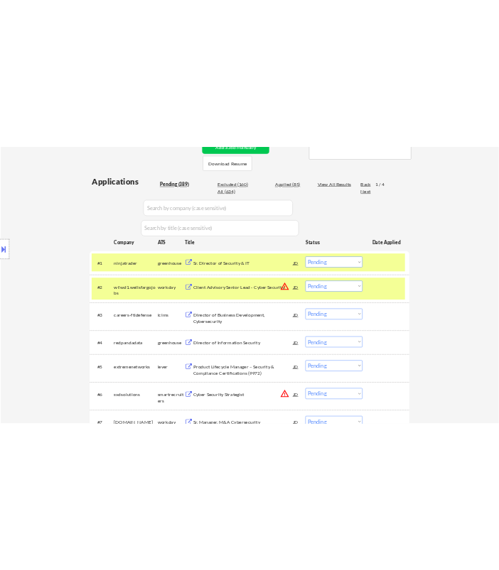
scroll to position [326, 0]
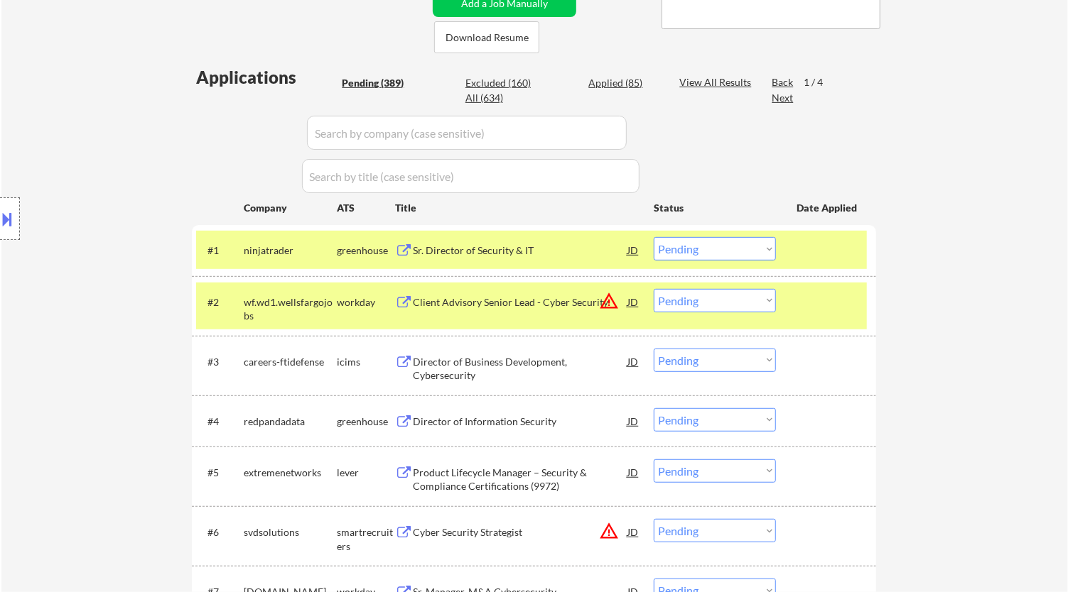
click at [752, 253] on select "Choose an option... Pending Applied Excluded (Questions) Excluded (Expired) Exc…" at bounding box center [714, 248] width 122 height 23
click at [653, 237] on select "Choose an option... Pending Applied Excluded (Questions) Excluded (Expired) Exc…" at bounding box center [714, 248] width 122 height 23
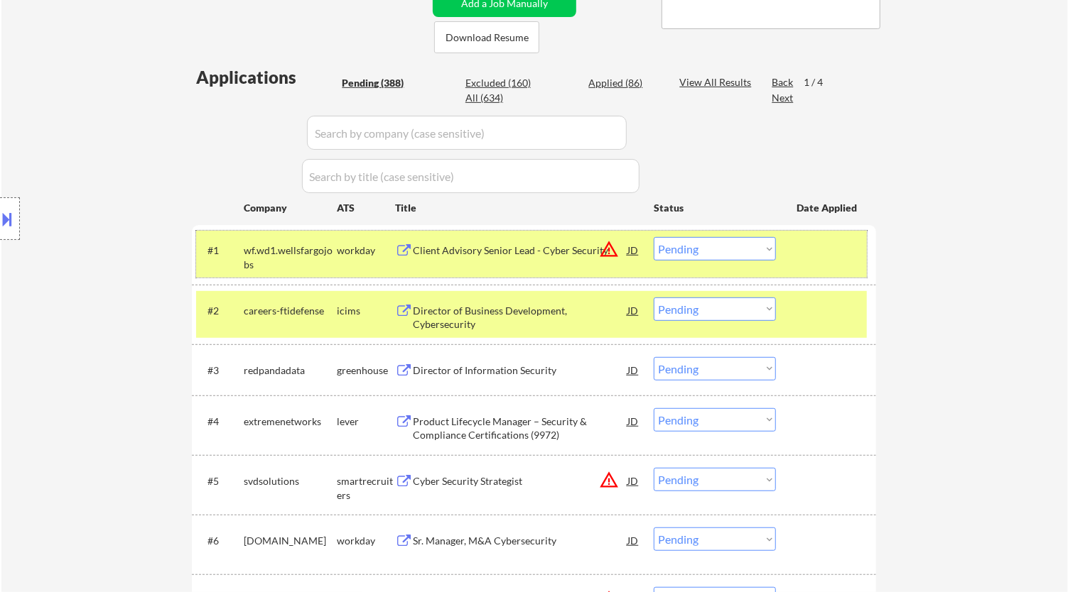
click at [565, 264] on div "#1 wf.wd1.wellsfargojobs workday Client Advisory Senior Lead - Cyber Security J…" at bounding box center [531, 254] width 671 height 47
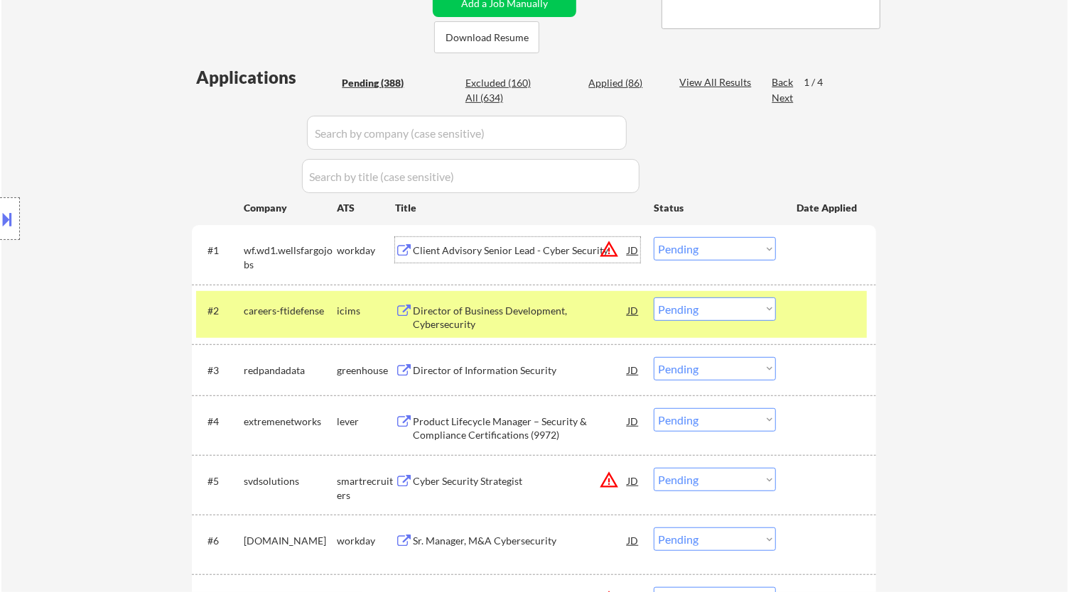
click at [570, 261] on div "Client Advisory Senior Lead - Cyber Security" at bounding box center [520, 250] width 215 height 26
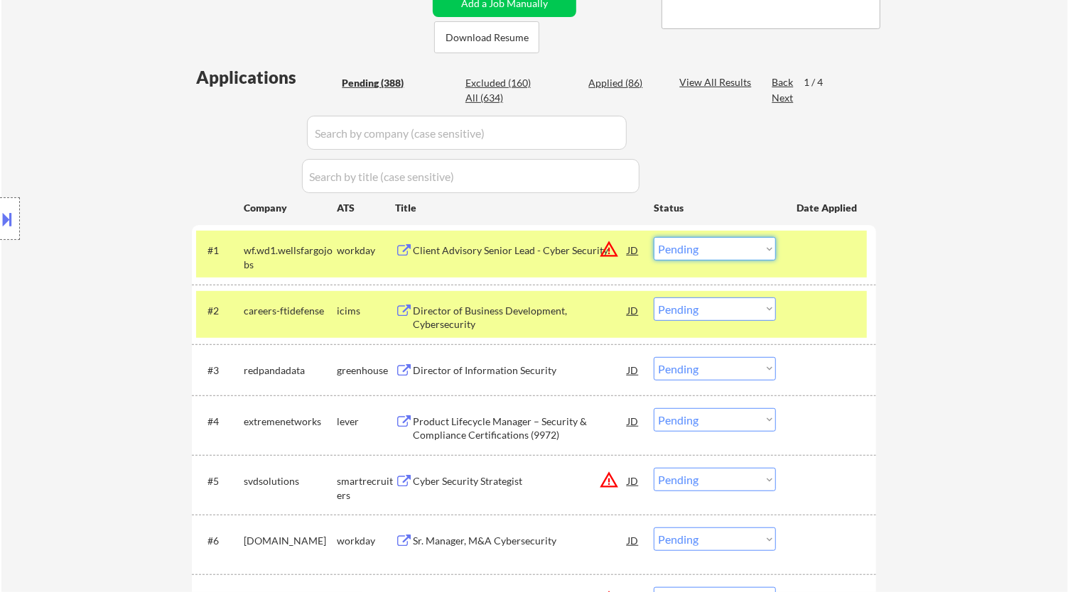
drag, startPoint x: 758, startPoint y: 244, endPoint x: 750, endPoint y: 256, distance: 14.4
click at [758, 244] on select "Choose an option... Pending Applied Excluded (Questions) Excluded (Expired) Exc…" at bounding box center [714, 248] width 122 height 23
click at [653, 237] on select "Choose an option... Pending Applied Excluded (Questions) Excluded (Expired) Exc…" at bounding box center [714, 248] width 122 height 23
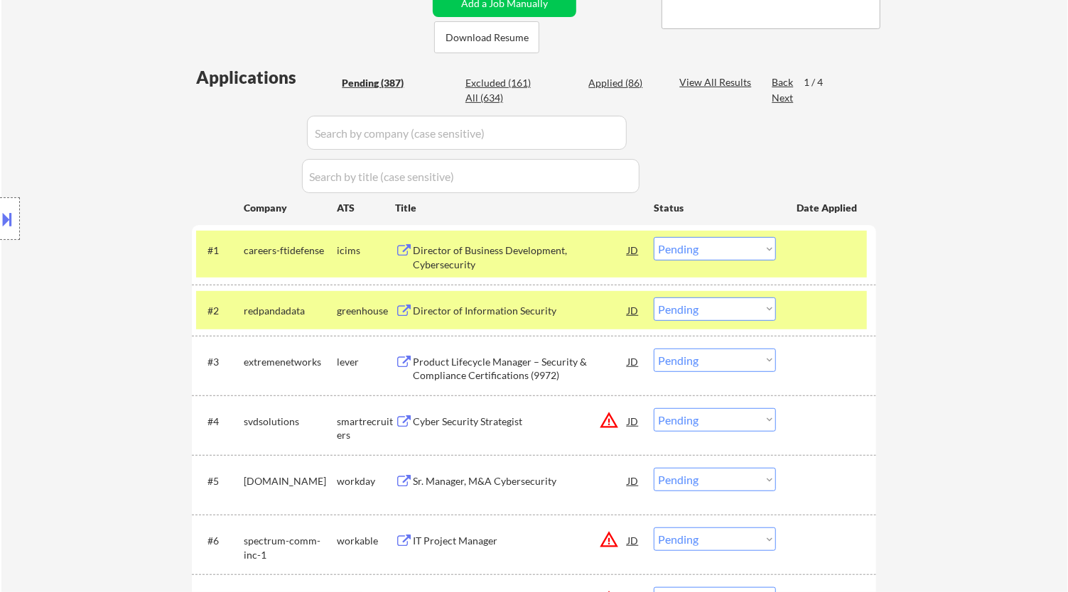
click at [594, 250] on div "Director of Business Development, Cybersecurity" at bounding box center [520, 258] width 215 height 28
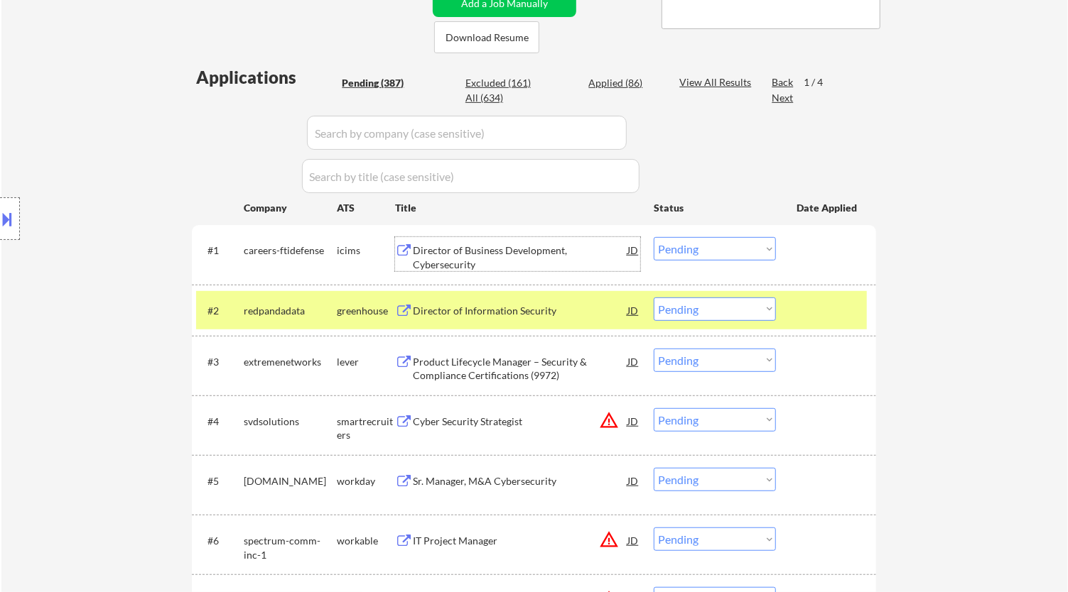
click at [725, 241] on select "Choose an option... Pending Applied Excluded (Questions) Excluded (Expired) Exc…" at bounding box center [714, 248] width 122 height 23
click at [653, 237] on select "Choose an option... Pending Applied Excluded (Questions) Excluded (Expired) Exc…" at bounding box center [714, 248] width 122 height 23
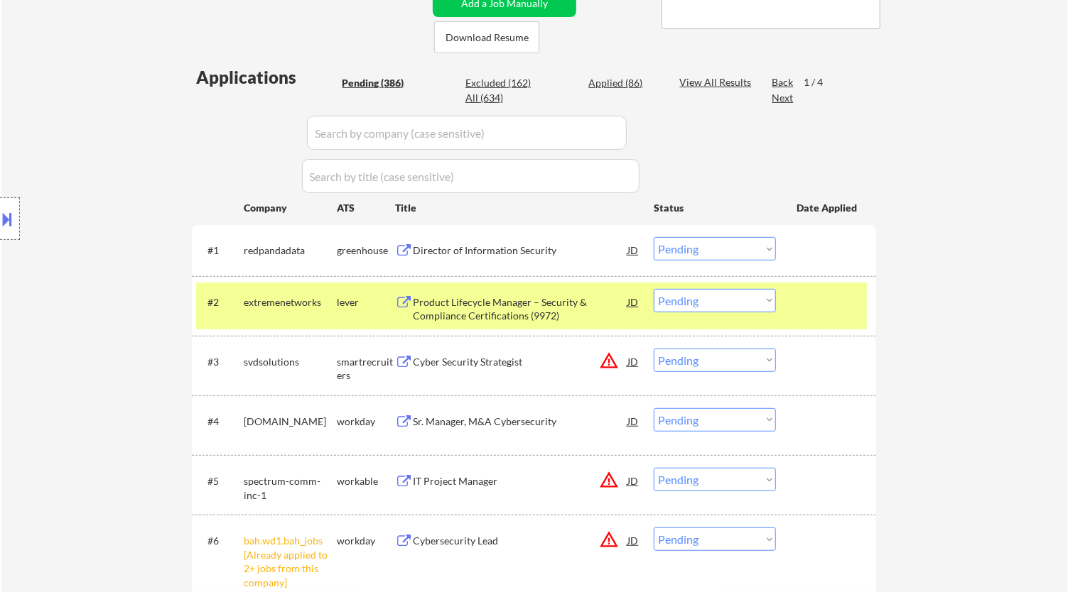
click at [581, 263] on div "#1 redpandadata greenhouse Director of Information Security JD warning_amber Ch…" at bounding box center [531, 250] width 671 height 38
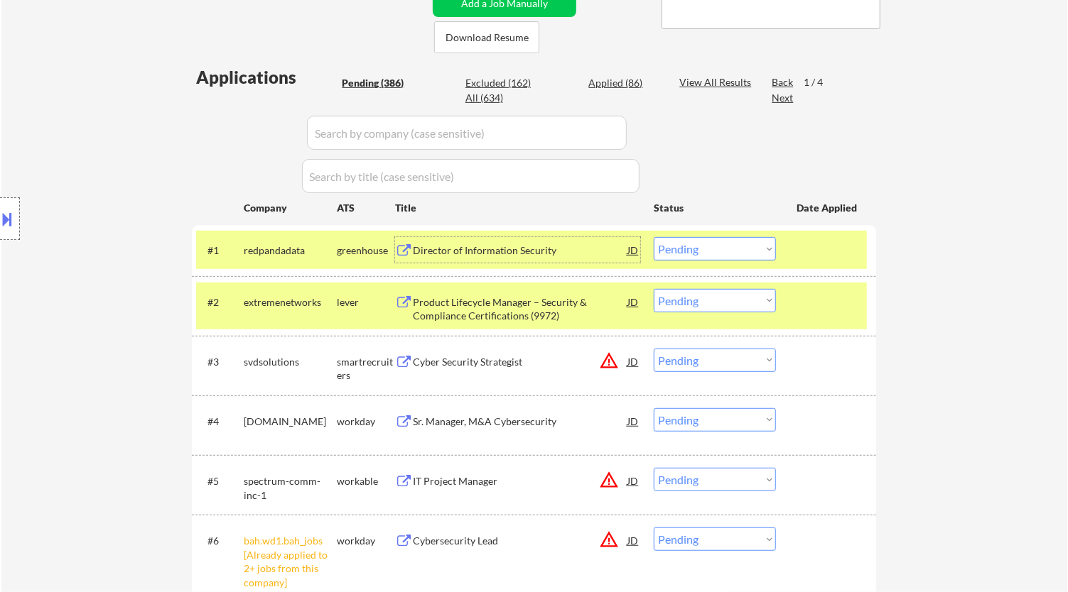
click at [597, 250] on div "Director of Information Security" at bounding box center [520, 251] width 215 height 14
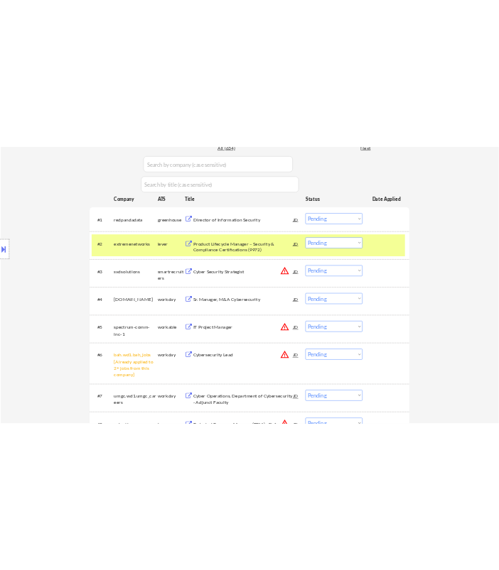
scroll to position [405, 0]
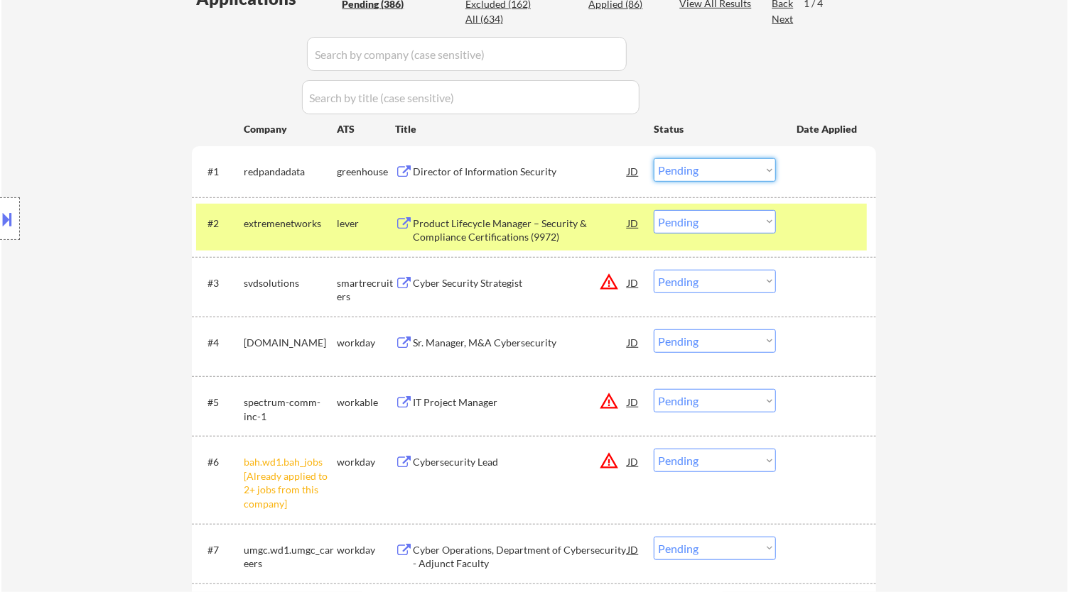
click at [683, 163] on select "Choose an option... Pending Applied Excluded (Questions) Excluded (Expired) Exc…" at bounding box center [714, 169] width 122 height 23
click at [653, 158] on select "Choose an option... Pending Applied Excluded (Questions) Excluded (Expired) Exc…" at bounding box center [714, 169] width 122 height 23
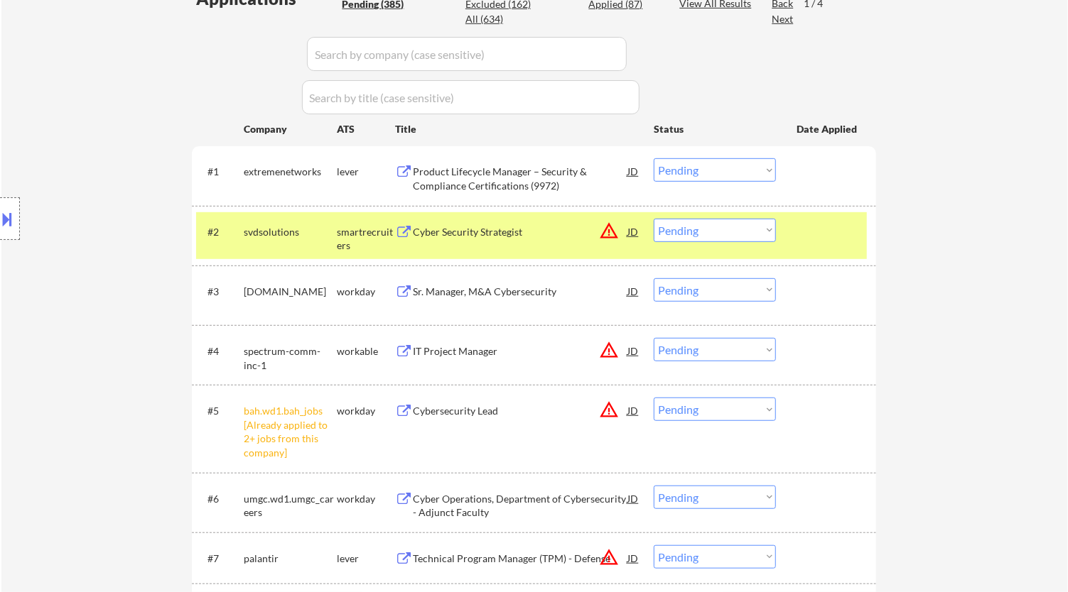
click at [696, 406] on select "Choose an option... Pending Applied Excluded (Questions) Excluded (Expired) Exc…" at bounding box center [714, 409] width 122 height 23
click at [653, 398] on select "Choose an option... Pending Applied Excluded (Questions) Excluded (Expired) Exc…" at bounding box center [714, 409] width 122 height 23
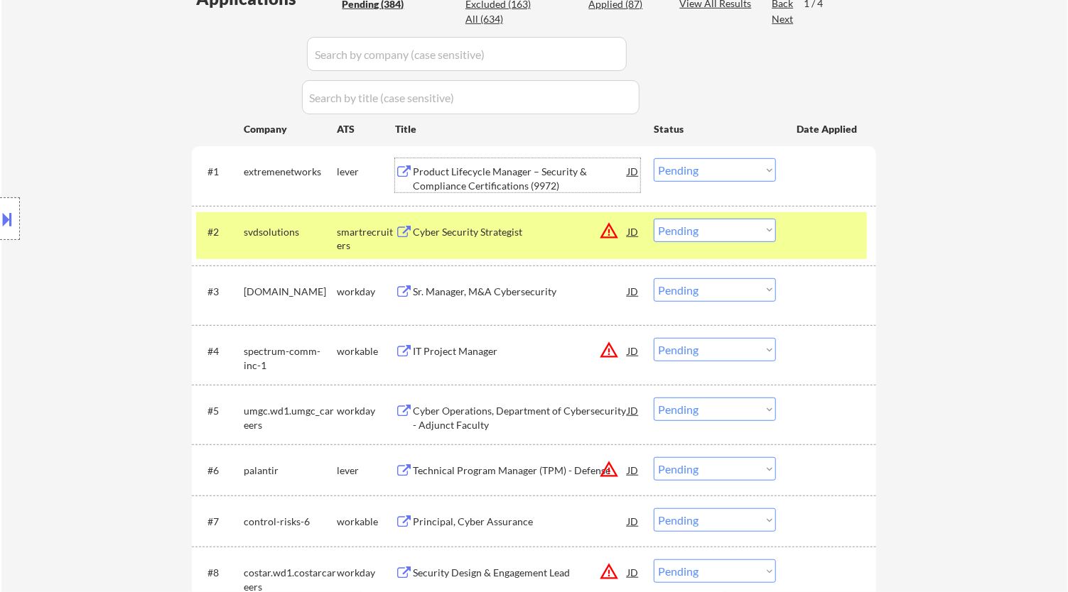
click at [575, 175] on div "Product Lifecycle Manager – Security & Compliance Certifications (9972)" at bounding box center [520, 179] width 215 height 28
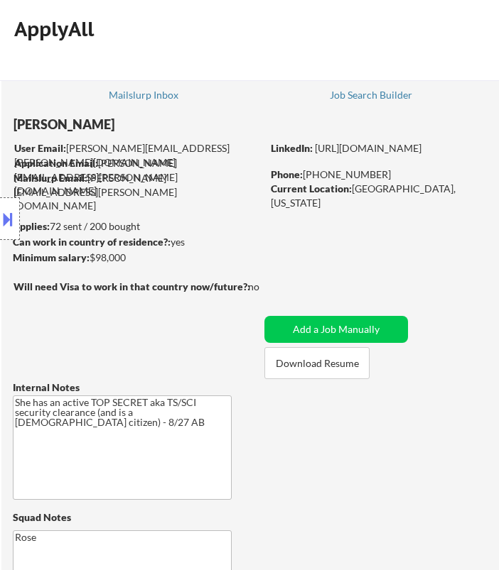
select select ""pending""
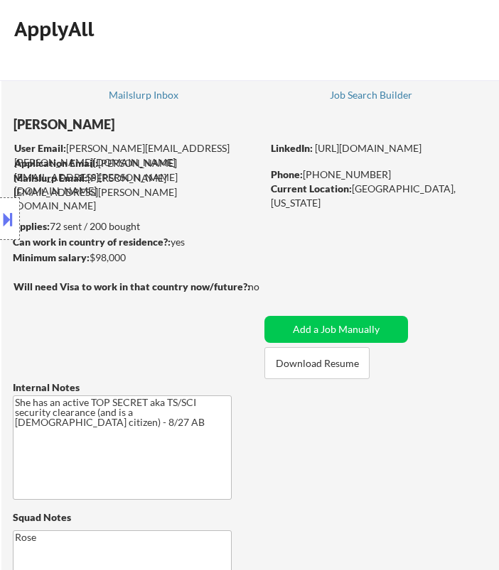
select select ""pending""
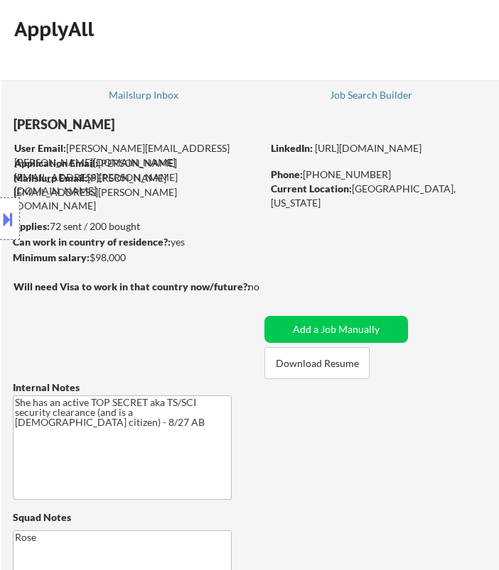
select select ""pending""
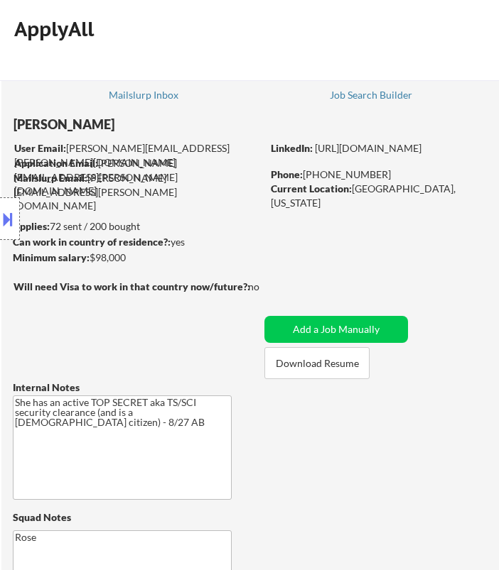
select select ""pending""
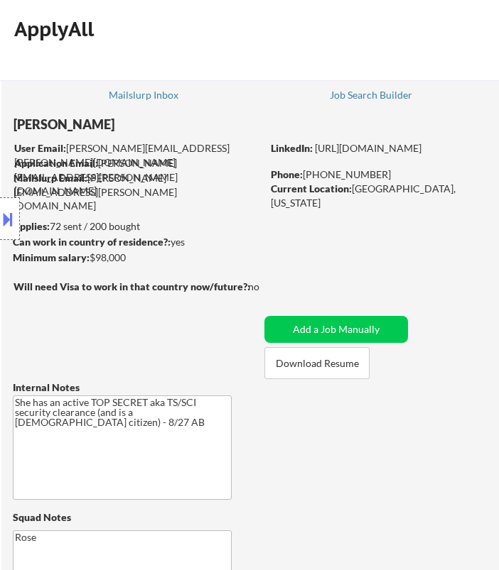
select select ""pending""
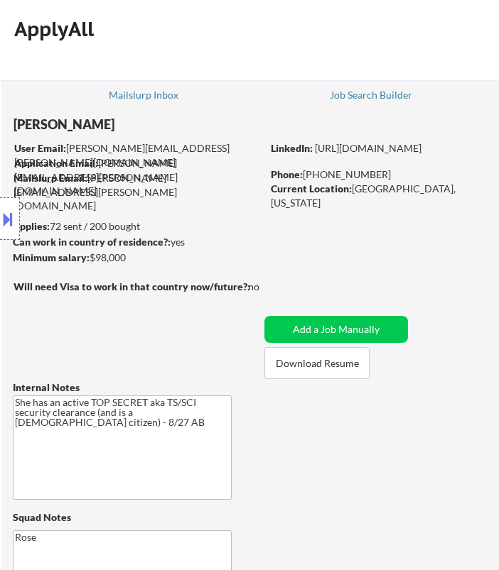
select select ""pending""
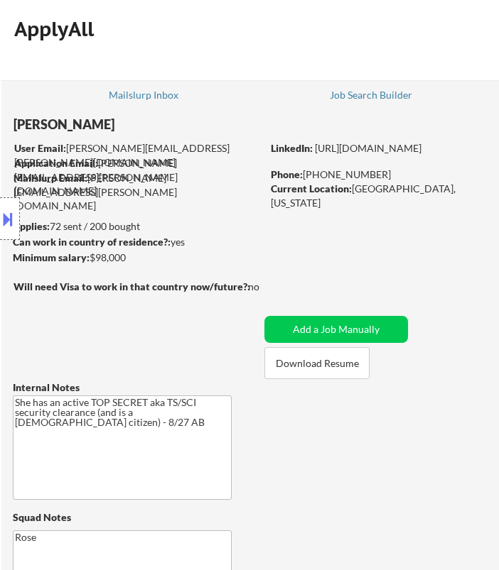
select select ""pending""
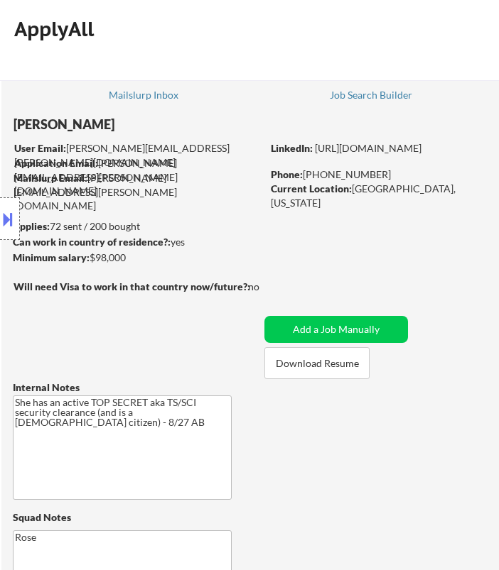
select select ""pending""
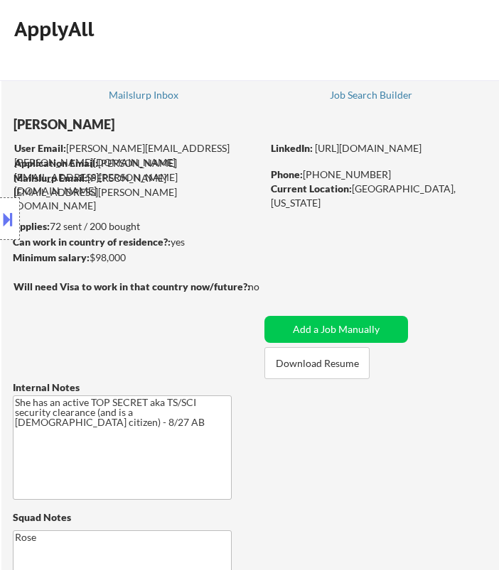
select select ""pending""
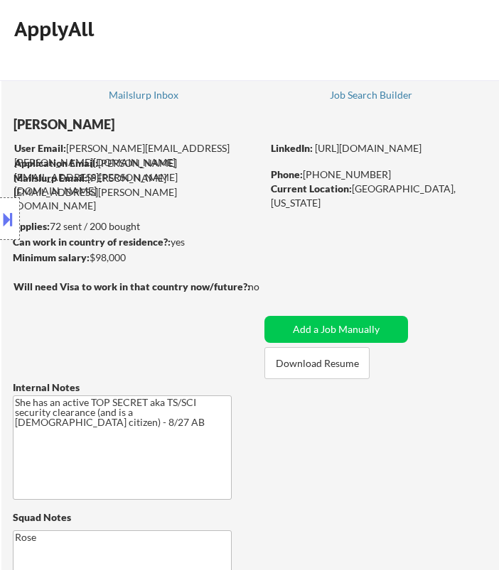
select select ""pending""
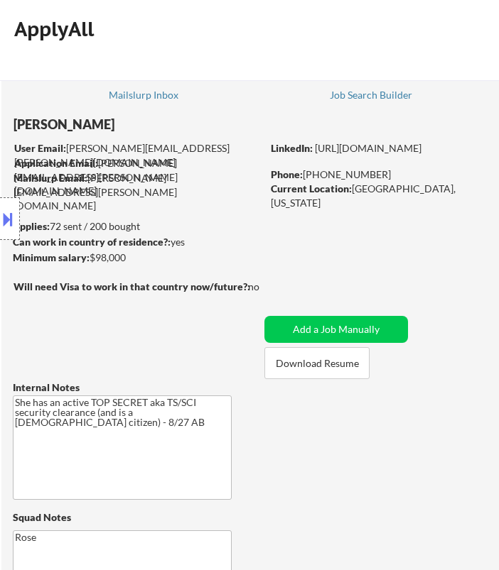
select select ""pending""
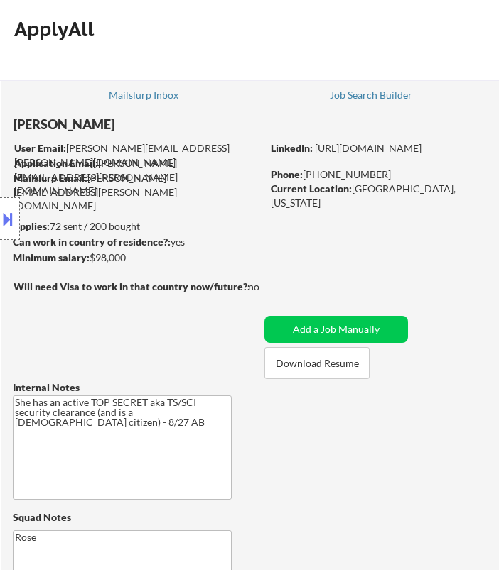
select select ""pending""
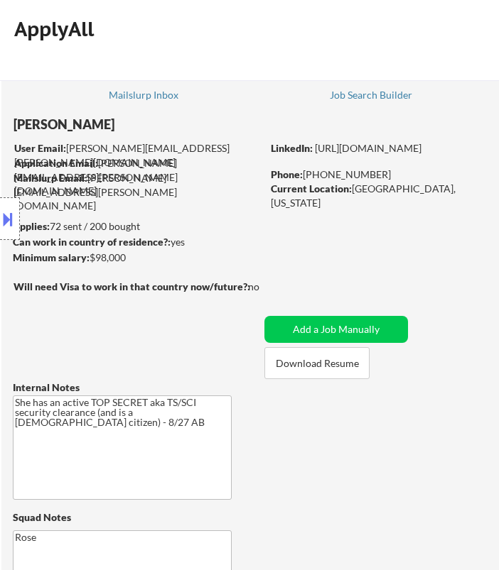
select select ""pending""
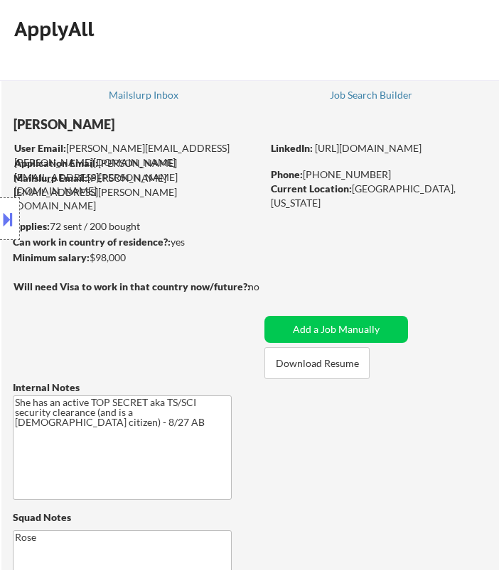
select select ""pending""
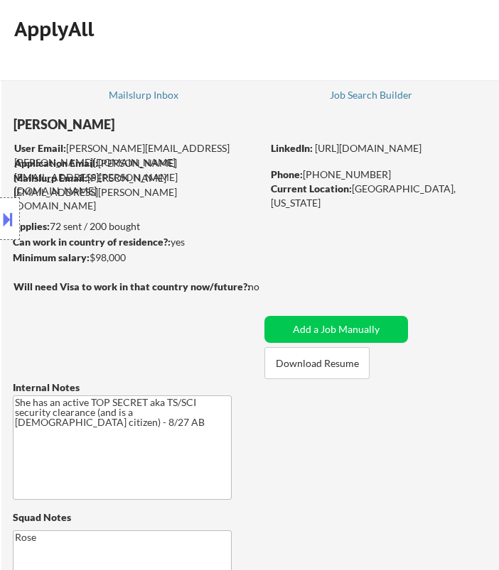
select select ""pending""
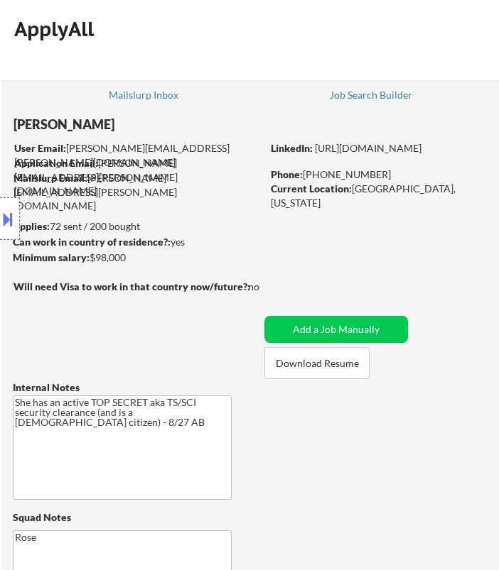
select select ""pending""
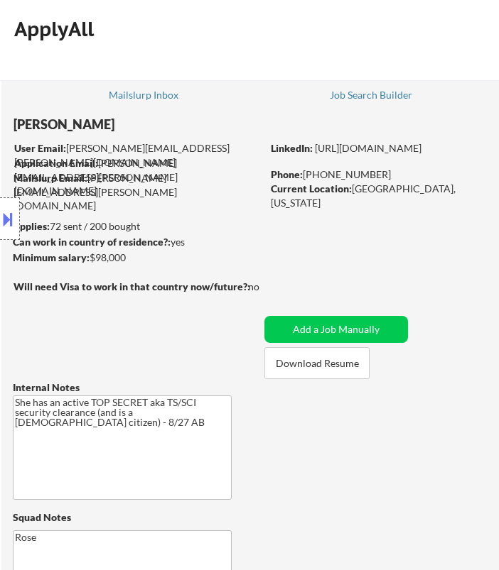
select select ""pending""
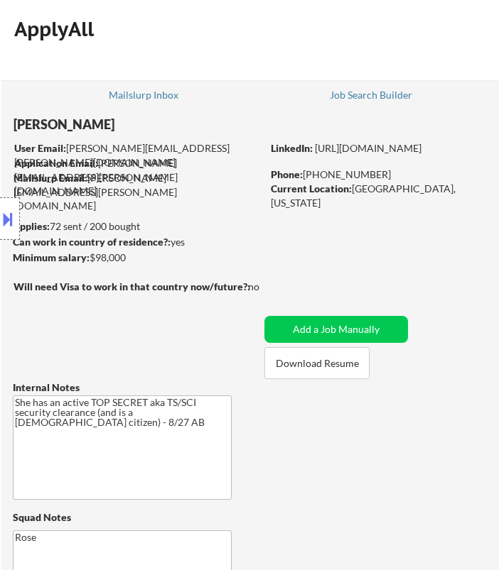
select select ""pending""
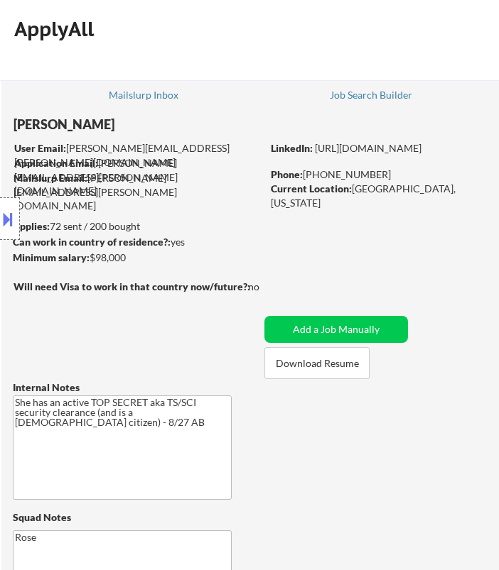
select select ""pending""
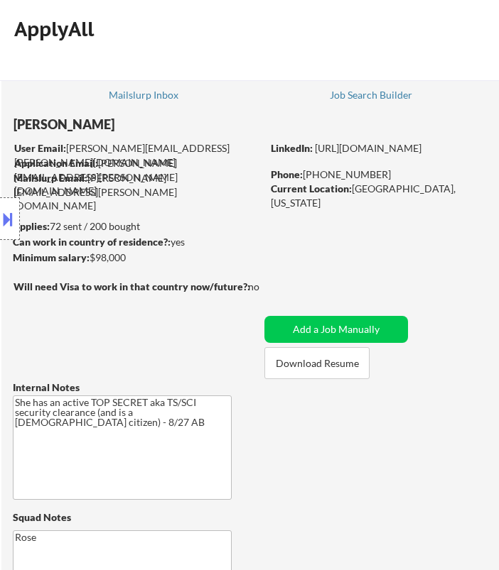
select select ""pending""
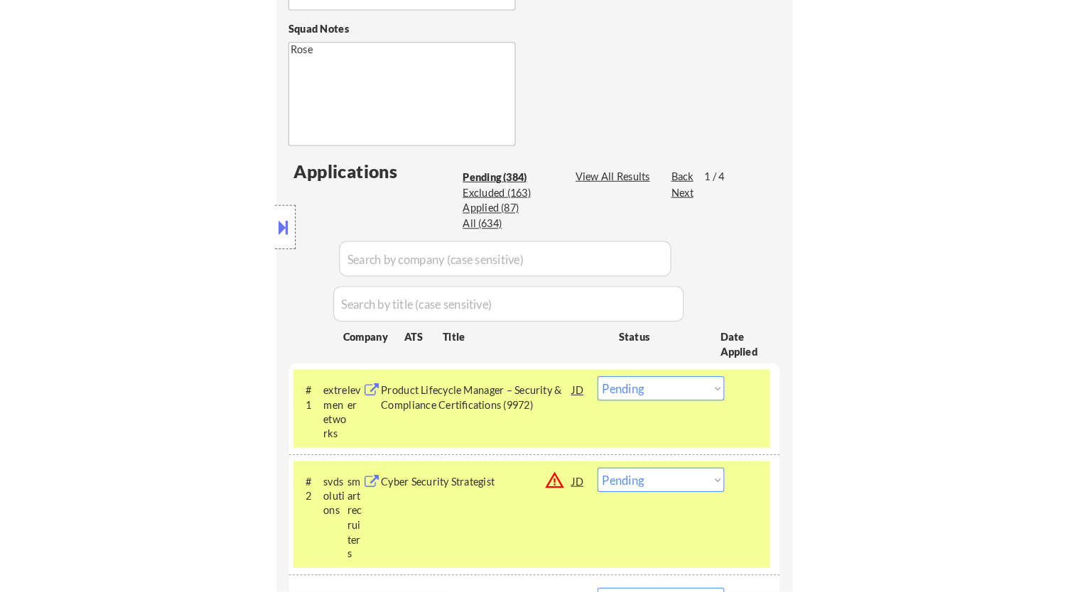
scroll to position [563, 0]
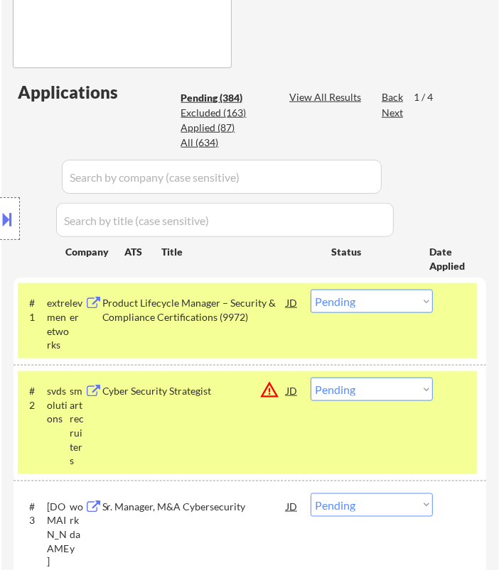
select select ""pending""
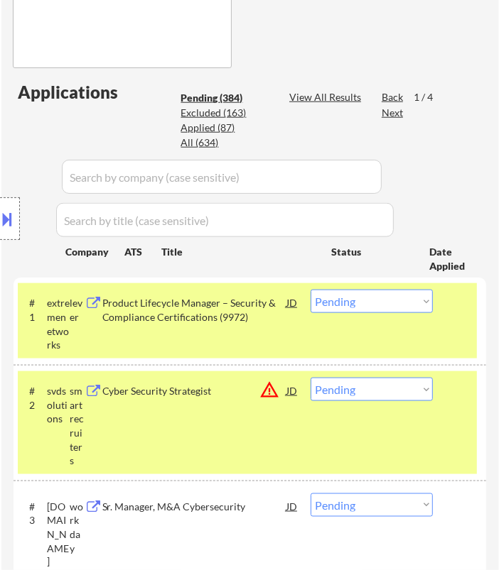
select select ""pending""
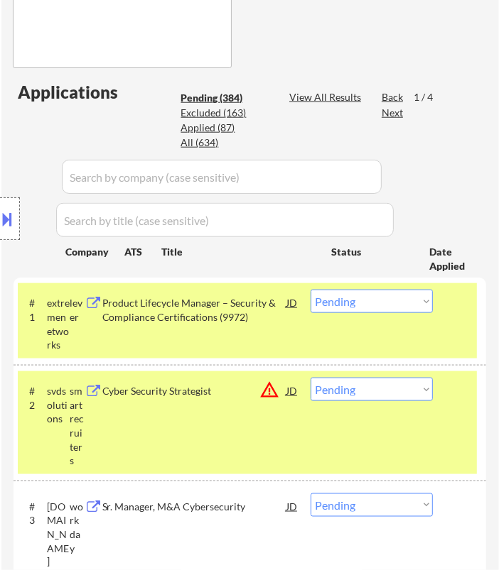
select select ""pending""
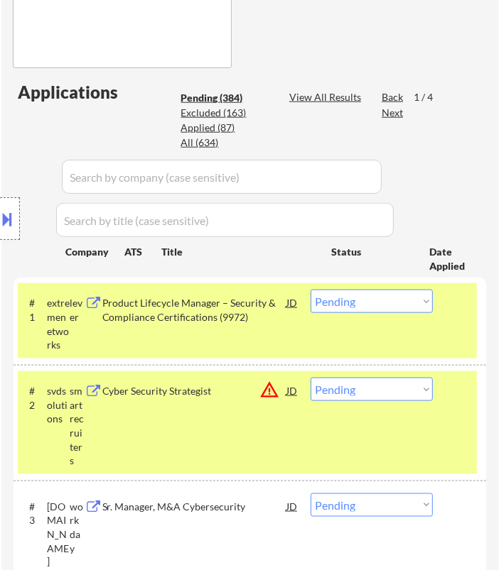
select select ""pending""
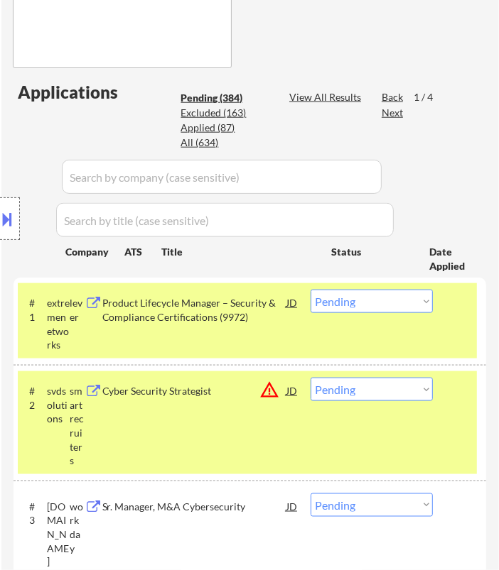
select select ""pending""
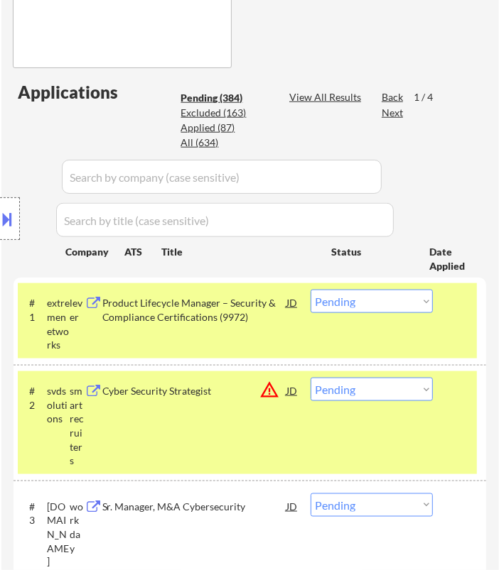
select select ""pending""
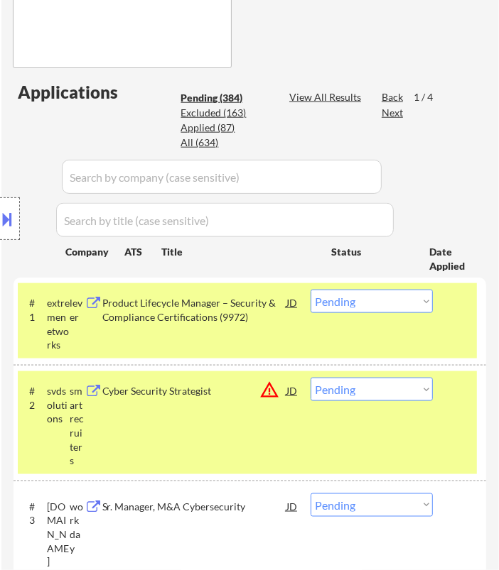
select select ""pending""
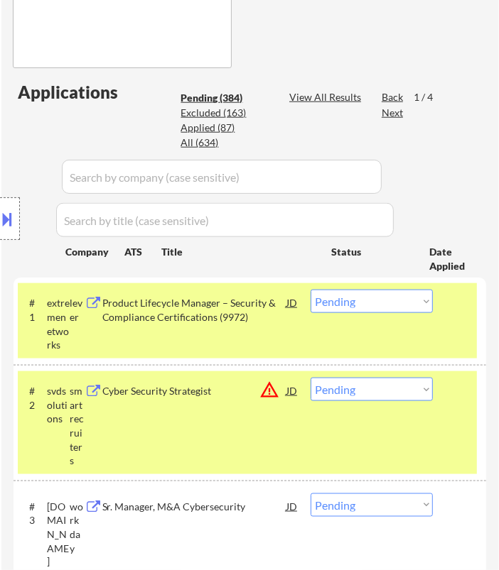
select select ""pending""
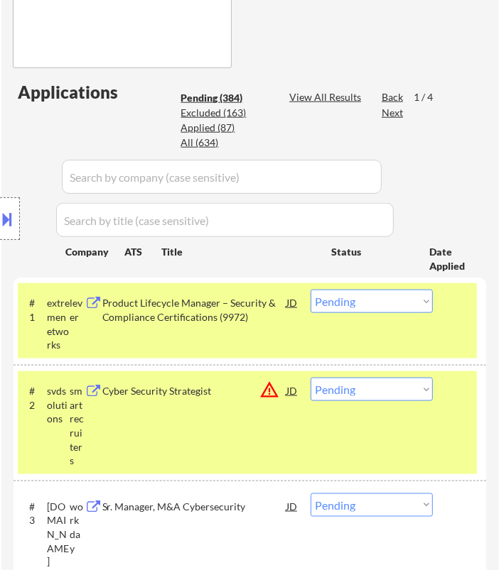
select select ""pending""
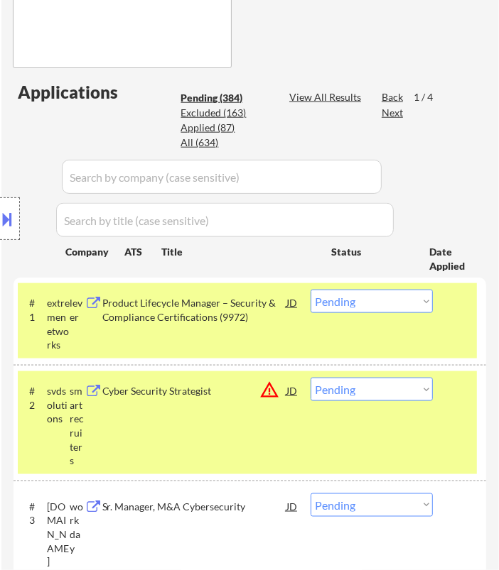
select select ""pending""
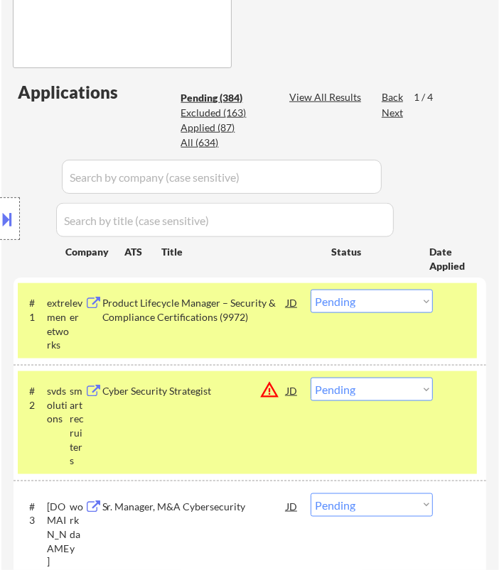
select select ""pending""
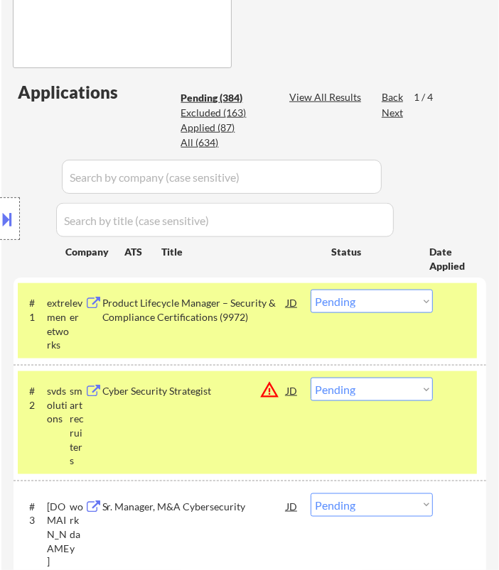
select select ""pending""
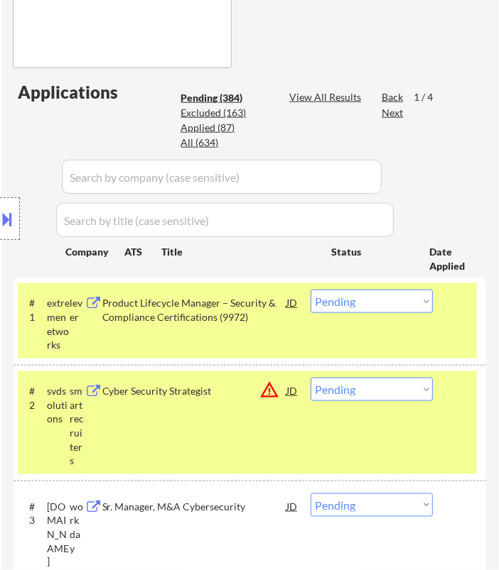
select select ""pending""
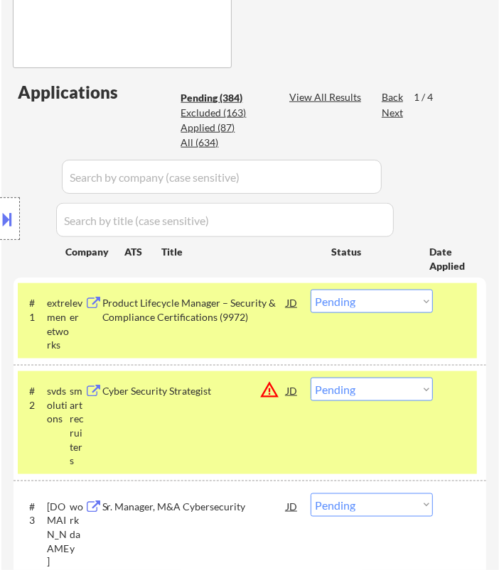
select select ""pending""
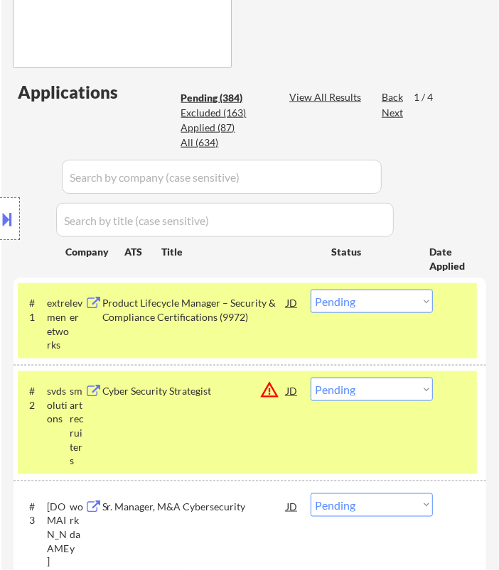
select select ""pending""
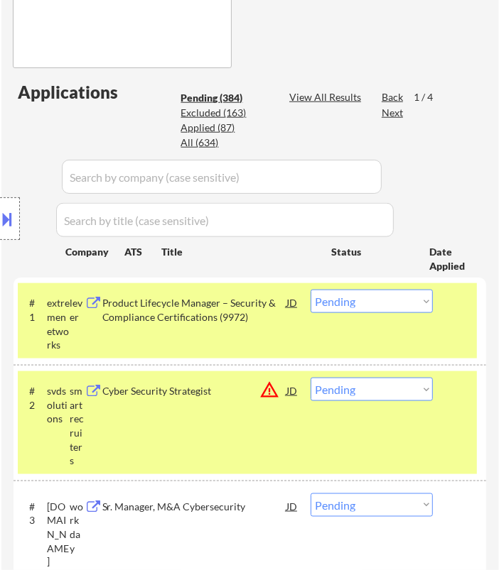
select select ""pending""
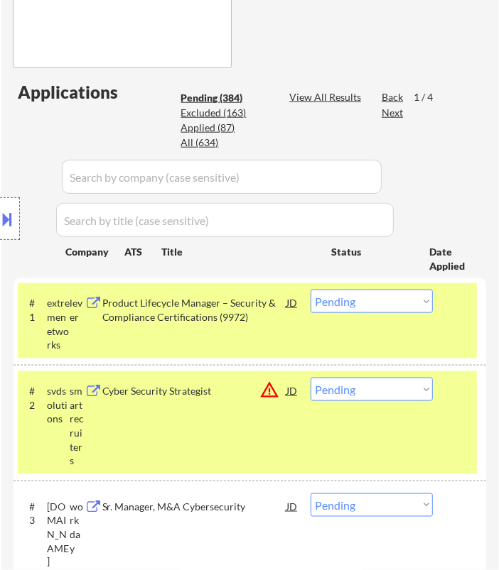
select select ""pending""
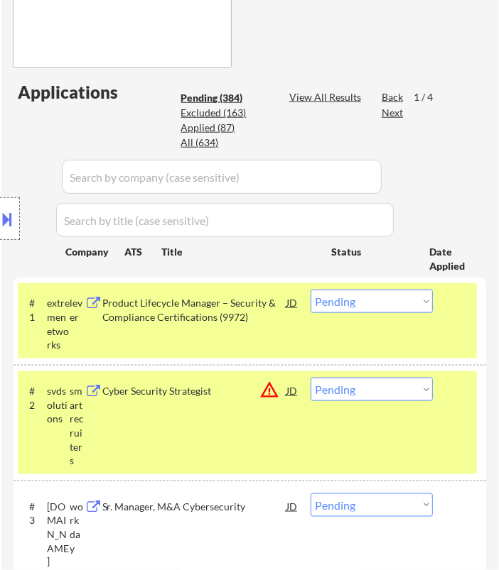
select select ""pending""
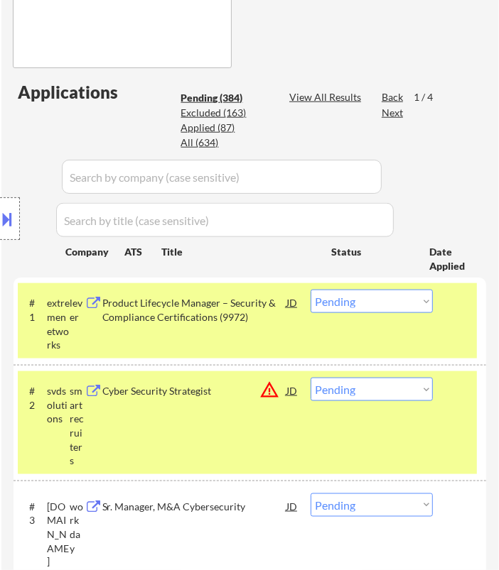
select select ""pending""
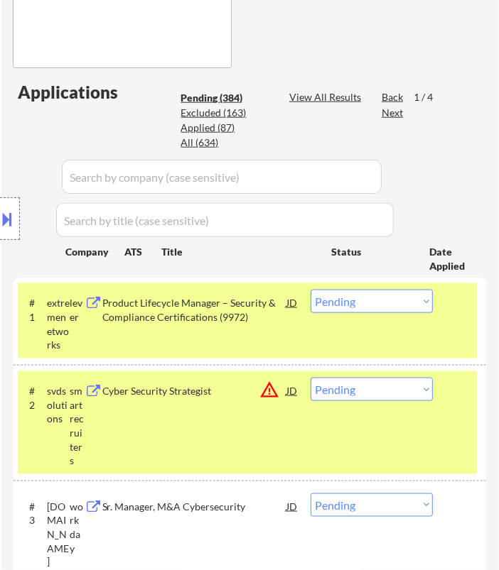
select select ""pending""
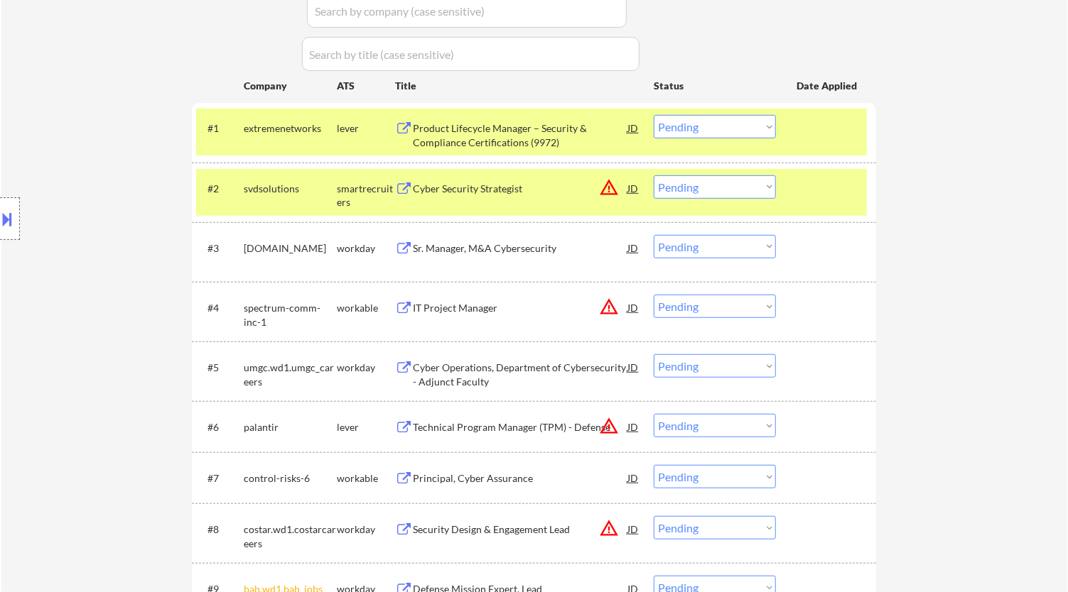
scroll to position [247, 0]
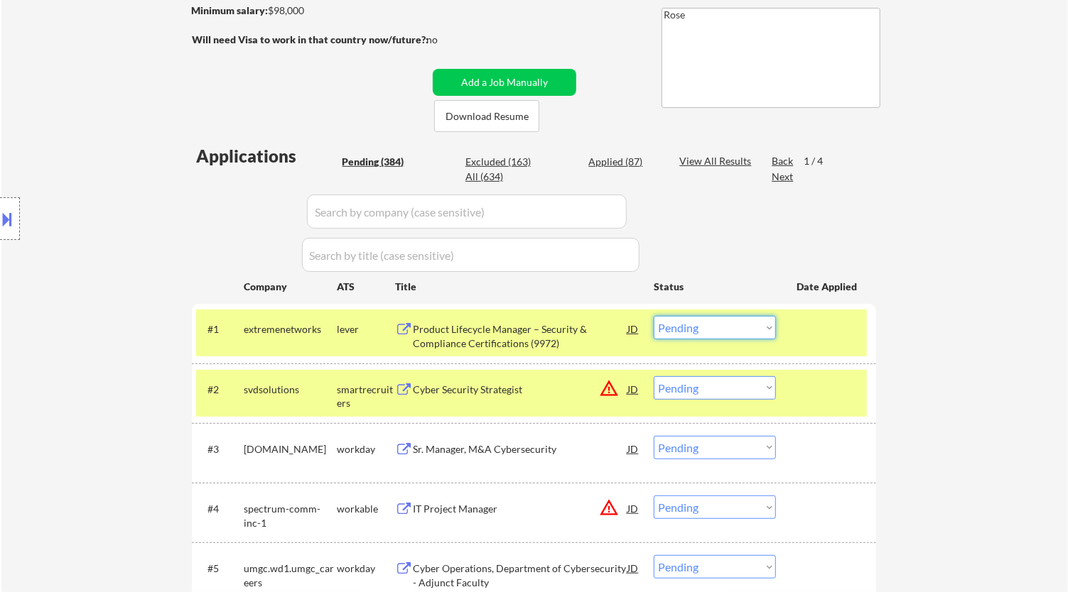
click at [498, 321] on select "Choose an option... Pending Applied Excluded (Questions) Excluded (Expired) Exc…" at bounding box center [714, 327] width 122 height 23
click at [498, 316] on select "Choose an option... Pending Applied Excluded (Questions) Excluded (Expired) Exc…" at bounding box center [714, 327] width 122 height 23
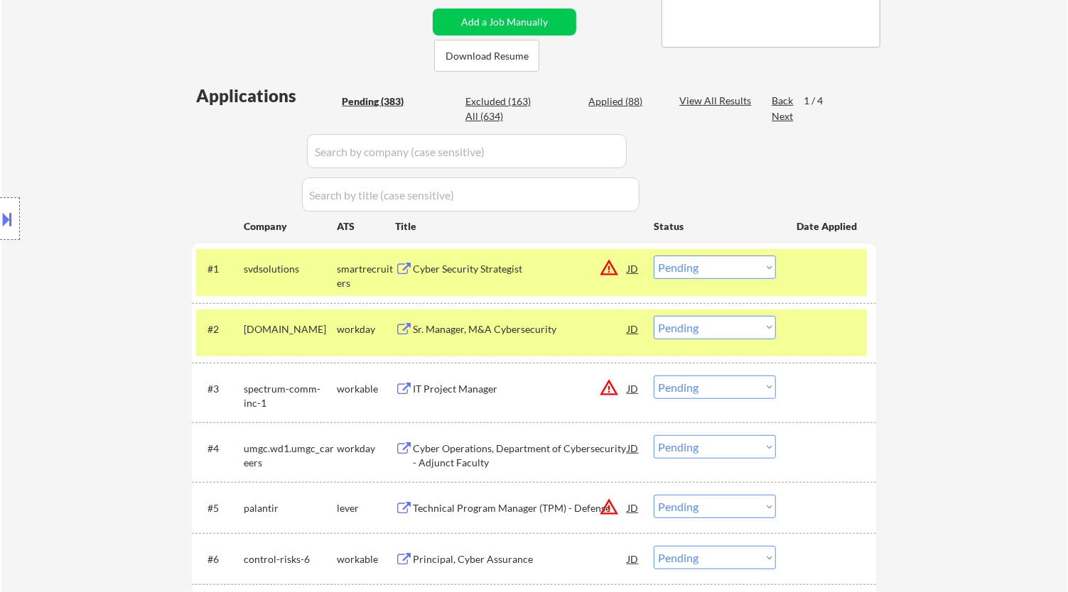
scroll to position [326, 0]
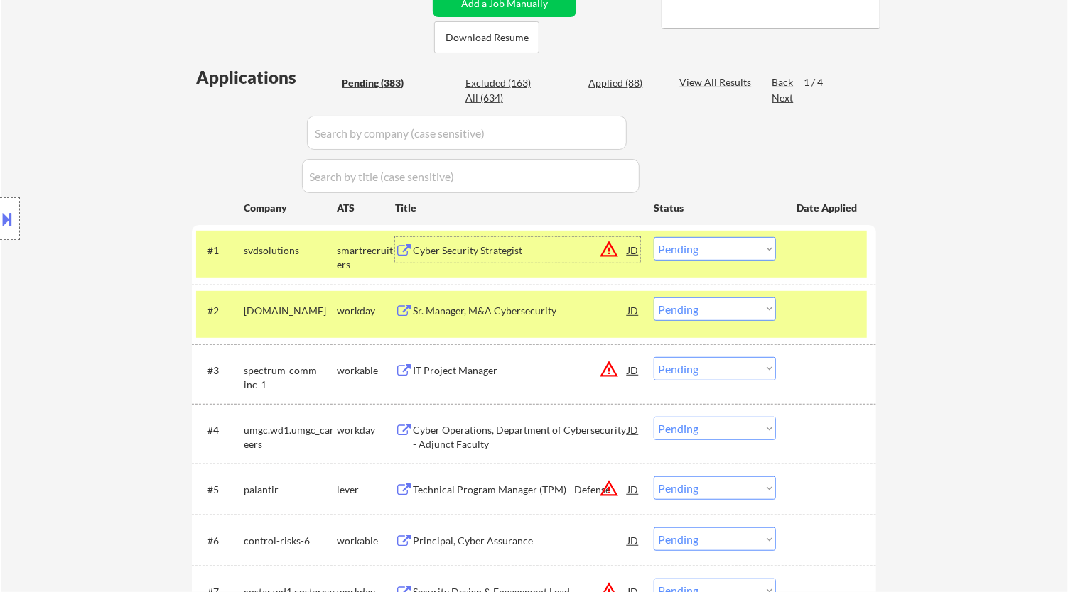
click at [498, 249] on div "Cyber Security Strategist" at bounding box center [520, 251] width 215 height 14
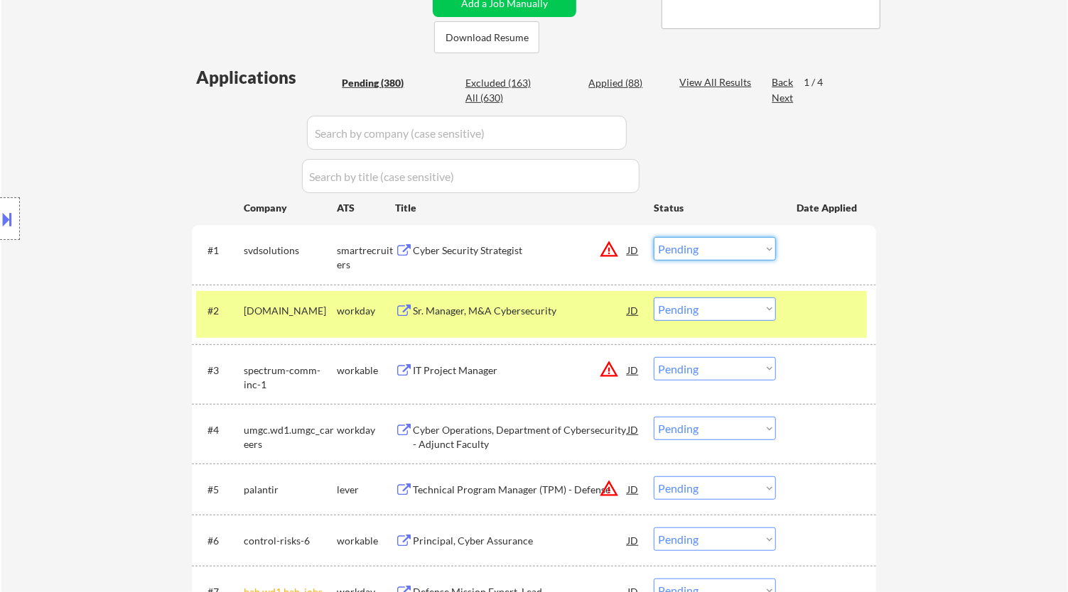
click at [498, 251] on select "Choose an option... Pending Applied Excluded (Questions) Excluded (Expired) Exc…" at bounding box center [714, 248] width 122 height 23
click at [498, 237] on select "Choose an option... Pending Applied Excluded (Questions) Excluded (Expired) Exc…" at bounding box center [714, 248] width 122 height 23
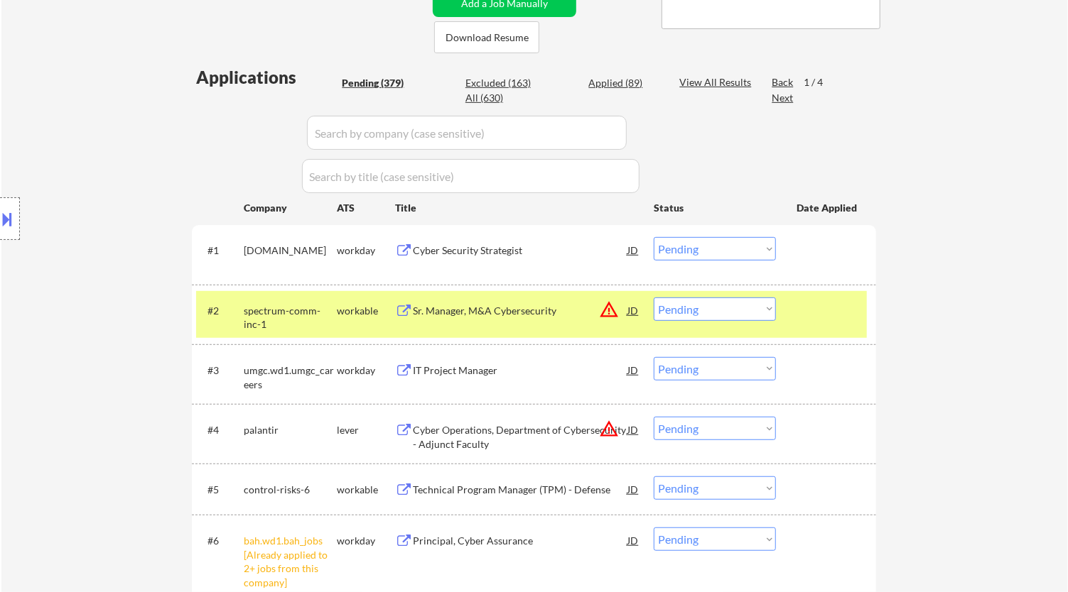
scroll to position [405, 0]
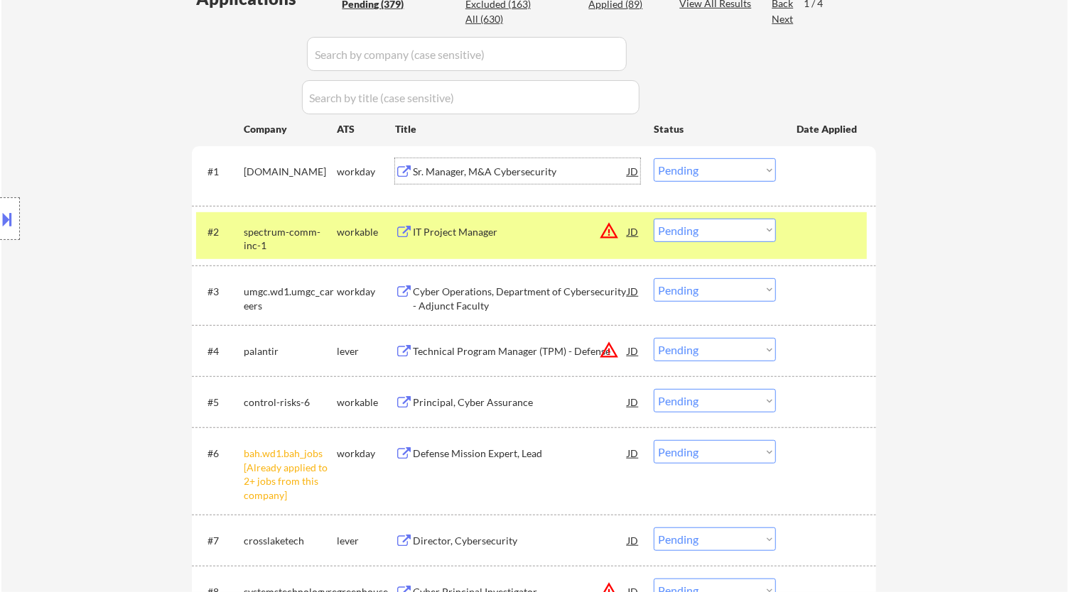
click at [498, 178] on div "Sr. Manager, M&A Cybersecurity" at bounding box center [520, 172] width 215 height 14
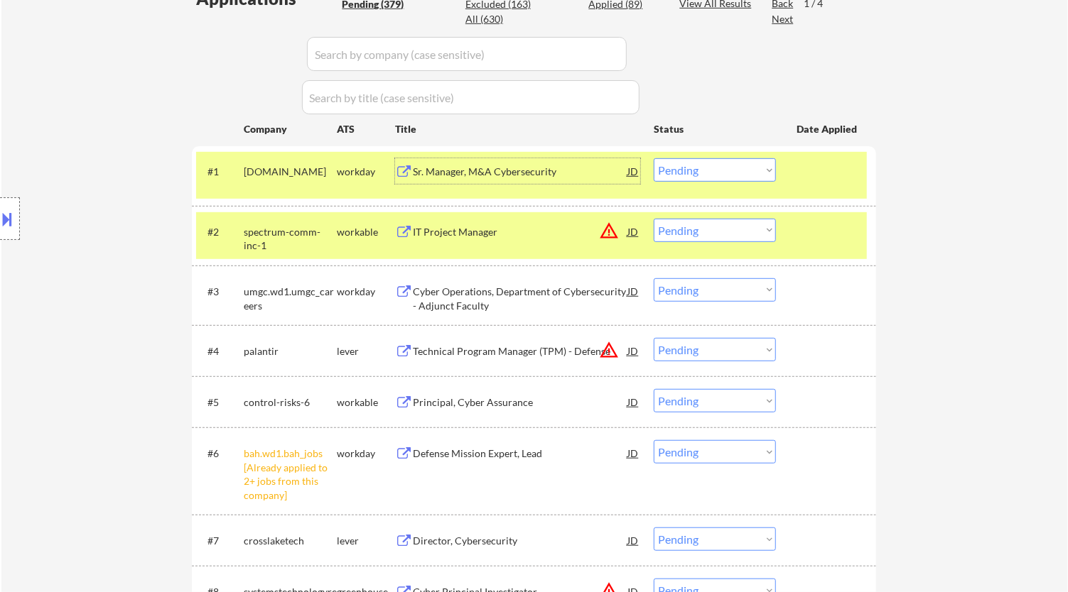
click at [498, 178] on select "Choose an option... Pending Applied Excluded (Questions) Excluded (Expired) Exc…" at bounding box center [714, 169] width 122 height 23
click at [498, 158] on select "Choose an option... Pending Applied Excluded (Questions) Excluded (Expired) Exc…" at bounding box center [714, 169] width 122 height 23
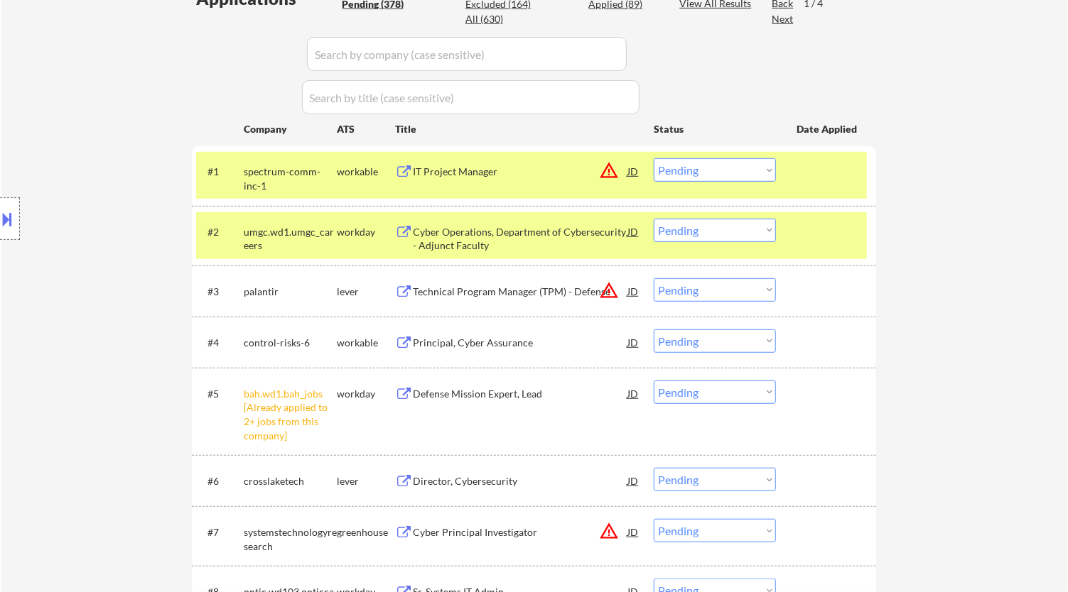
click at [498, 399] on select "Choose an option... Pending Applied Excluded (Questions) Excluded (Expired) Exc…" at bounding box center [714, 392] width 122 height 23
click at [498, 381] on select "Choose an option... Pending Applied Excluded (Questions) Excluded (Expired) Exc…" at bounding box center [714, 392] width 122 height 23
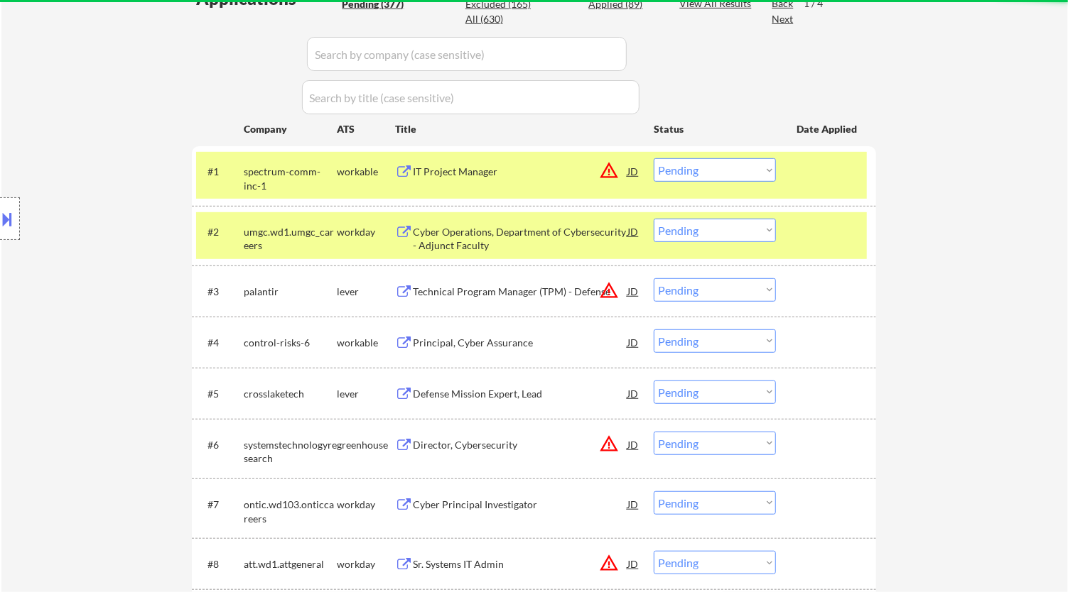
click at [498, 238] on div at bounding box center [827, 232] width 63 height 26
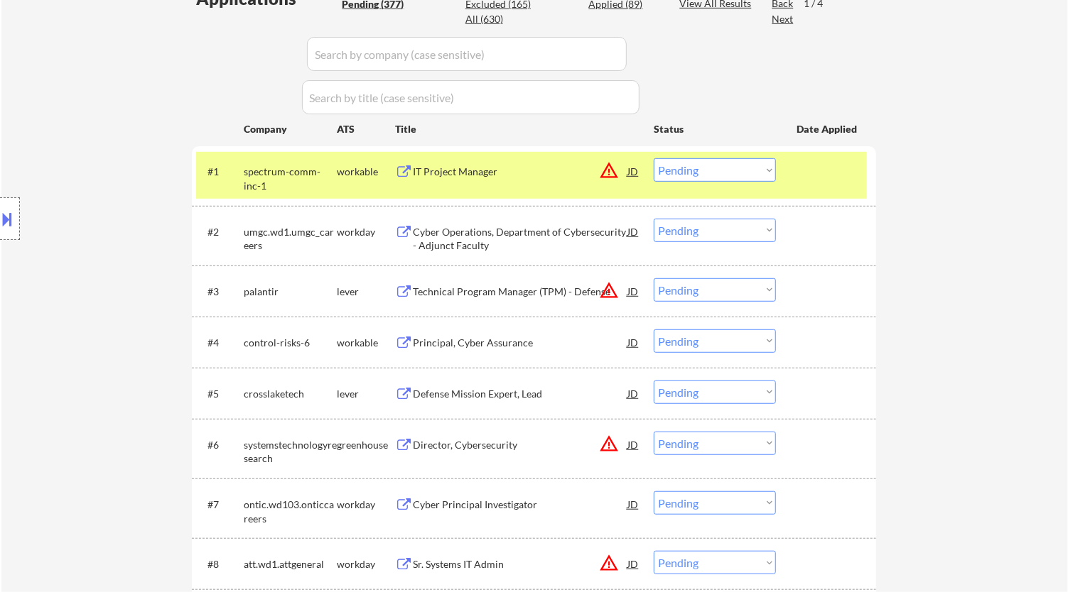
click at [498, 178] on div "IT Project Manager" at bounding box center [520, 171] width 215 height 26
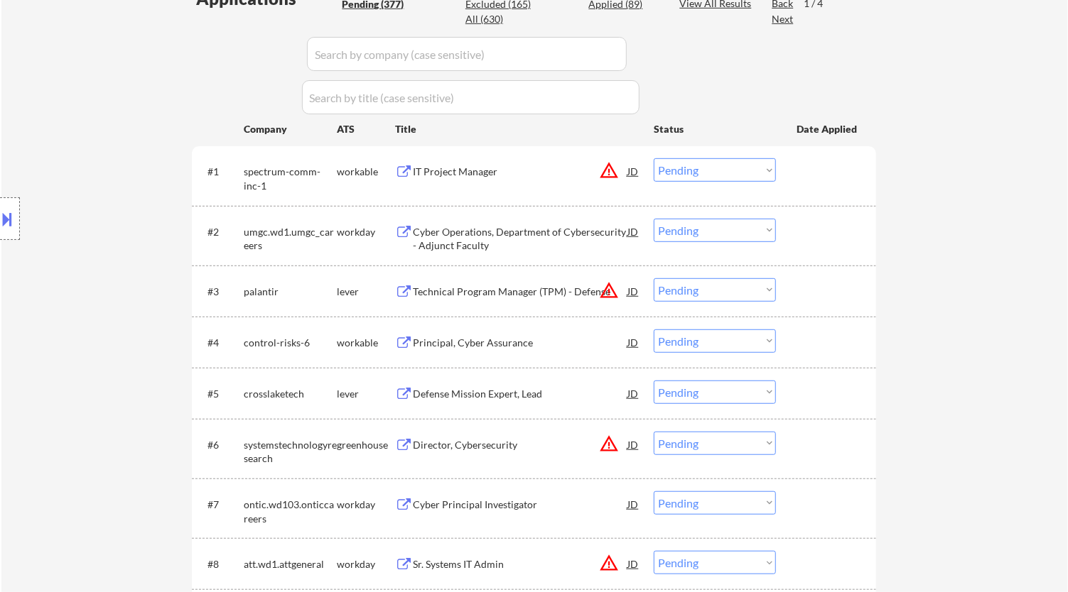
click at [420, 455] on div "Director, Cybersecurity" at bounding box center [520, 445] width 215 height 26
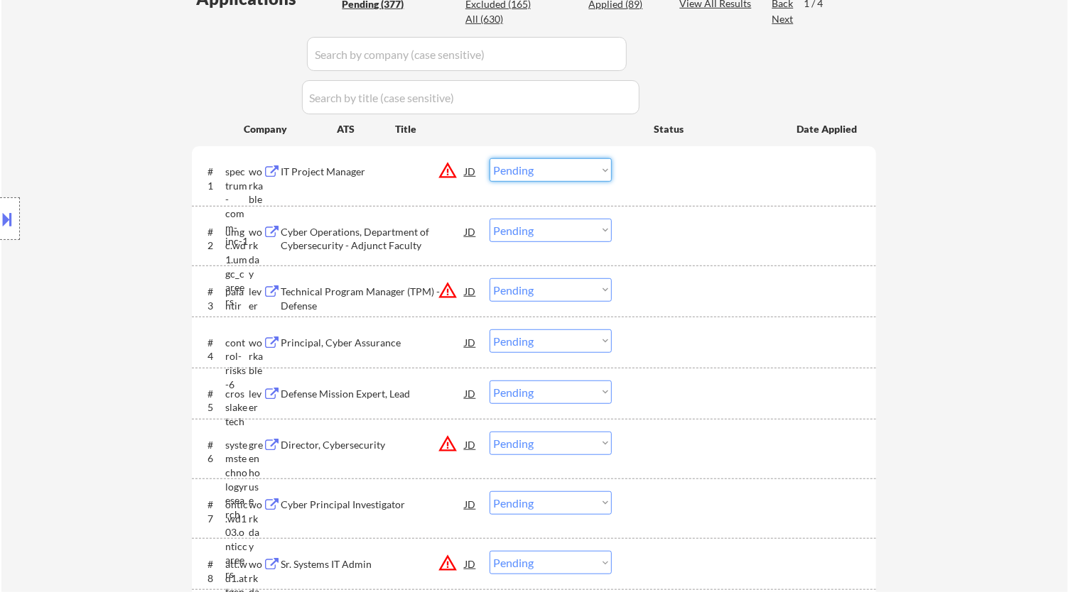
click at [498, 168] on select "Choose an option... Pending Applied Excluded (Questions) Excluded (Expired) Exc…" at bounding box center [550, 169] width 122 height 23
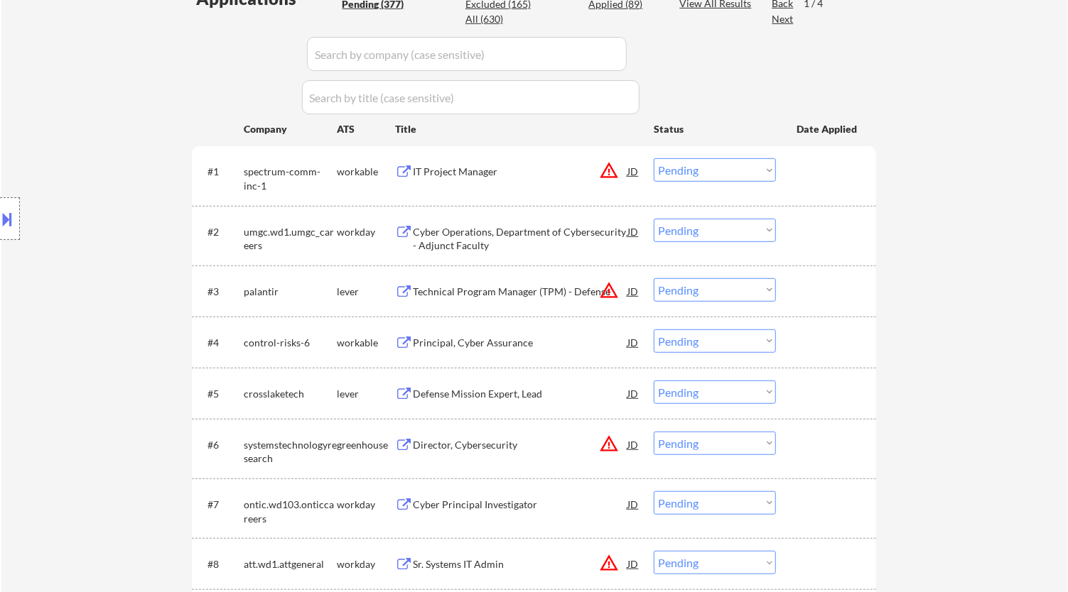
click at [498, 172] on select "Choose an option... Pending Applied Excluded (Questions) Excluded (Expired) Exc…" at bounding box center [714, 169] width 122 height 23
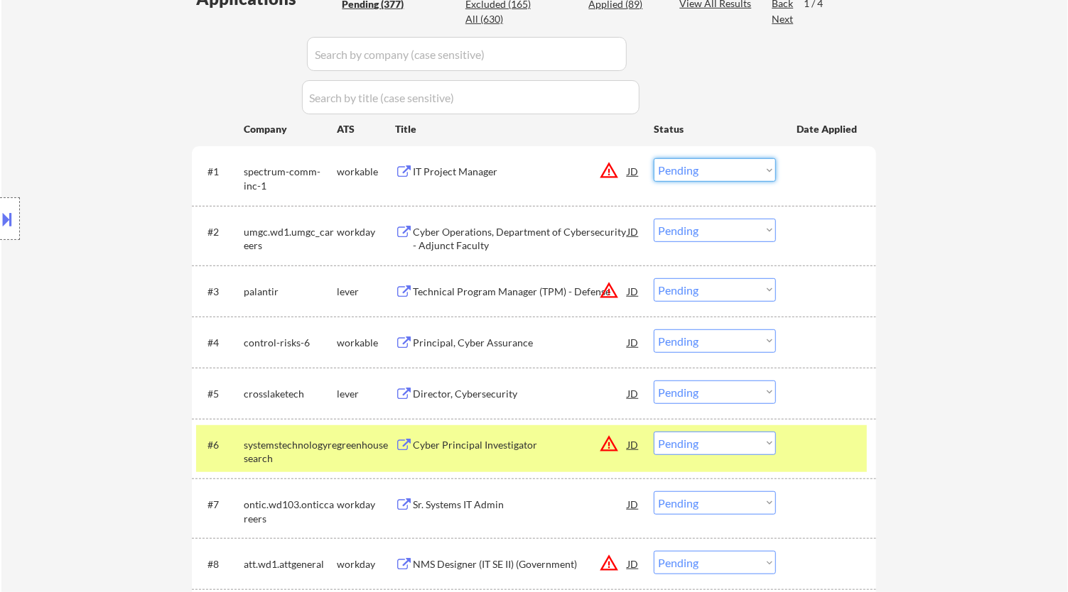
click at [498, 167] on select "Choose an option... Pending Applied Excluded (Questions) Excluded (Expired) Exc…" at bounding box center [714, 169] width 122 height 23
click at [498, 158] on select "Choose an option... Pending Applied Excluded (Questions) Excluded (Expired) Exc…" at bounding box center [714, 169] width 122 height 23
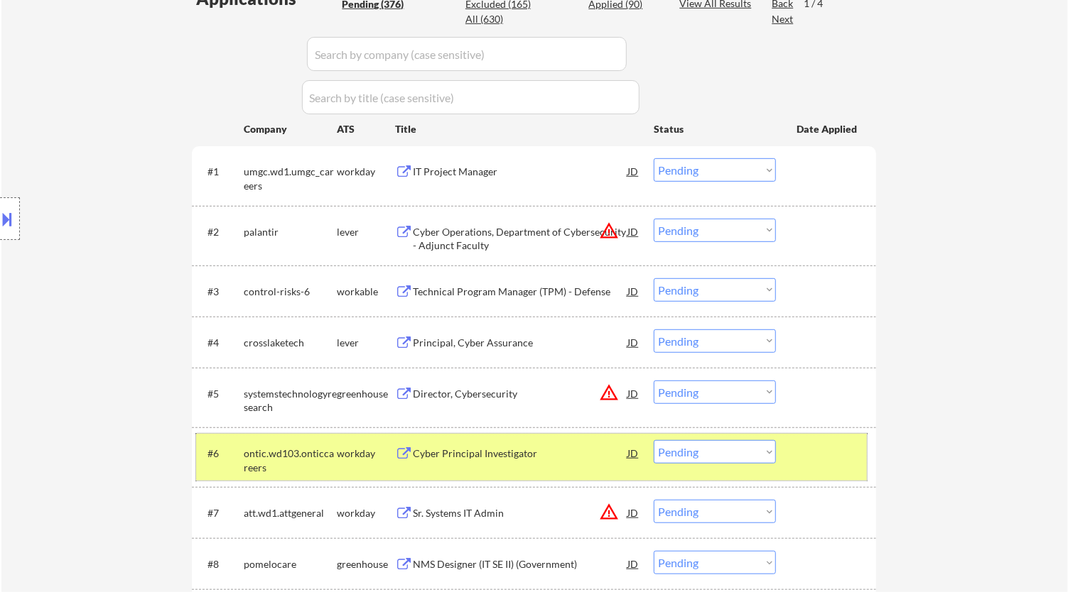
click at [498, 444] on div at bounding box center [827, 453] width 63 height 26
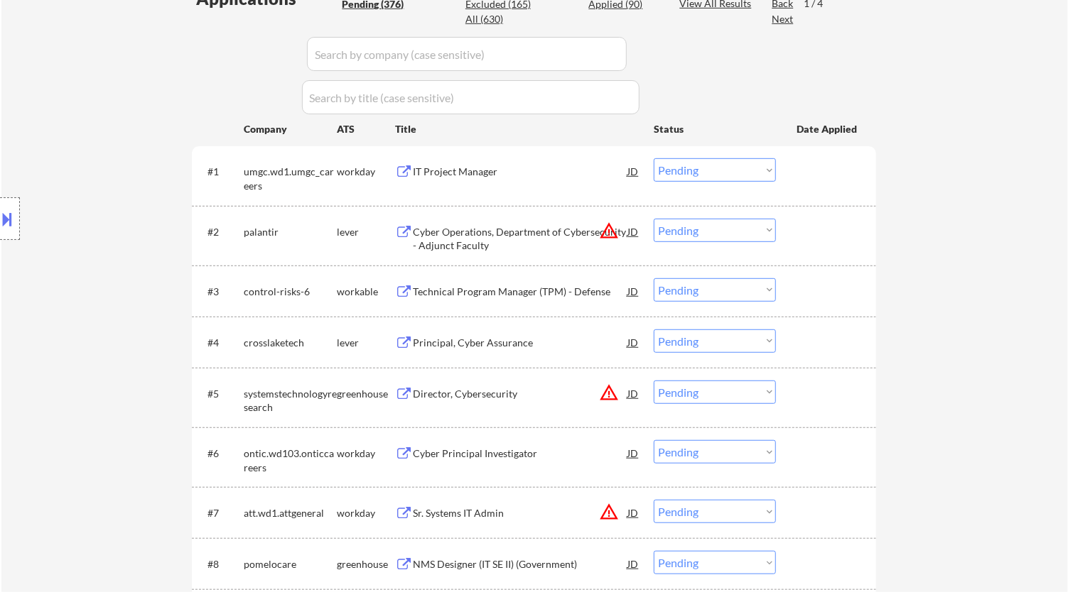
click at [498, 168] on div "IT Project Manager" at bounding box center [520, 172] width 215 height 14
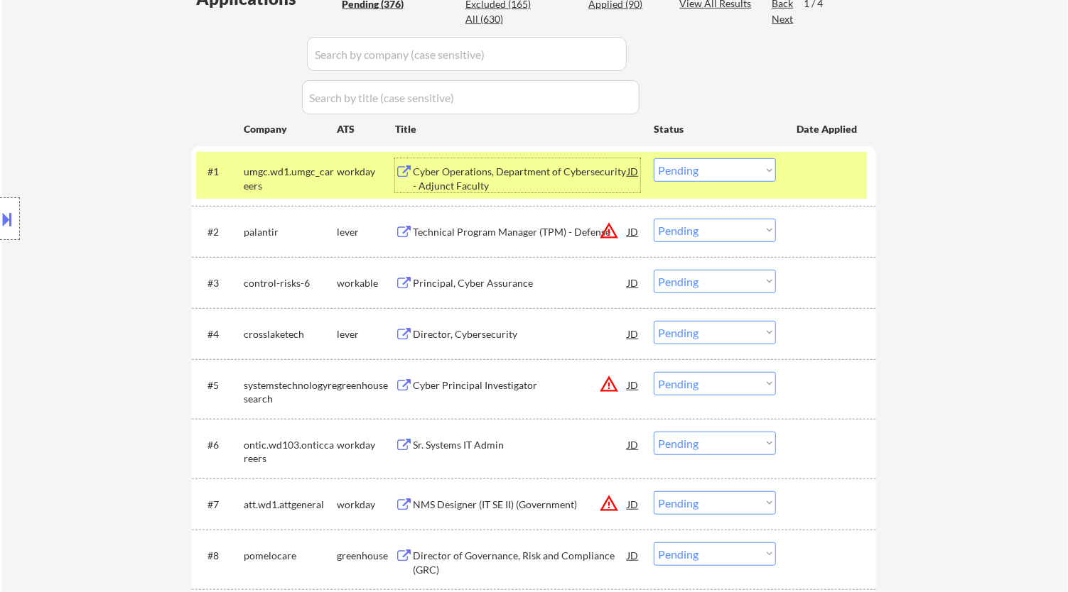
click at [498, 172] on select "Choose an option... Pending Applied Excluded (Questions) Excluded (Expired) Exc…" at bounding box center [714, 169] width 122 height 23
click at [498, 158] on select "Choose an option... Pending Applied Excluded (Questions) Excluded (Expired) Exc…" at bounding box center [714, 169] width 122 height 23
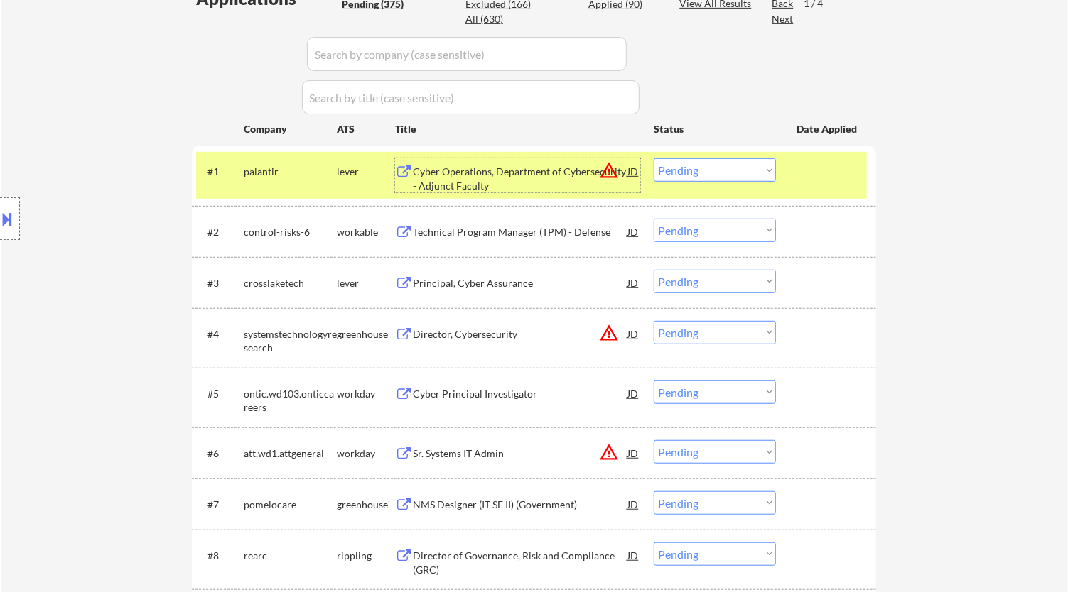
click at [498, 178] on div "Cyber Operations, Department of Cybersecurity - Adjunct Faculty" at bounding box center [520, 179] width 215 height 28
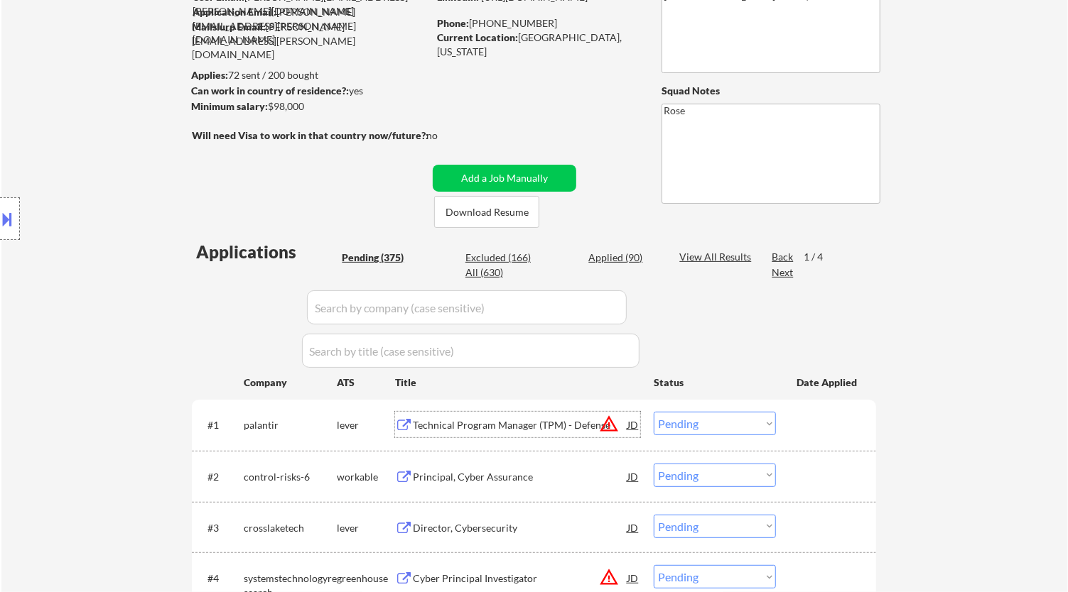
scroll to position [168, 0]
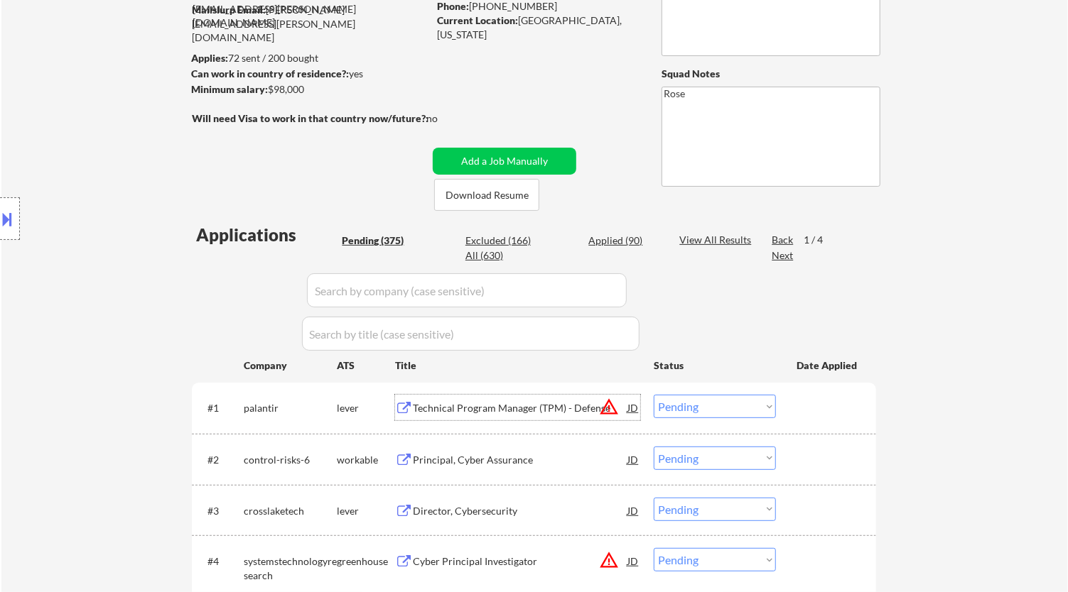
click at [498, 409] on select "Choose an option... Pending Applied Excluded (Questions) Excluded (Expired) Exc…" at bounding box center [714, 406] width 122 height 23
click at [498, 395] on select "Choose an option... Pending Applied Excluded (Questions) Excluded (Expired) Exc…" at bounding box center [714, 406] width 122 height 23
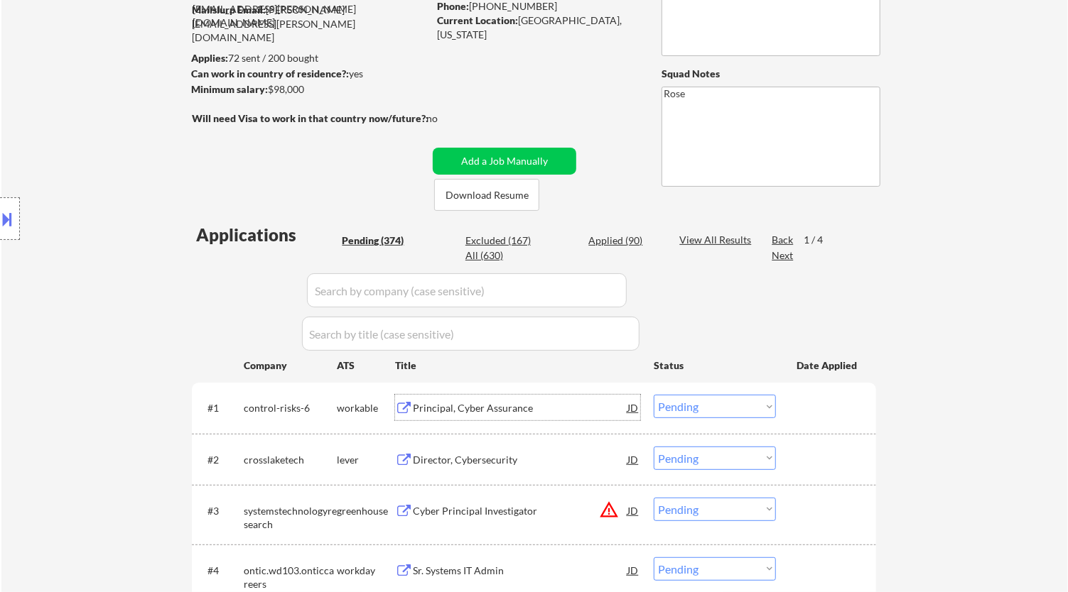
click at [498, 407] on div "Principal, Cyber Assurance" at bounding box center [520, 408] width 215 height 14
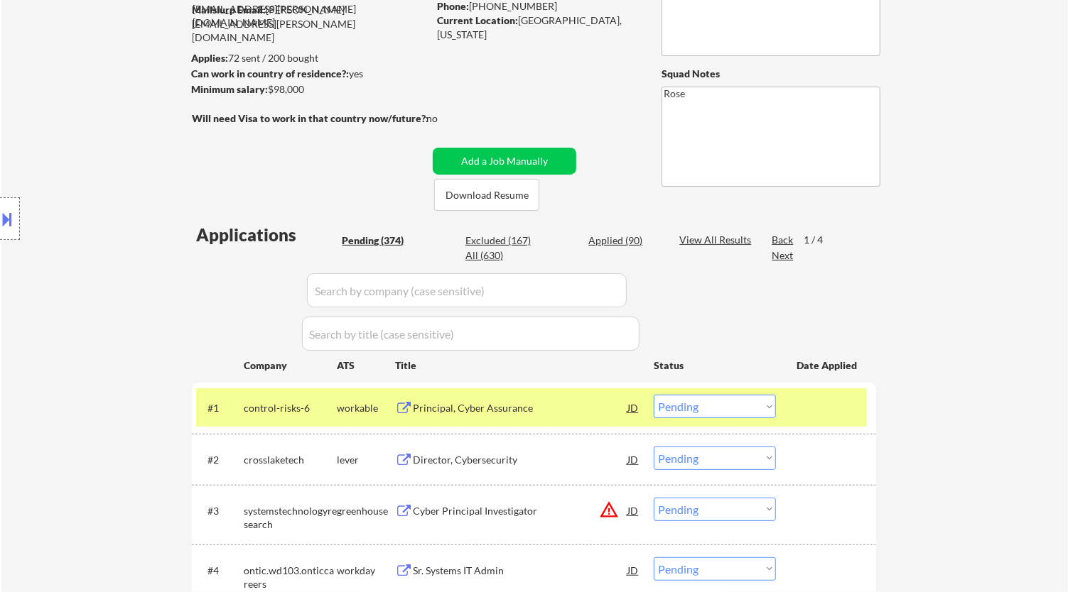
click at [498, 409] on select "Choose an option... Pending Applied Excluded (Questions) Excluded (Expired) Exc…" at bounding box center [714, 406] width 122 height 23
click at [498, 395] on select "Choose an option... Pending Applied Excluded (Questions) Excluded (Expired) Exc…" at bounding box center [714, 406] width 122 height 23
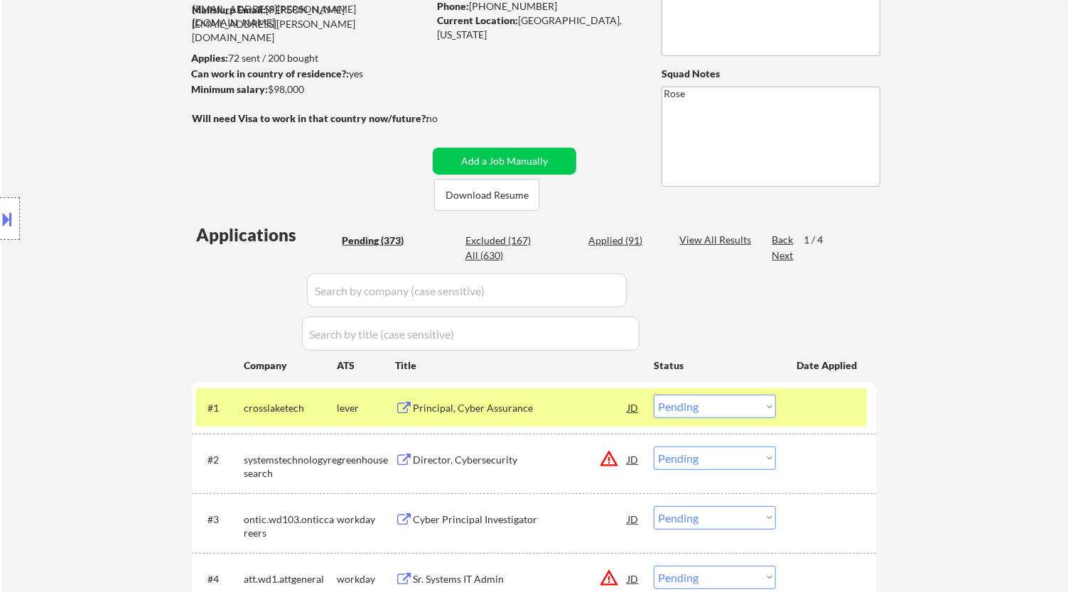
click at [498, 406] on div "Principal, Cyber Assurance" at bounding box center [520, 408] width 215 height 14
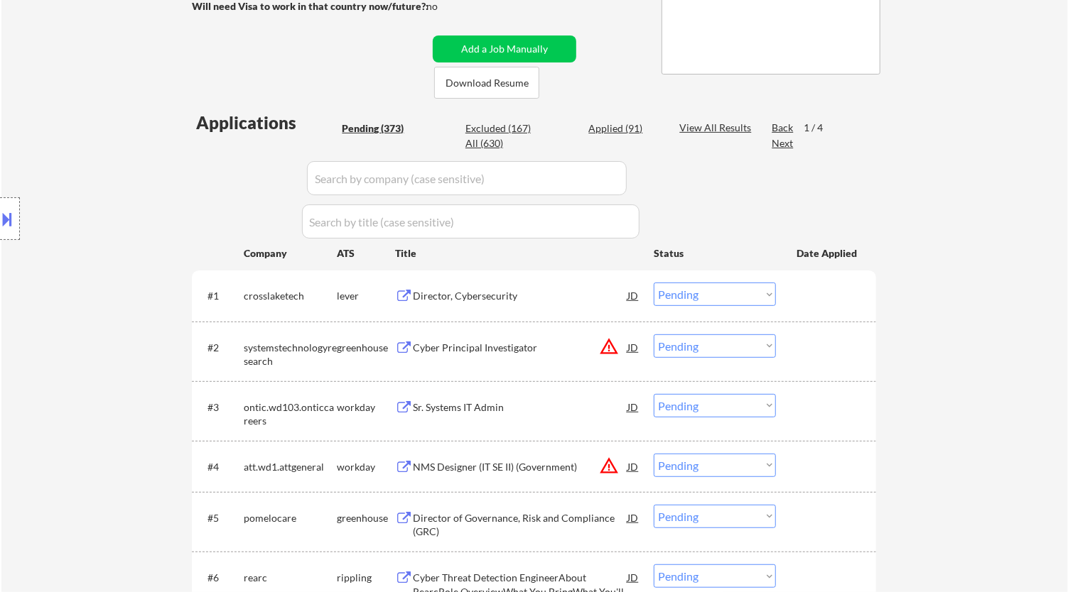
scroll to position [326, 0]
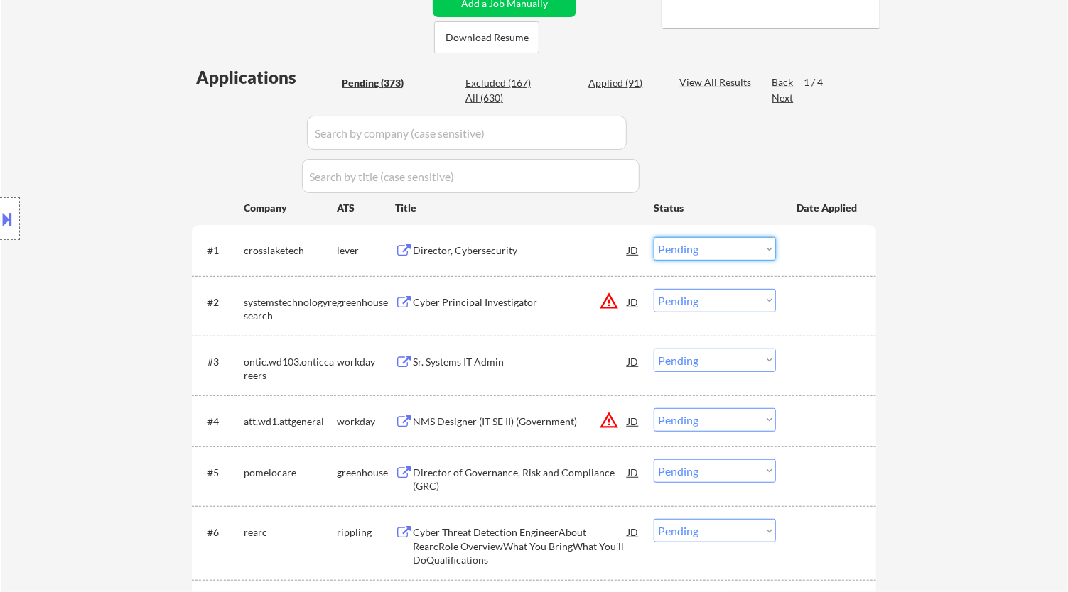
click at [498, 243] on select "Choose an option... Pending Applied Excluded (Questions) Excluded (Expired) Exc…" at bounding box center [714, 248] width 122 height 23
click at [498, 237] on select "Choose an option... Pending Applied Excluded (Questions) Excluded (Expired) Exc…" at bounding box center [714, 248] width 122 height 23
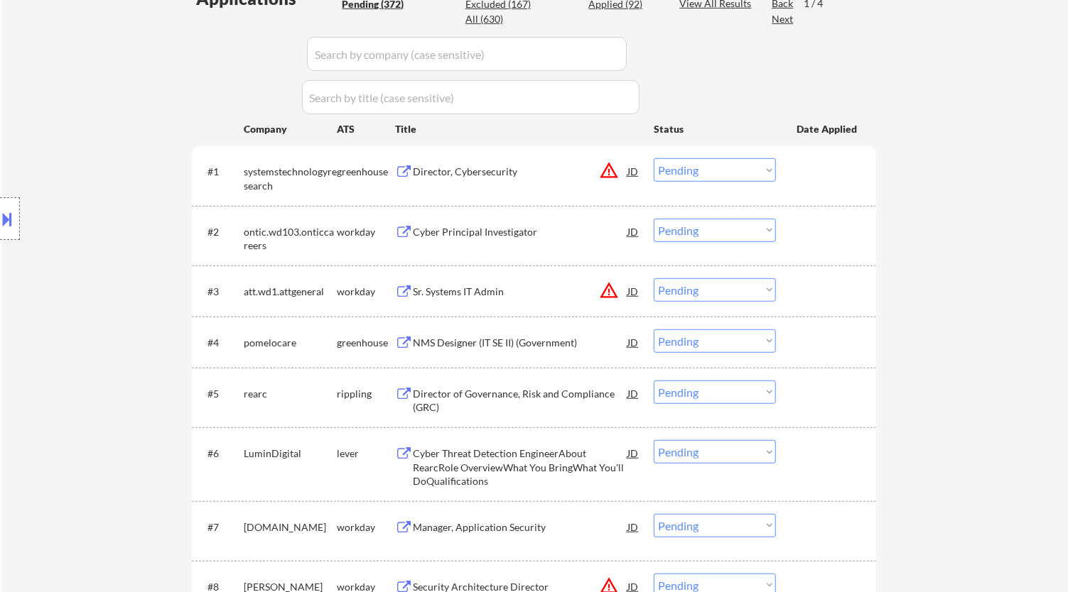
scroll to position [405, 0]
click at [498, 176] on div "Director, Cybersecurity" at bounding box center [520, 172] width 215 height 14
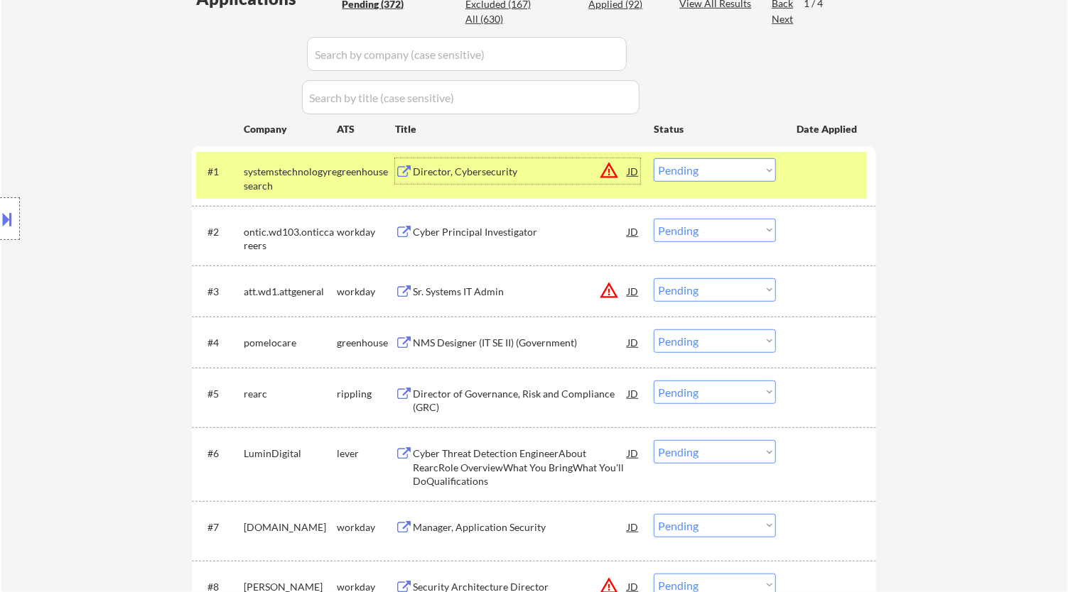
click at [498, 175] on select "Choose an option... Pending Applied Excluded (Questions) Excluded (Expired) Exc…" at bounding box center [714, 169] width 122 height 23
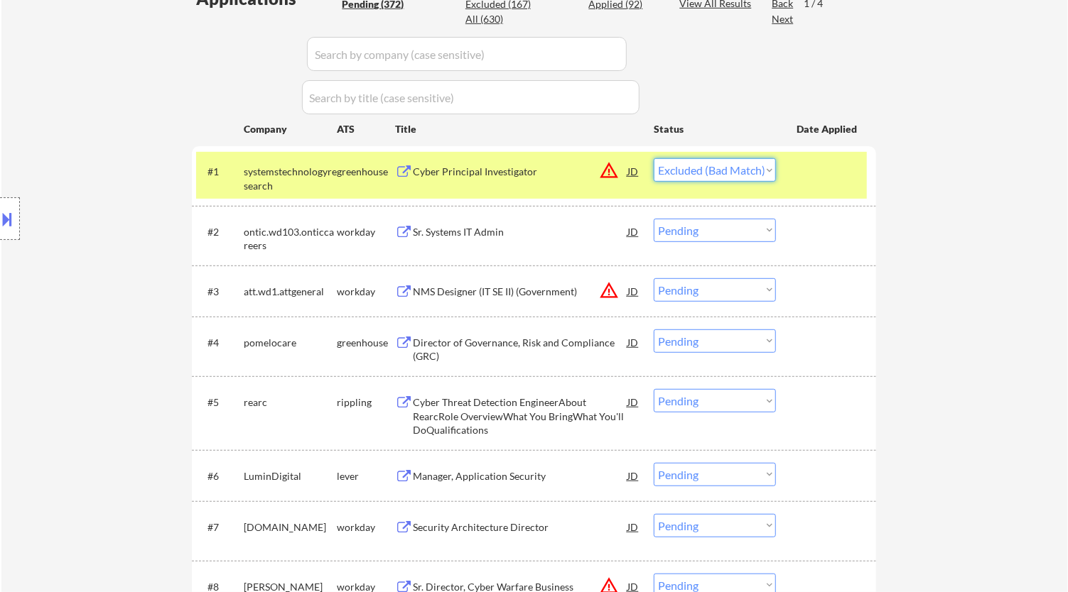
click at [498, 158] on select "Choose an option... Pending Applied Excluded (Questions) Excluded (Expired) Exc…" at bounding box center [714, 169] width 122 height 23
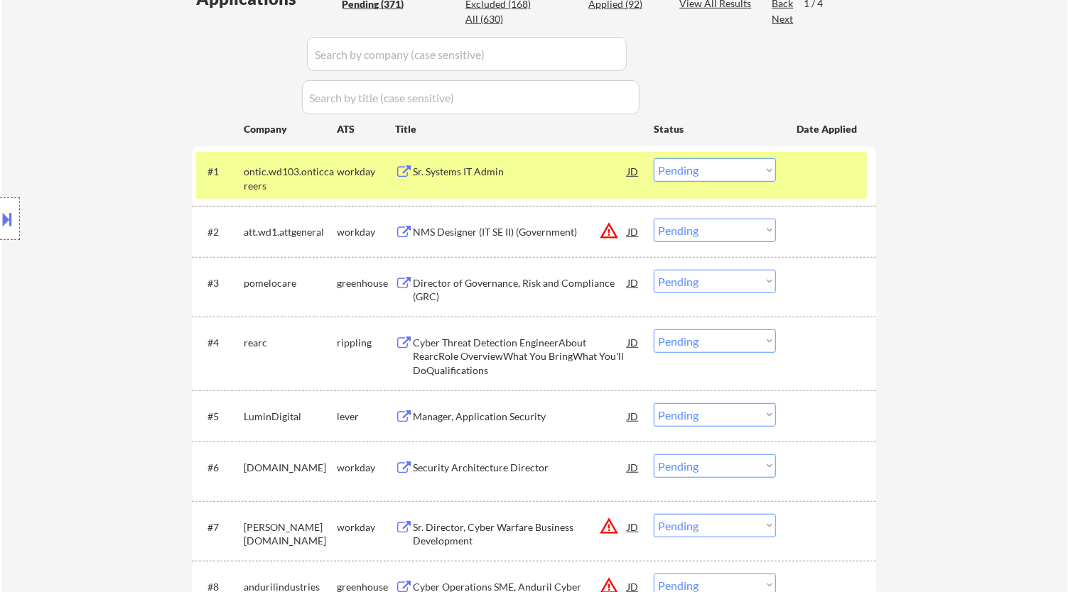
click at [498, 180] on div "Sr. Systems IT Admin" at bounding box center [520, 171] width 215 height 26
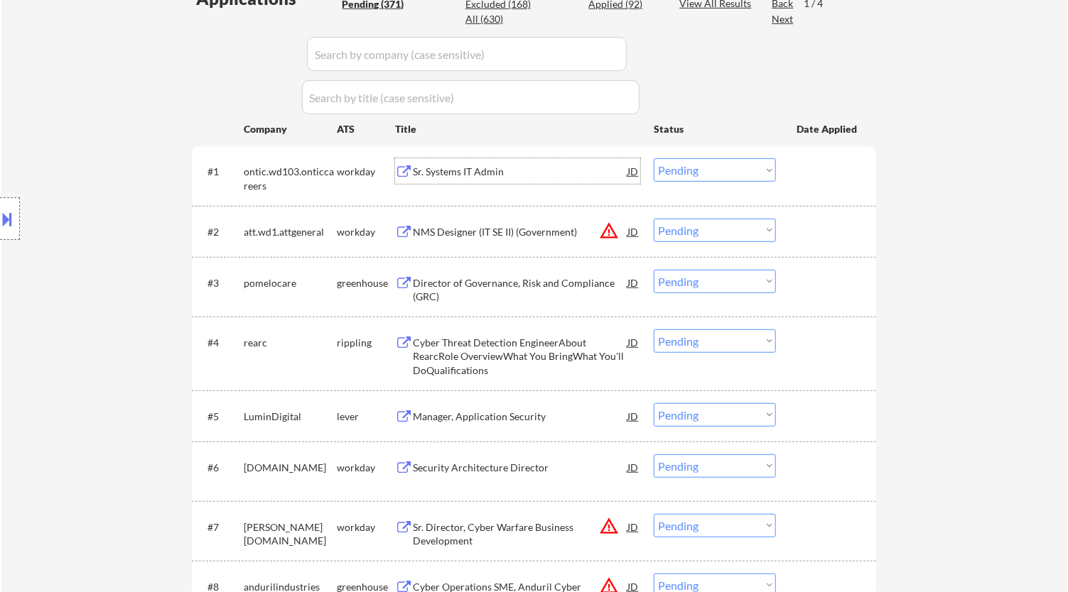
click at [498, 167] on select "Choose an option... Pending Applied Excluded (Questions) Excluded (Expired) Exc…" at bounding box center [714, 169] width 122 height 23
click at [498, 158] on select "Choose an option... Pending Applied Excluded (Questions) Excluded (Expired) Exc…" at bounding box center [714, 169] width 122 height 23
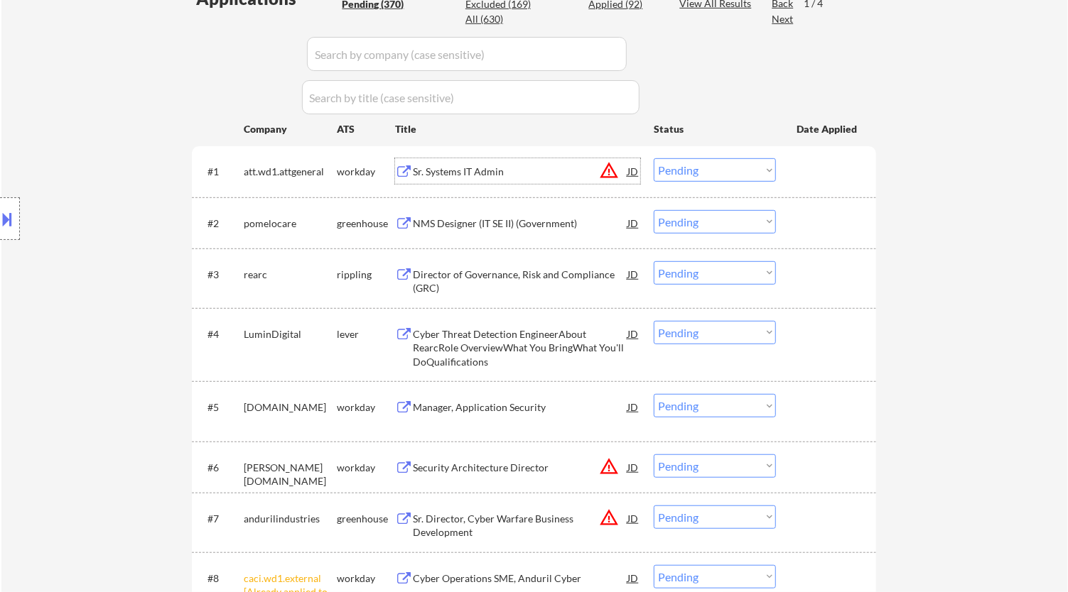
click at [498, 183] on div "Sr. Systems IT Admin" at bounding box center [520, 171] width 215 height 26
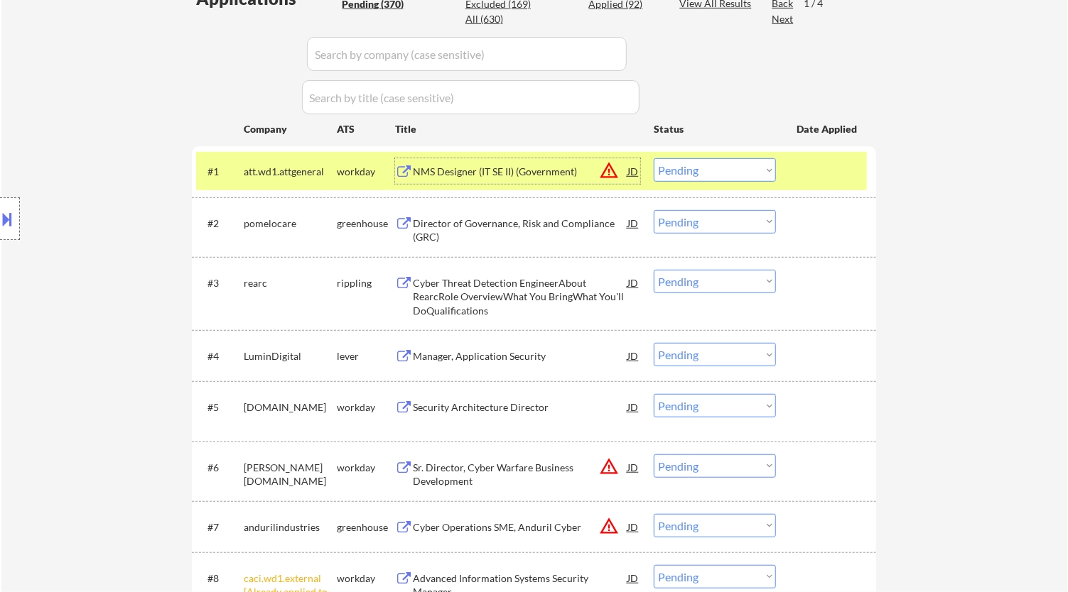
click at [498, 169] on select "Choose an option... Pending Applied Excluded (Questions) Excluded (Expired) Exc…" at bounding box center [714, 169] width 122 height 23
click at [498, 158] on select "Choose an option... Pending Applied Excluded (Questions) Excluded (Expired) Exc…" at bounding box center [714, 169] width 122 height 23
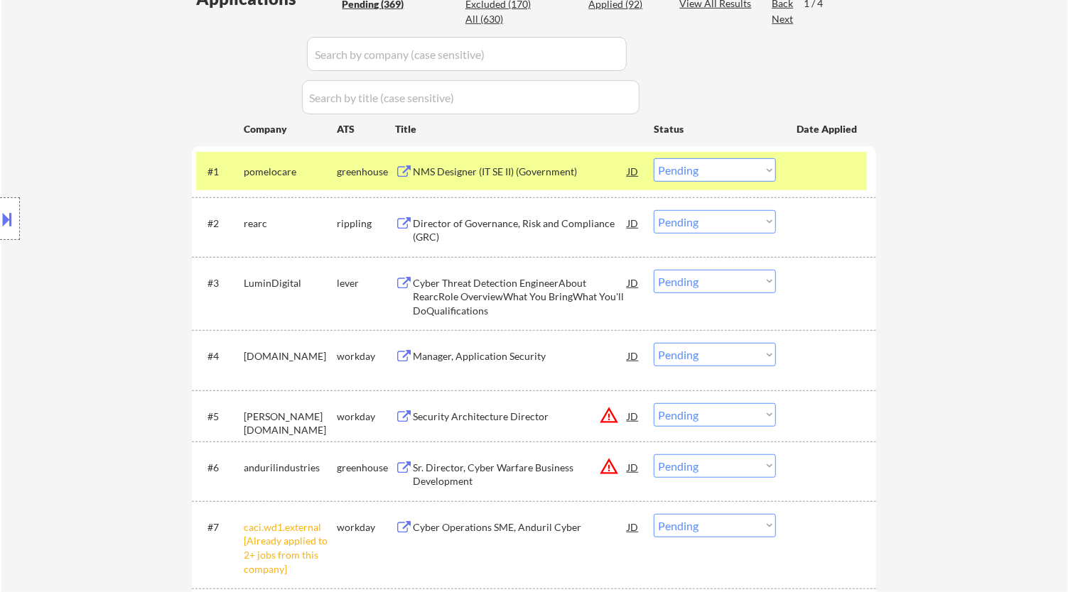
click at [498, 175] on div "NMS Designer (IT SE II) (Government)" at bounding box center [520, 172] width 215 height 14
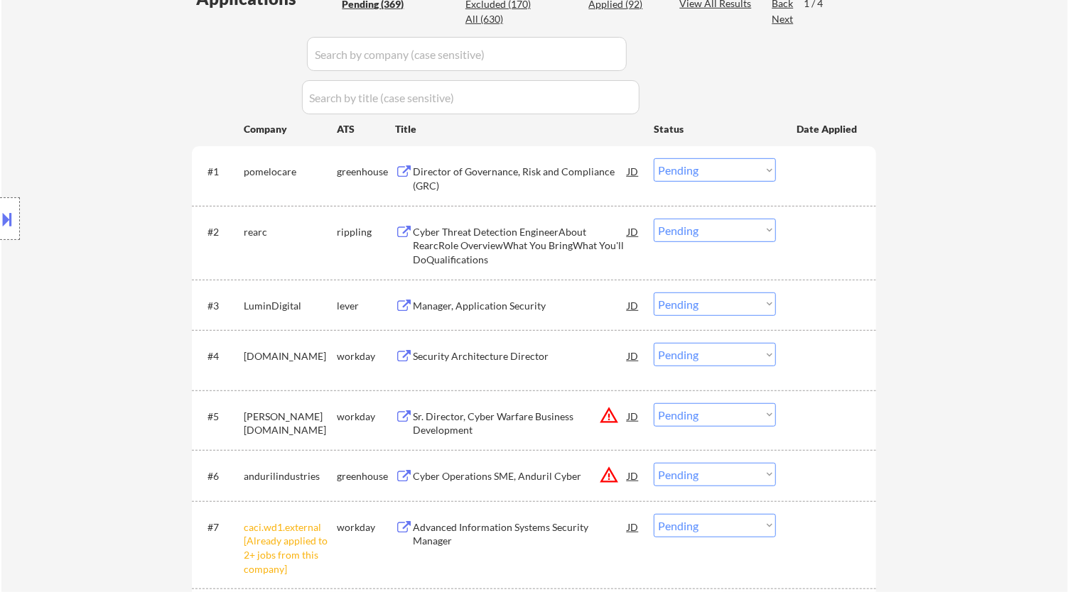
click at [498, 168] on select "Choose an option... Pending Applied Excluded (Questions) Excluded (Expired) Exc…" at bounding box center [714, 169] width 122 height 23
click at [498, 158] on select "Choose an option... Pending Applied Excluded (Questions) Excluded (Expired) Exc…" at bounding box center [714, 169] width 122 height 23
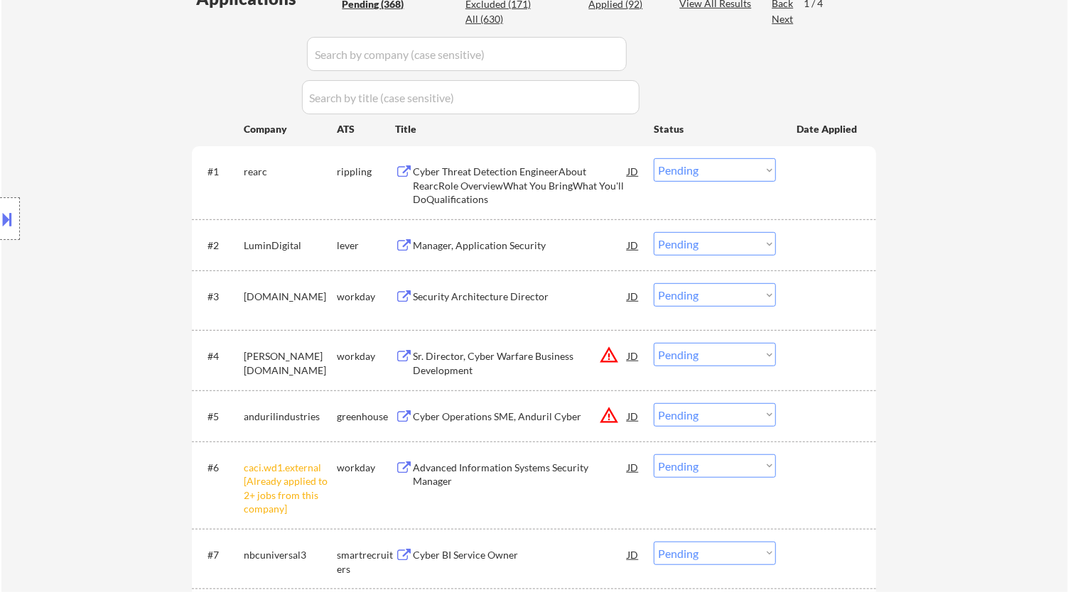
click at [498, 173] on div "Cyber Threat Detection EngineerAbout RearcRole OverviewWhat You BringWhat You'l…" at bounding box center [520, 186] width 215 height 42
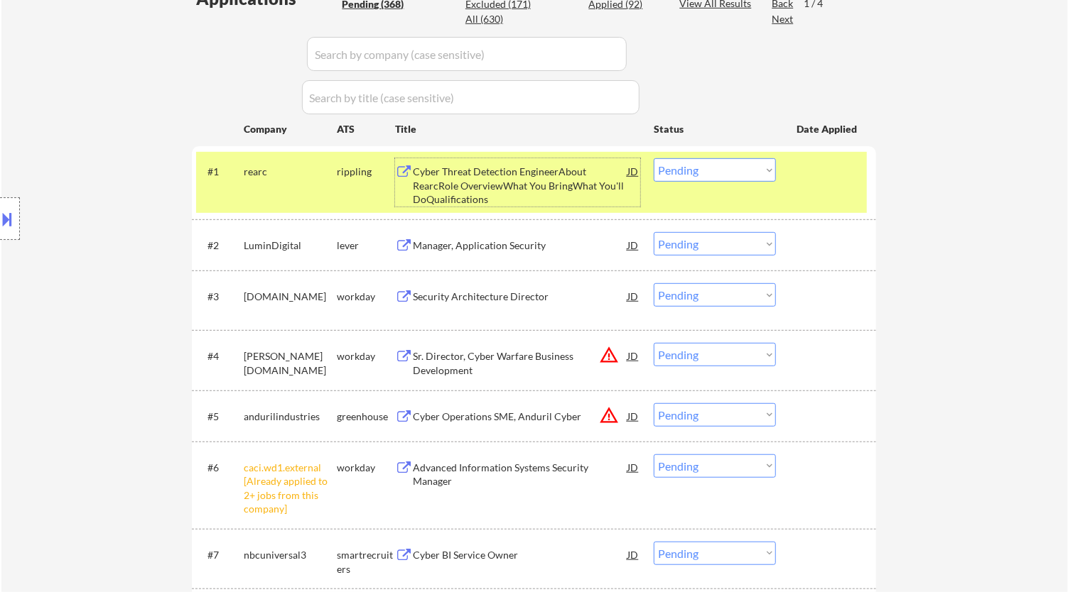
click at [498, 174] on select "Choose an option... Pending Applied Excluded (Questions) Excluded (Expired) Exc…" at bounding box center [714, 169] width 122 height 23
click at [498, 158] on select "Choose an option... Pending Applied Excluded (Questions) Excluded (Expired) Exc…" at bounding box center [714, 169] width 122 height 23
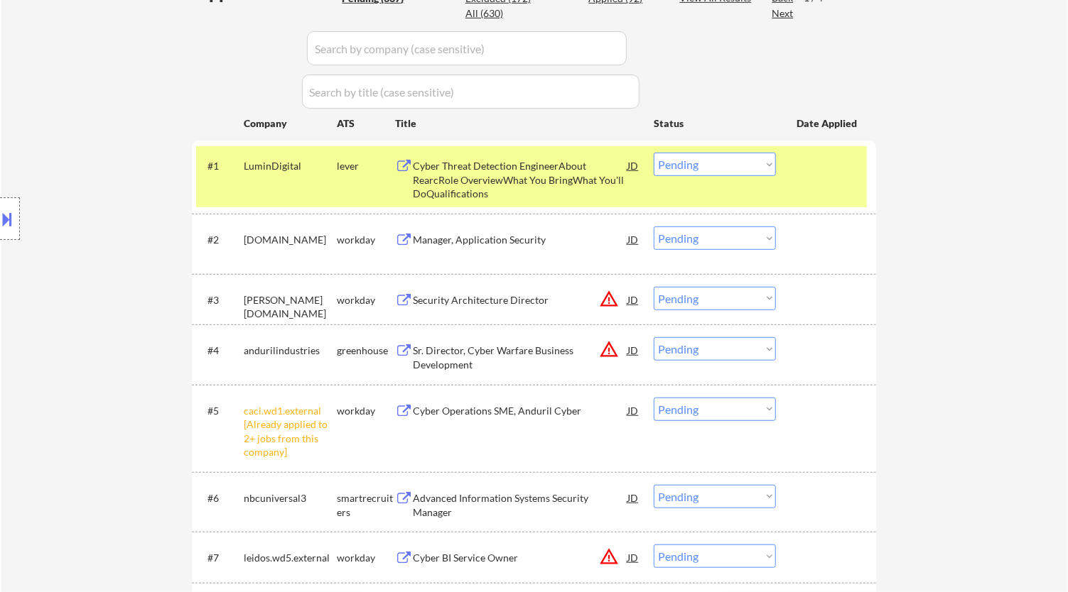
scroll to position [484, 0]
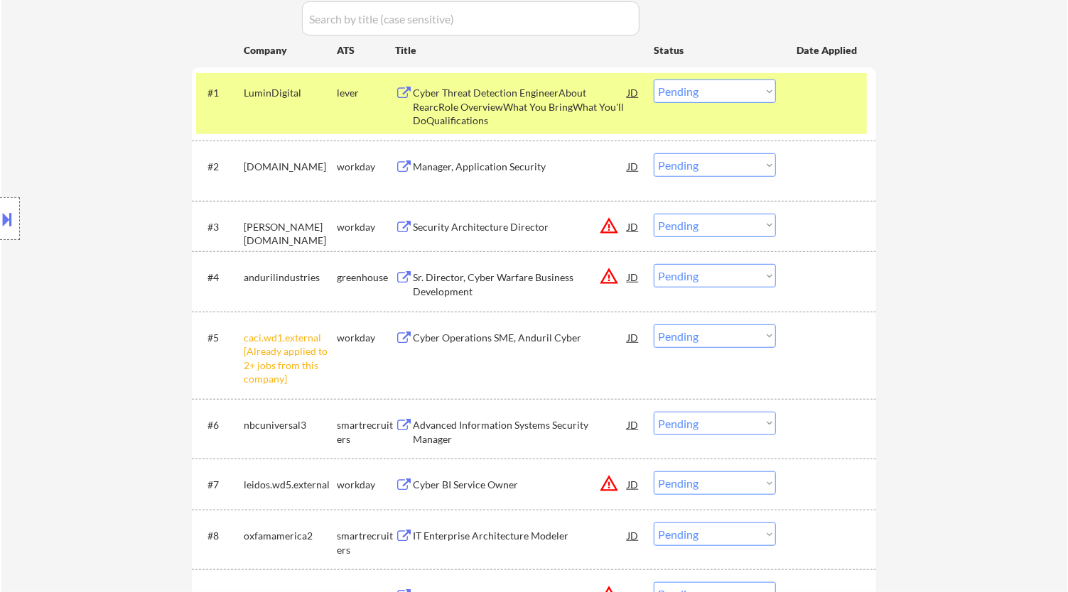
click at [498, 332] on select "Choose an option... Pending Applied Excluded (Questions) Excluded (Expired) Exc…" at bounding box center [714, 336] width 122 height 23
click at [498, 325] on select "Choose an option... Pending Applied Excluded (Questions) Excluded (Expired) Exc…" at bounding box center [714, 336] width 122 height 23
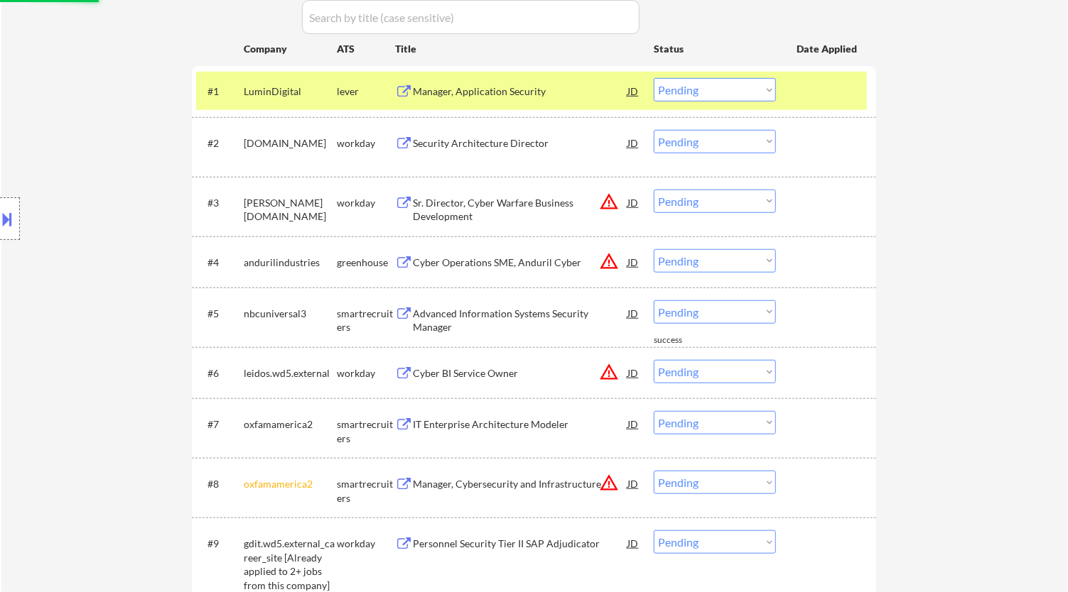
scroll to position [721, 0]
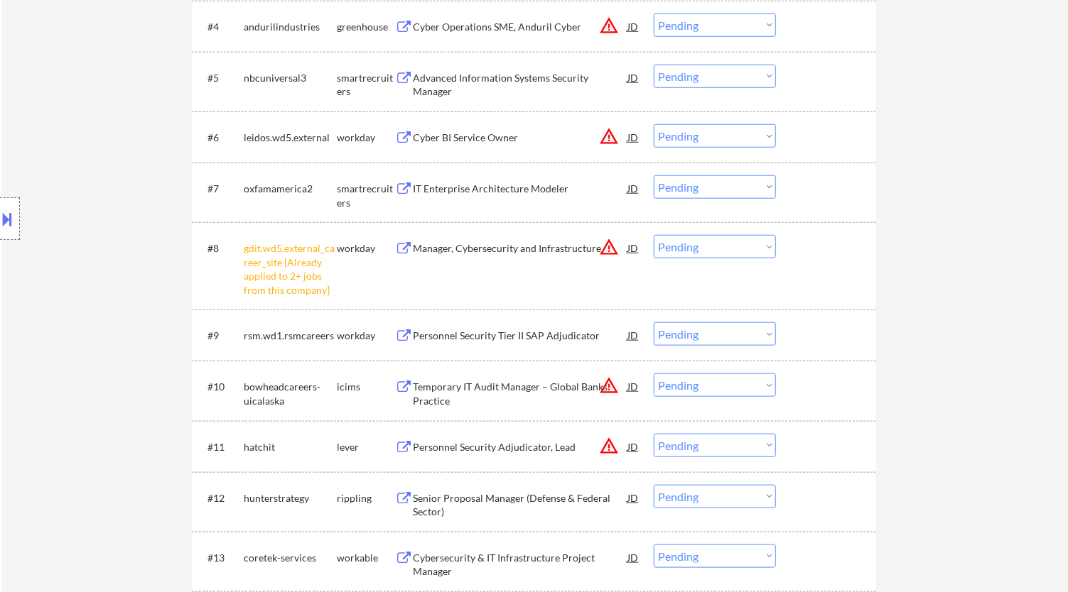
click at [498, 254] on select "Choose an option... Pending Applied Excluded (Questions) Excluded (Expired) Exc…" at bounding box center [714, 246] width 122 height 23
click at [498, 235] on select "Choose an option... Pending Applied Excluded (Questions) Excluded (Expired) Exc…" at bounding box center [714, 246] width 122 height 23
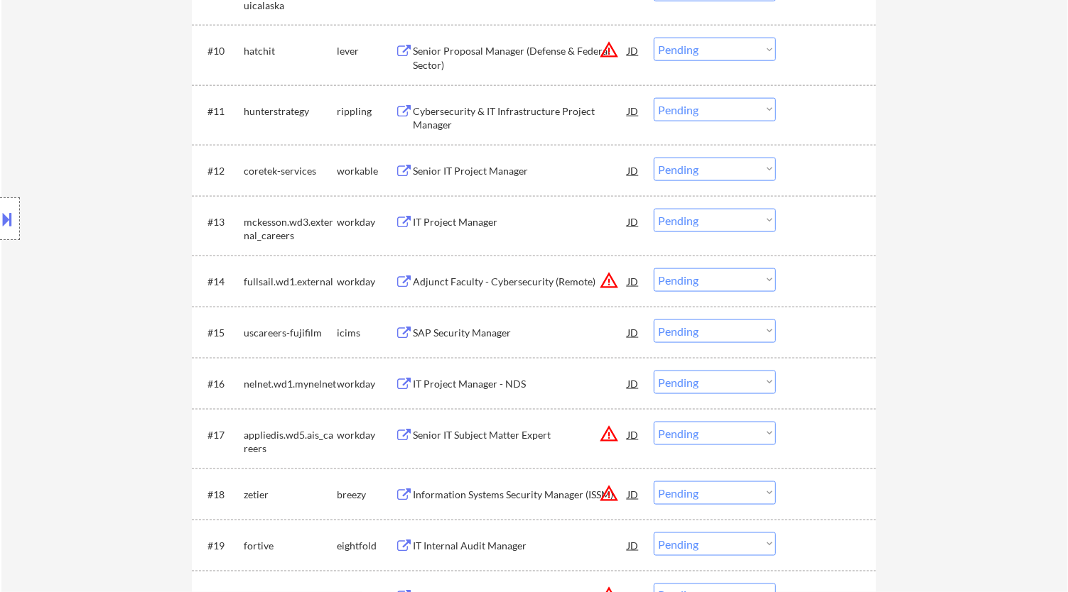
scroll to position [1273, 0]
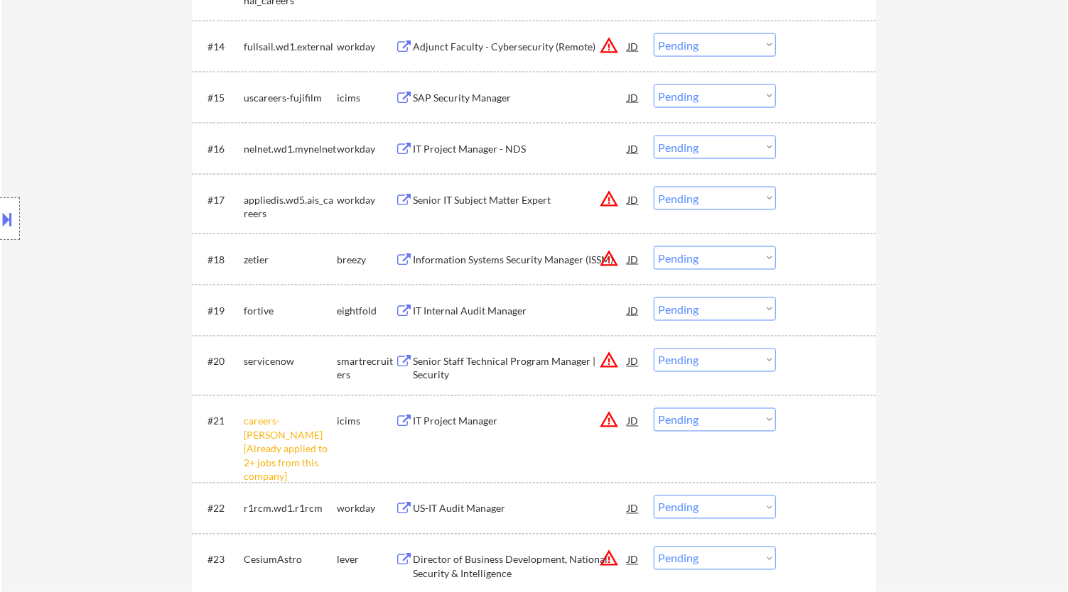
click at [498, 414] on select "Choose an option... Pending Applied Excluded (Questions) Excluded (Expired) Exc…" at bounding box center [714, 419] width 122 height 23
click at [498, 408] on select "Choose an option... Pending Applied Excluded (Questions) Excluded (Expired) Exc…" at bounding box center [714, 419] width 122 height 23
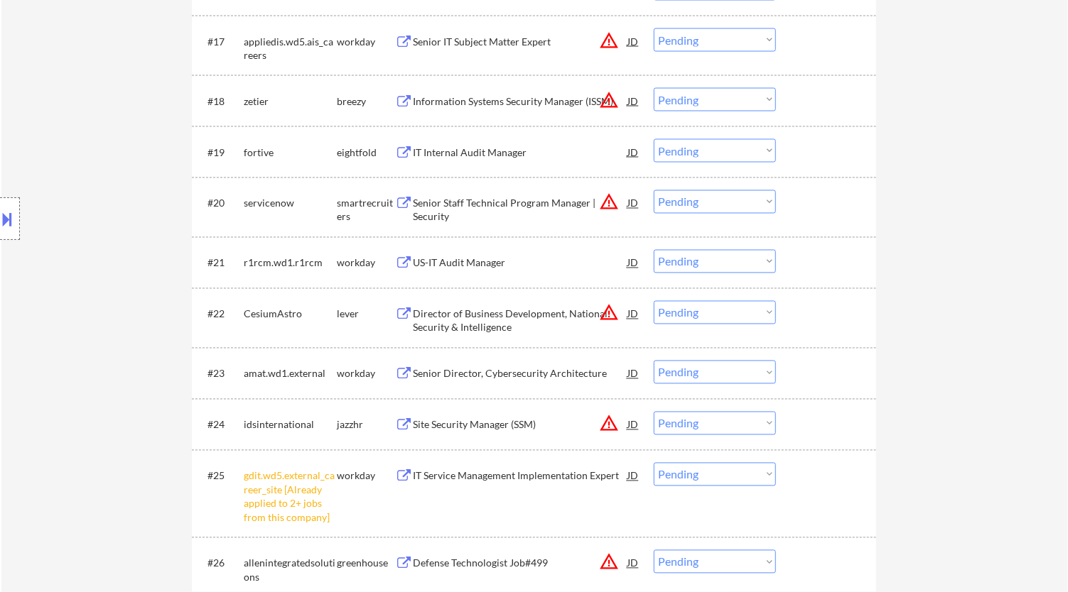
scroll to position [1510, 0]
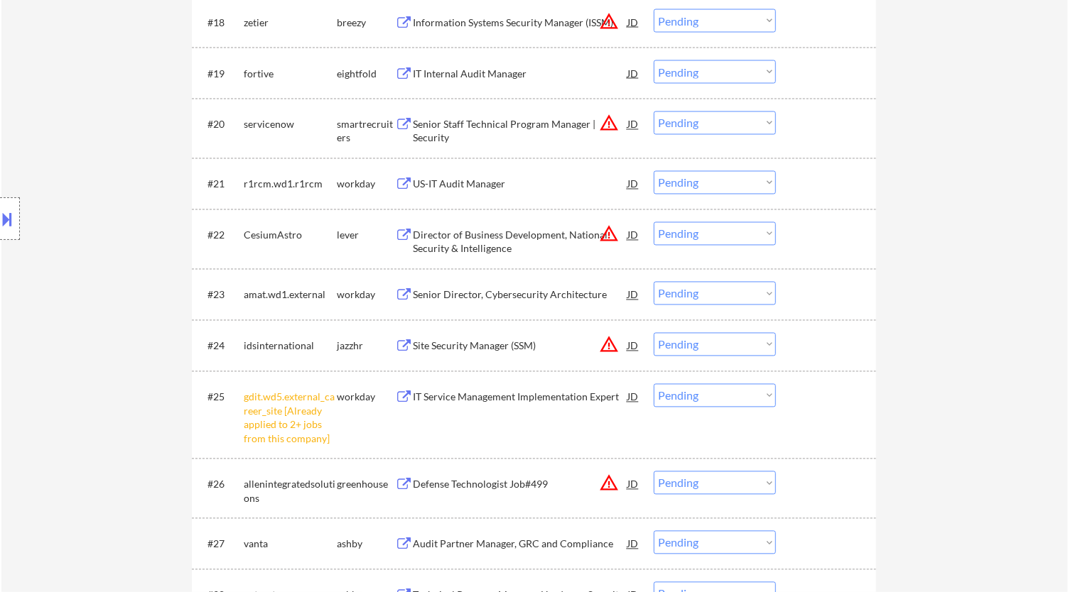
click at [498, 398] on select "Choose an option... Pending Applied Excluded (Questions) Excluded (Expired) Exc…" at bounding box center [714, 395] width 122 height 23
click at [498, 384] on select "Choose an option... Pending Applied Excluded (Questions) Excluded (Expired) Exc…" at bounding box center [714, 395] width 122 height 23
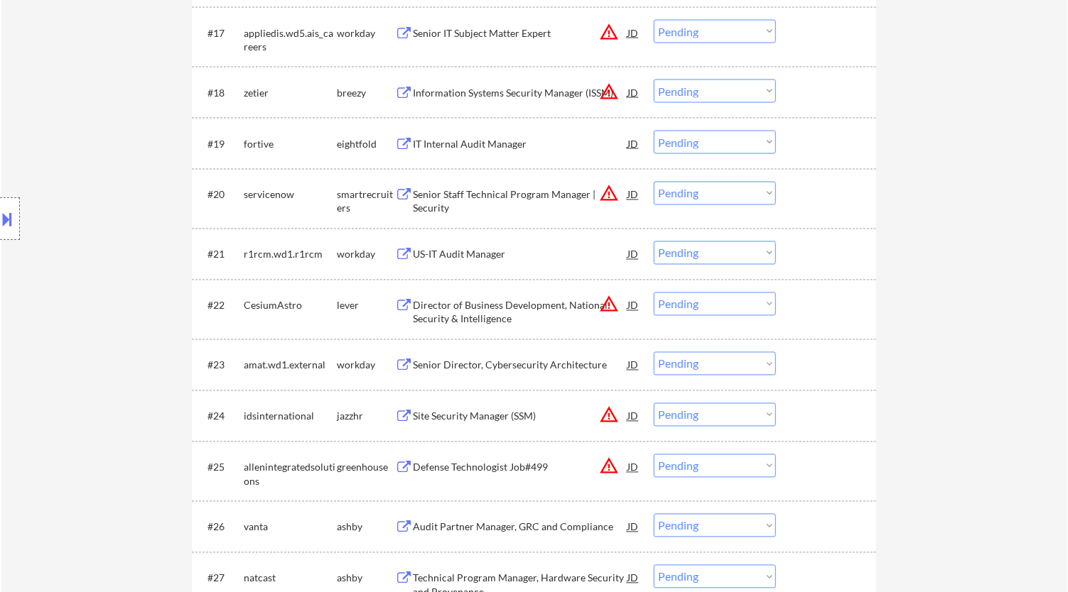
scroll to position [1273, 0]
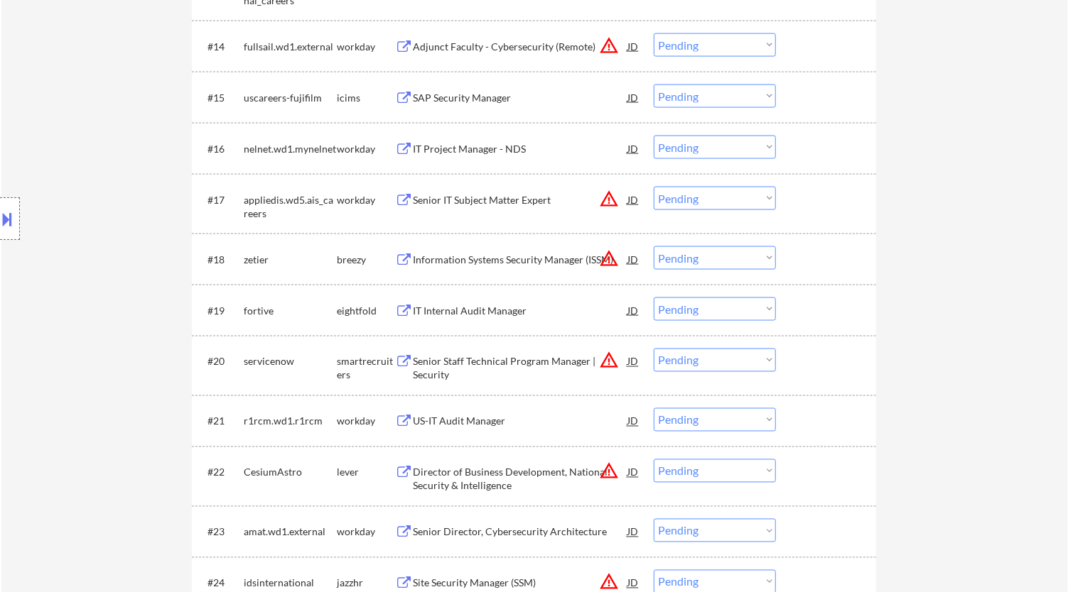
click at [498, 51] on div "Adjunct Faculty - Cybersecurity (Remote)" at bounding box center [520, 47] width 215 height 14
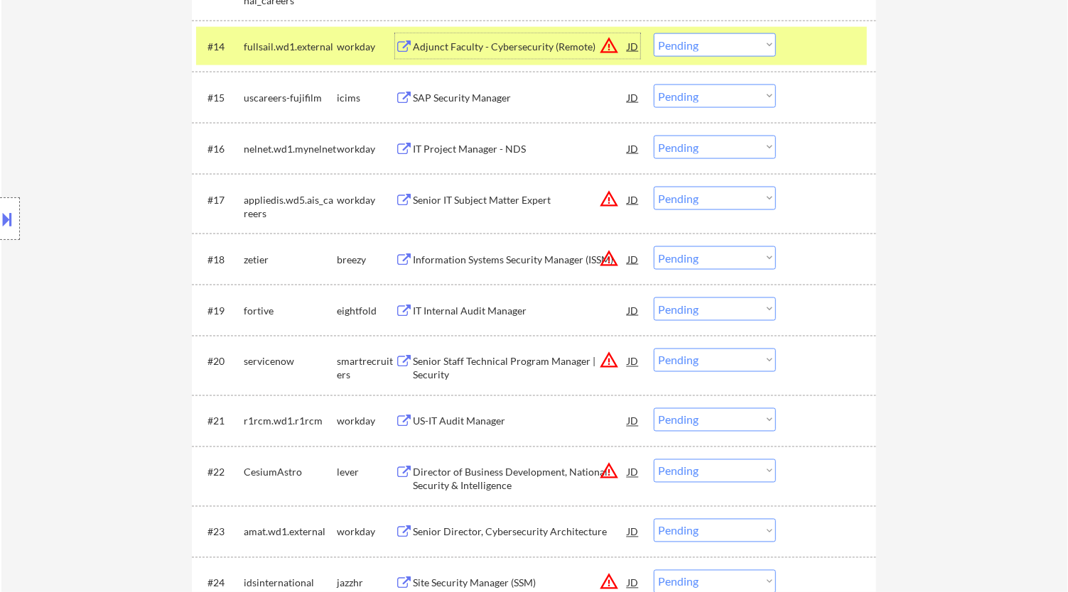
click at [498, 43] on select "Choose an option... Pending Applied Excluded (Questions) Excluded (Expired) Exc…" at bounding box center [714, 44] width 122 height 23
click at [498, 33] on select "Choose an option... Pending Applied Excluded (Questions) Excluded (Expired) Exc…" at bounding box center [714, 44] width 122 height 23
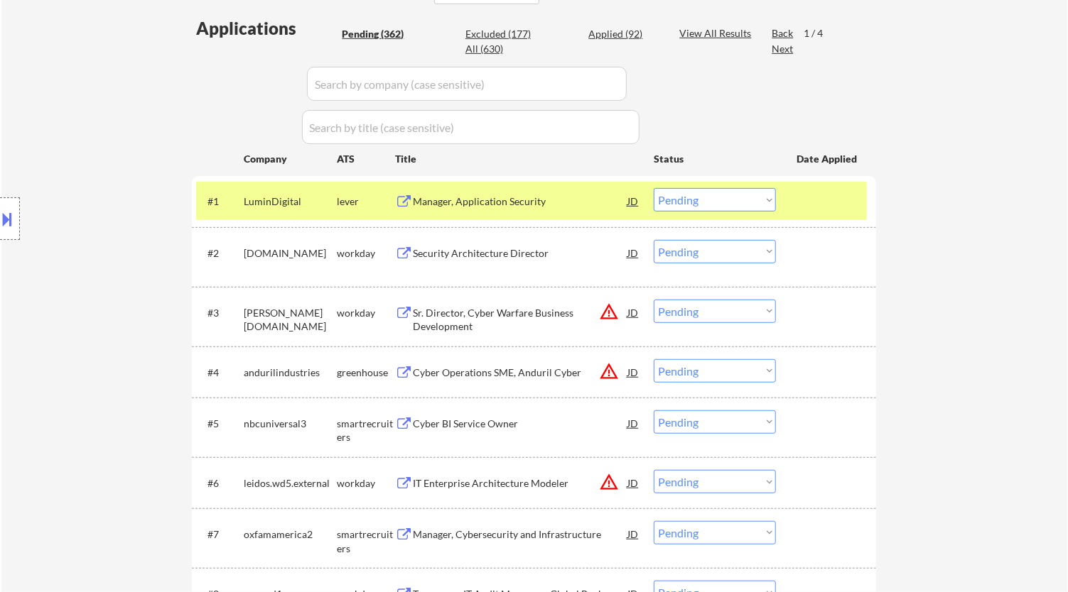
scroll to position [405, 0]
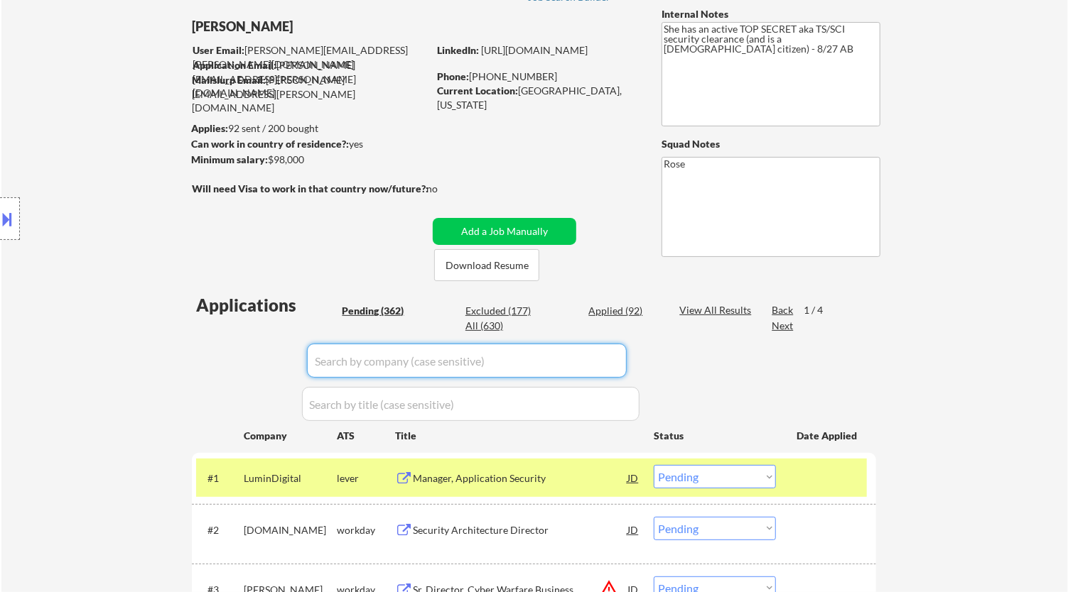
scroll to position [0, 0]
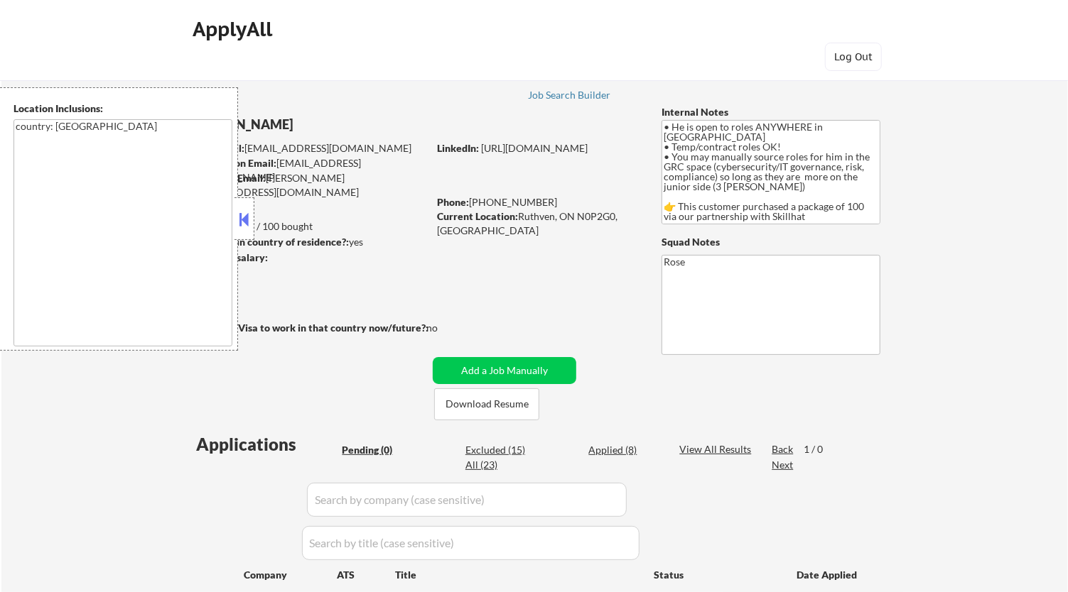
scroll to position [79, 0]
